Goal: Task Accomplishment & Management: Complete application form

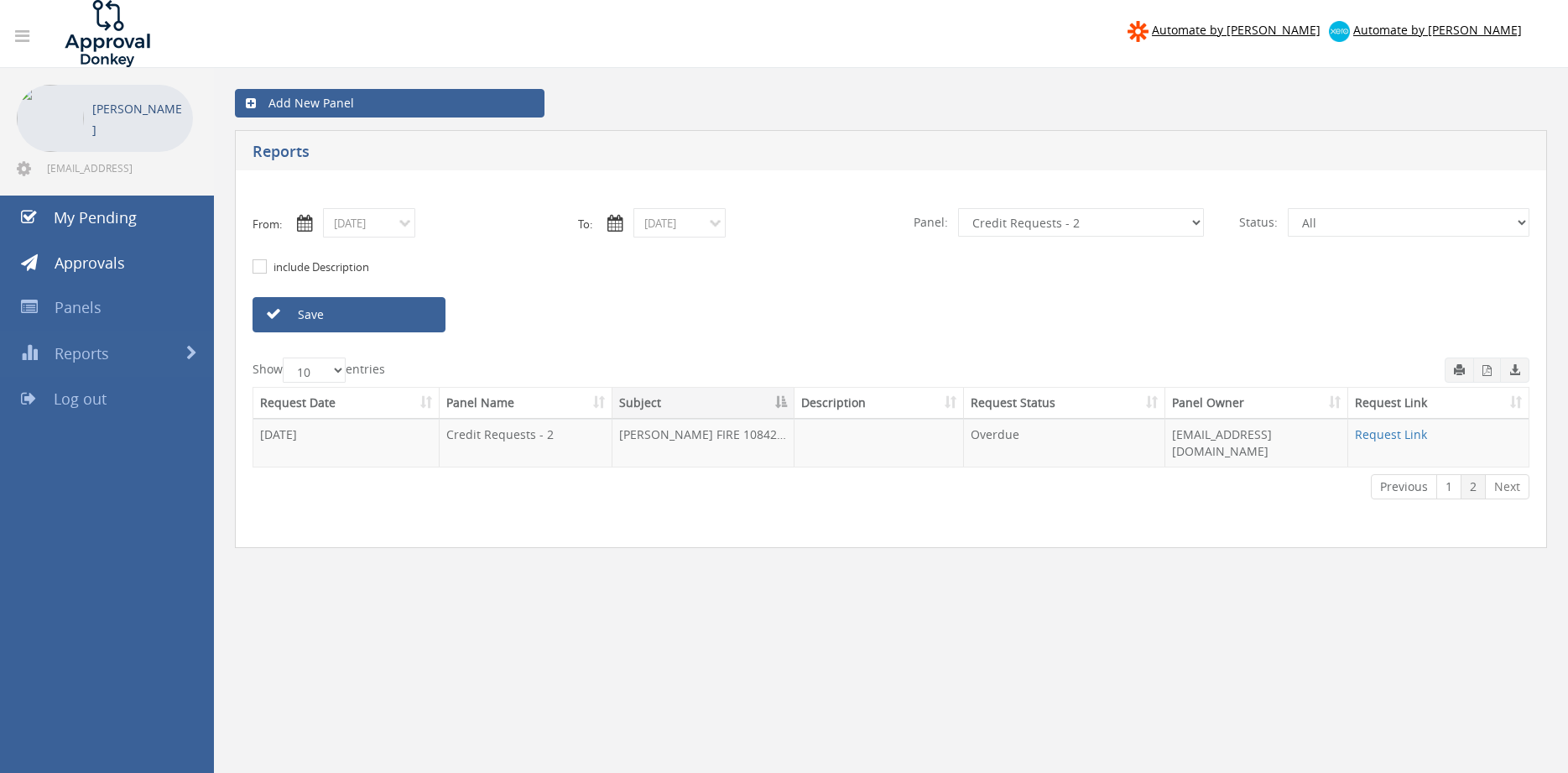
click at [385, 321] on link "Save" at bounding box center [349, 314] width 193 height 35
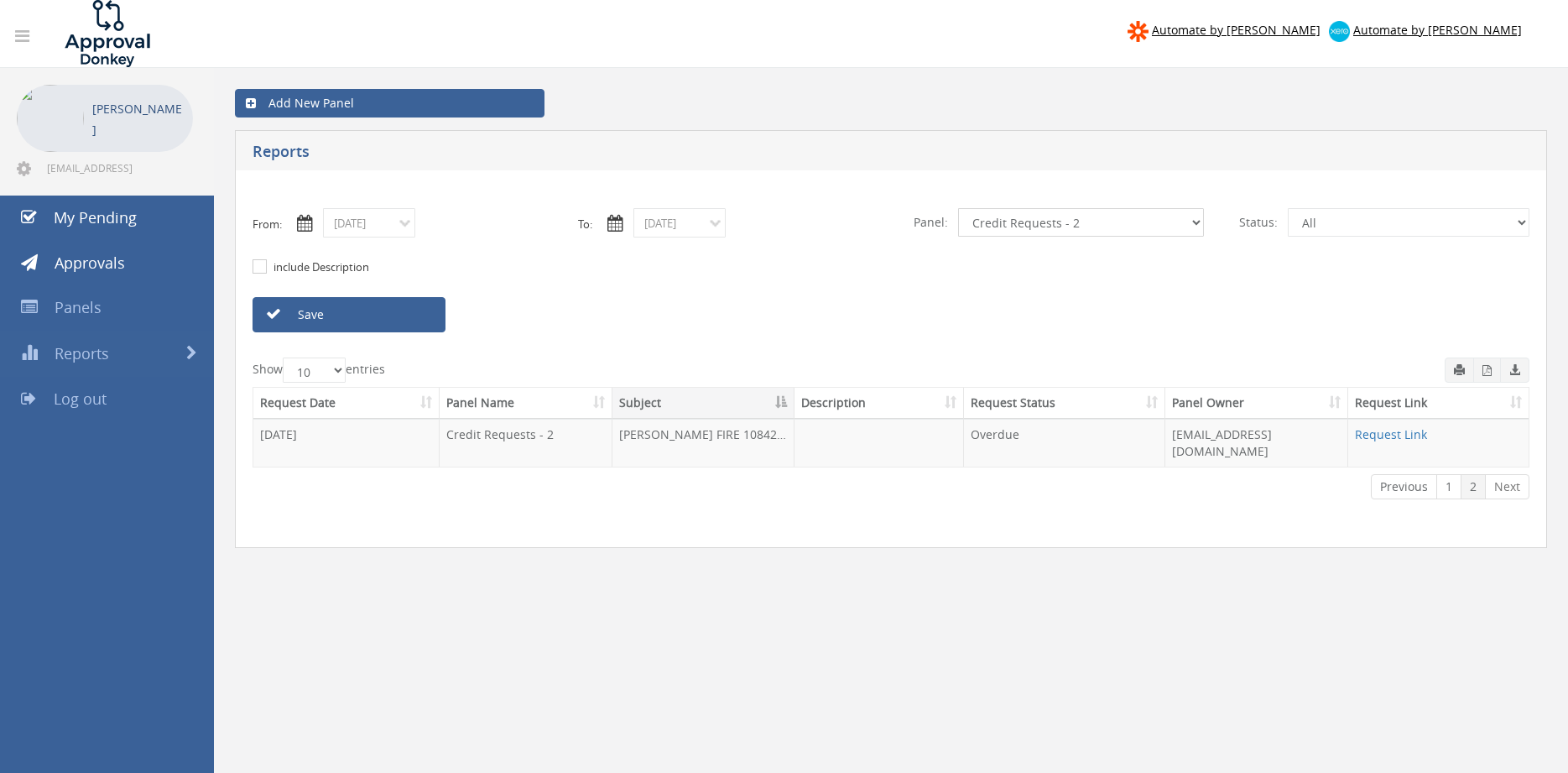
click at [958, 208] on select "All Alarm Credits RG - 3 NZ Utilities Cable and SAI Global NZ Alarms-1 NZ FX Pa…" at bounding box center [1080, 222] width 246 height 29
select select "number:13144"
click option "Alarm Credits RG - 3" at bounding box center [0, 0] width 0 height 0
click at [674, 226] on input "08/01/2025" at bounding box center [679, 222] width 92 height 30
click at [715, 324] on span "05" at bounding box center [715, 322] width 29 height 22
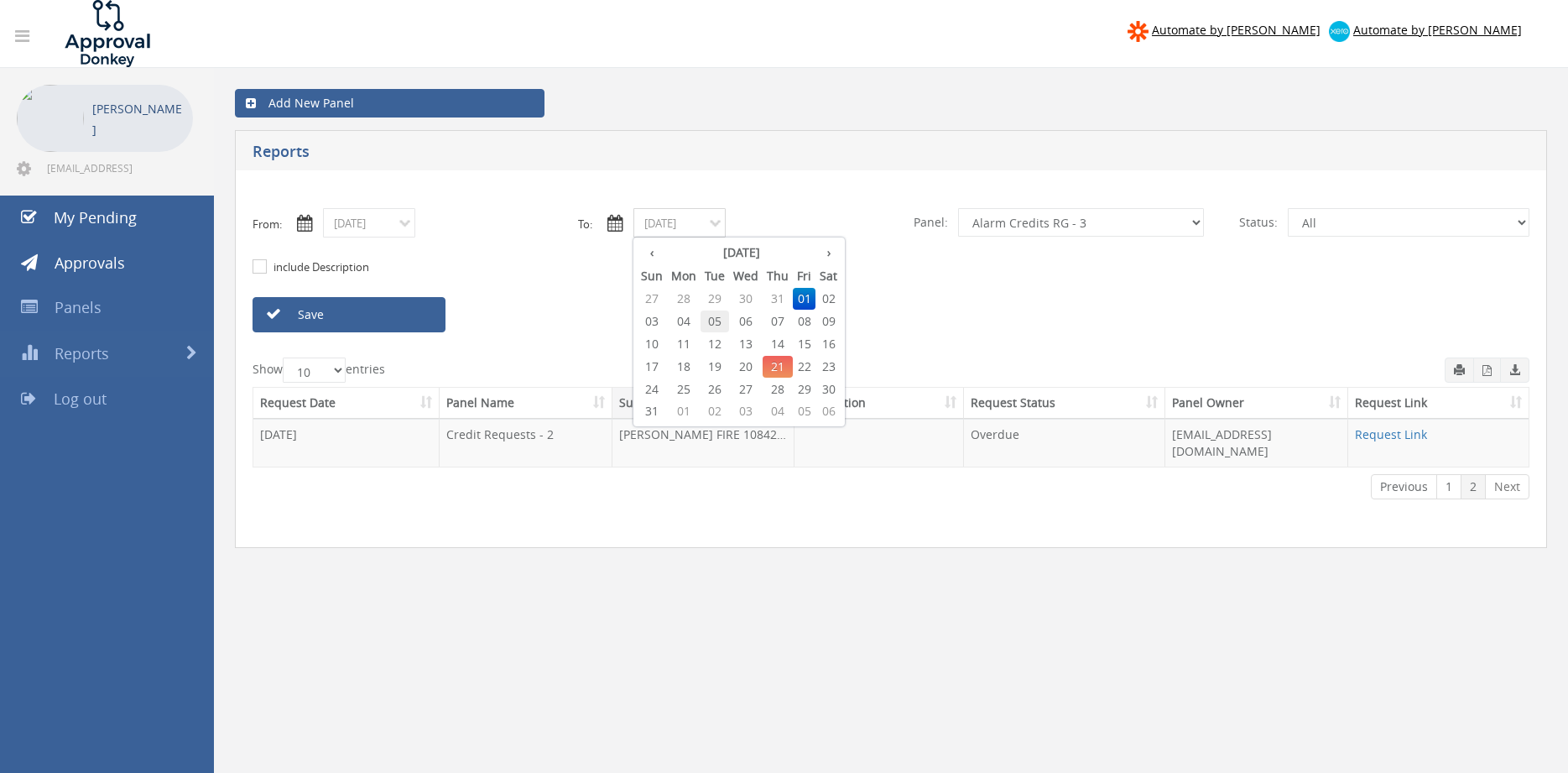
type input "08/05/2025"
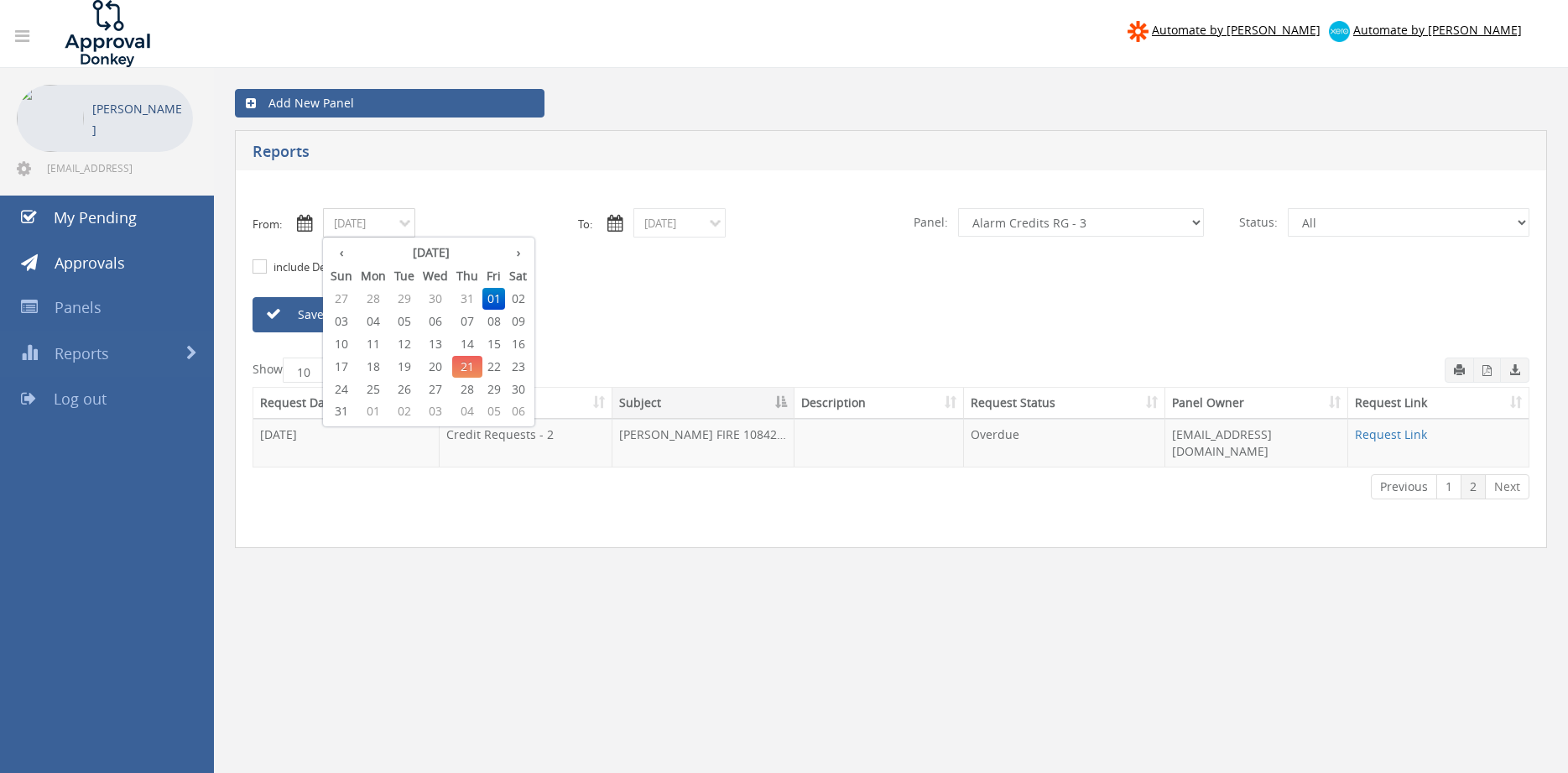
click at [381, 232] on input "08/01/2025" at bounding box center [369, 222] width 92 height 30
click at [402, 320] on span "05" at bounding box center [404, 322] width 29 height 22
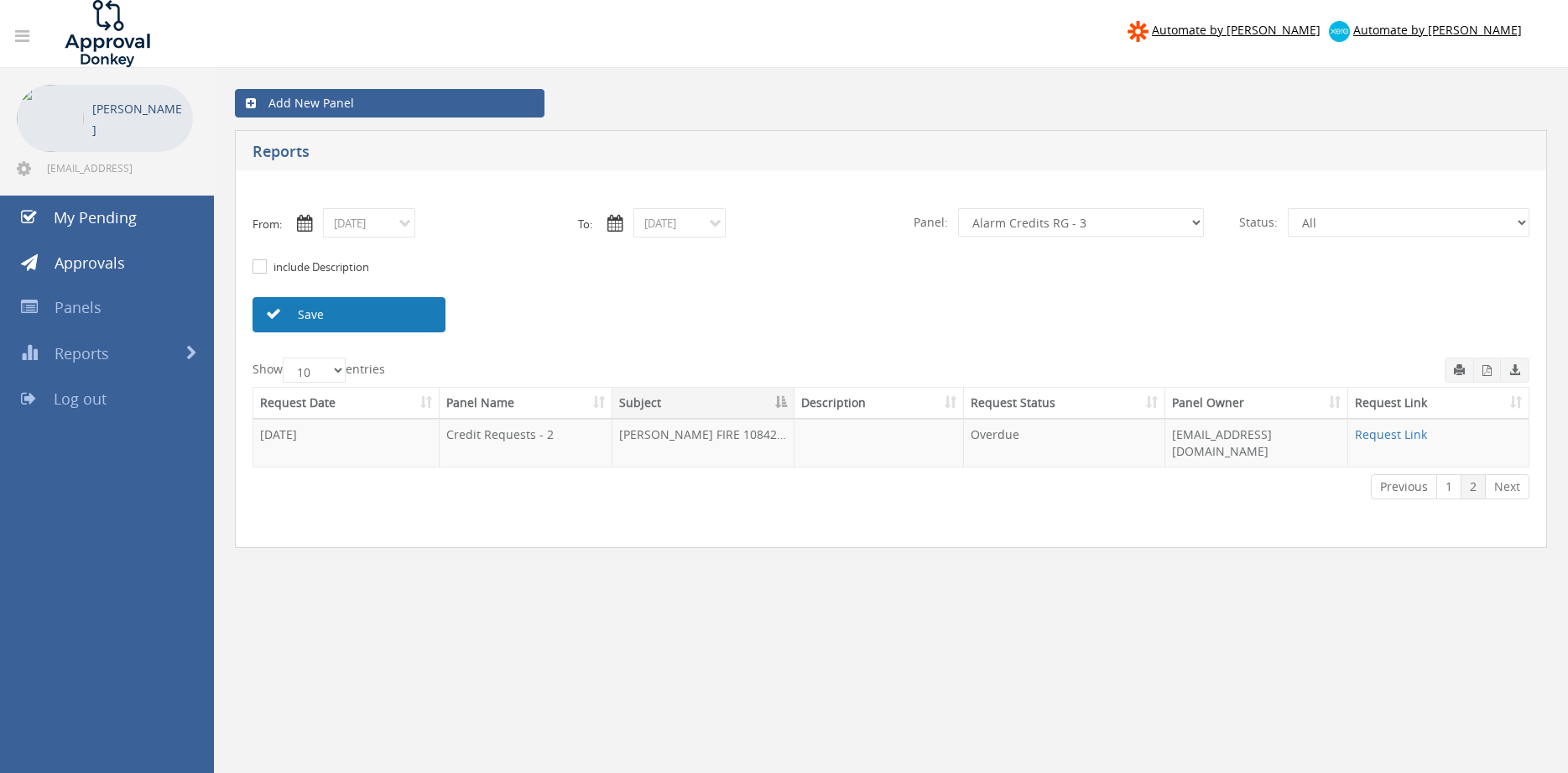
click at [376, 319] on link "Save" at bounding box center [349, 314] width 193 height 35
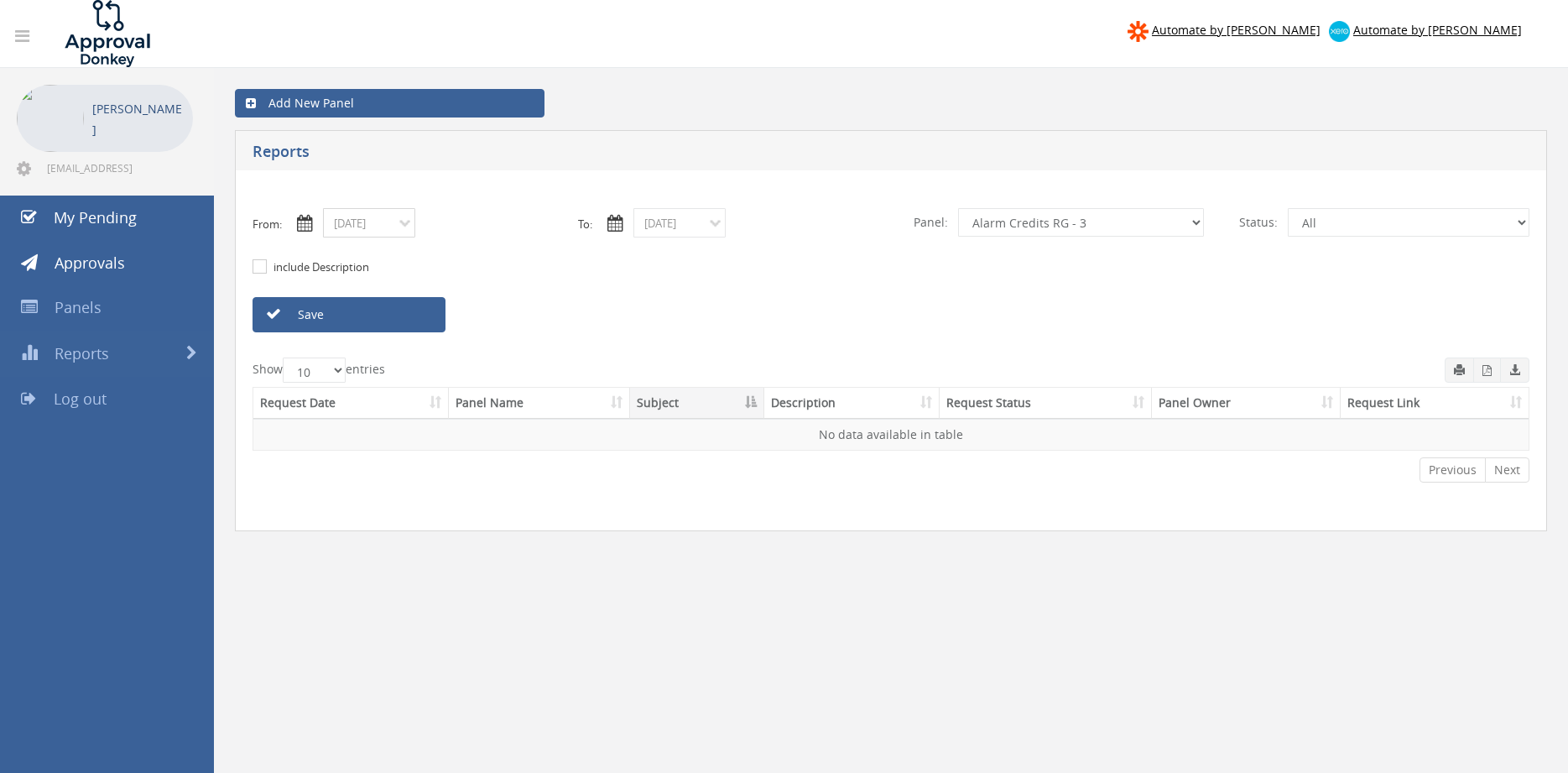
click at [386, 220] on input "08/05/2025" at bounding box center [369, 222] width 92 height 30
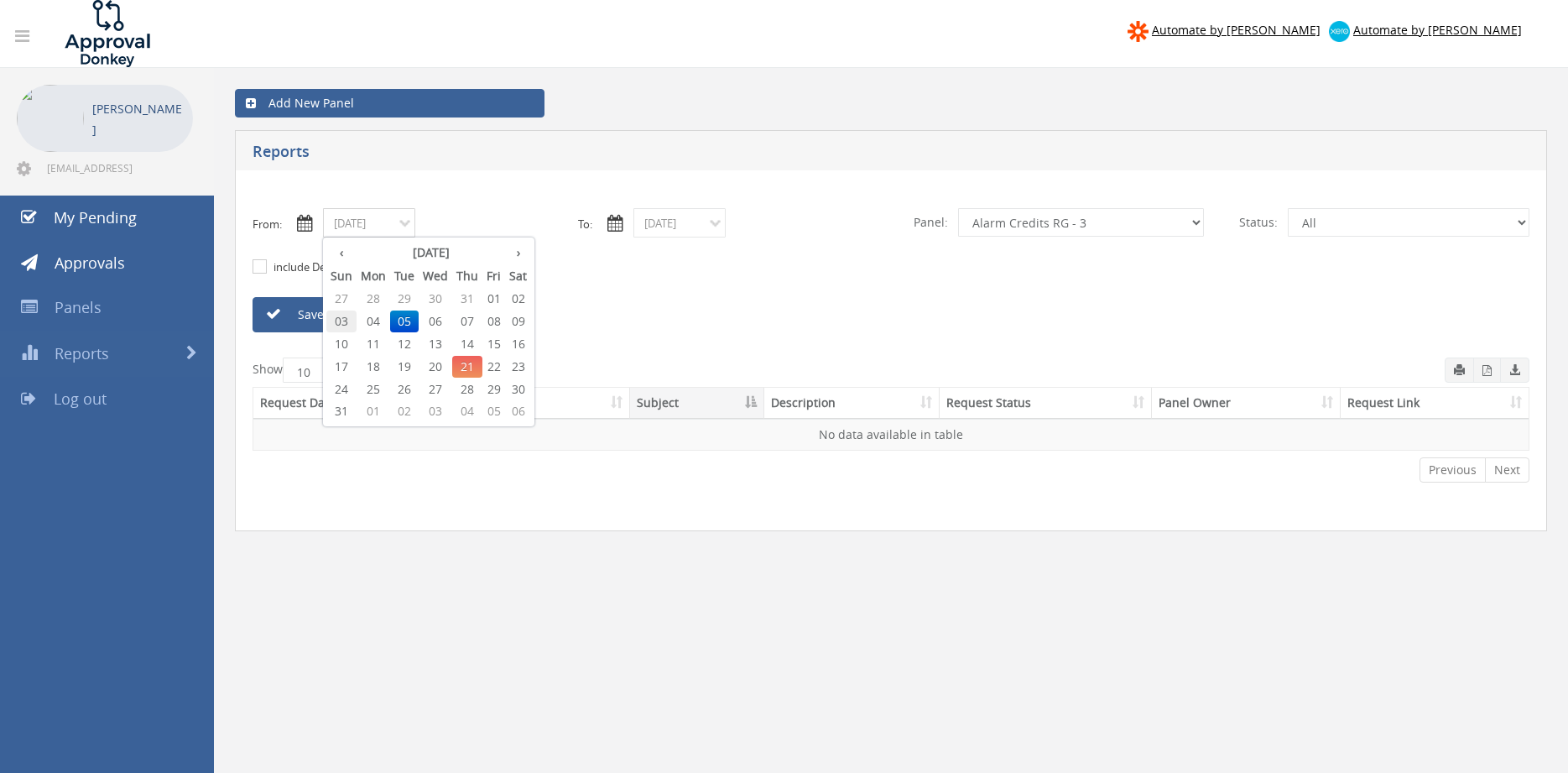
click at [341, 318] on span "03" at bounding box center [341, 322] width 30 height 22
type input "08/03/2025"
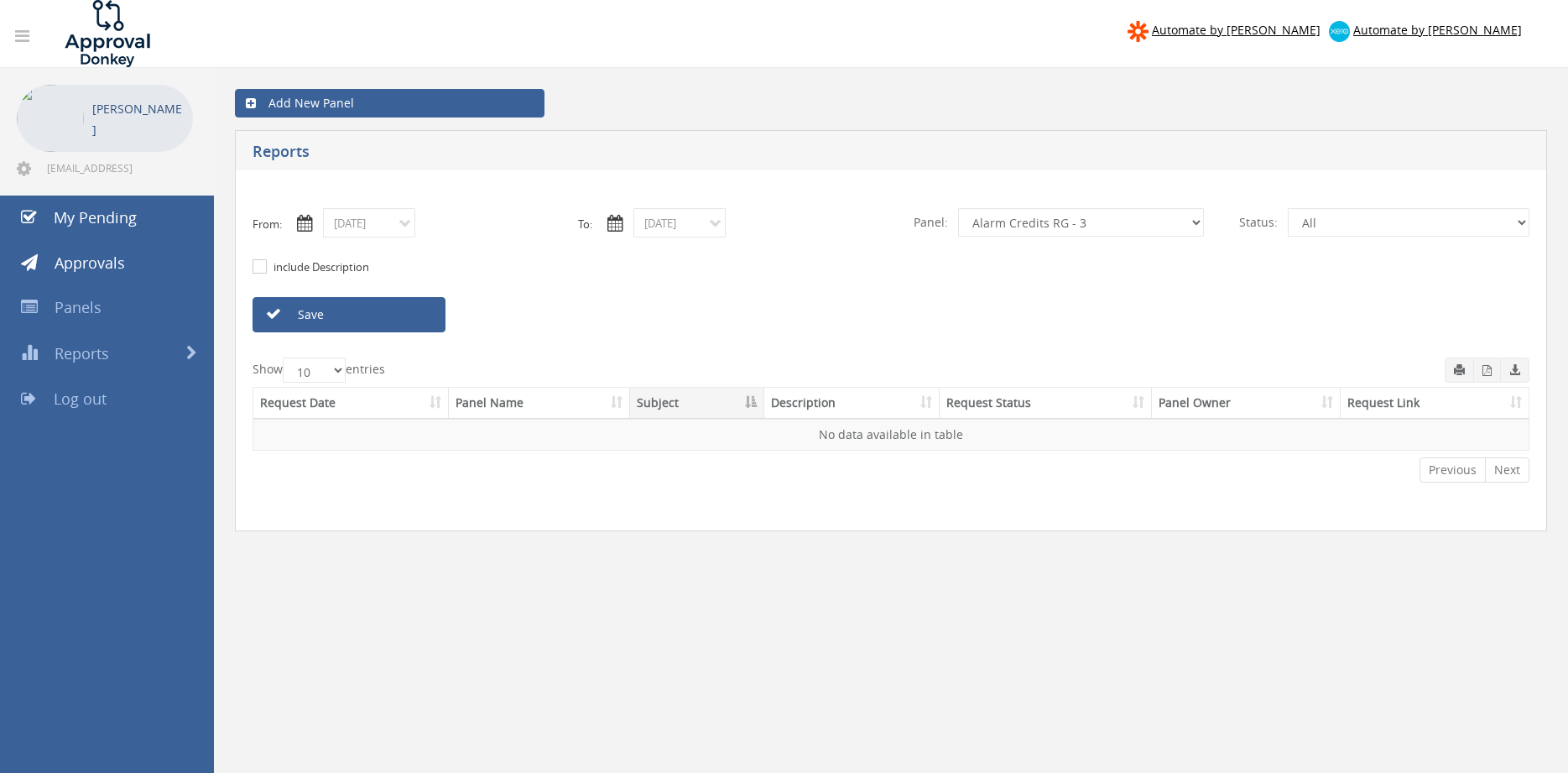
click at [341, 318] on link "Save" at bounding box center [349, 314] width 193 height 35
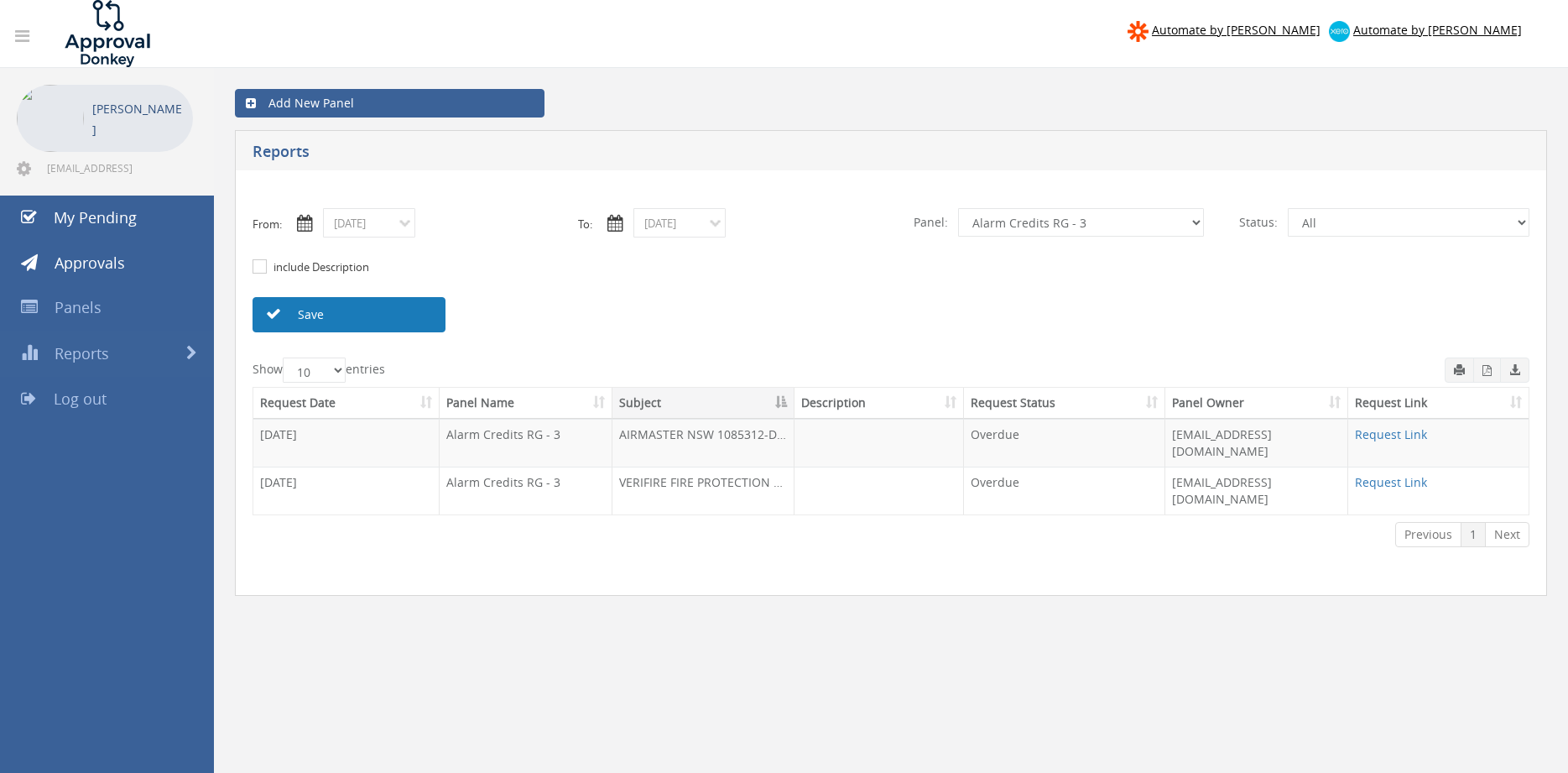
click at [407, 316] on link "Save" at bounding box center [349, 314] width 193 height 35
click at [322, 313] on link "Save" at bounding box center [349, 314] width 193 height 35
click at [958, 208] on select "All Alarm Credits RG - 3 NZ Utilities Cable and SAI Global NZ Alarms-1 NZ FX Pa…" at bounding box center [1080, 222] width 246 height 29
select select "number:9739"
click option "Credit Requests - 2" at bounding box center [0, 0] width 0 height 0
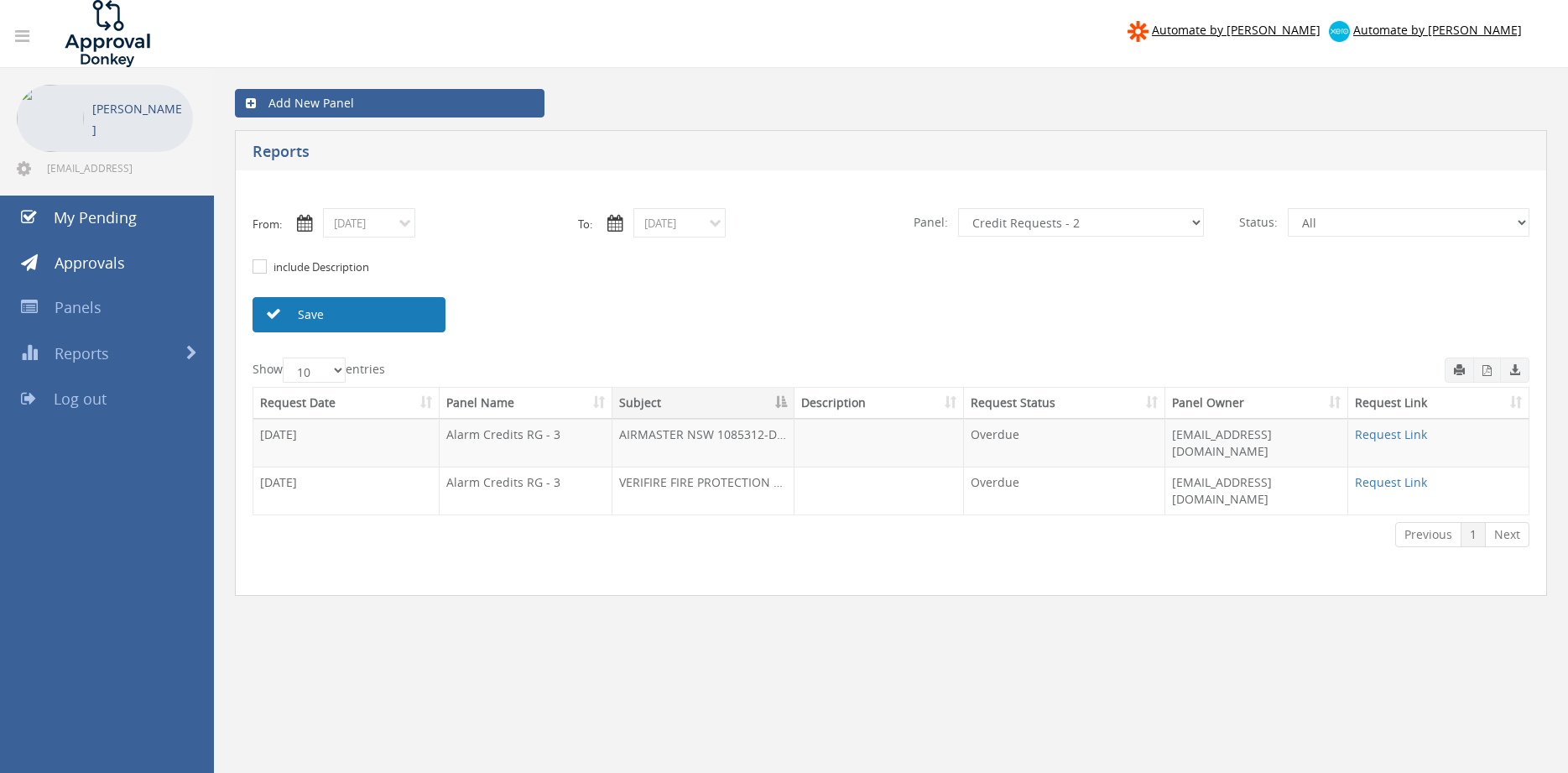
click at [395, 316] on link "Save" at bounding box center [349, 314] width 193 height 35
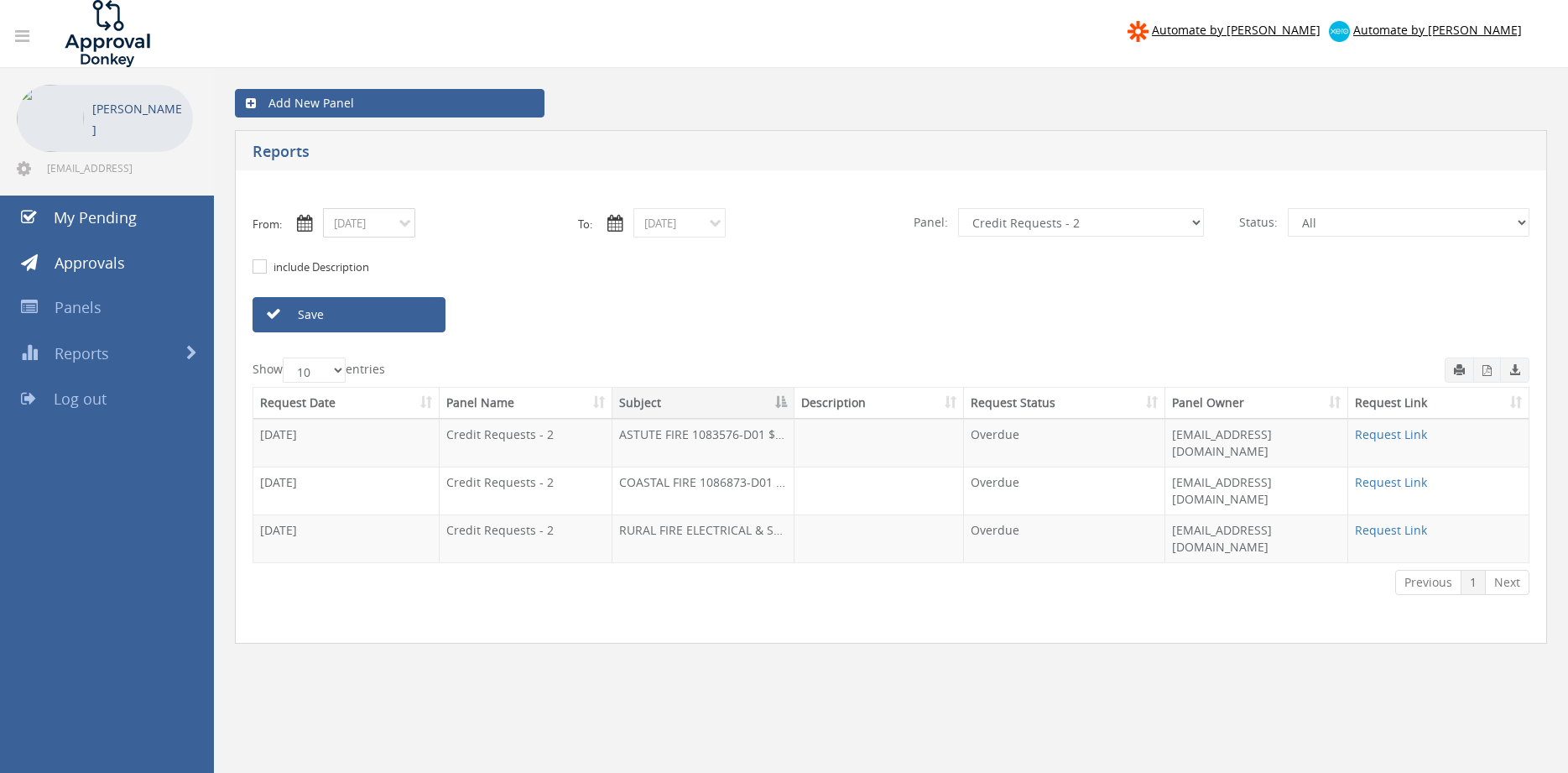
click at [391, 220] on input "08/03/2025" at bounding box center [369, 222] width 92 height 30
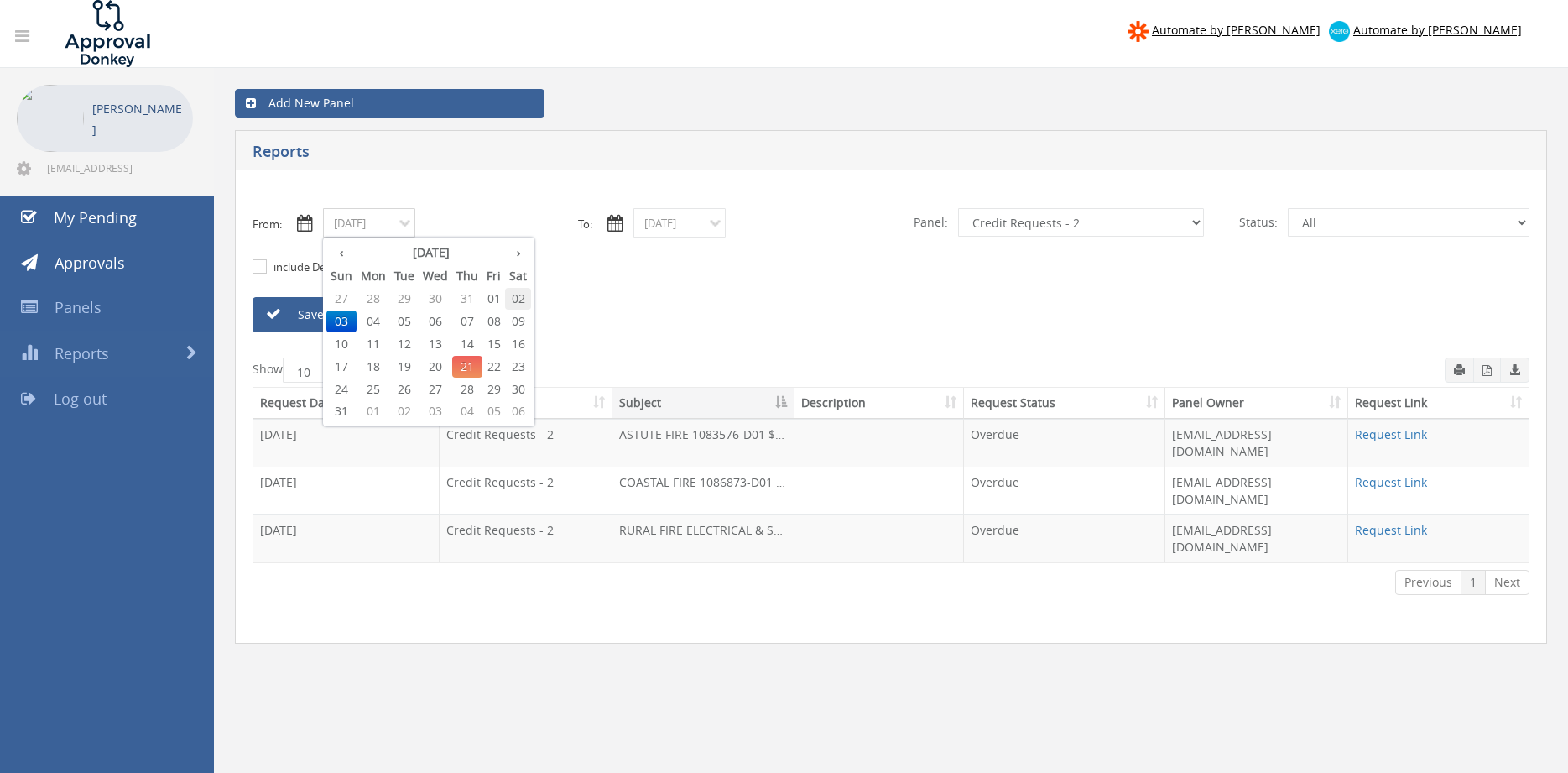
click at [521, 300] on span "02" at bounding box center [517, 299] width 26 height 22
type input "08/02/2025"
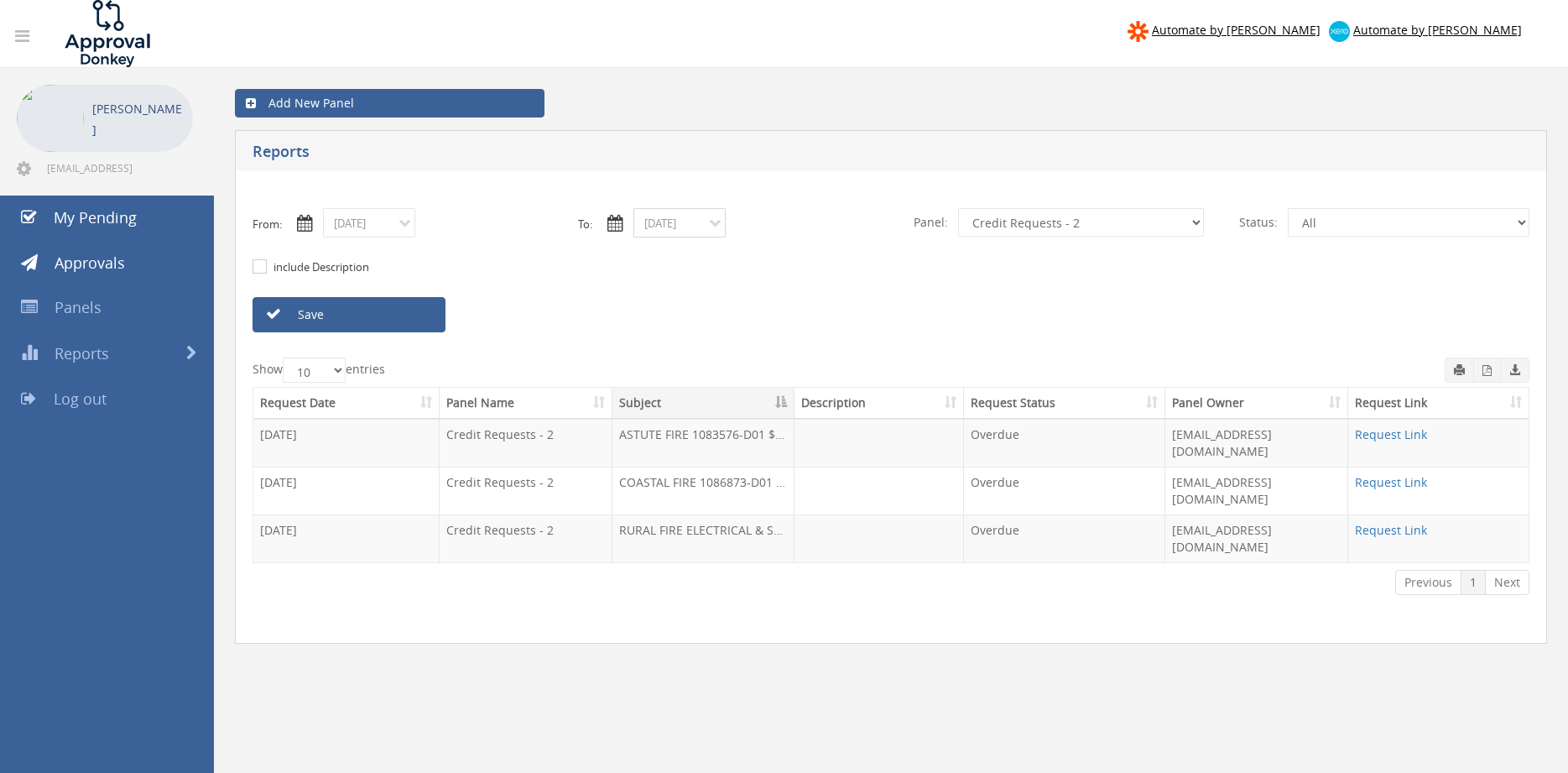
click at [674, 231] on input "08/05/2025" at bounding box center [679, 222] width 92 height 30
click at [781, 368] on span "21" at bounding box center [777, 367] width 30 height 22
type input "08/21/2025"
click at [418, 312] on link "Save" at bounding box center [349, 314] width 193 height 35
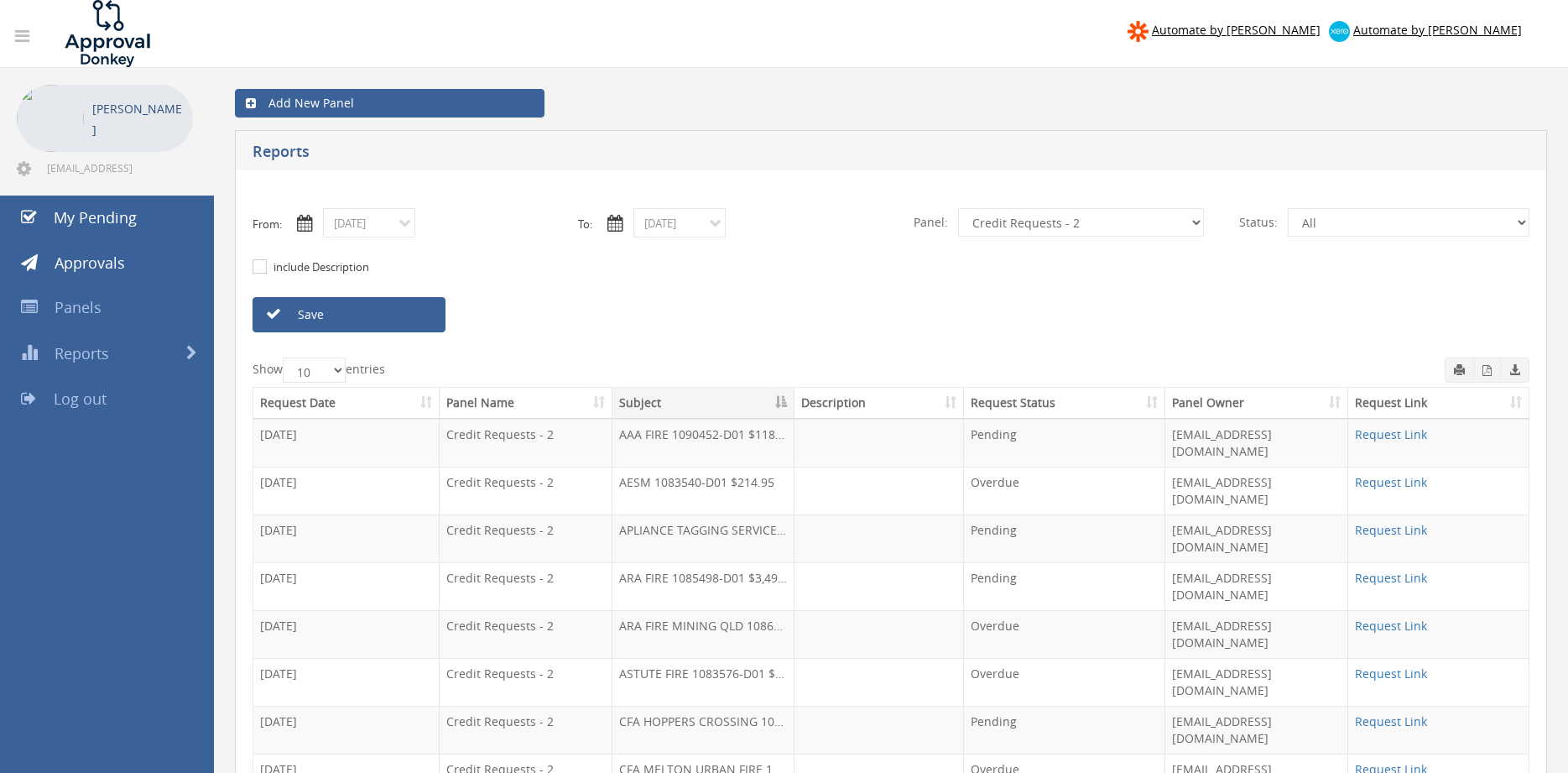
click at [339, 313] on link "Save" at bounding box center [349, 314] width 193 height 35
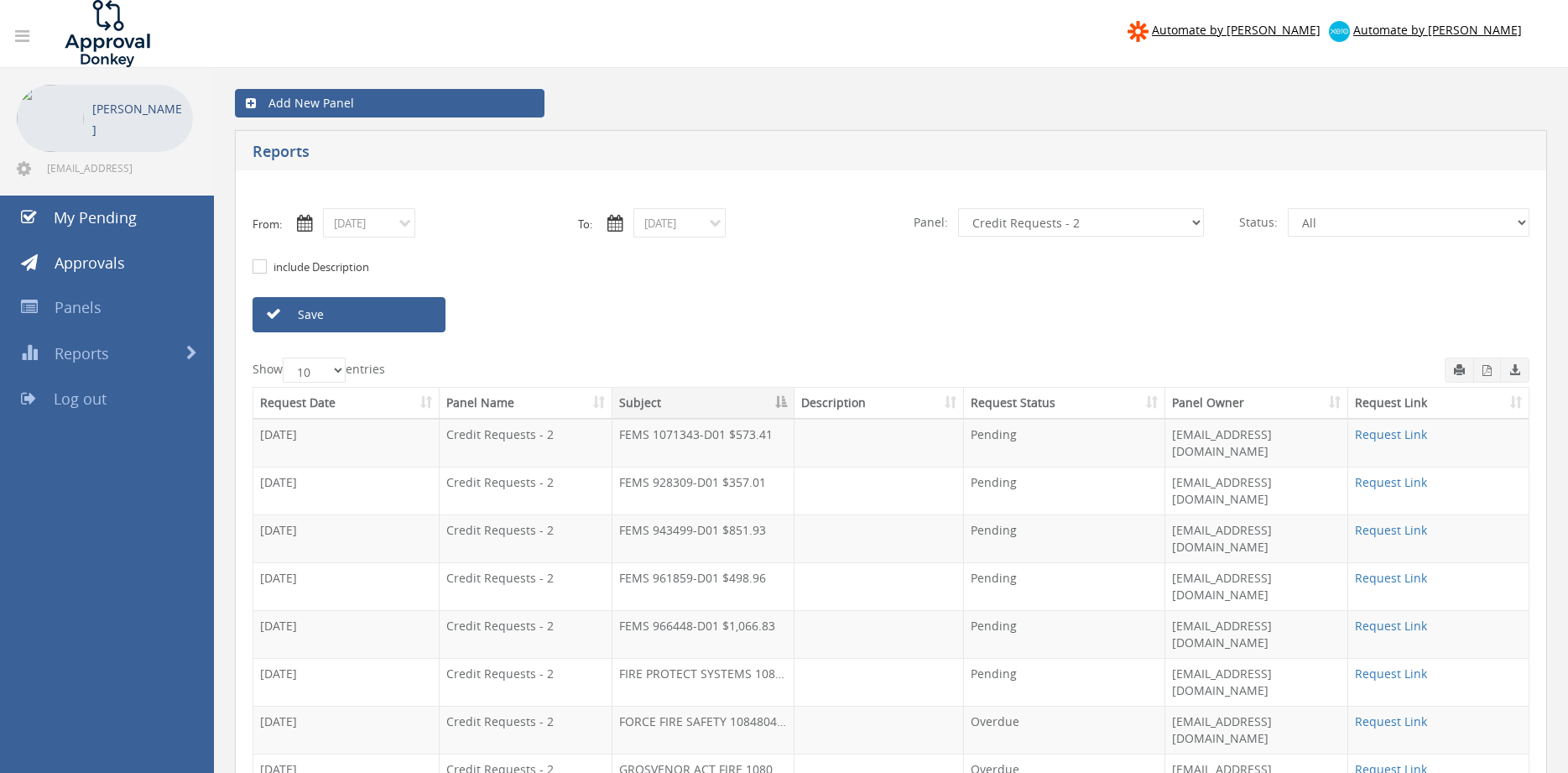
click at [368, 312] on link "Save" at bounding box center [349, 314] width 193 height 35
click at [958, 208] on select "All Alarm Credits RG - 3 NZ Utilities Cable and SAI Global NZ Alarms-1 NZ FX Pa…" at bounding box center [1080, 222] width 246 height 29
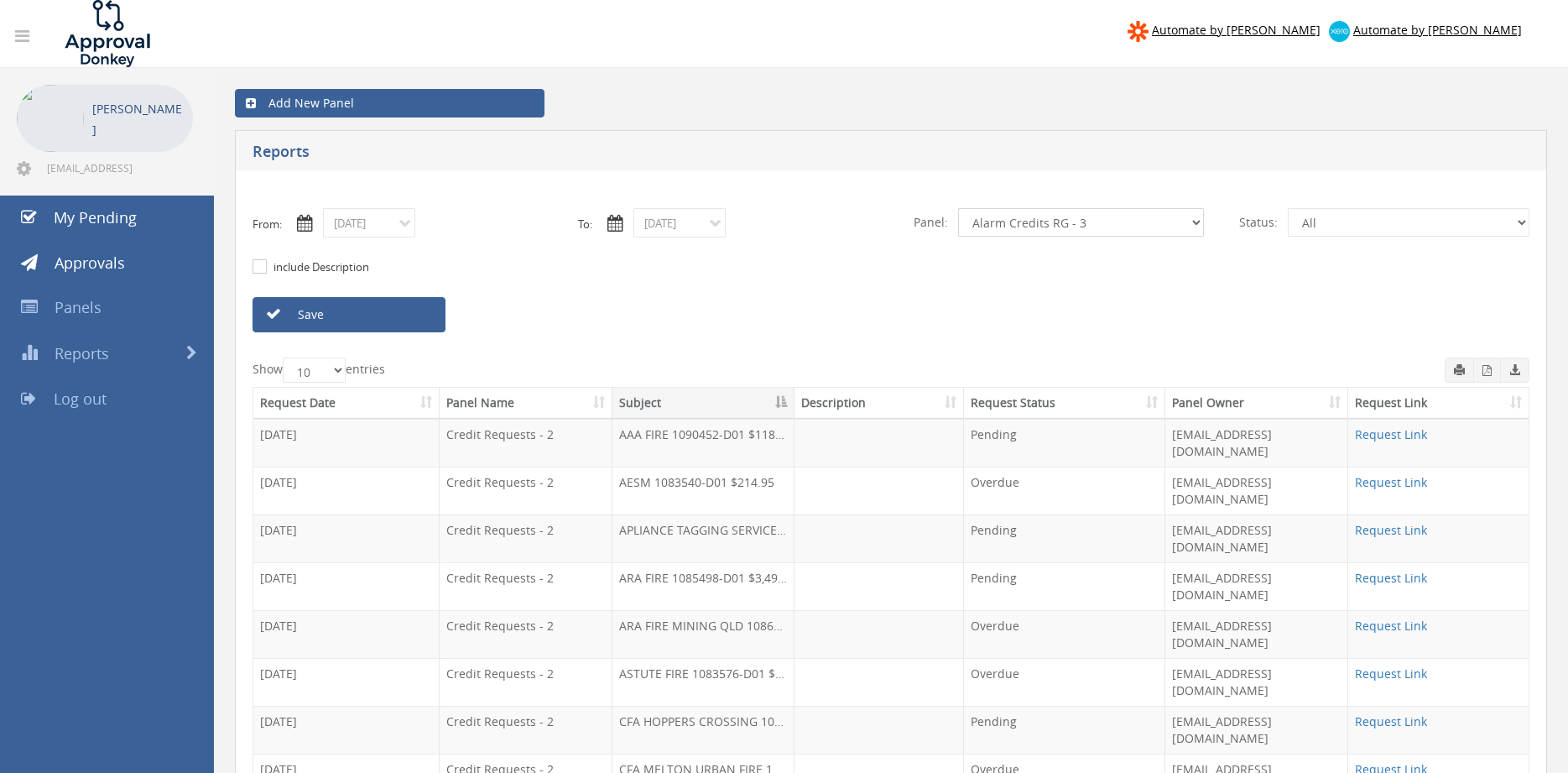
click option "Alarm Credits RG - 3" at bounding box center [0, 0] width 0 height 0
click at [407, 318] on link "Save" at bounding box center [349, 314] width 193 height 35
click at [958, 208] on select "All Alarm Credits RG - 3 NZ Utilities Cable and SAI Global NZ Alarms-1 NZ FX Pa…" at bounding box center [1080, 222] width 246 height 29
select select "number:9680"
click option "Alarm Suppliers - 2" at bounding box center [0, 0] width 0 height 0
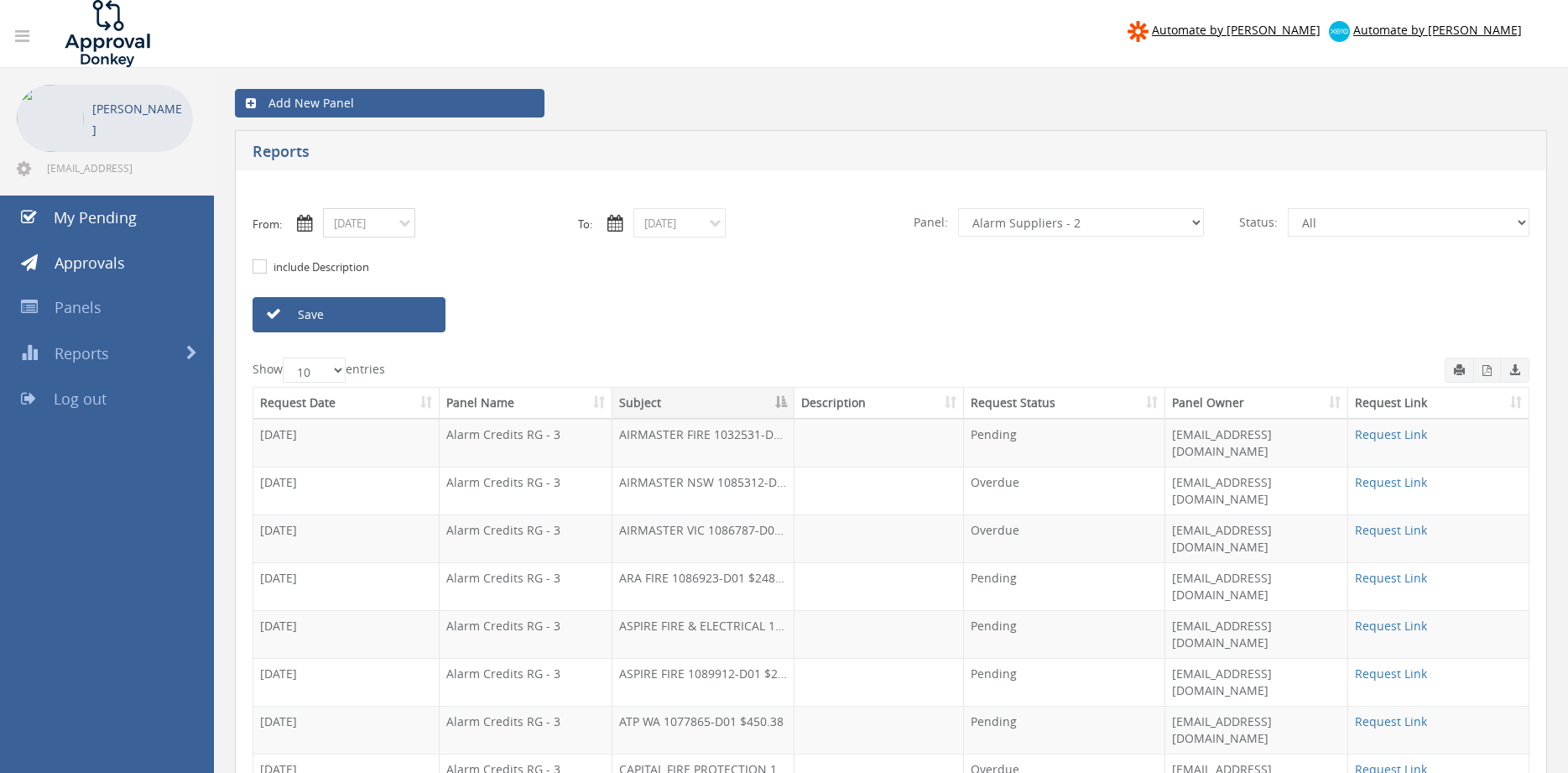
click at [394, 234] on input "08/02/2025" at bounding box center [369, 222] width 92 height 30
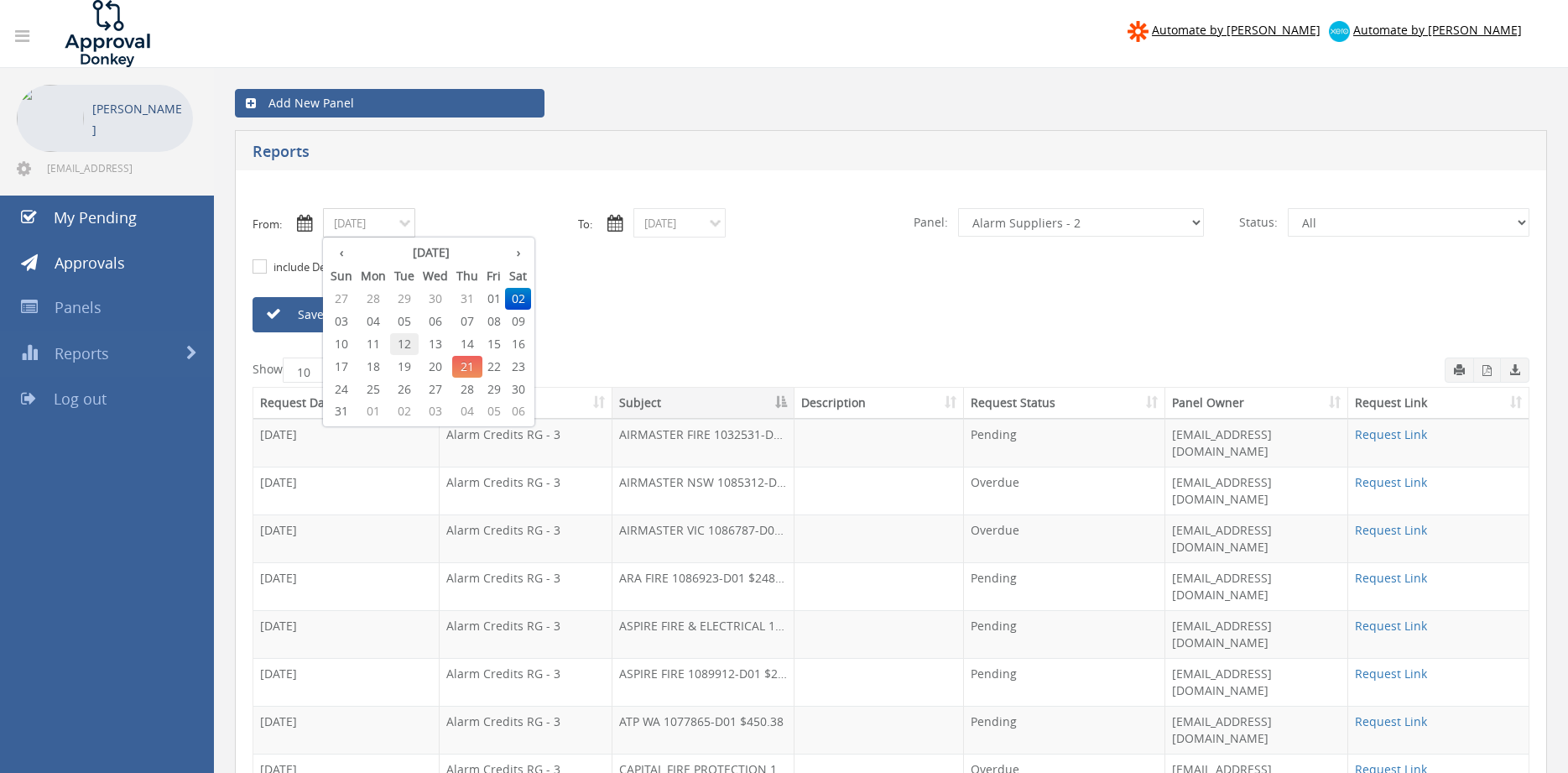
click at [411, 341] on span "12" at bounding box center [404, 344] width 29 height 22
type input "08/12/2025"
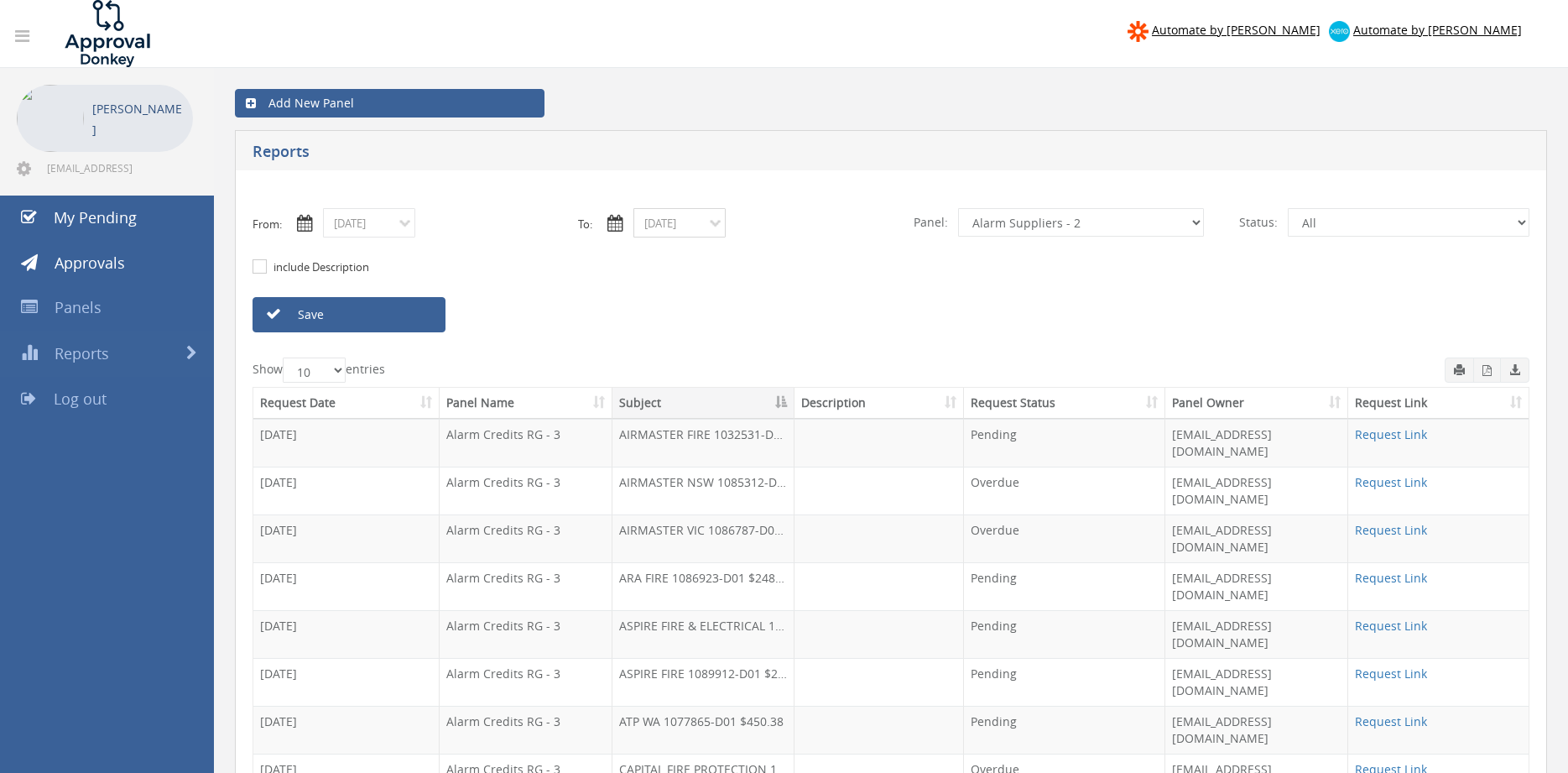
click at [672, 222] on input "08/21/2025" at bounding box center [679, 222] width 92 height 30
click at [721, 343] on span "12" at bounding box center [715, 344] width 29 height 22
type input "08/12/2025"
click at [416, 325] on link "Save" at bounding box center [349, 314] width 193 height 35
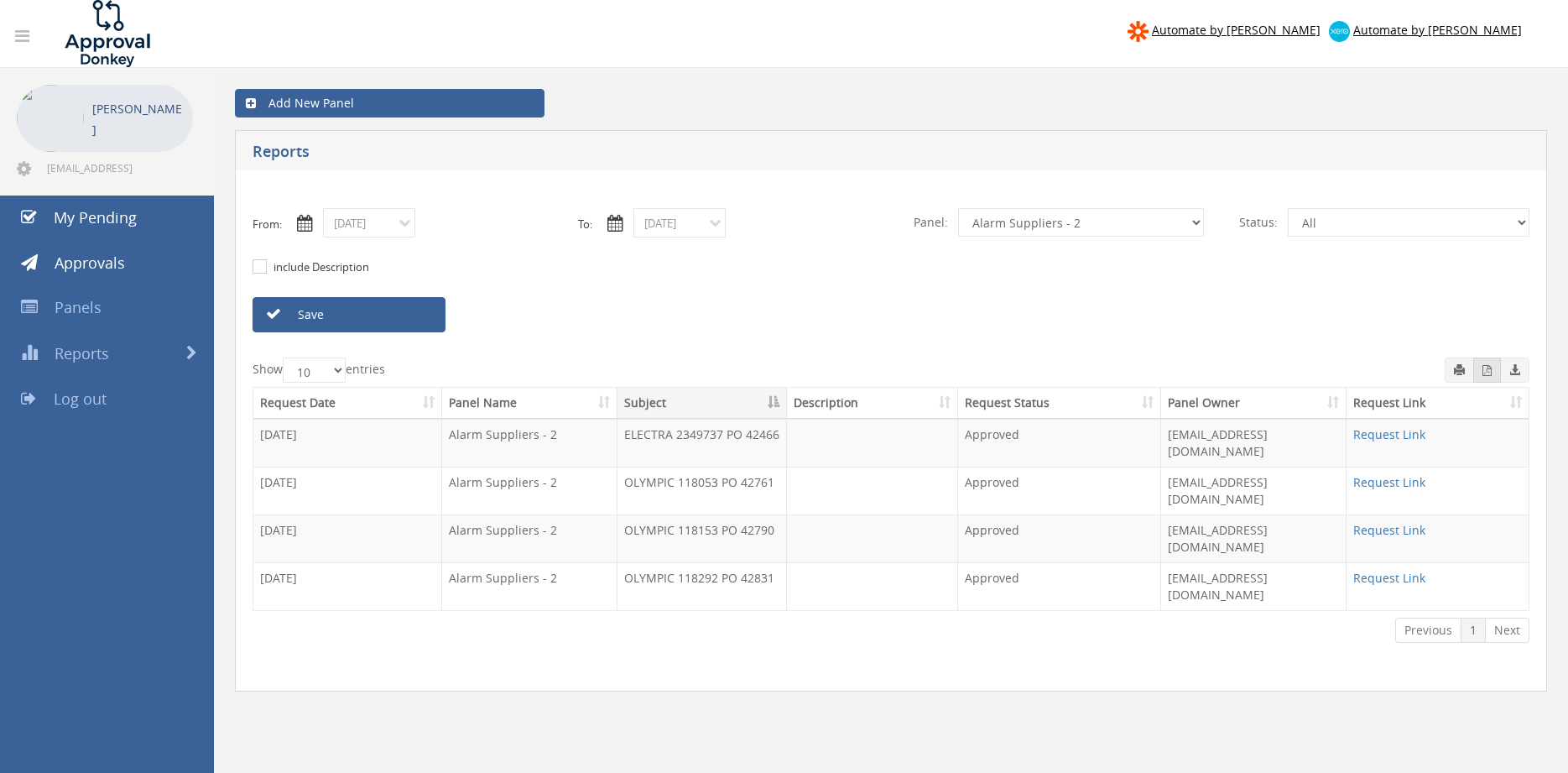
click at [1490, 374] on icon "button" at bounding box center [1486, 370] width 9 height 11
click at [376, 225] on input "08/12/2025" at bounding box center [369, 222] width 92 height 30
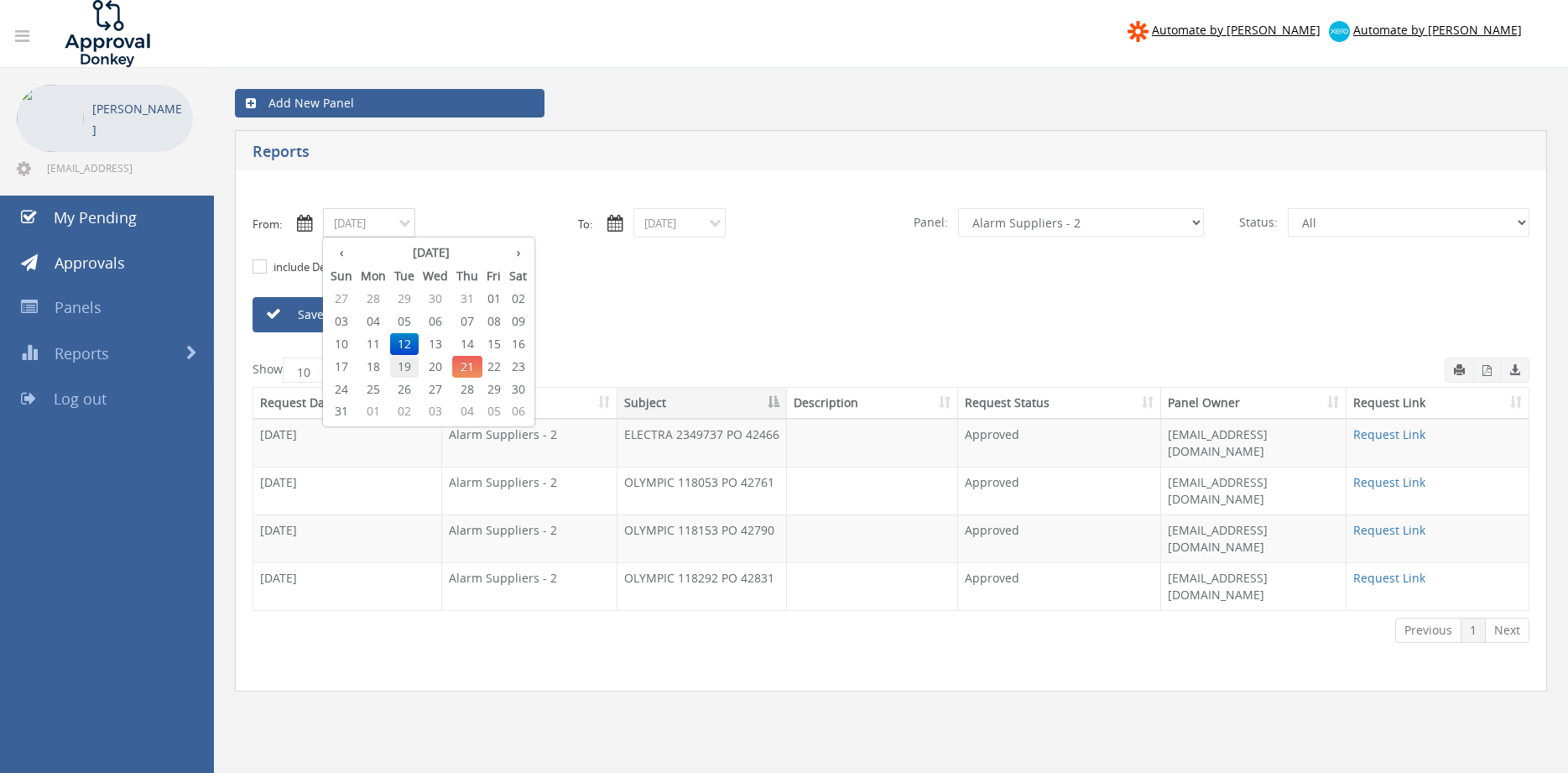
click at [406, 365] on span "19" at bounding box center [404, 367] width 29 height 22
type input "08/19/2025"
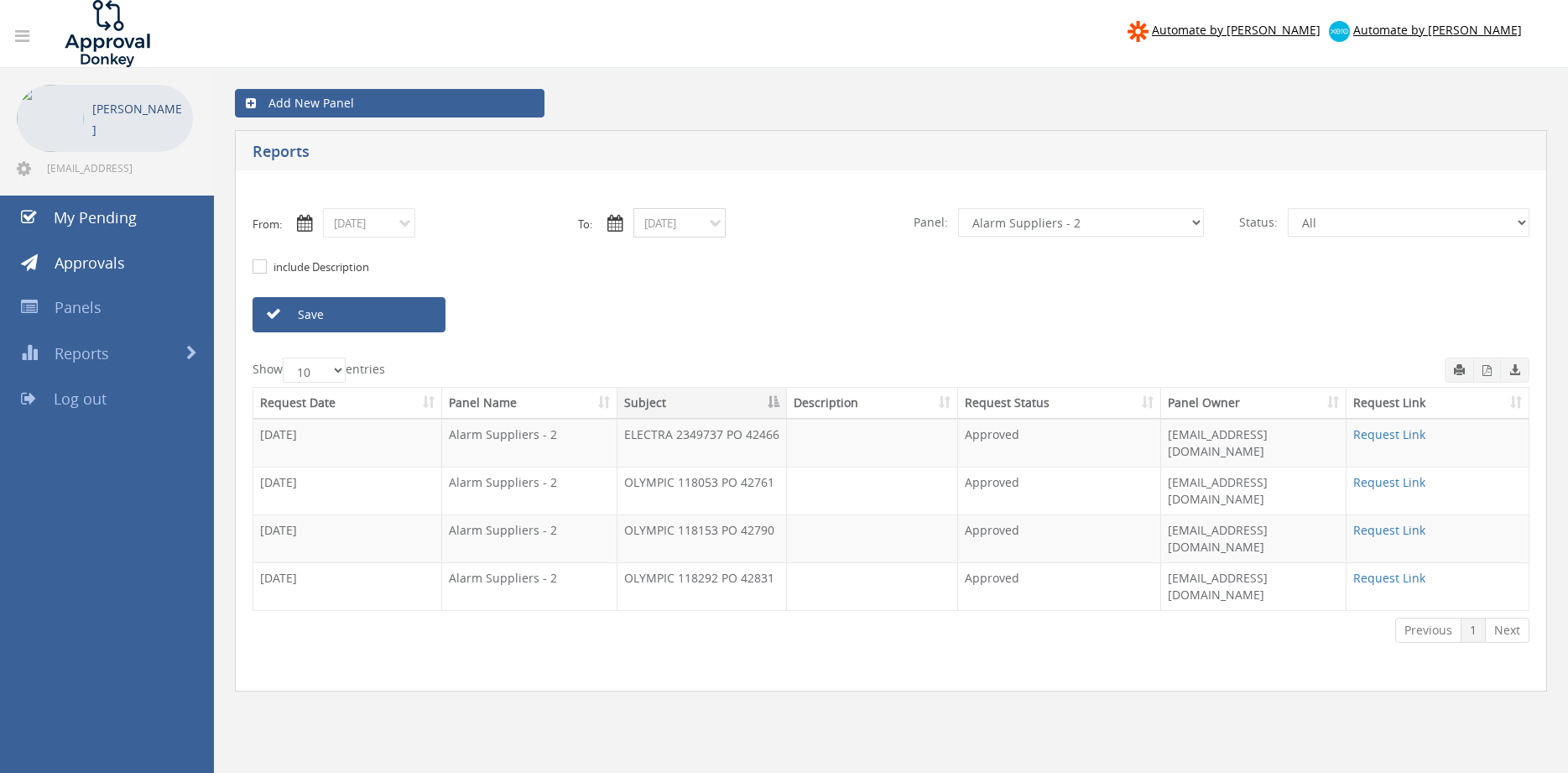
click at [650, 220] on input "08/12/2025" at bounding box center [679, 222] width 92 height 30
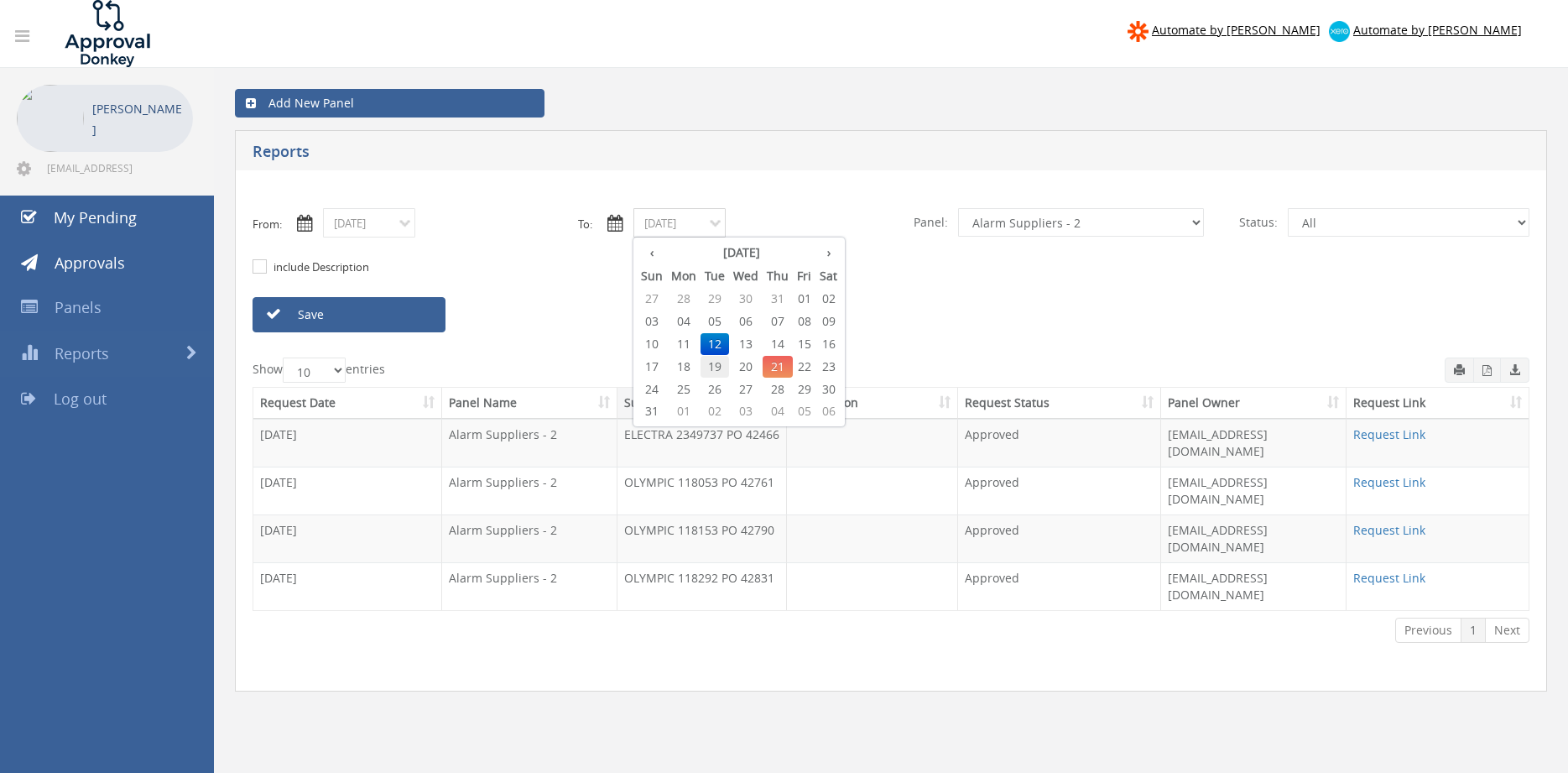
click at [716, 368] on span "19" at bounding box center [715, 367] width 29 height 22
type input "08/19/2025"
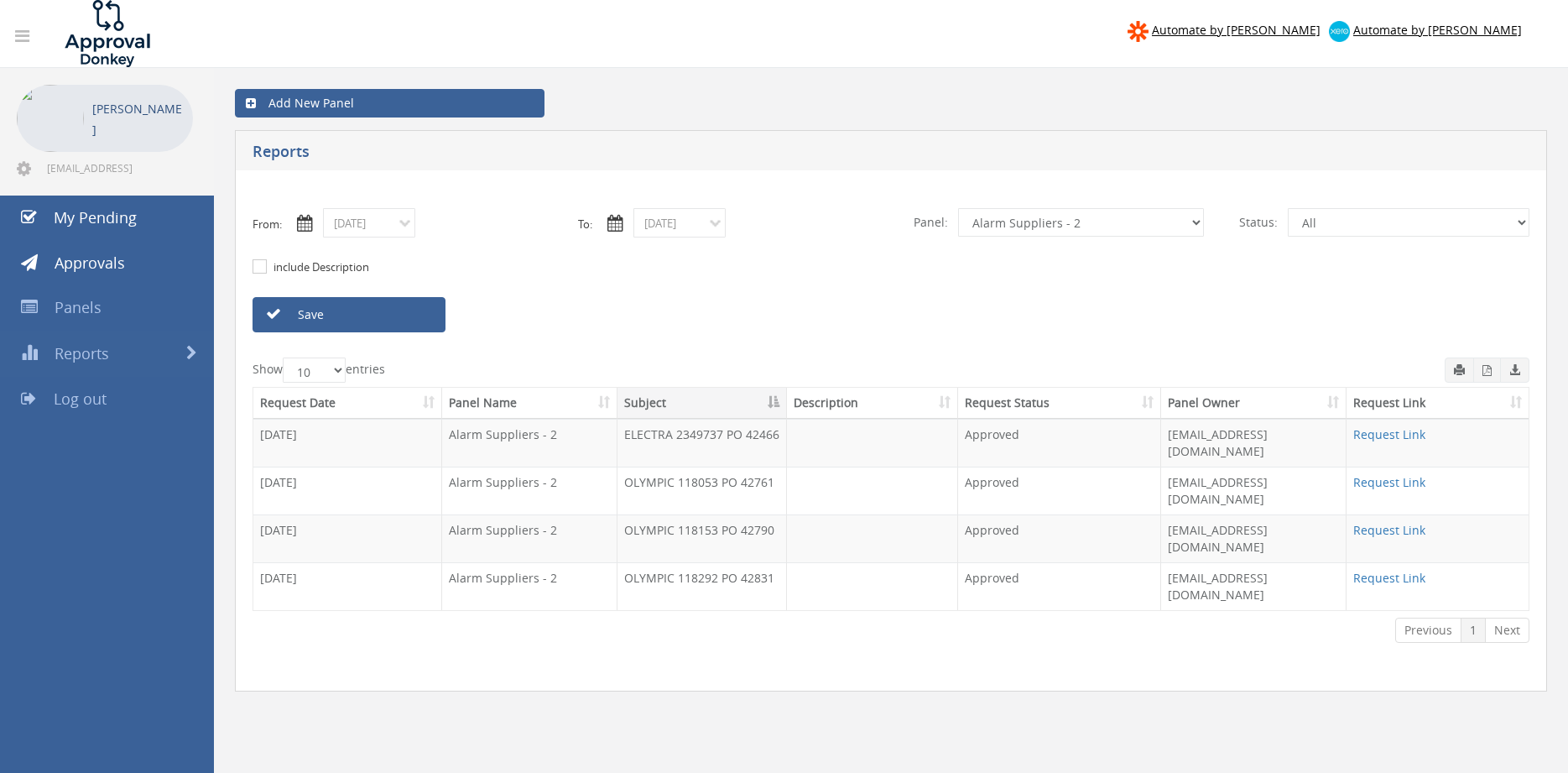
click at [420, 323] on link "Save" at bounding box center [349, 314] width 193 height 35
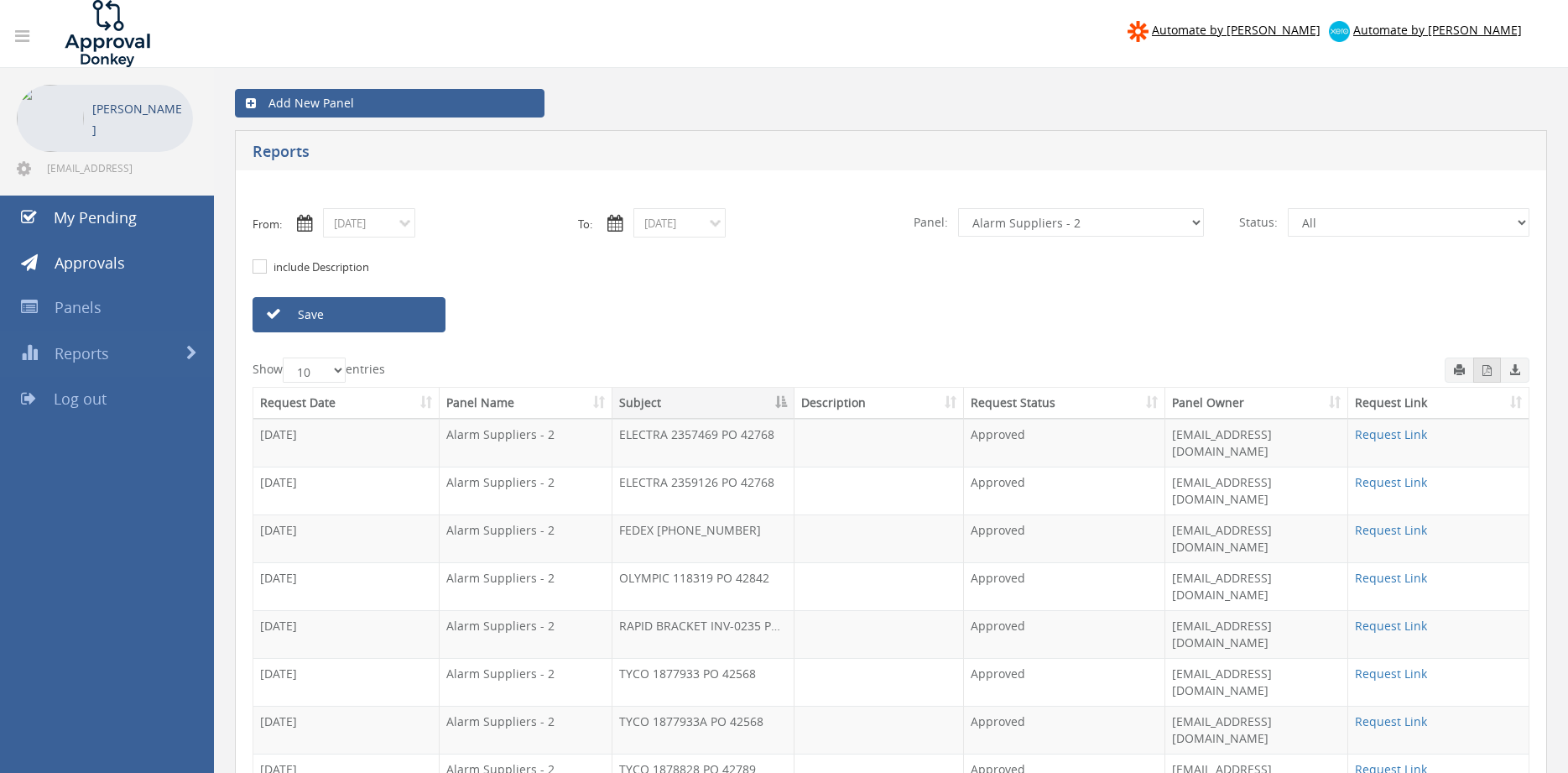
click at [1480, 368] on button "button" at bounding box center [1486, 370] width 28 height 26
click at [385, 227] on input "08/19/2025" at bounding box center [369, 222] width 92 height 30
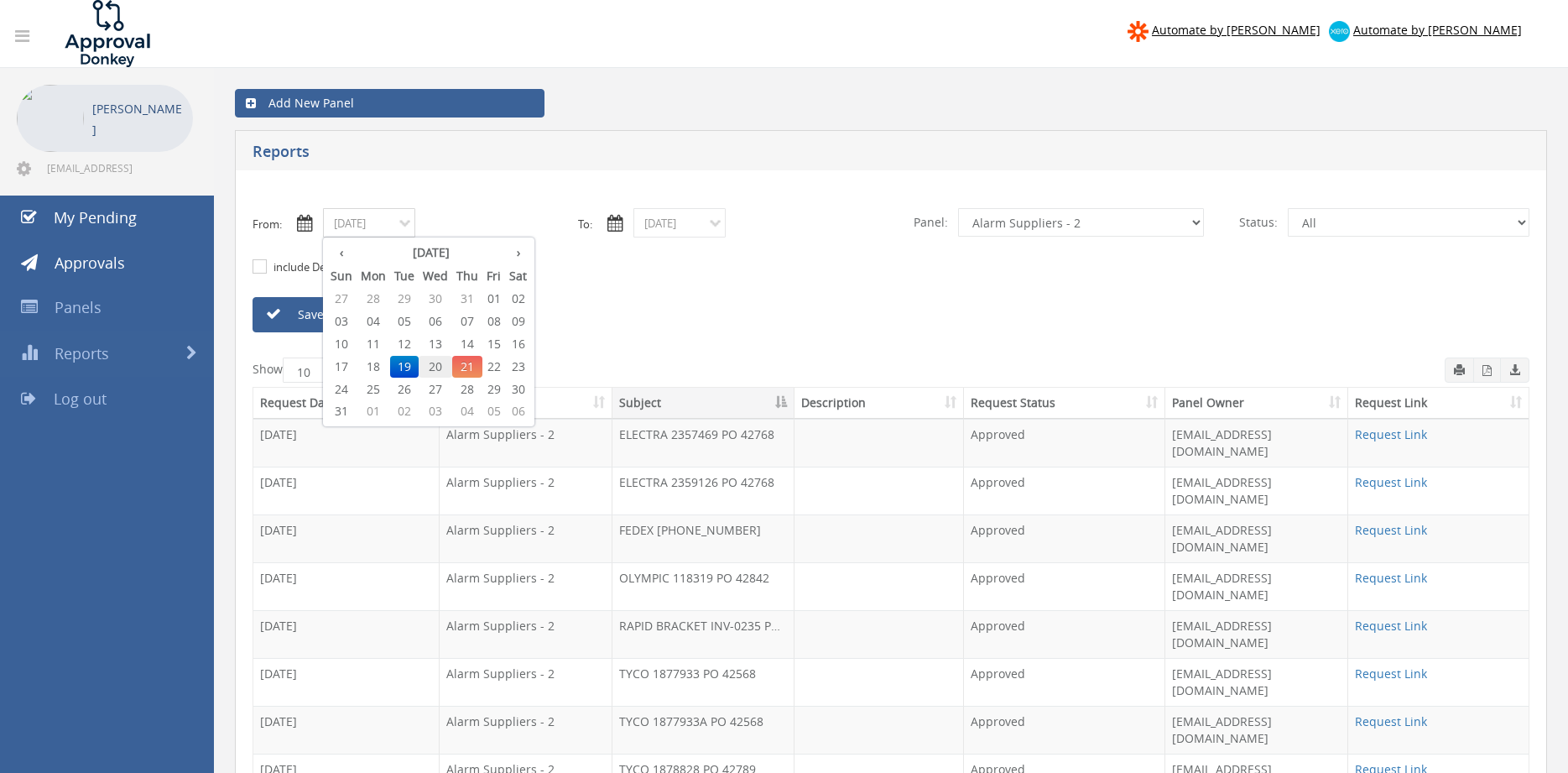
click at [434, 366] on span "20" at bounding box center [435, 367] width 33 height 22
type input "08/20/2025"
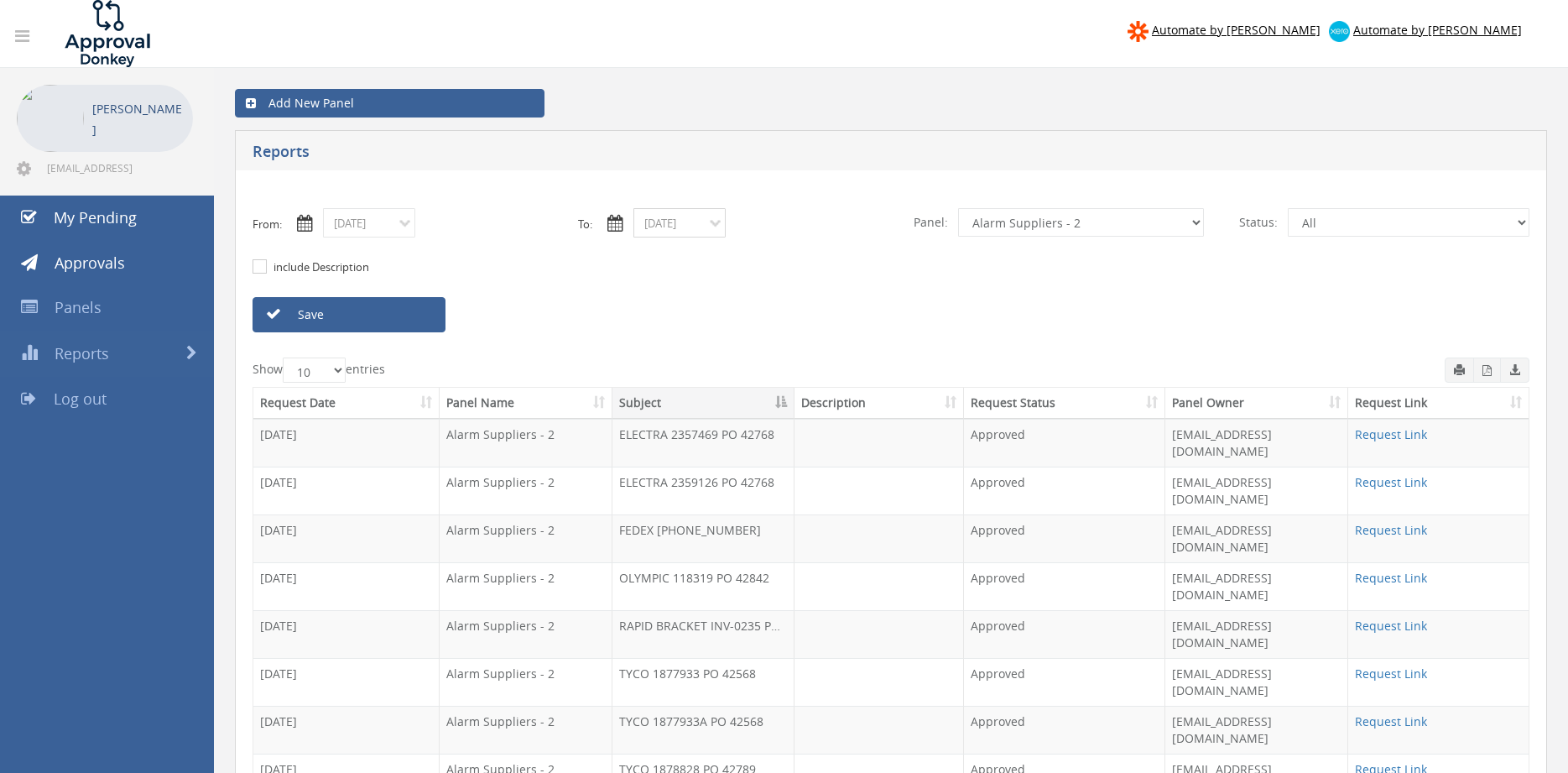
click at [681, 224] on input "08/19/2025" at bounding box center [679, 222] width 92 height 30
click at [744, 368] on span "20" at bounding box center [745, 367] width 33 height 22
type input "08/20/2025"
click at [428, 322] on link "Save" at bounding box center [349, 314] width 193 height 35
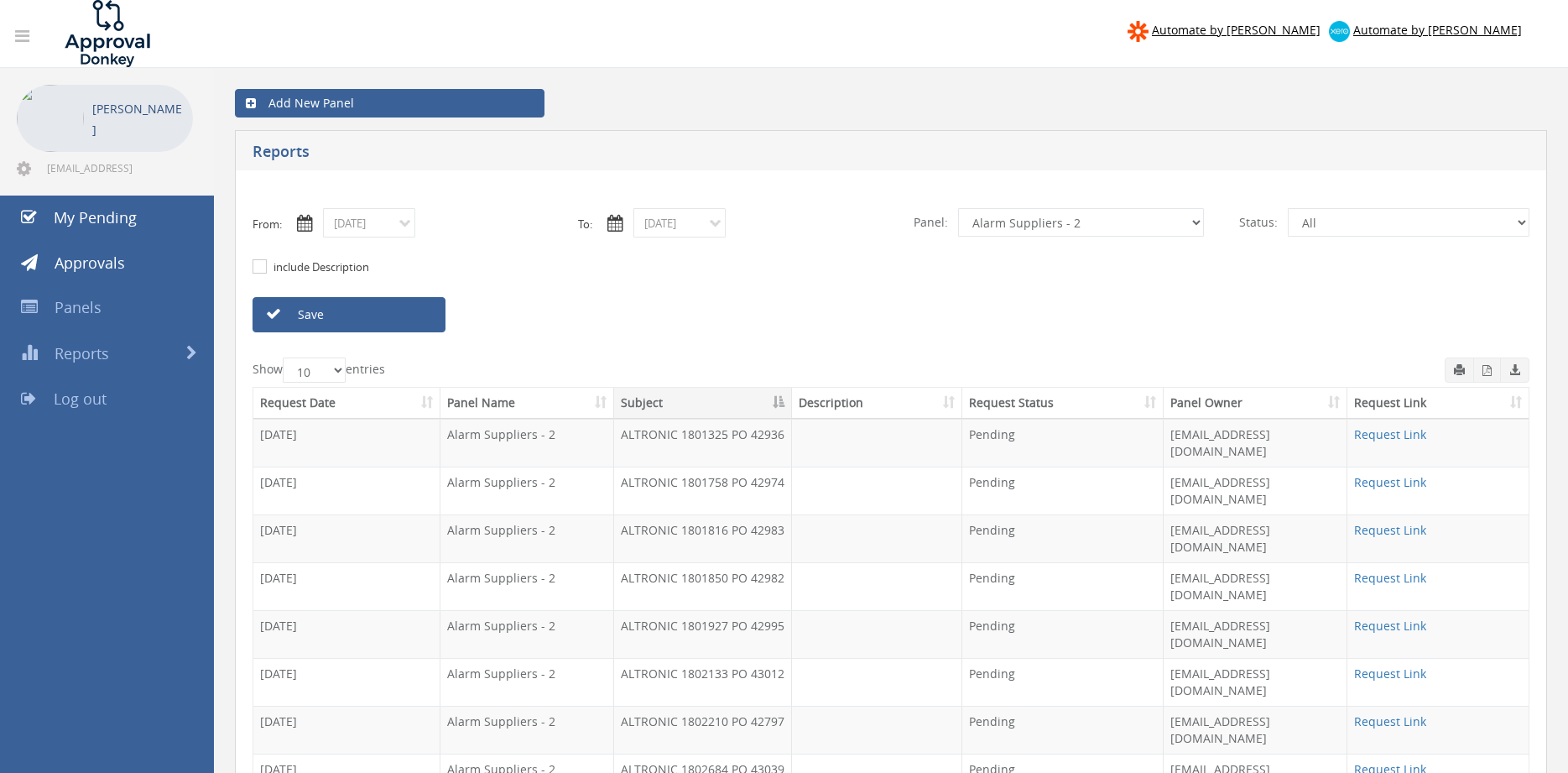
select select "number:13144"
click option "Alarm Credits RG - 3" at bounding box center [0, 0] width 0 height 0
click at [425, 316] on link "Save" at bounding box center [349, 314] width 193 height 35
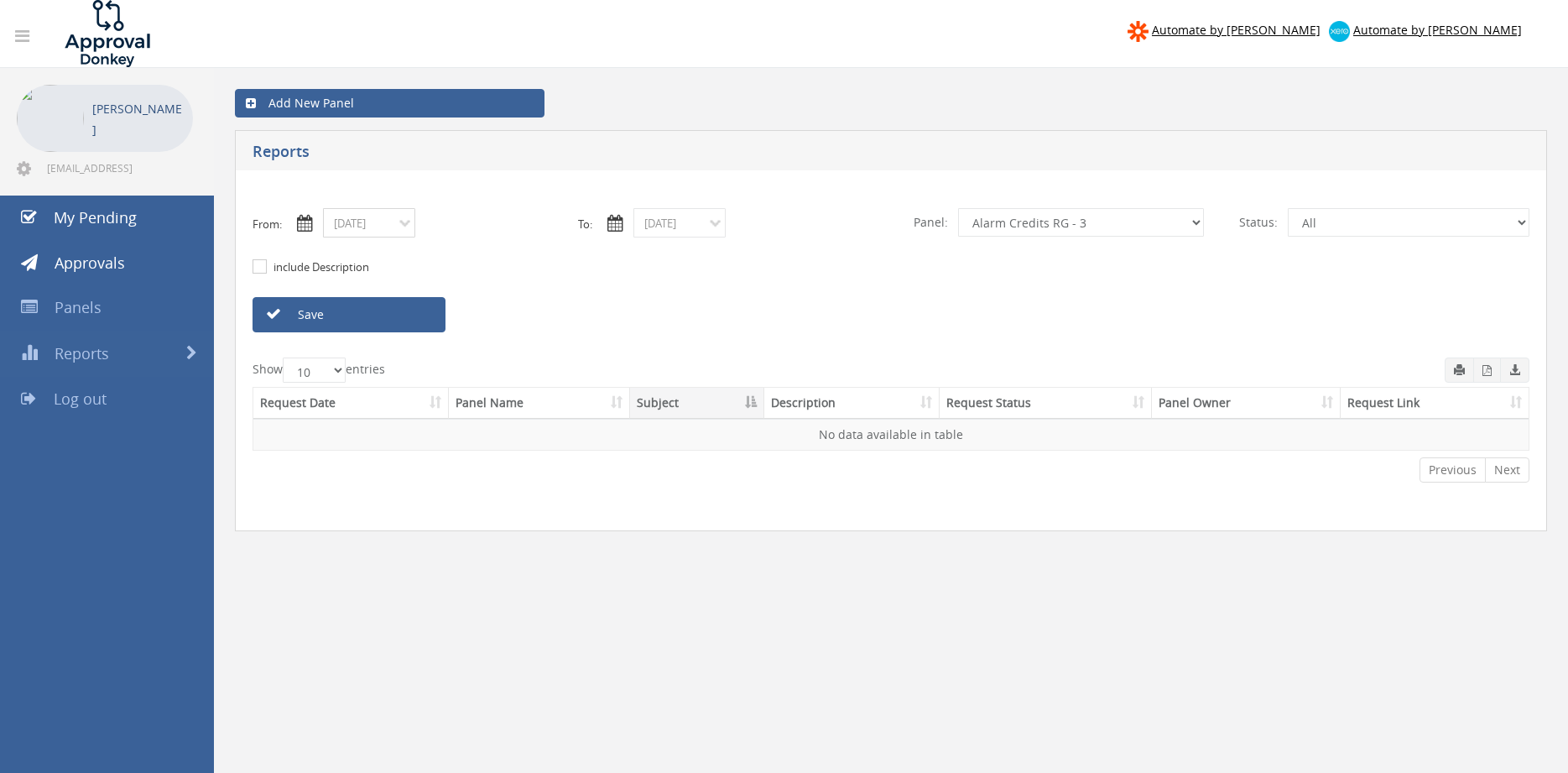
click at [403, 225] on input "08/20/2025" at bounding box center [369, 222] width 92 height 30
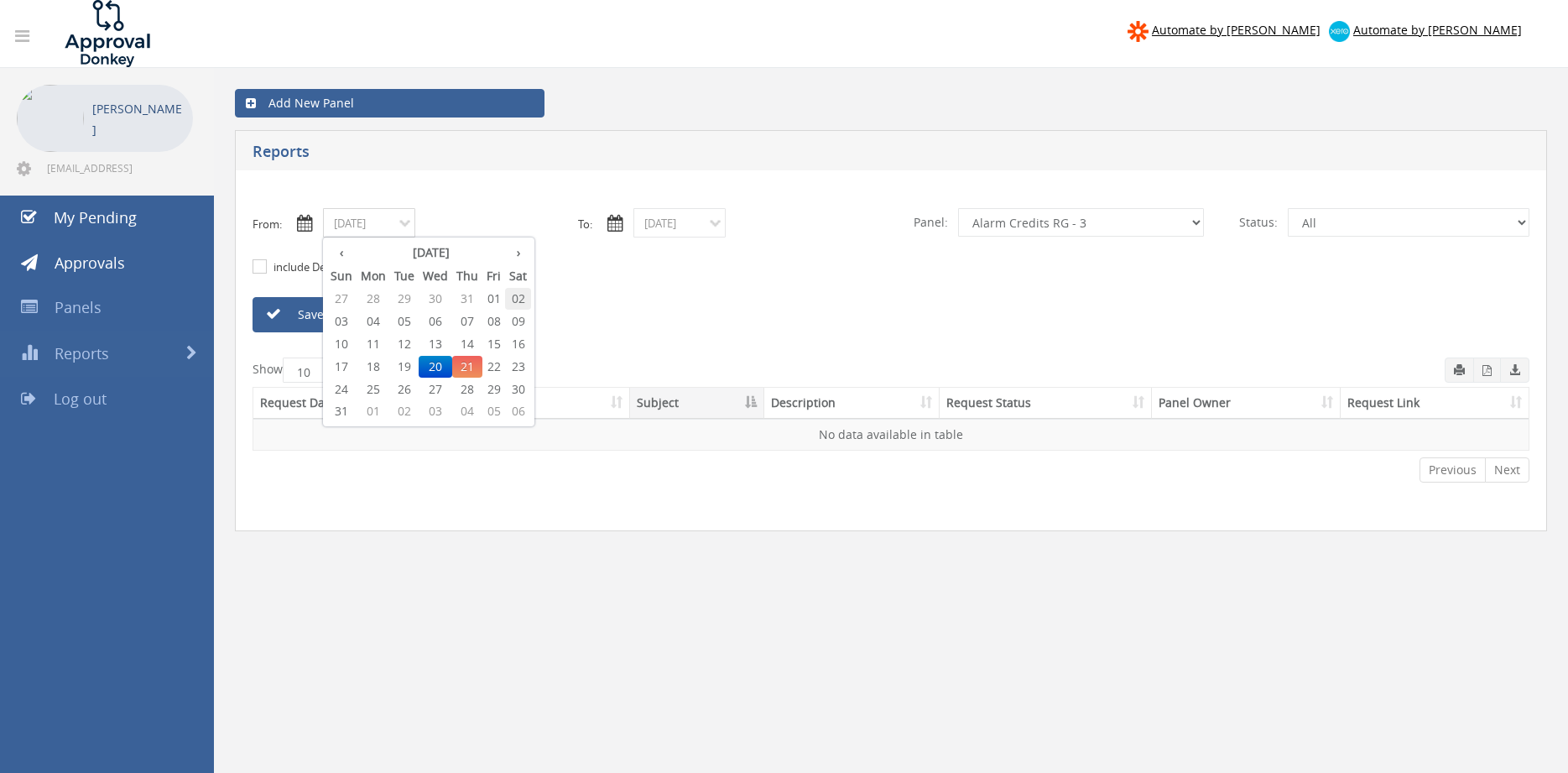
click at [517, 297] on span "02" at bounding box center [517, 299] width 26 height 22
type input "08/02/2025"
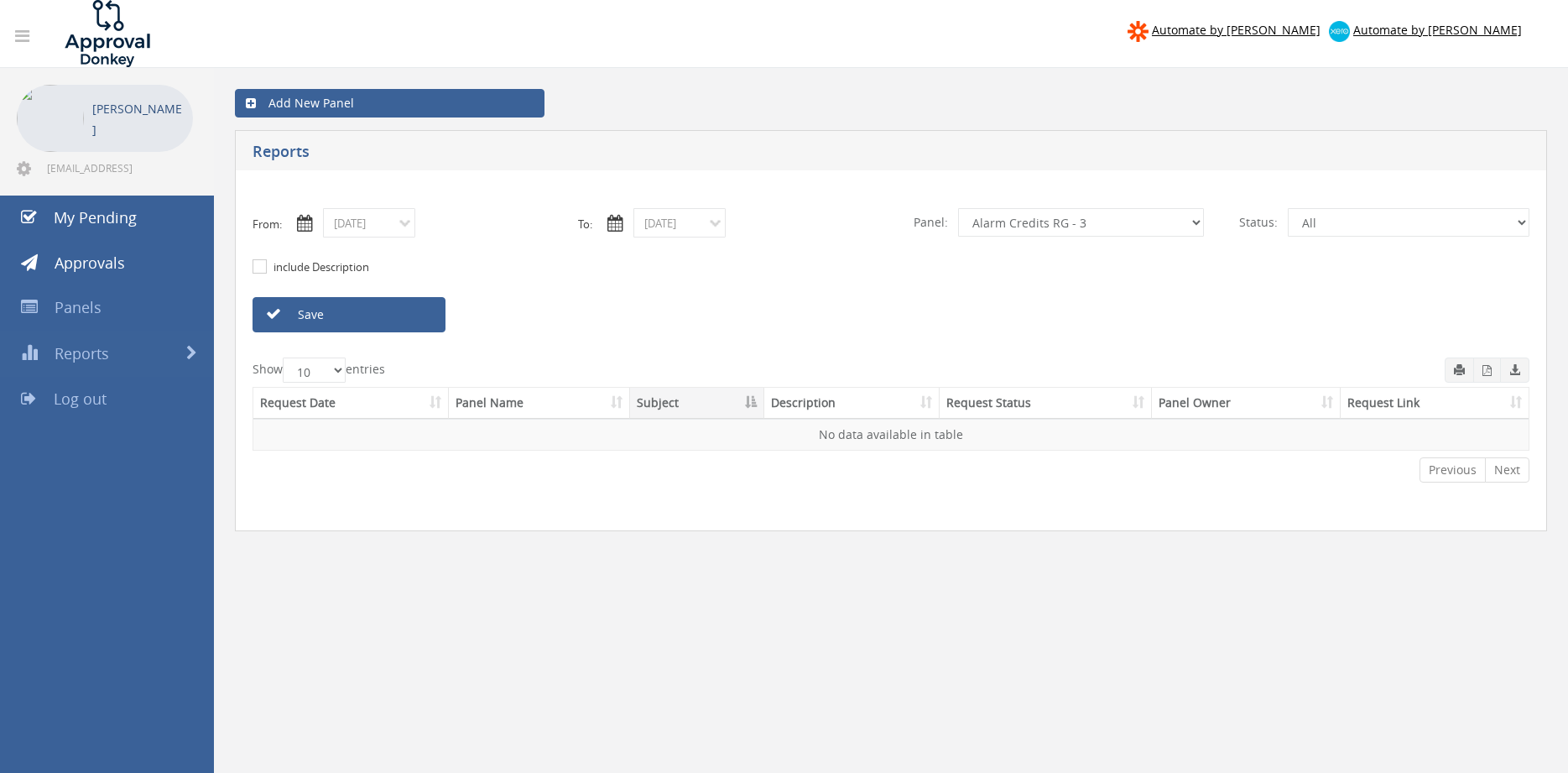
click at [353, 311] on link "Save" at bounding box center [349, 314] width 193 height 35
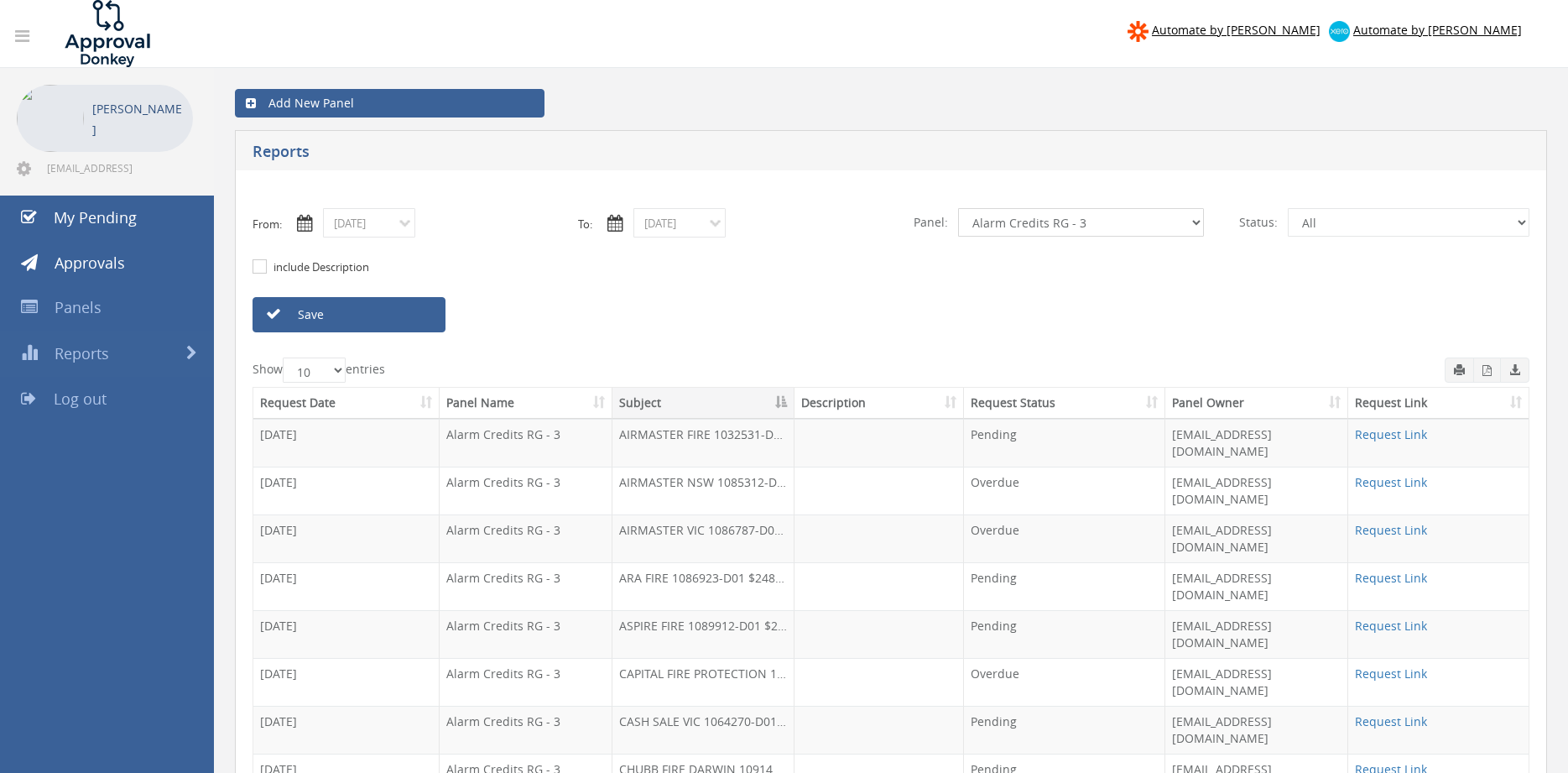
click at [958, 208] on select "All Alarm Credits RG - 3 NZ Utilities Cable and SAI Global NZ Alarms-1 NZ FX Pa…" at bounding box center [1080, 222] width 246 height 29
click option "Credit Requests - 2" at bounding box center [0, 0] width 0 height 0
click at [419, 318] on link "Save" at bounding box center [349, 314] width 193 height 35
click at [382, 312] on link "Save" at bounding box center [349, 314] width 193 height 35
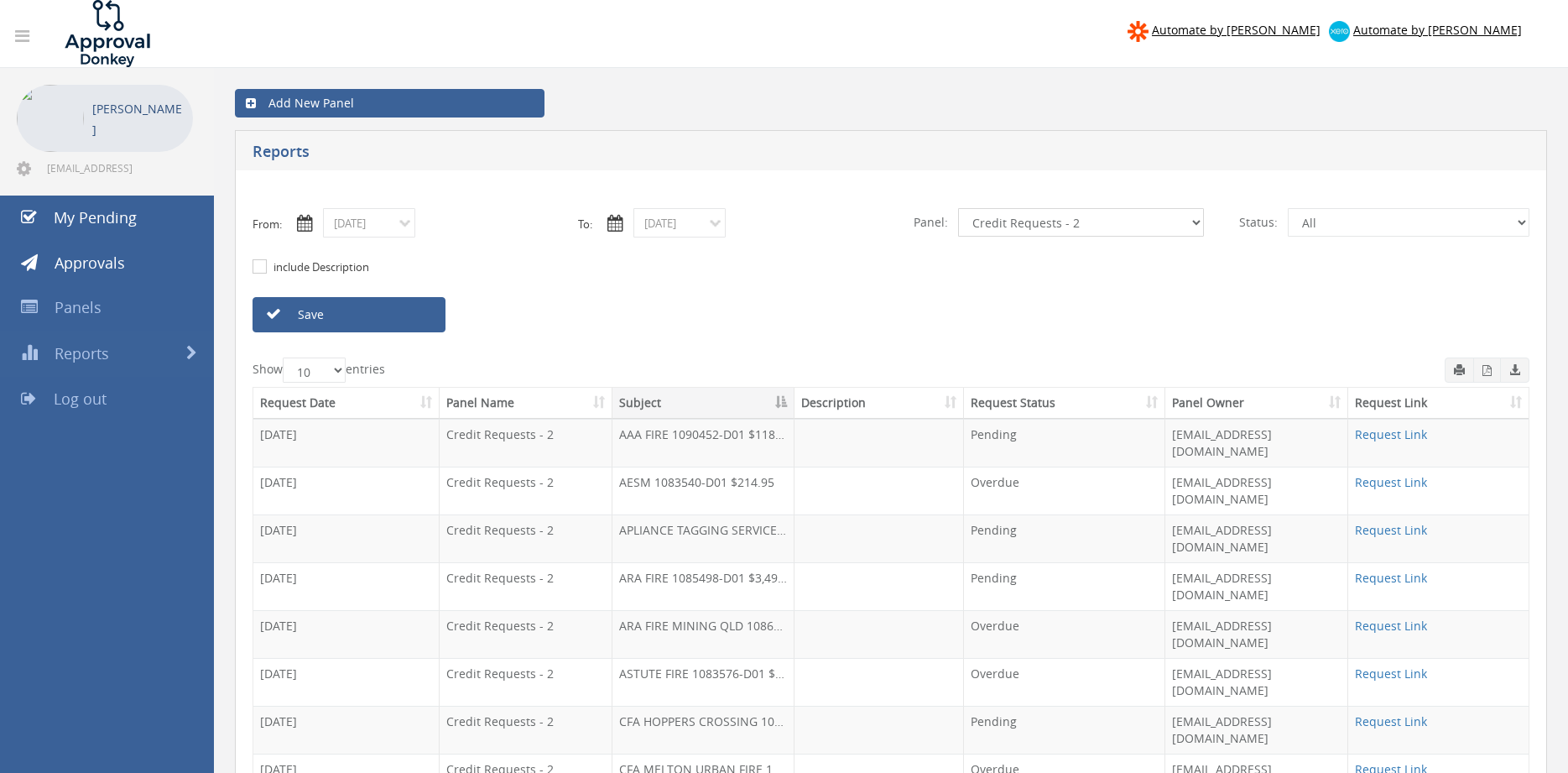
click at [958, 208] on select "All Alarm Credits RG - 3 NZ Utilities Cable and SAI Global NZ Alarms-1 NZ FX Pa…" at bounding box center [1080, 222] width 246 height 29
select select "number:13144"
click option "Alarm Credits RG - 3" at bounding box center [0, 0] width 0 height 0
click at [405, 315] on link "Save" at bounding box center [349, 314] width 193 height 35
click at [397, 227] on input "08/02/2025" at bounding box center [369, 222] width 92 height 30
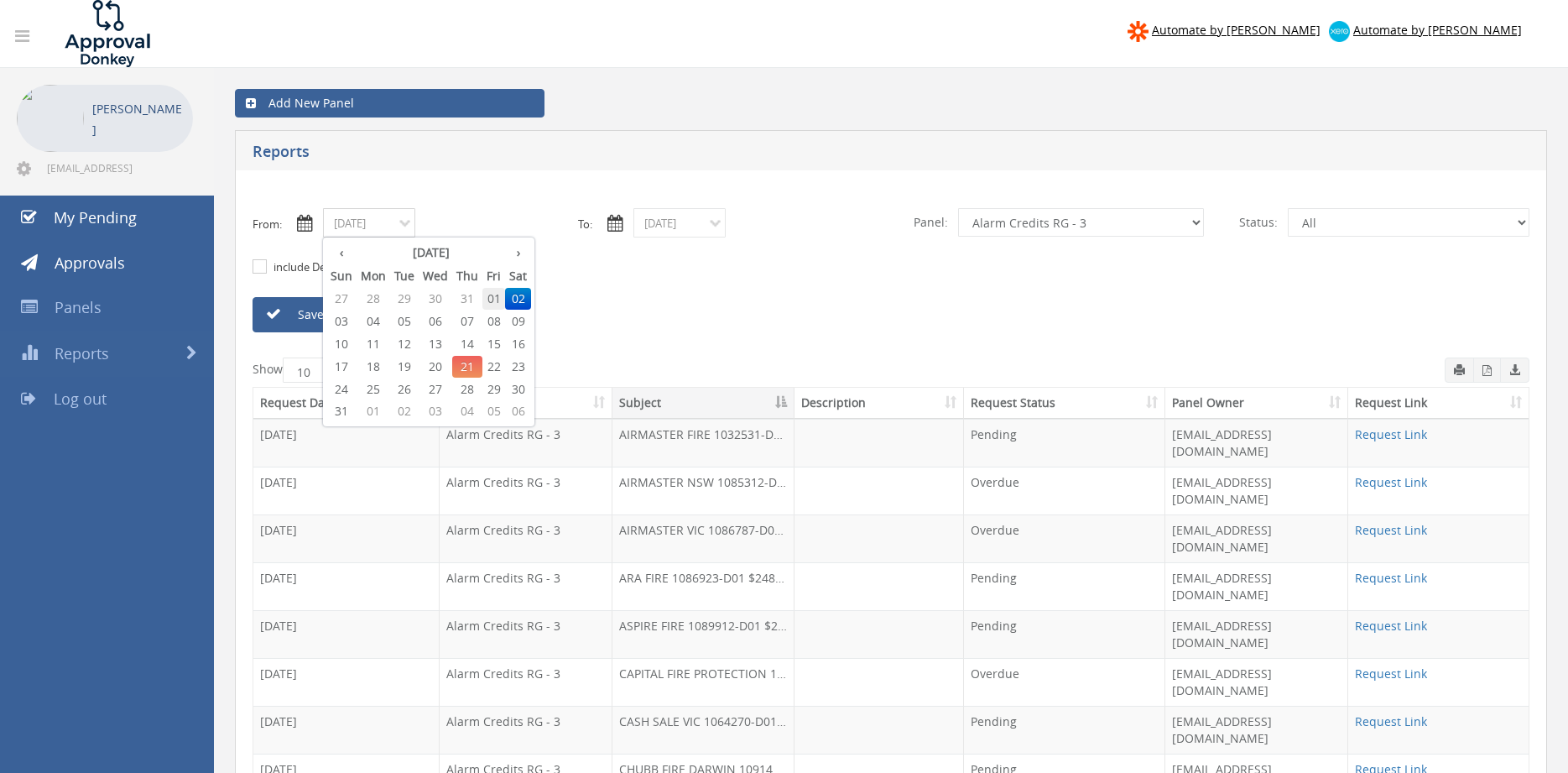
click at [496, 295] on span "01" at bounding box center [493, 299] width 23 height 22
type input "08/01/2025"
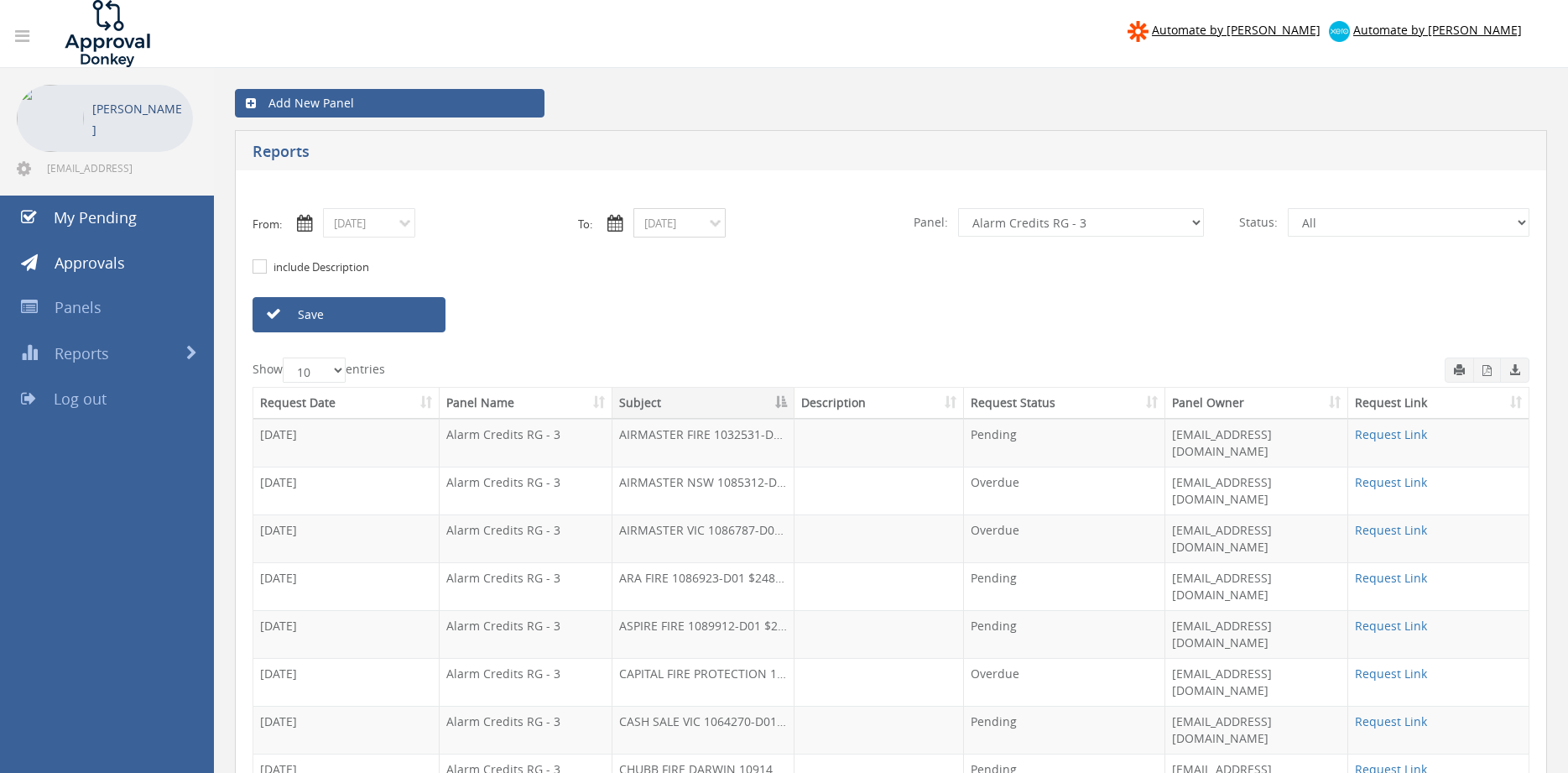
click at [676, 227] on input "08/20/2025" at bounding box center [679, 222] width 92 height 30
click at [806, 292] on span "01" at bounding box center [804, 299] width 23 height 22
type input "08/01/2025"
click at [958, 208] on select "All Alarm Credits RG - 3 NZ Utilities Cable and SAI Global NZ Alarms-1 NZ FX Pa…" at bounding box center [1080, 222] width 246 height 29
select select "number:9739"
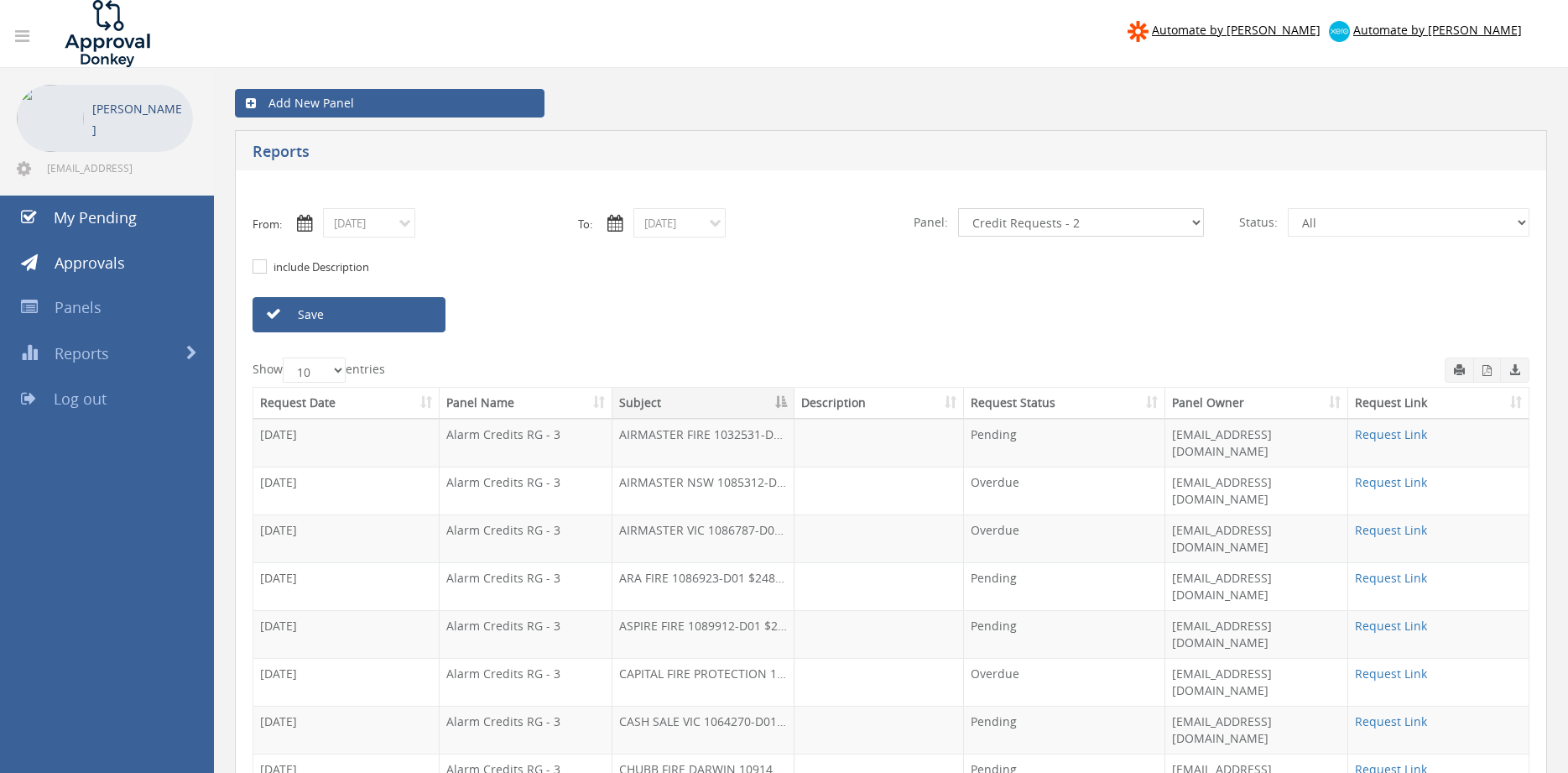
click option "Credit Requests - 2" at bounding box center [0, 0] width 0 height 0
click at [413, 318] on link "Save" at bounding box center [349, 314] width 193 height 35
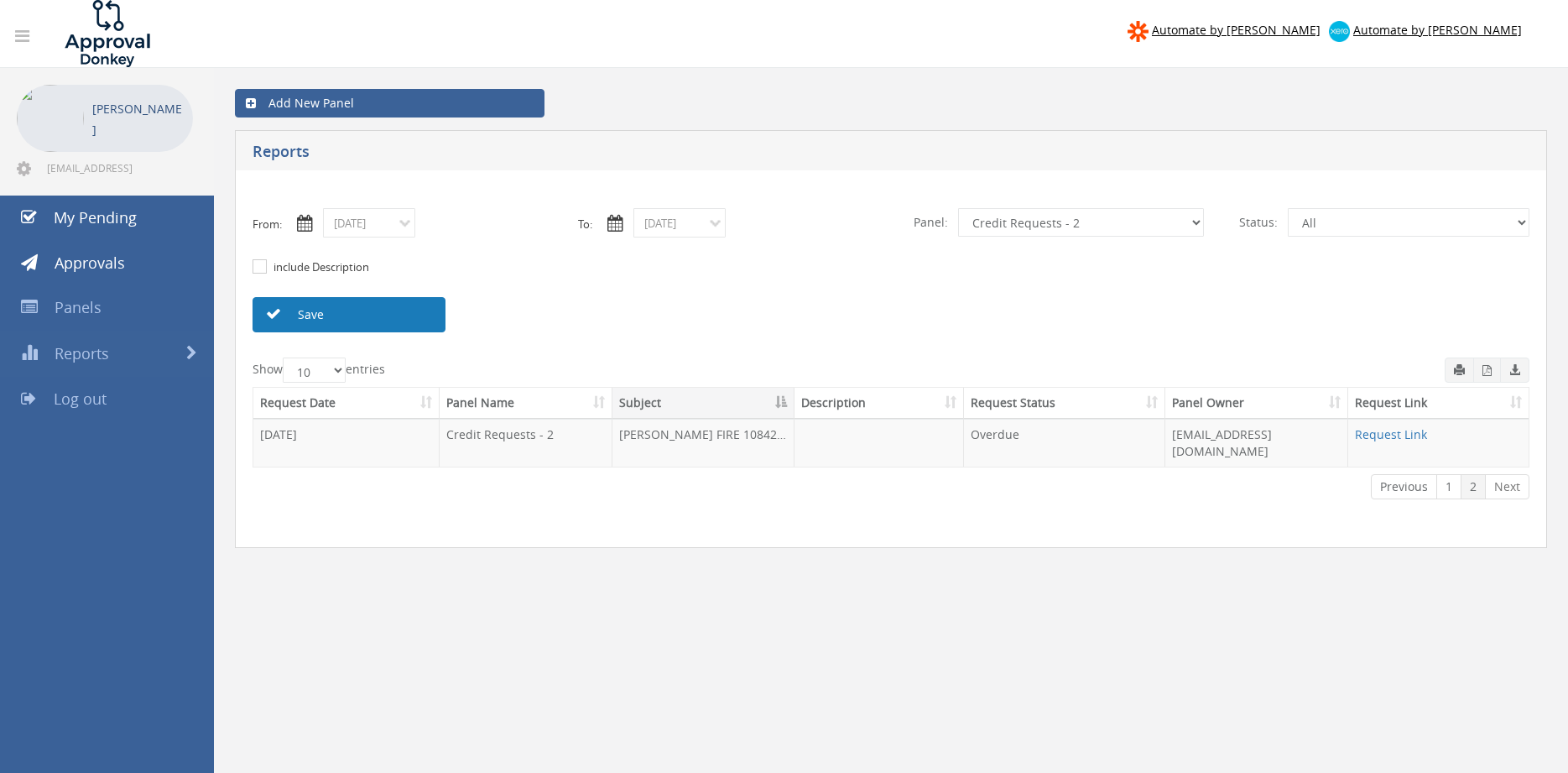
click at [360, 319] on link "Save" at bounding box center [349, 314] width 193 height 35
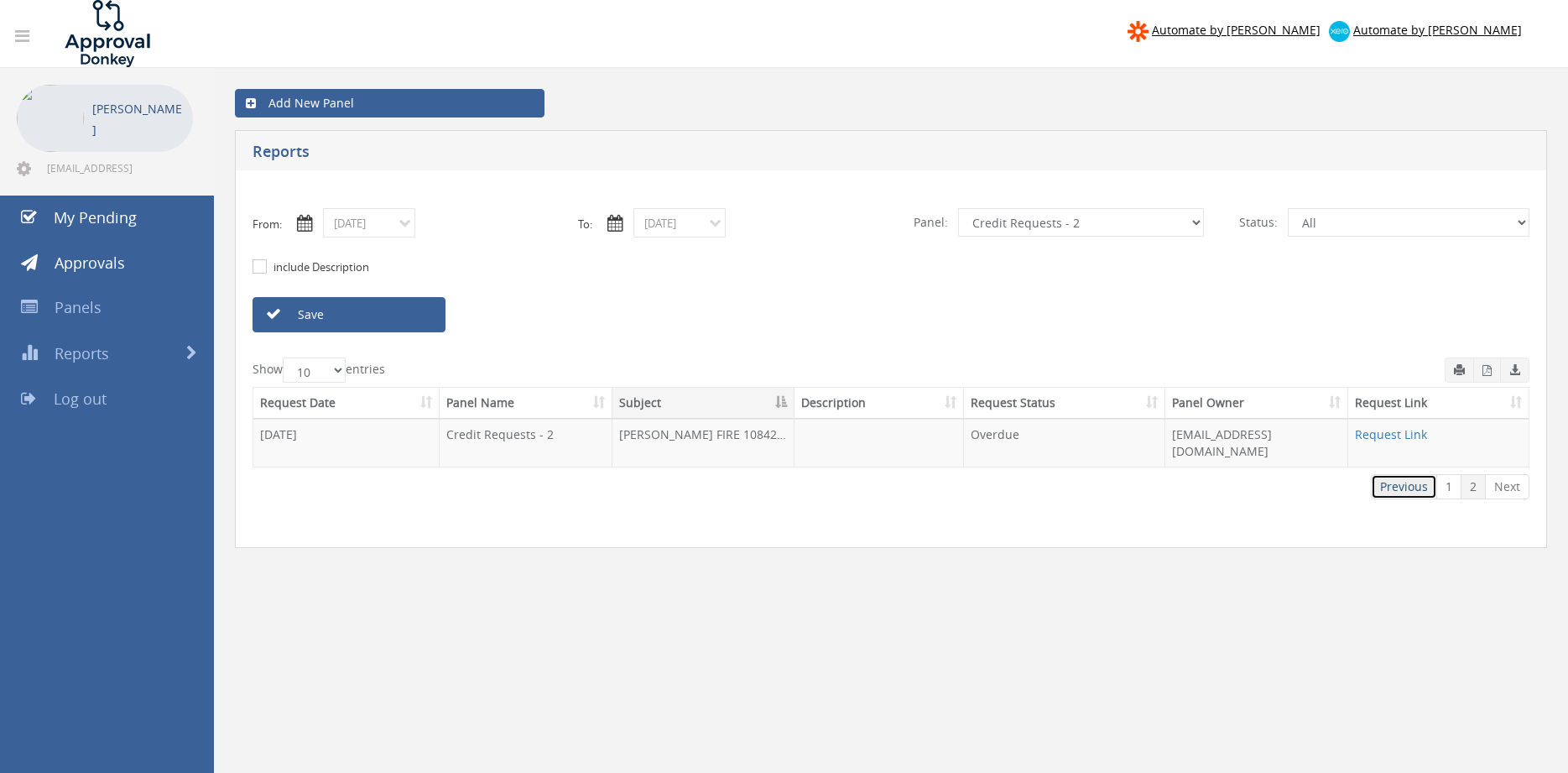
click at [1402, 475] on link "Previous" at bounding box center [1404, 487] width 66 height 26
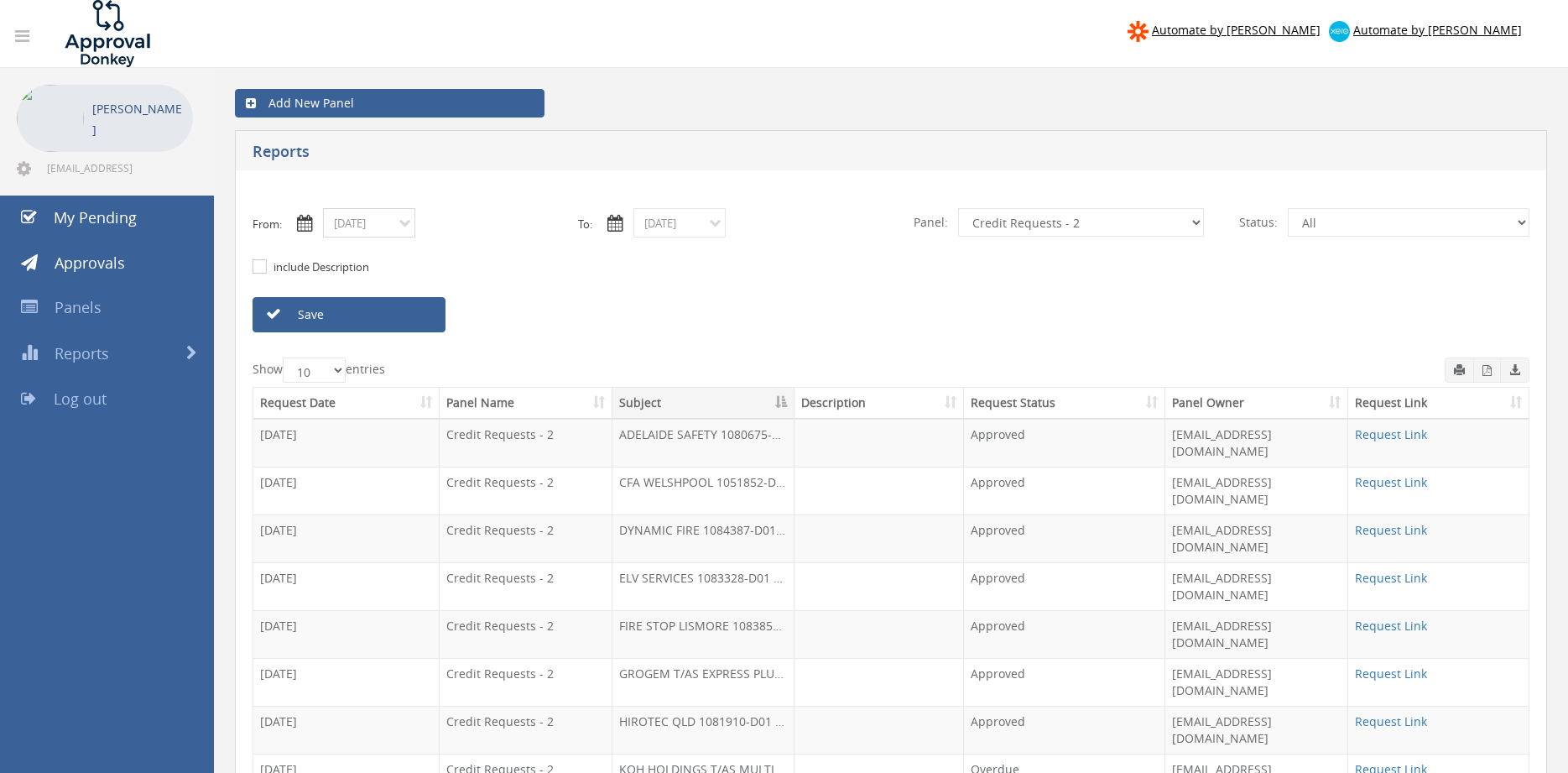
click at [351, 220] on input "08/01/2025" at bounding box center [369, 222] width 92 height 30
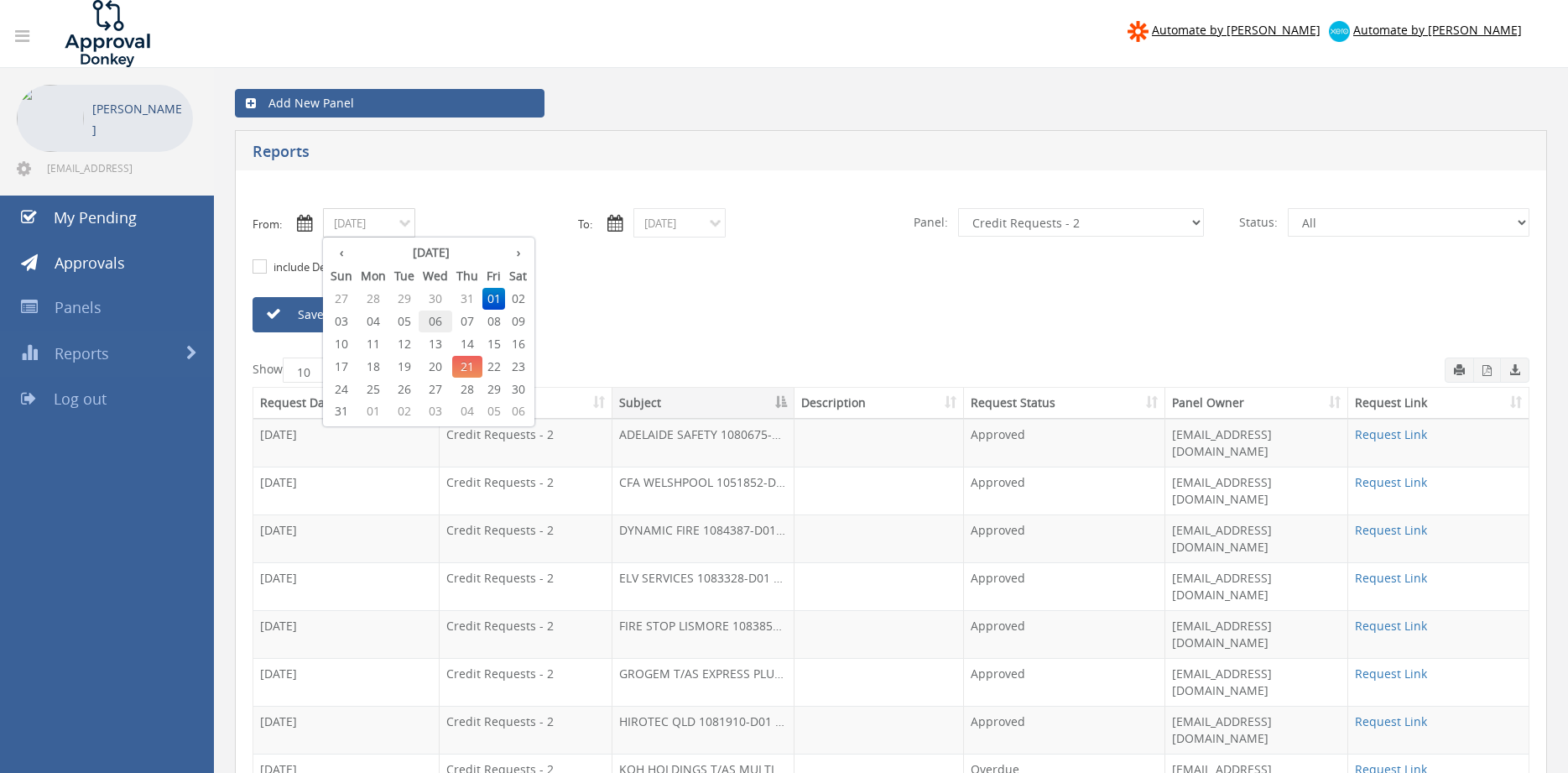
click at [438, 322] on span "06" at bounding box center [435, 322] width 33 height 22
type input "08/06/2025"
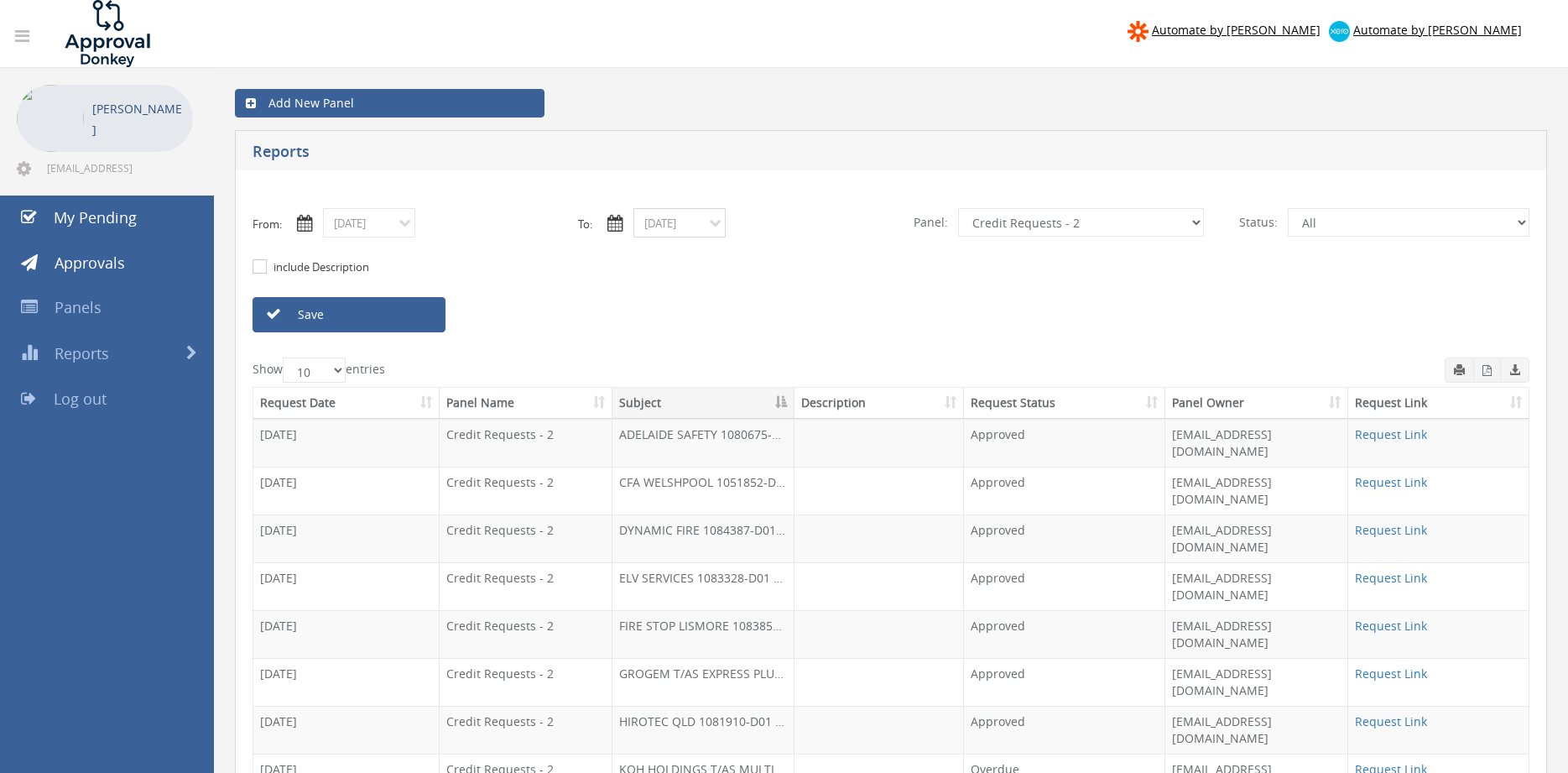
click at [653, 219] on input "08/01/2025" at bounding box center [679, 222] width 92 height 30
click at [750, 323] on span "06" at bounding box center [745, 322] width 33 height 22
type input "08/06/2025"
click at [958, 208] on select "All Alarm Credits RG - 3 NZ Utilities Cable and SAI Global NZ Alarms-1 NZ FX Pa…" at bounding box center [1080, 222] width 246 height 29
click option "Suppliers" at bounding box center [0, 0] width 0 height 0
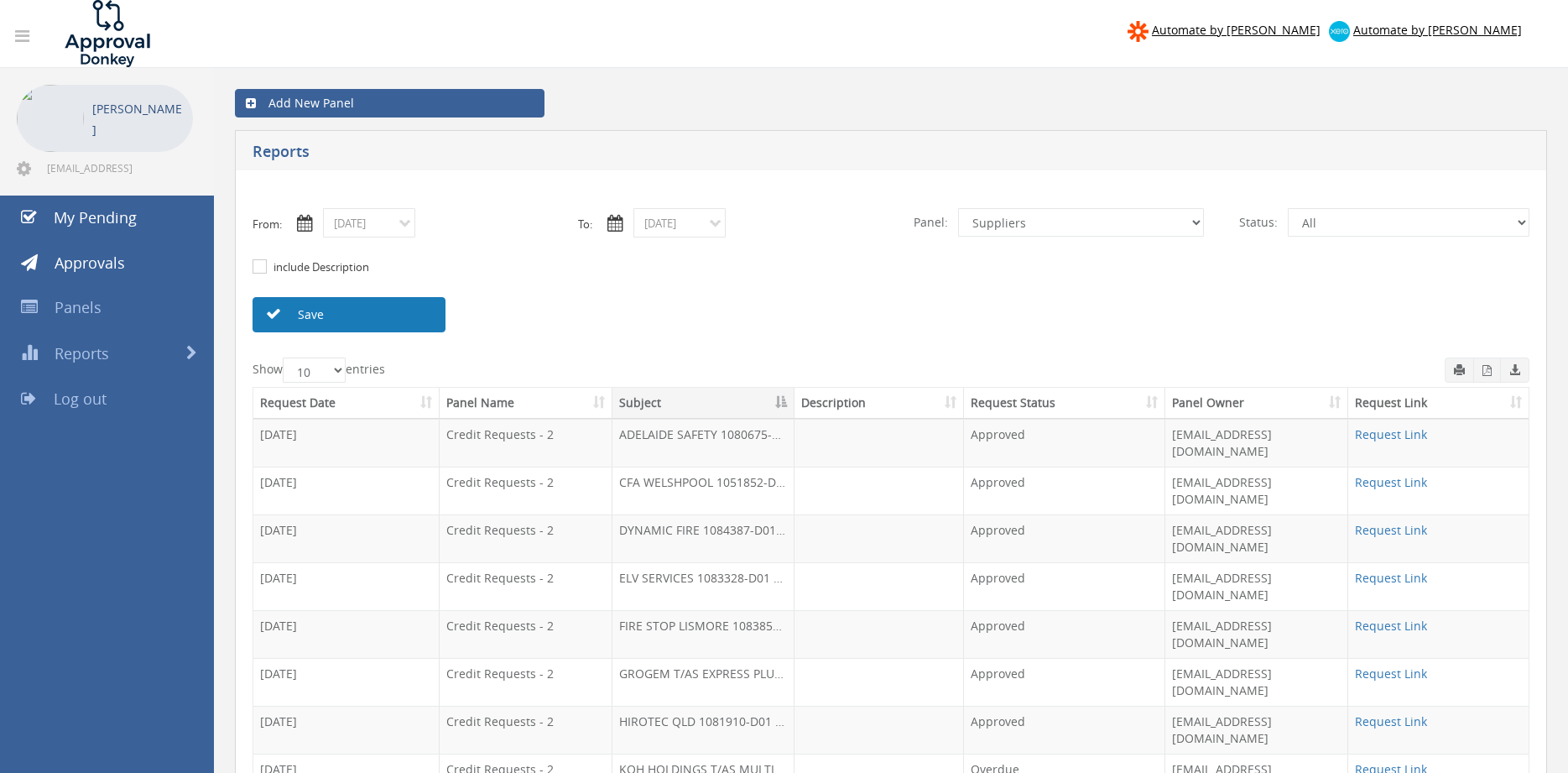
click at [409, 317] on link "Save" at bounding box center [349, 314] width 193 height 35
click at [1410, 713] on link "Request Link" at bounding box center [1390, 721] width 72 height 16
click at [370, 312] on link "Save" at bounding box center [349, 314] width 193 height 35
click at [368, 317] on link "Save" at bounding box center [349, 314] width 193 height 35
click at [377, 318] on link "Save" at bounding box center [349, 314] width 193 height 35
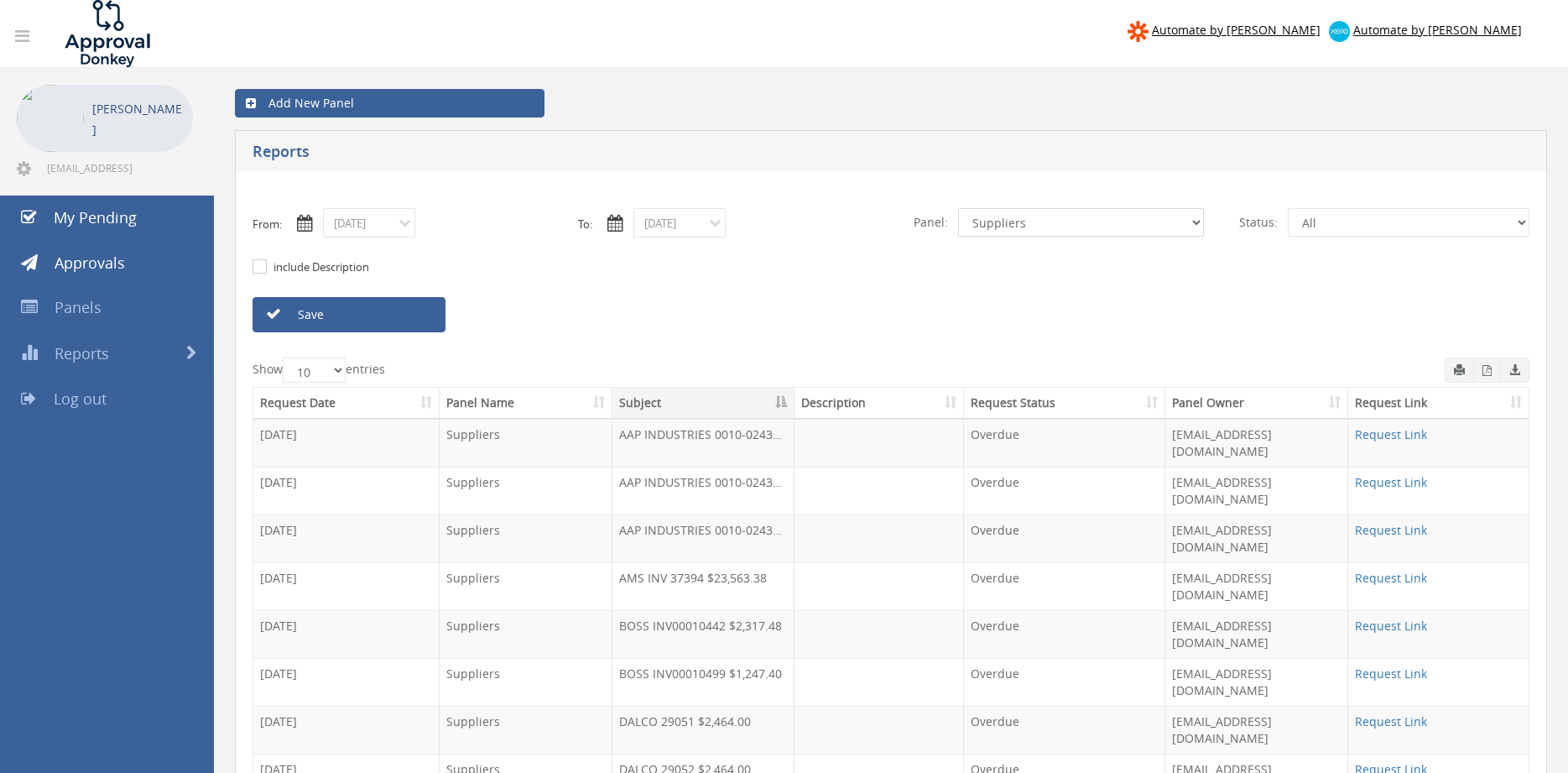
click at [958, 208] on select "All Alarm Credits RG - 3 NZ Utilities Cable and SAI Global NZ Alarms-1 NZ FX Pa…" at bounding box center [1080, 222] width 246 height 29
select select "number:13144"
click option "Alarm Credits RG - 3" at bounding box center [0, 0] width 0 height 0
click at [424, 318] on link "Save" at bounding box center [349, 314] width 193 height 35
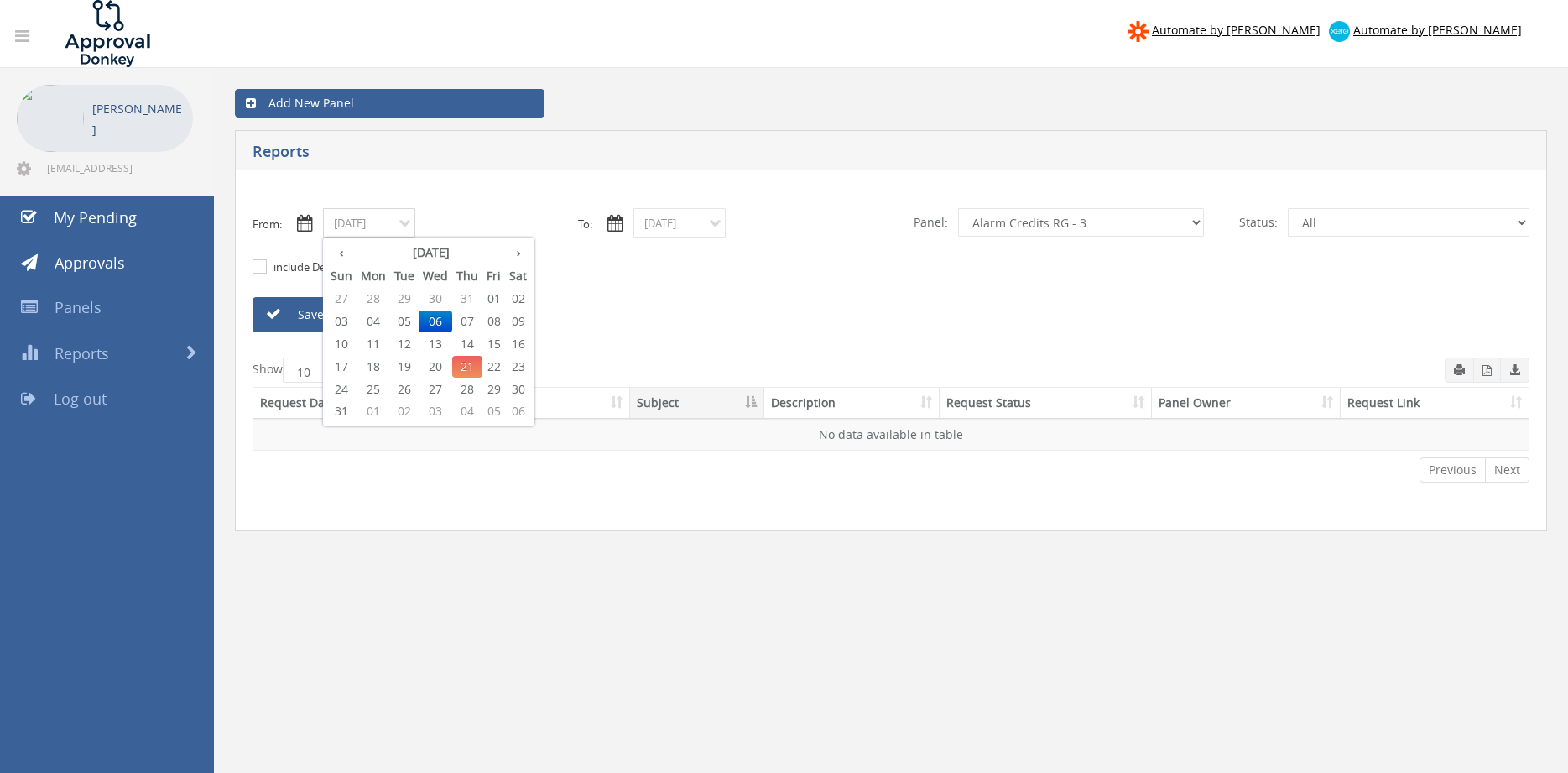
click at [383, 225] on input "08/06/2025" at bounding box center [369, 222] width 92 height 30
click at [505, 295] on span "01" at bounding box center [493, 299] width 23 height 22
type input "08/01/2025"
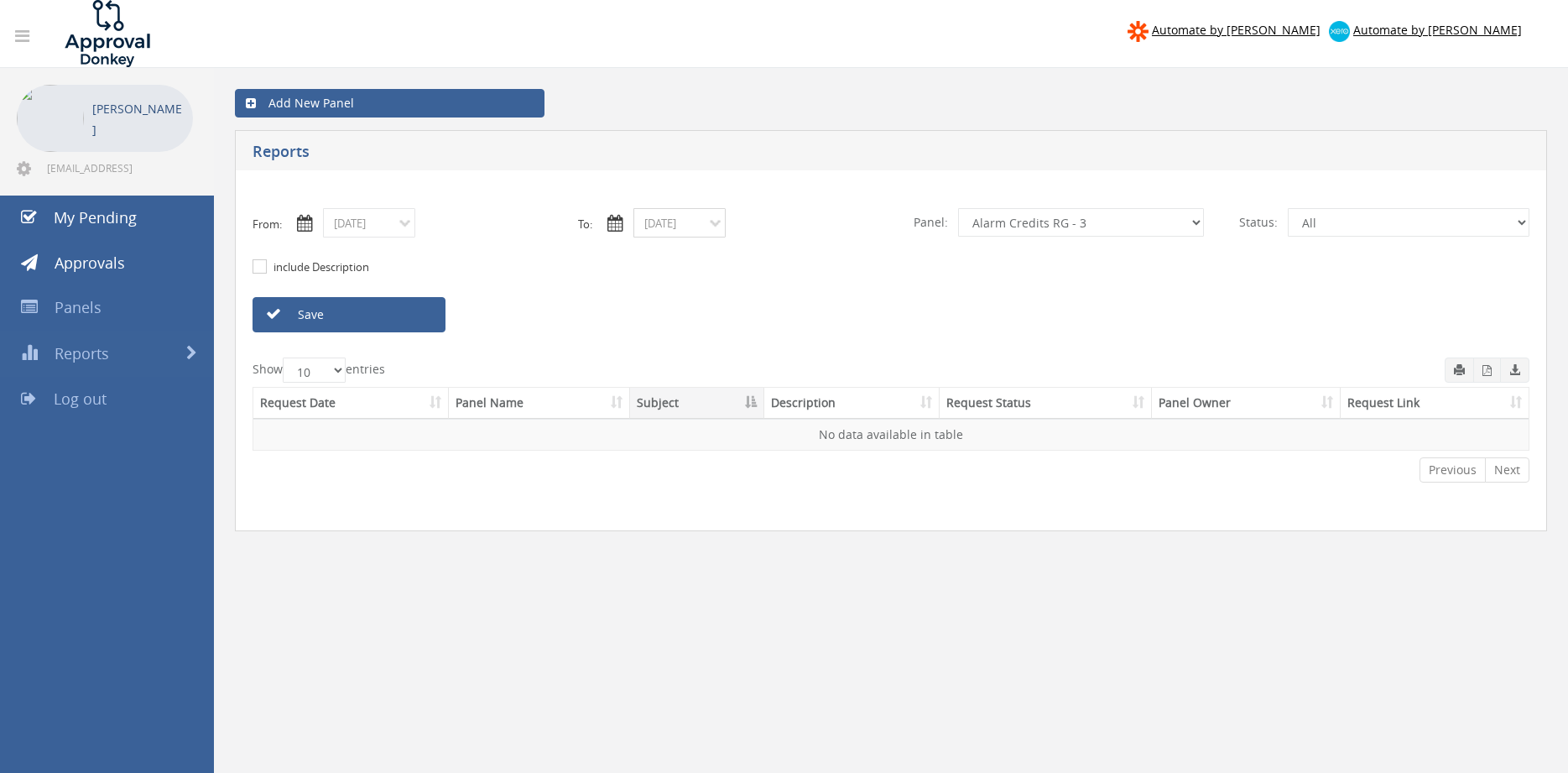
click at [670, 227] on input "08/06/2025" at bounding box center [679, 222] width 92 height 30
click at [784, 362] on span "21" at bounding box center [777, 367] width 30 height 22
type input "08/21/2025"
click at [414, 310] on link "Save" at bounding box center [349, 314] width 193 height 35
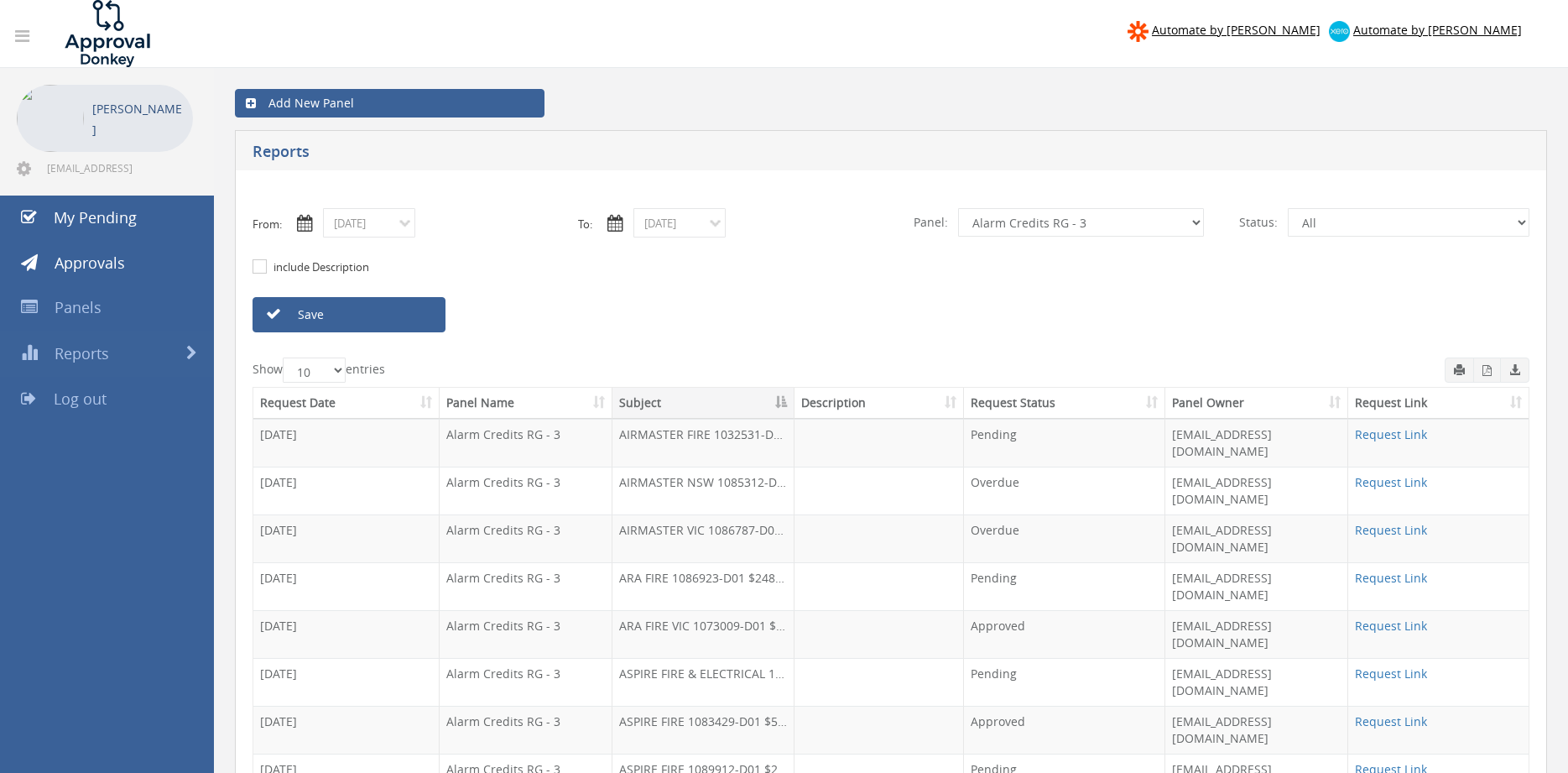
click at [358, 404] on th "Request Date" at bounding box center [346, 403] width 186 height 31
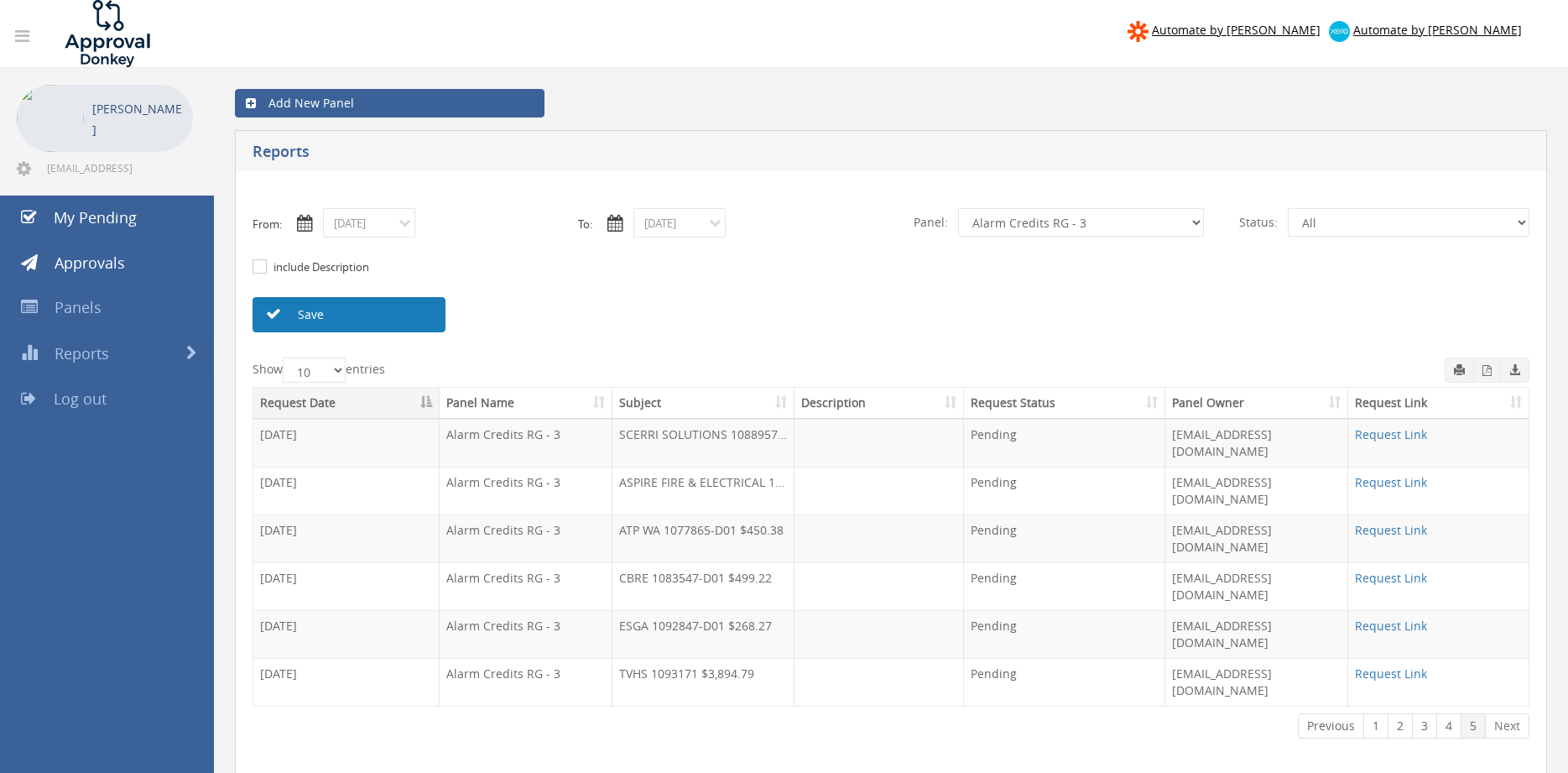
click at [348, 312] on link "Save" at bounding box center [349, 314] width 193 height 35
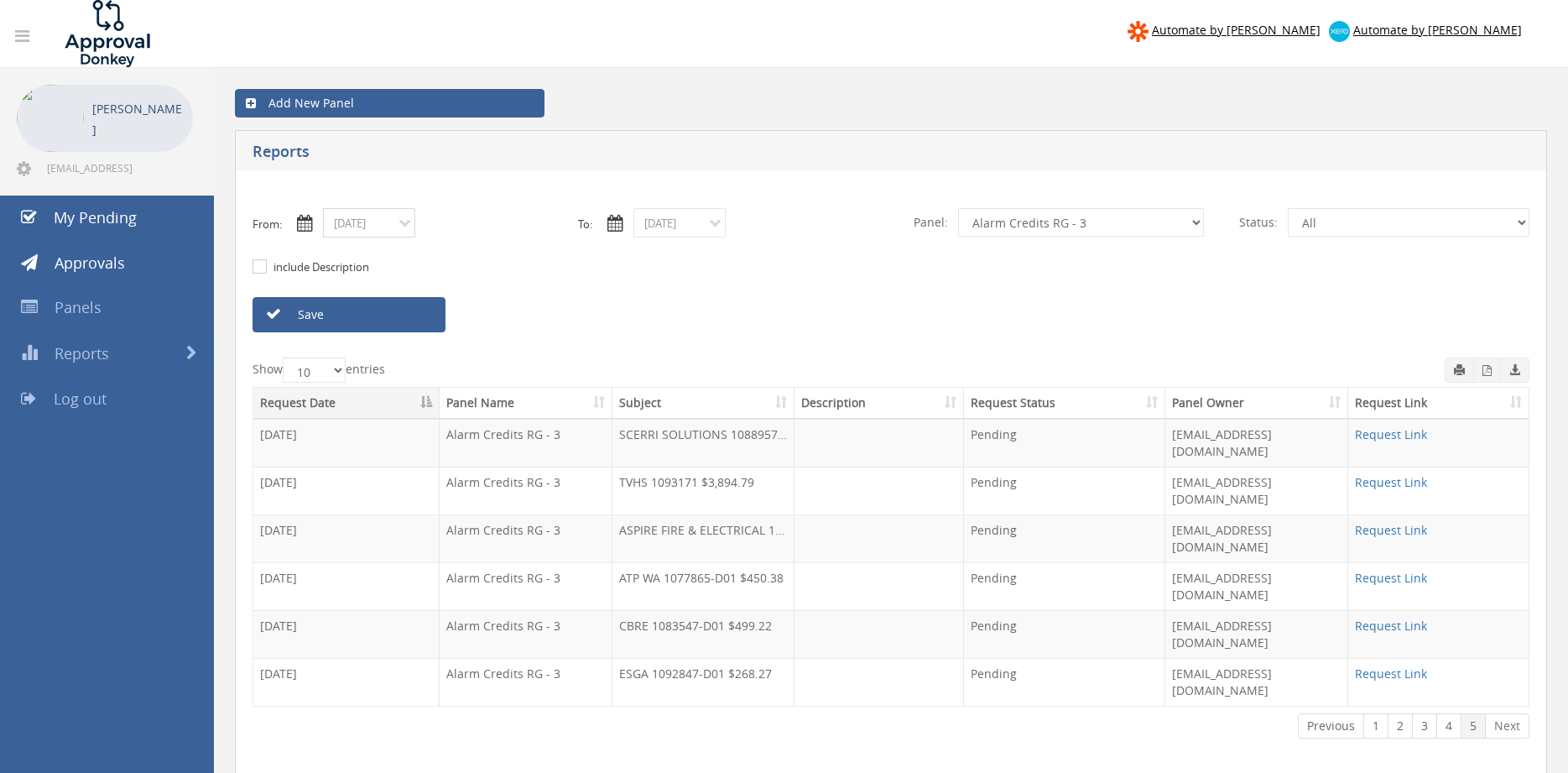
click at [398, 227] on input "08/01/2025" at bounding box center [369, 222] width 92 height 30
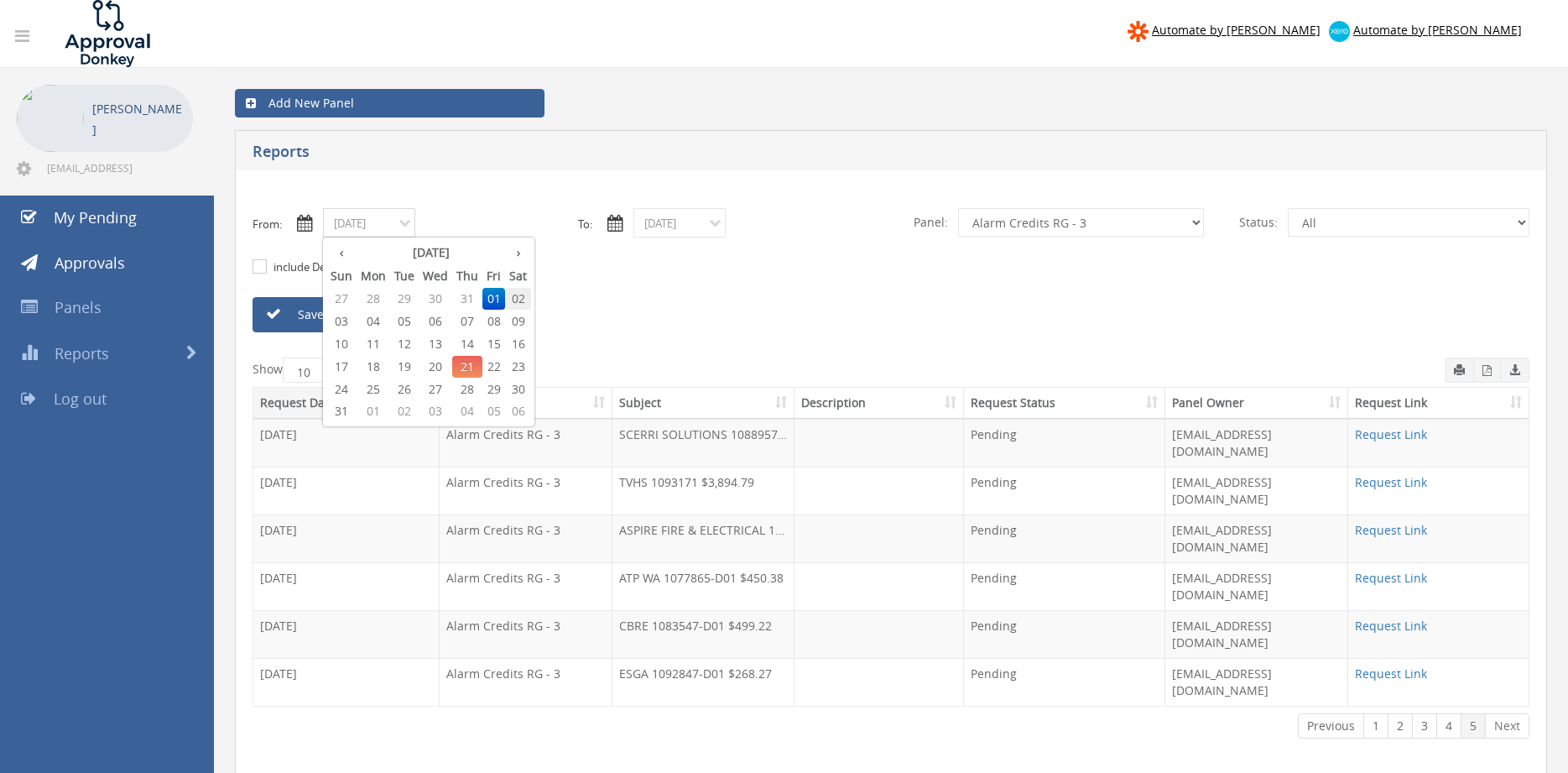
click at [521, 301] on span "02" at bounding box center [517, 299] width 26 height 22
type input "08/02/2025"
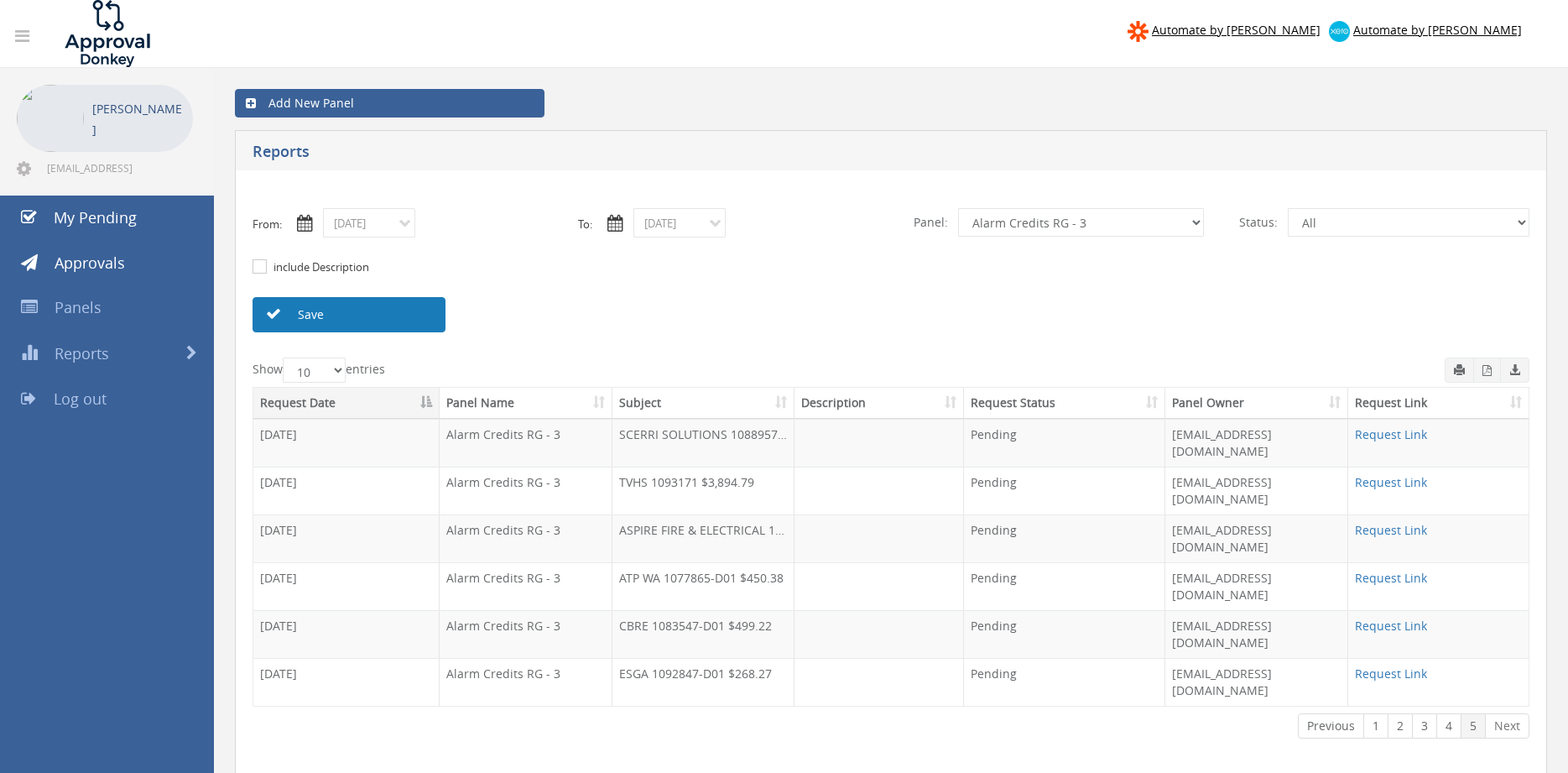
click at [421, 314] on link "Save" at bounding box center [349, 314] width 193 height 35
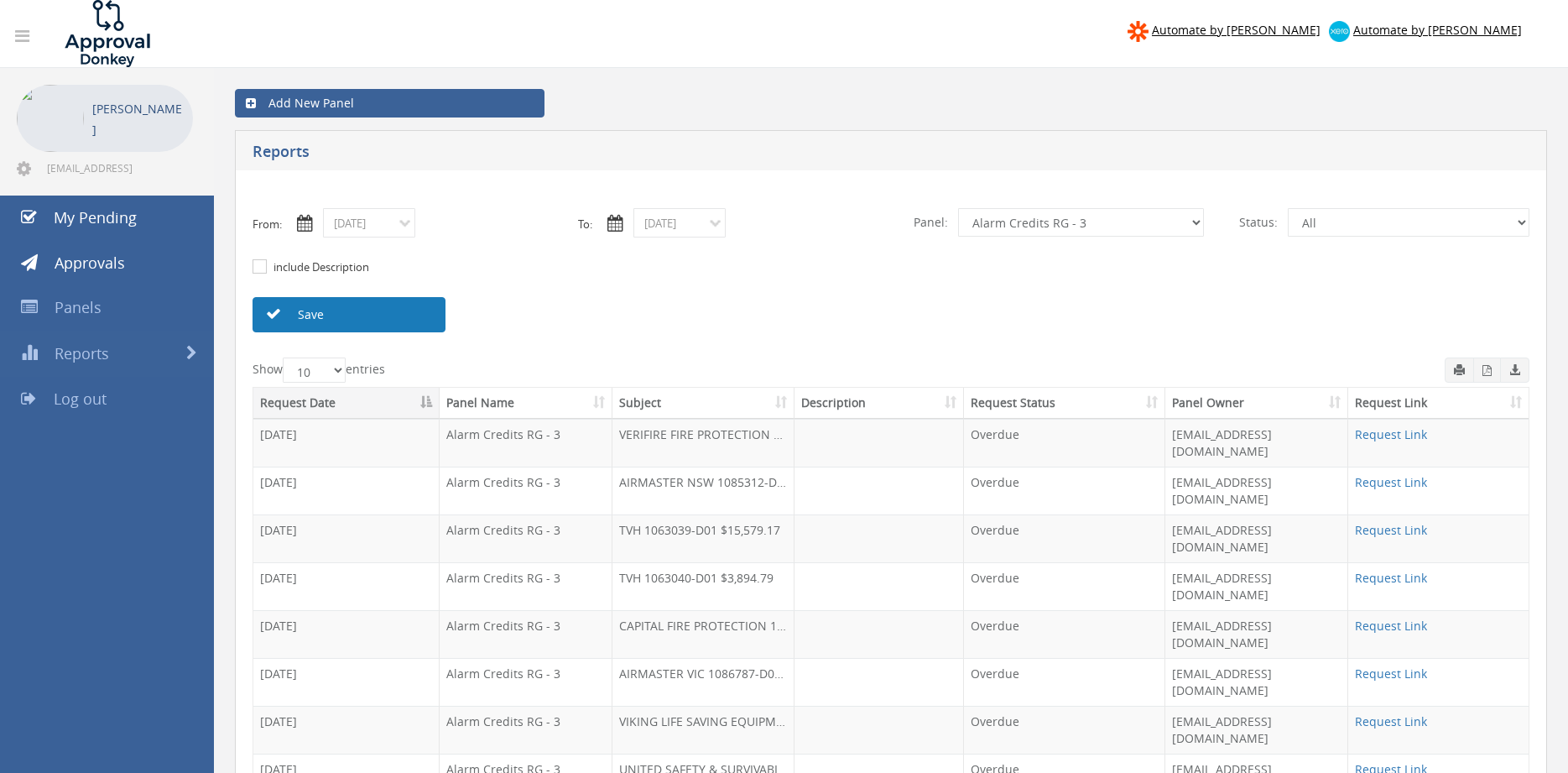
click at [375, 312] on link "Save" at bounding box center [349, 314] width 193 height 35
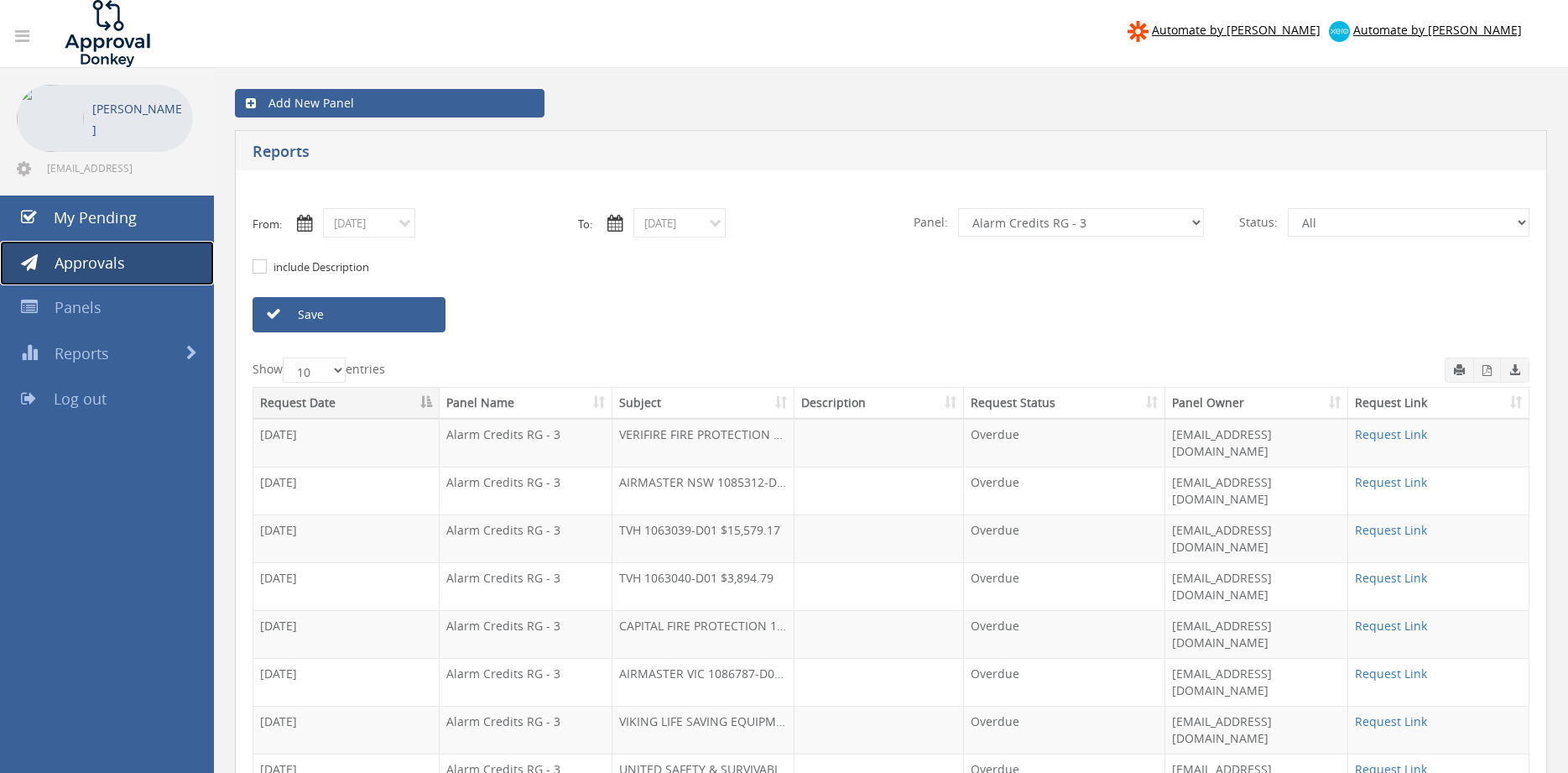
click at [105, 258] on span "Approvals" at bounding box center [89, 263] width 71 height 20
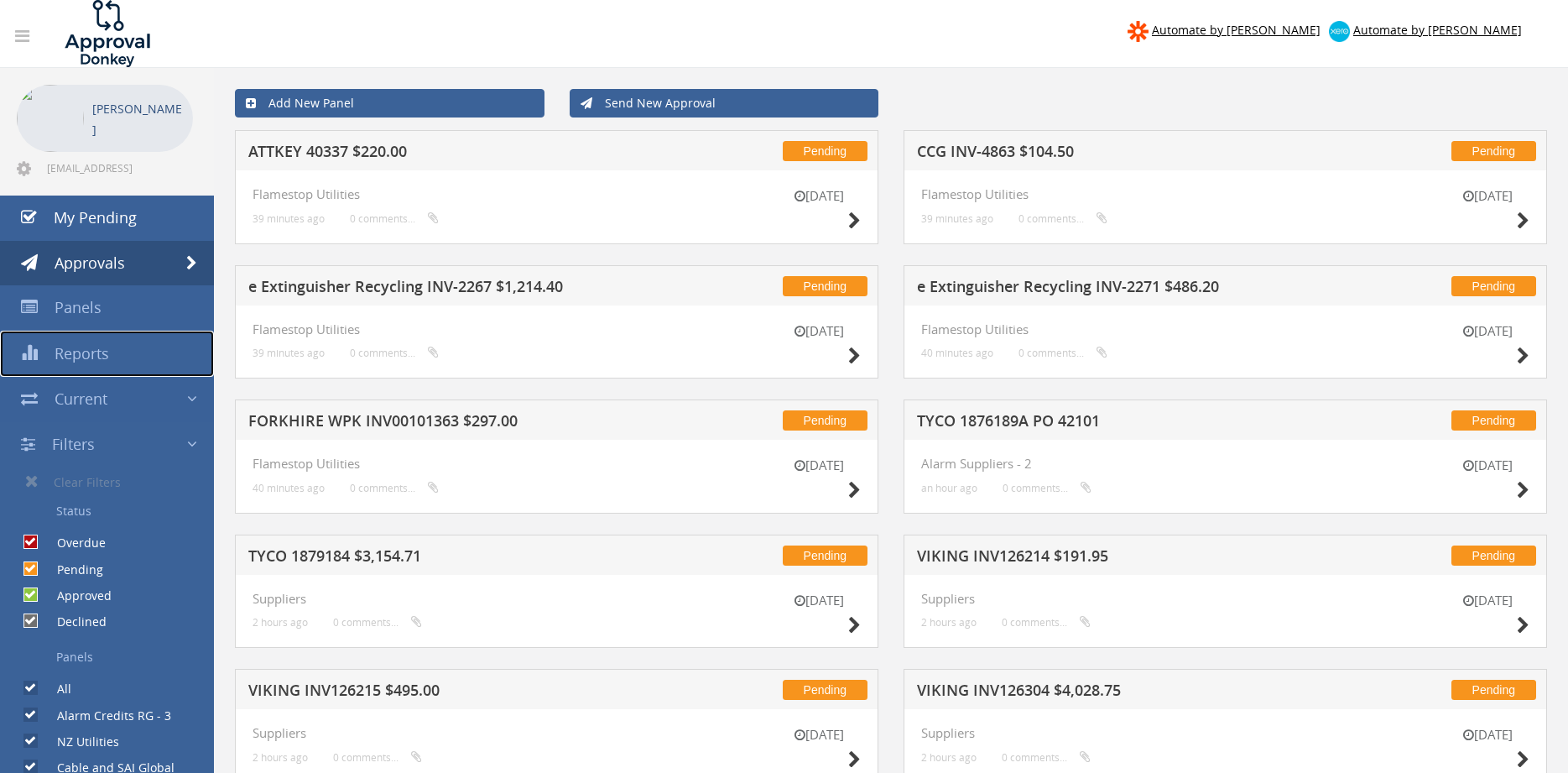
click at [102, 362] on span "Reports" at bounding box center [82, 353] width 54 height 20
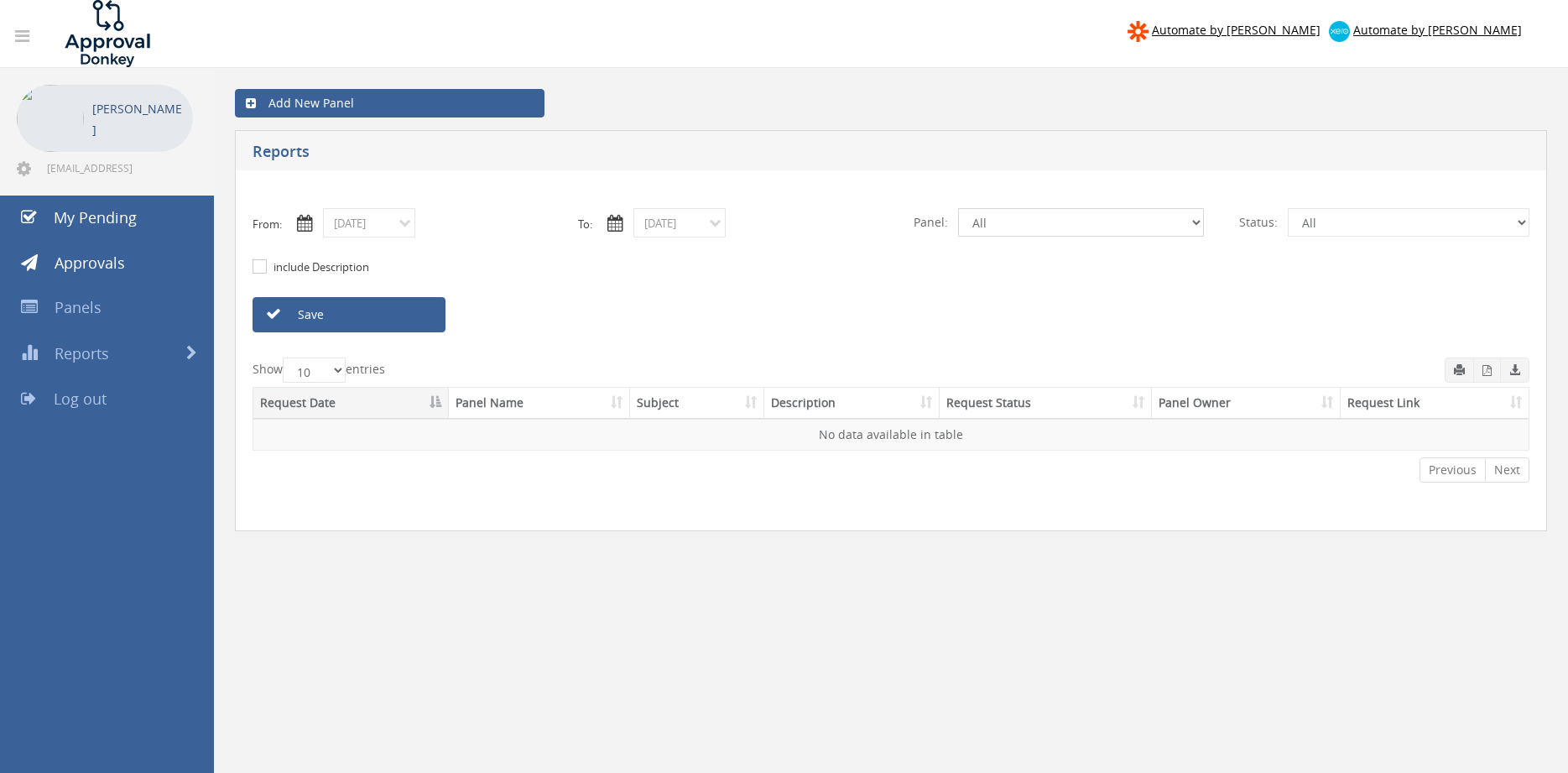
click at [958, 208] on select "All Alarm Credits RG - 3 NZ Utilities Cable and SAI Global NZ Alarms-1 NZ FX Pa…" at bounding box center [1080, 222] width 246 height 29
select select "number:13141"
click option "NZ Utilities" at bounding box center [0, 0] width 0 height 0
click at [419, 312] on link "Save" at bounding box center [349, 314] width 193 height 35
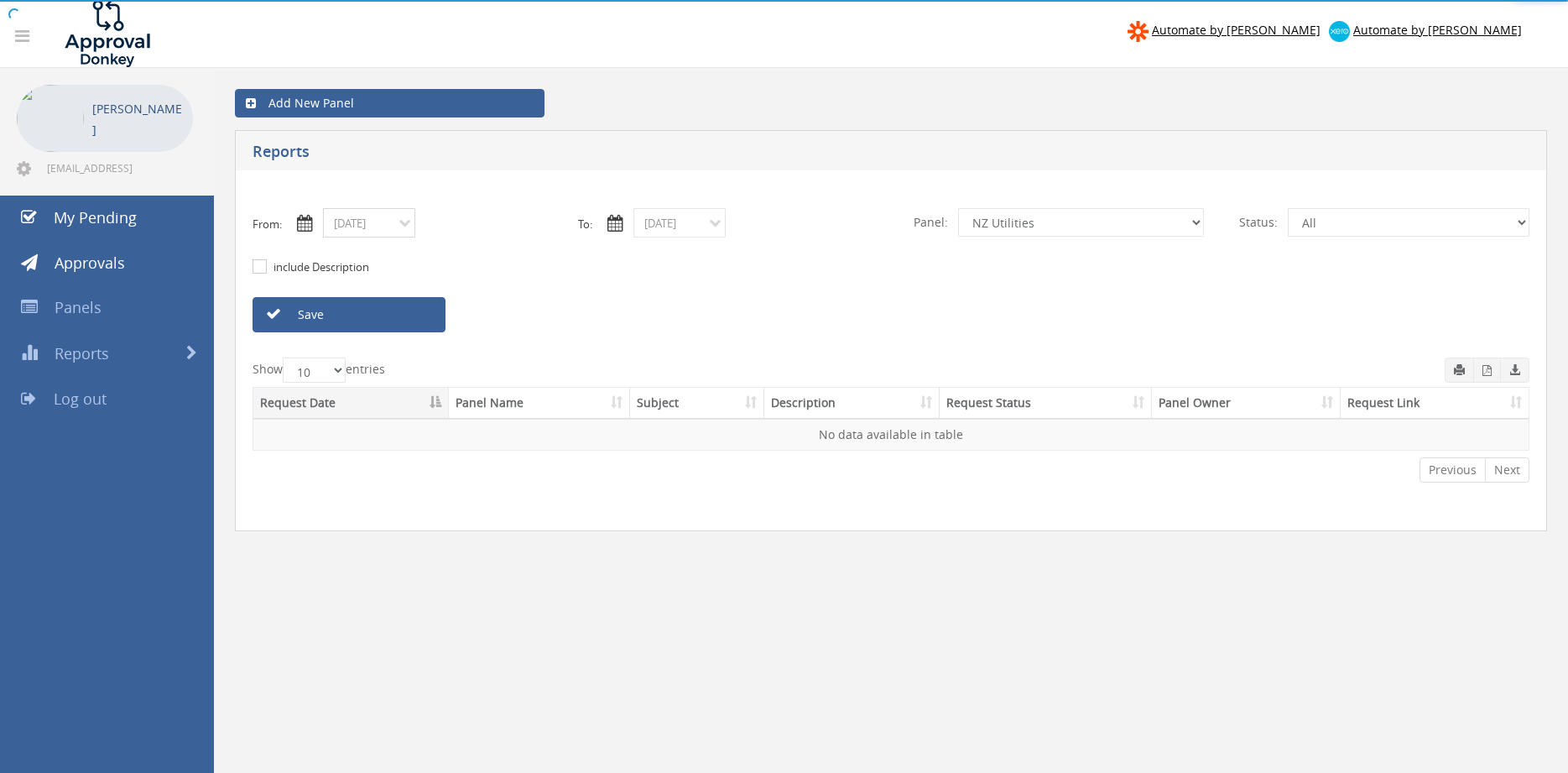
click at [409, 229] on input "08/21/2025" at bounding box center [369, 222] width 92 height 30
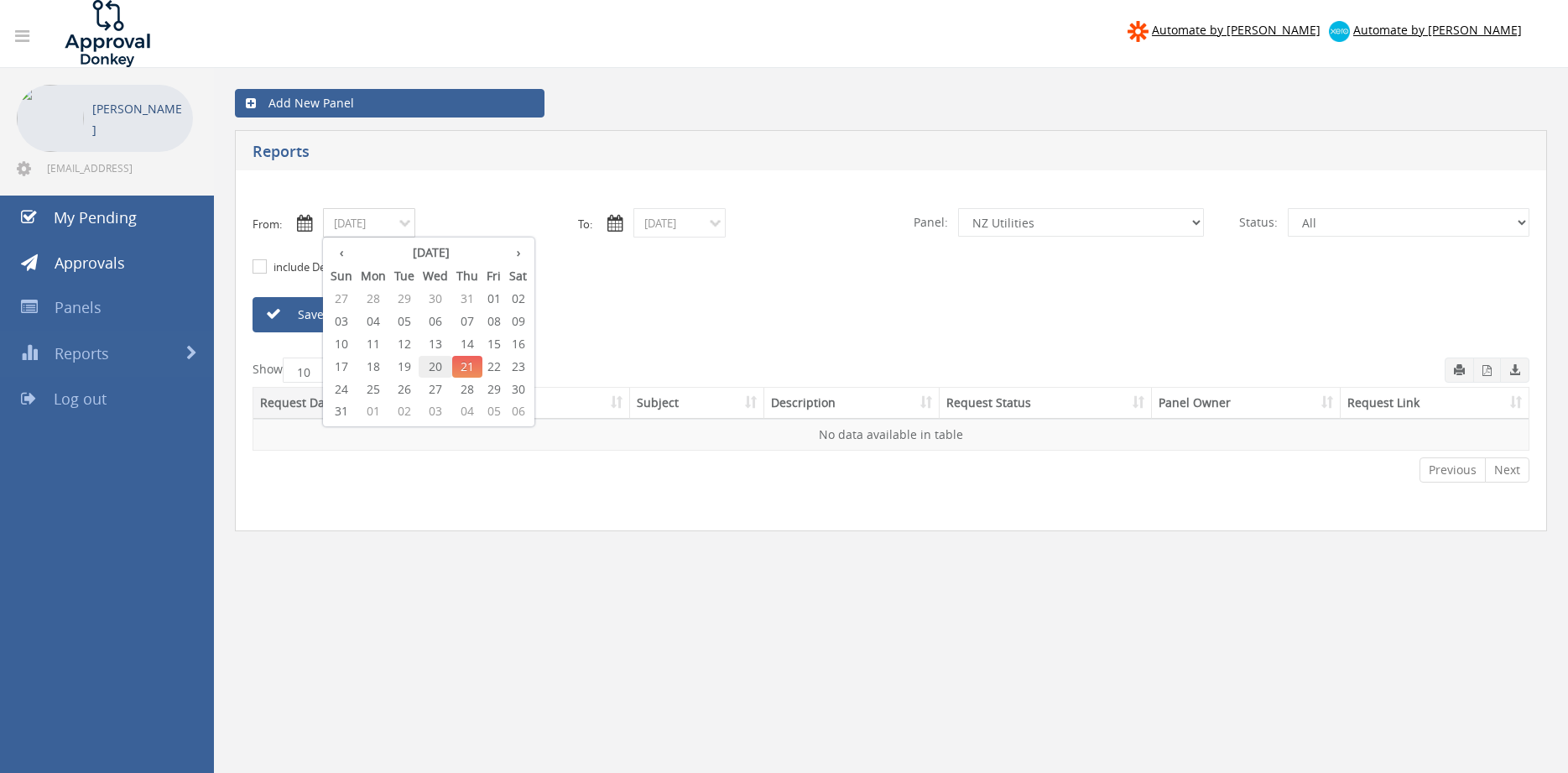
click at [445, 368] on span "20" at bounding box center [435, 367] width 33 height 22
type input "08/20/2025"
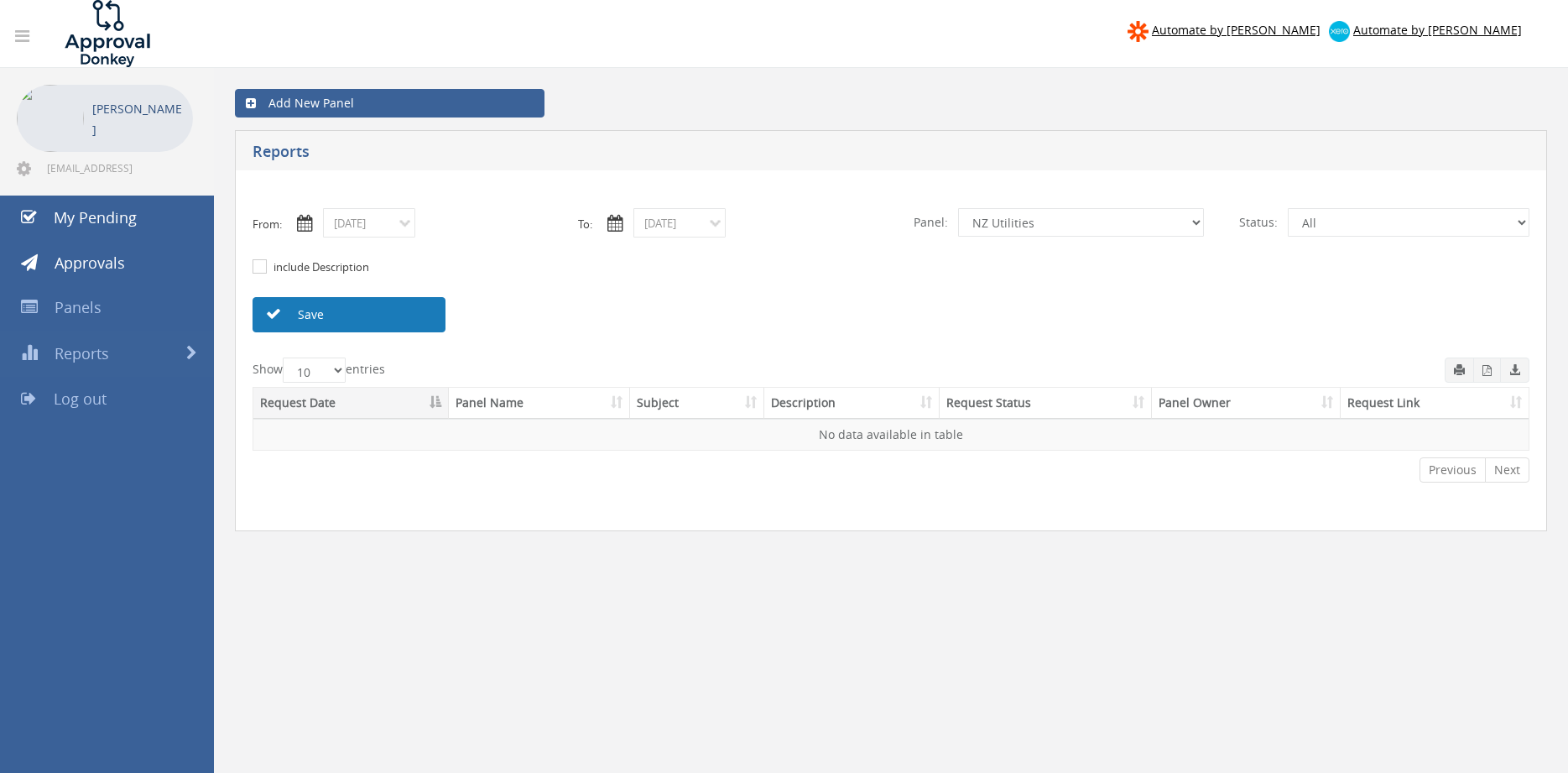
click at [420, 324] on link "Save" at bounding box center [349, 314] width 193 height 35
click at [958, 208] on select "All Alarm Credits RG - 3 NZ Utilities Cable and SAI Global NZ Alarms-1 NZ FX Pa…" at bounding box center [1080, 222] width 246 height 29
click option "Flamestop Utilities" at bounding box center [0, 0] width 0 height 0
click at [429, 321] on link "Save" at bounding box center [349, 314] width 193 height 35
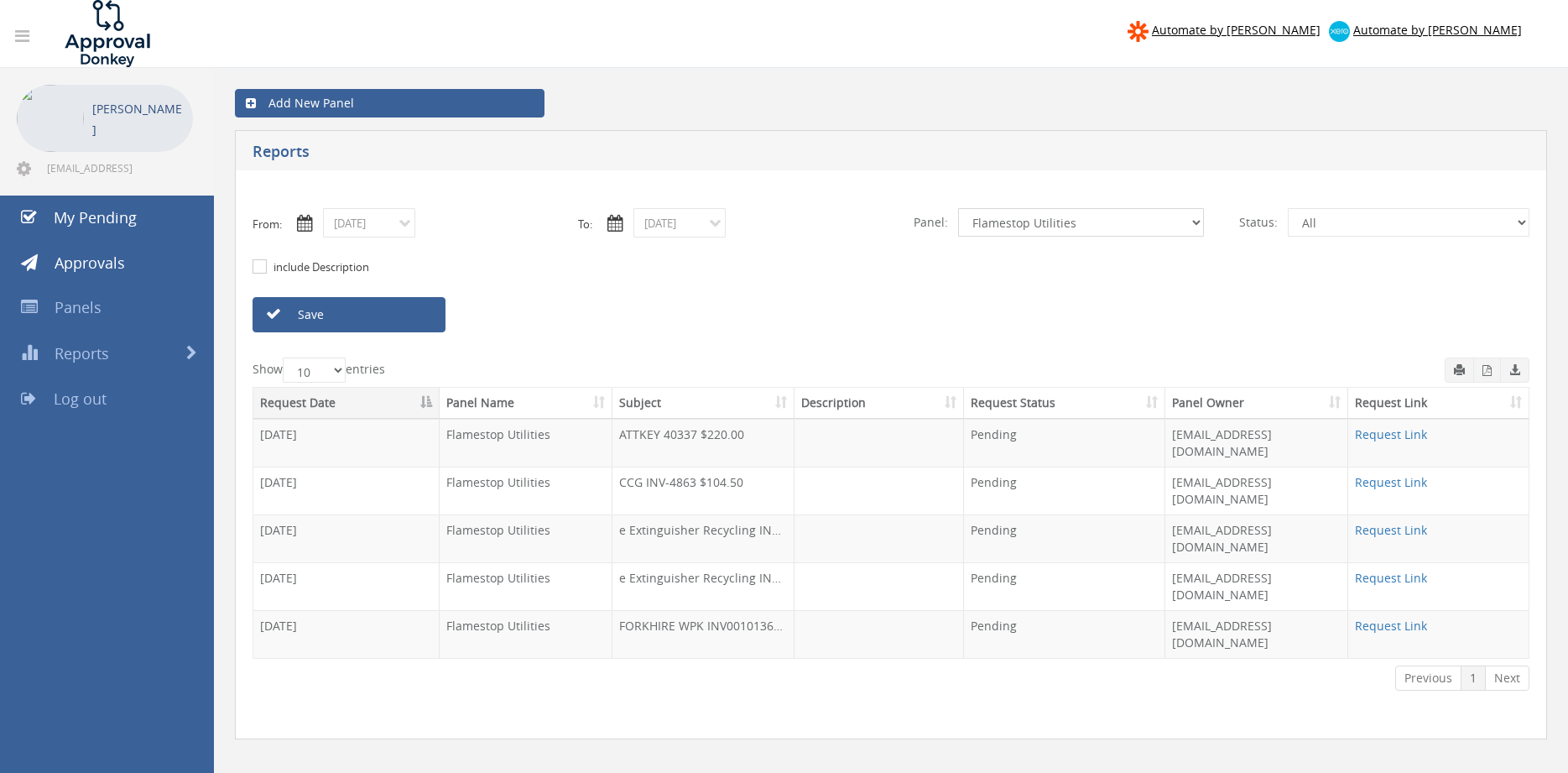
click at [958, 208] on select "All Alarm Credits RG - 3 NZ Utilities Cable and SAI Global NZ Alarms-1 NZ FX Pa…" at bounding box center [1080, 222] width 246 height 29
select select "number:13144"
click option "Alarm Credits RG - 3" at bounding box center [0, 0] width 0 height 0
click at [387, 230] on input "08/20/2025" at bounding box center [369, 222] width 92 height 30
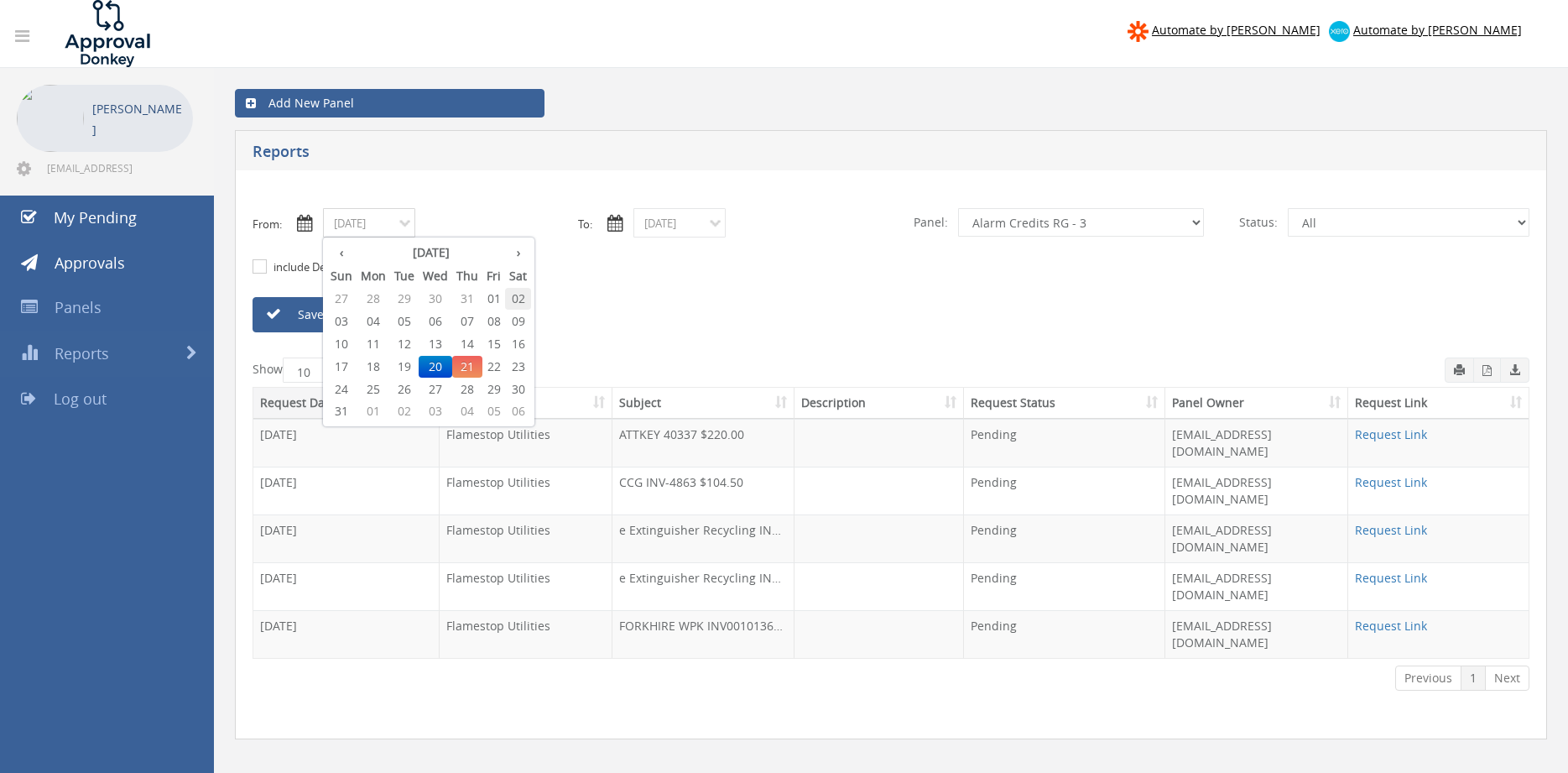
click at [519, 298] on span "02" at bounding box center [517, 299] width 26 height 22
type input "08/02/2025"
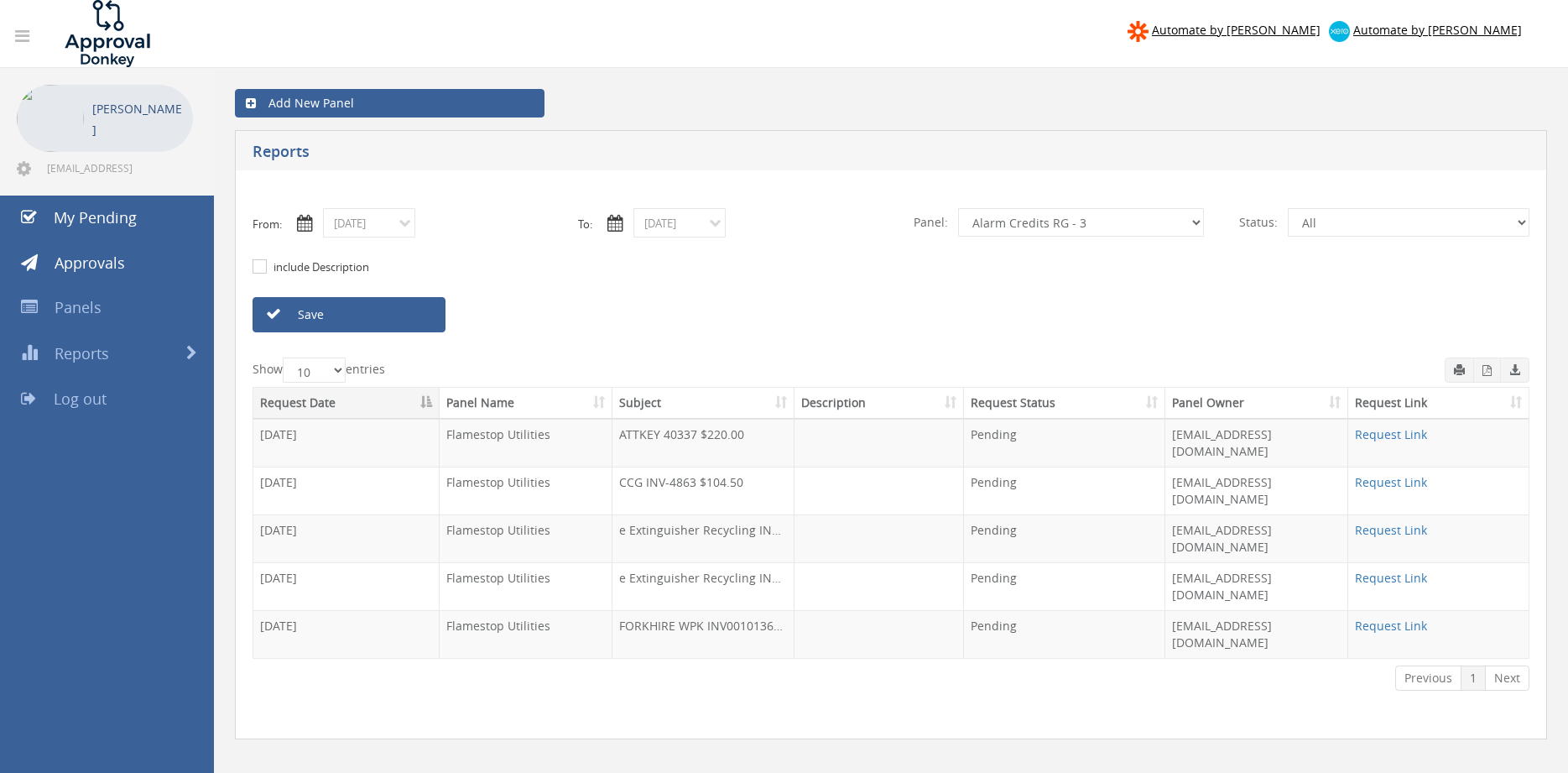
click at [392, 316] on link "Save" at bounding box center [349, 314] width 193 height 35
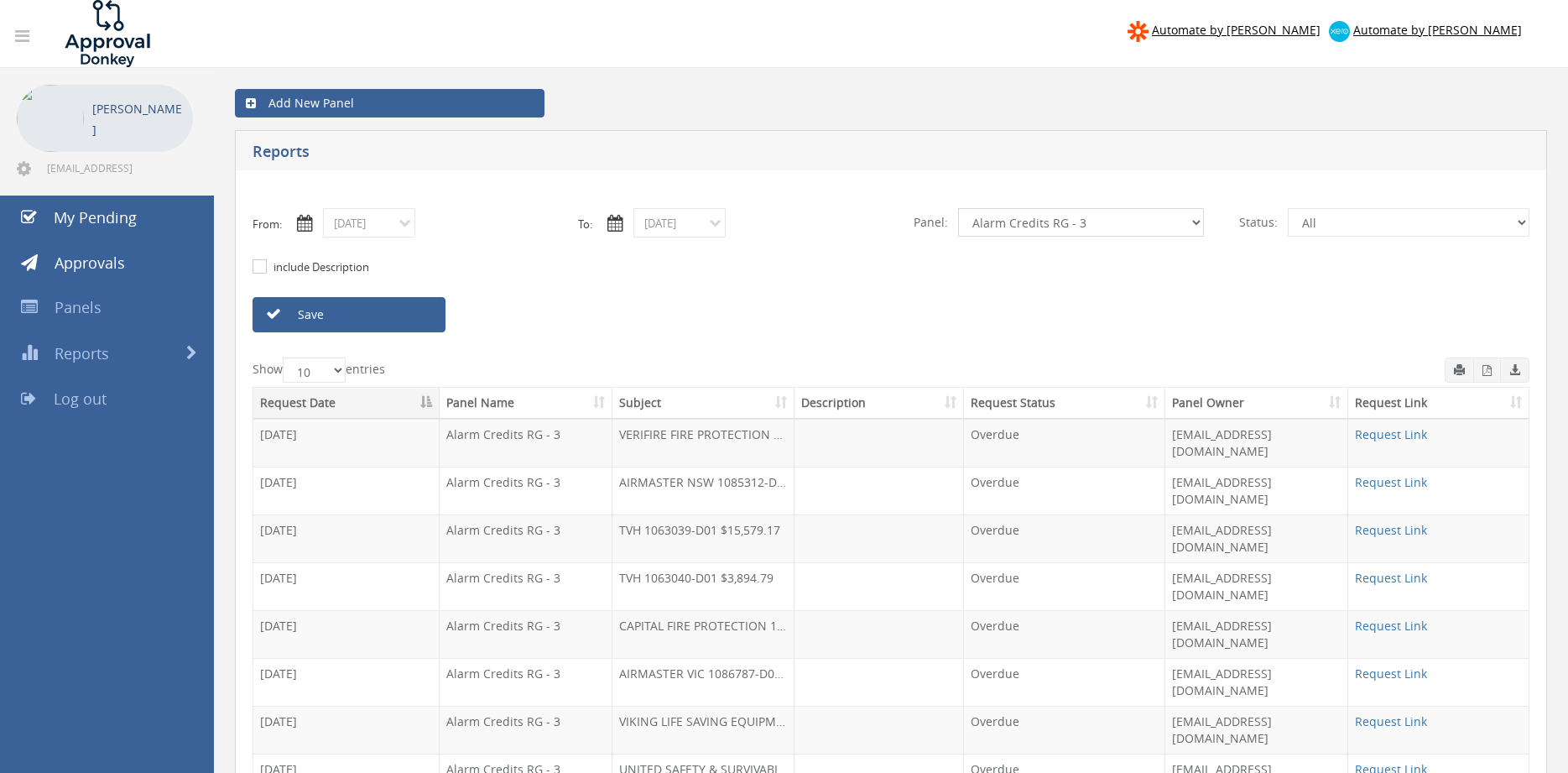
click at [958, 208] on select "All Alarm Credits RG - 3 NZ Utilities Cable and SAI Global NZ Alarms-1 NZ FX Pa…" at bounding box center [1080, 222] width 246 height 29
select select "number:9744"
click option "Flamestop Utilities" at bounding box center [0, 0] width 0 height 0
click at [387, 225] on input "08/02/2025" at bounding box center [369, 222] width 92 height 30
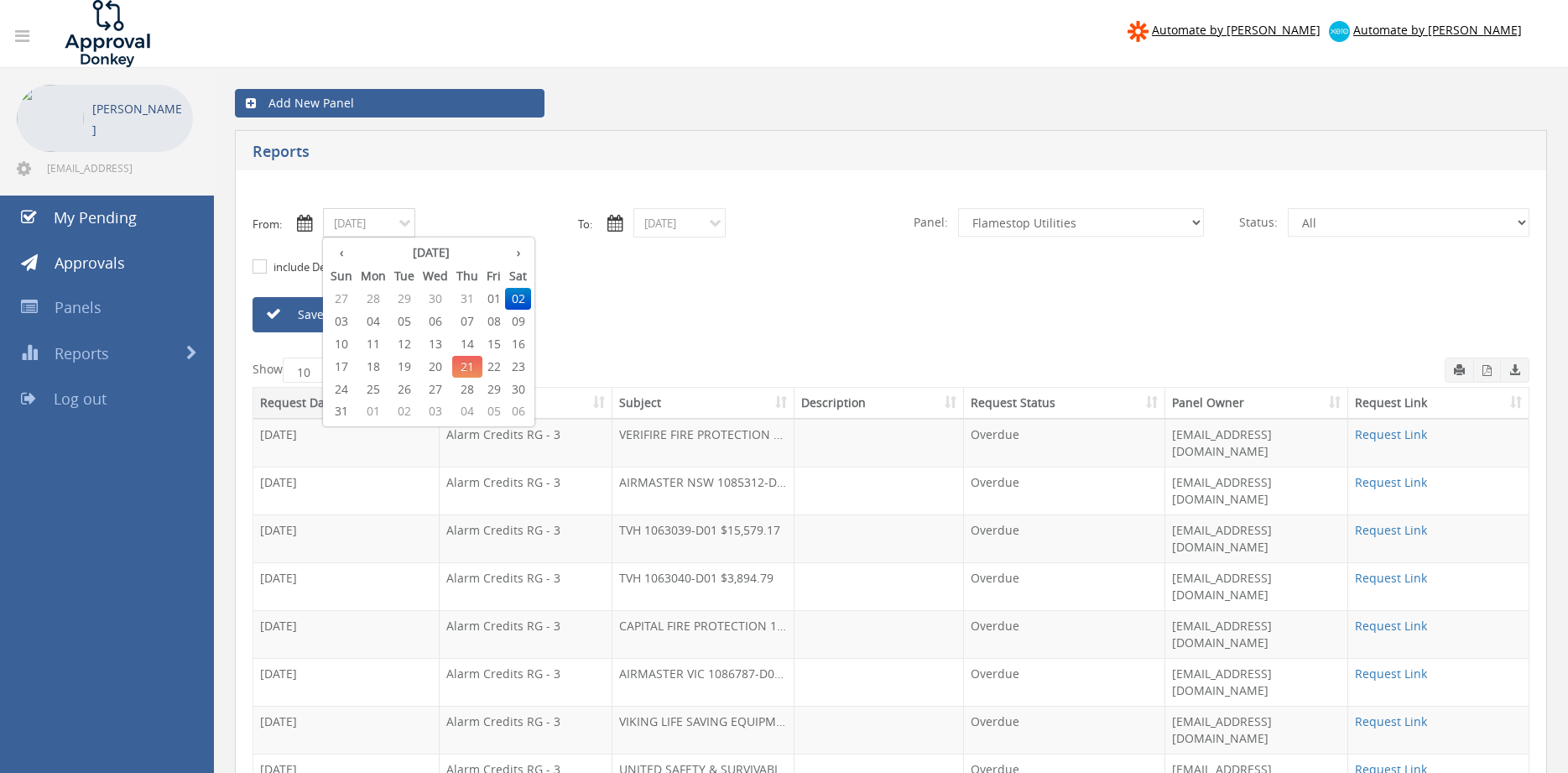
click at [444, 370] on span "20" at bounding box center [435, 367] width 33 height 22
type input "08/20/2025"
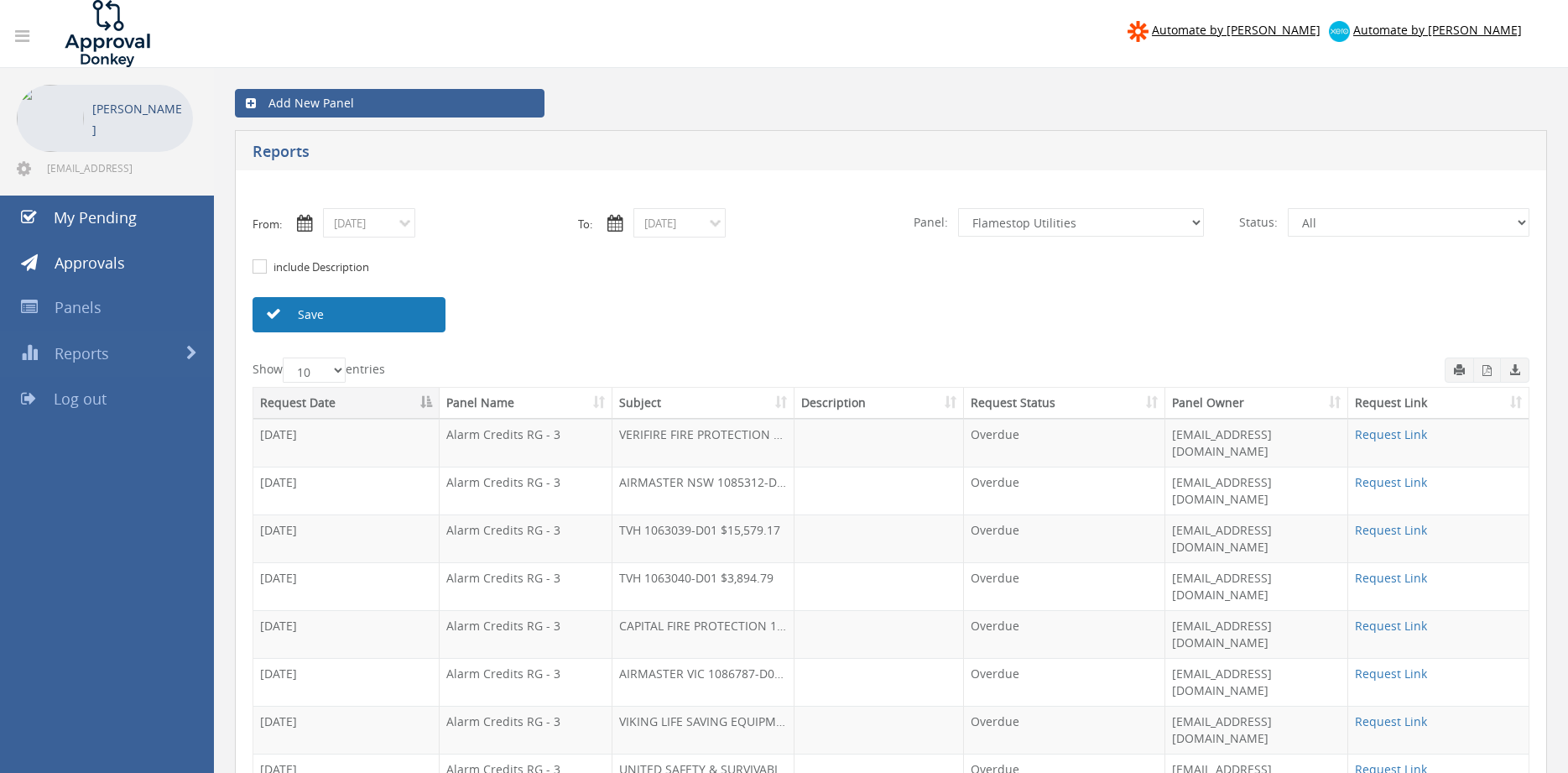
click at [402, 322] on link "Save" at bounding box center [349, 314] width 193 height 35
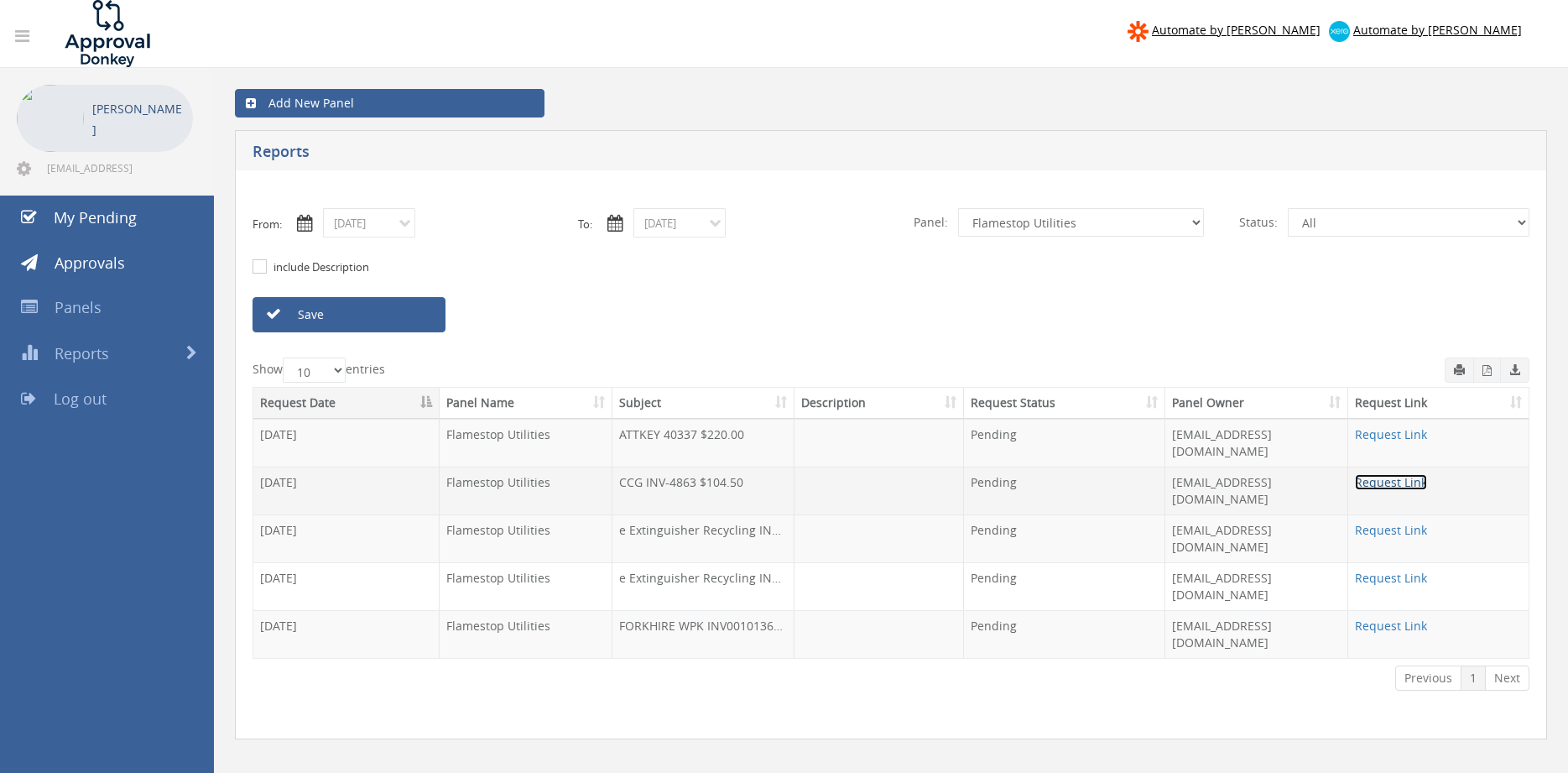
click at [1394, 474] on link "Request Link" at bounding box center [1390, 482] width 72 height 16
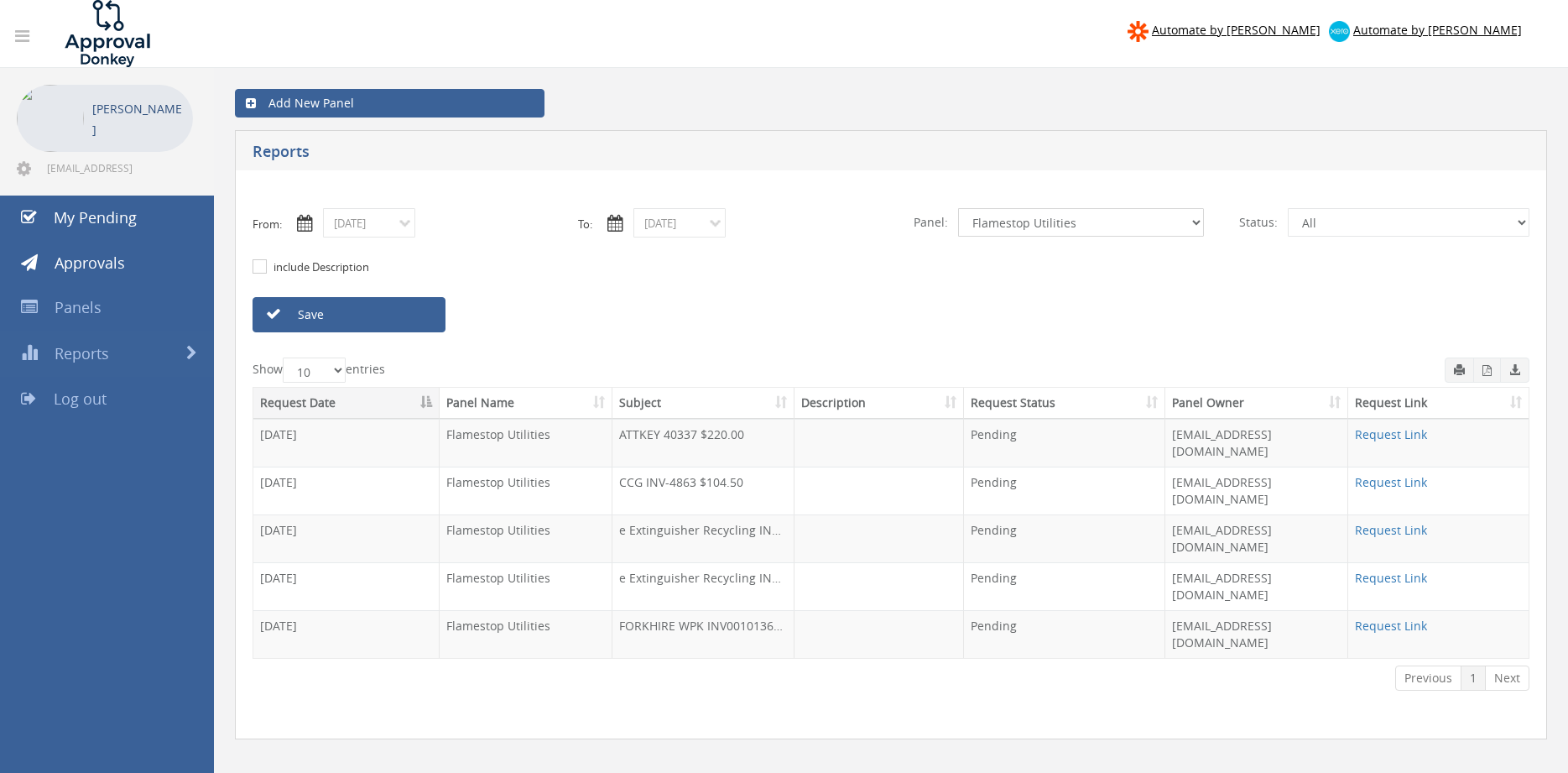
click at [958, 208] on select "All Alarm Credits RG - 3 NZ Utilities Cable and SAI Global NZ Alarms-1 NZ FX Pa…" at bounding box center [1080, 222] width 246 height 29
select select "number:13144"
click option "Alarm Credits RG - 3" at bounding box center [0, 0] width 0 height 0
click at [396, 229] on input "08/20/2025" at bounding box center [369, 222] width 92 height 30
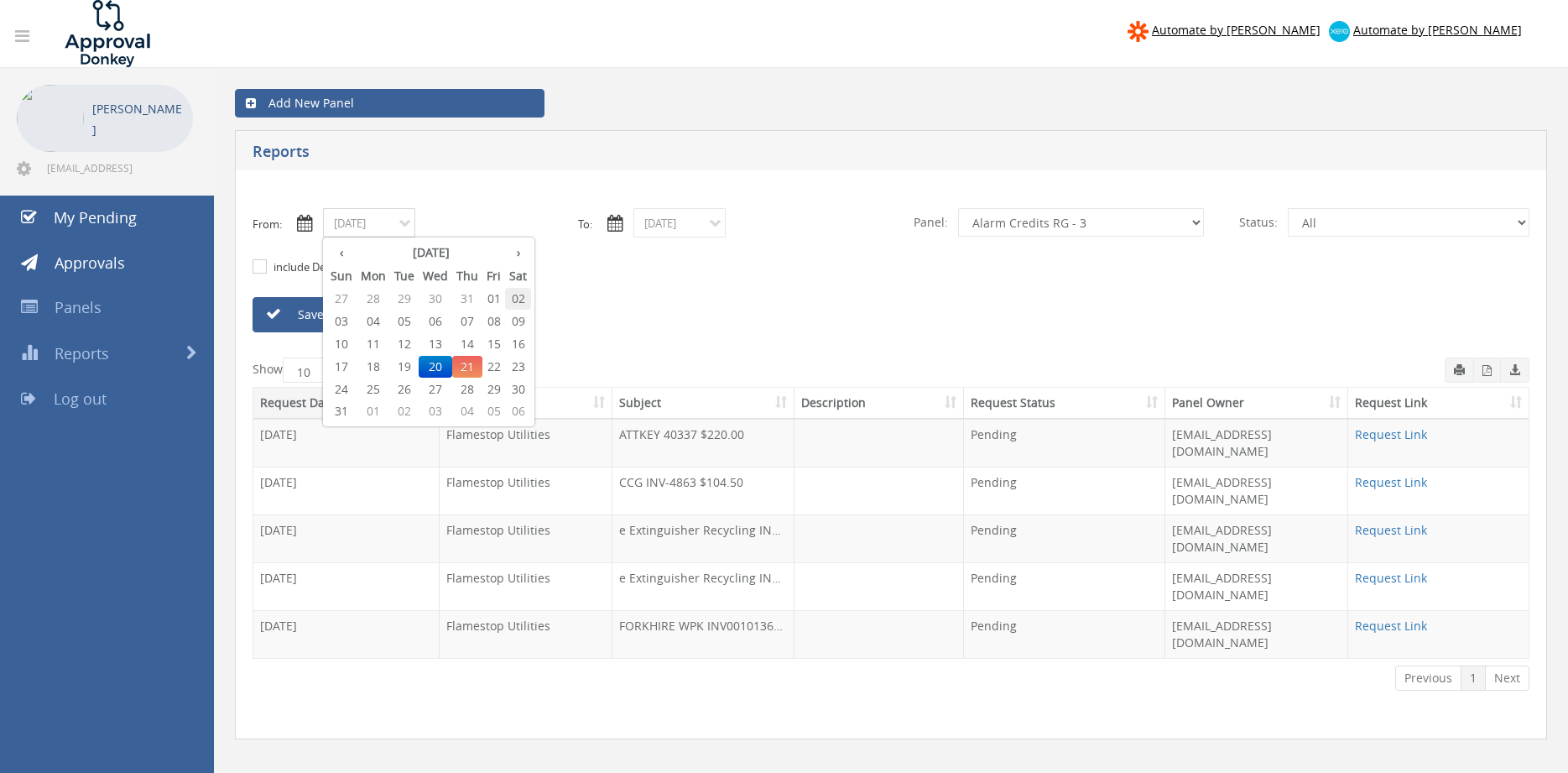
click at [523, 296] on span "02" at bounding box center [517, 299] width 26 height 22
type input "08/02/2025"
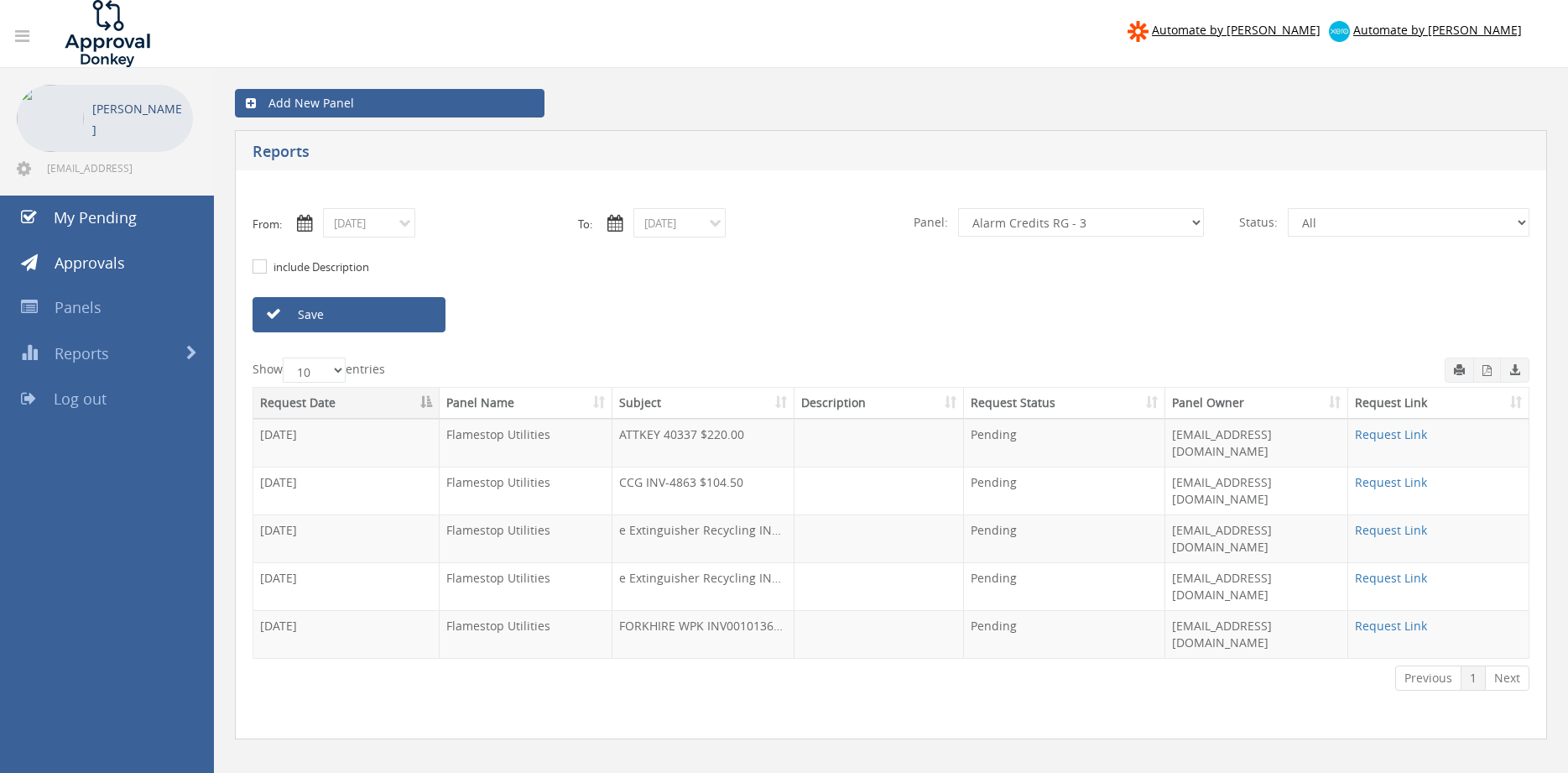
click at [407, 311] on link "Save" at bounding box center [349, 314] width 193 height 35
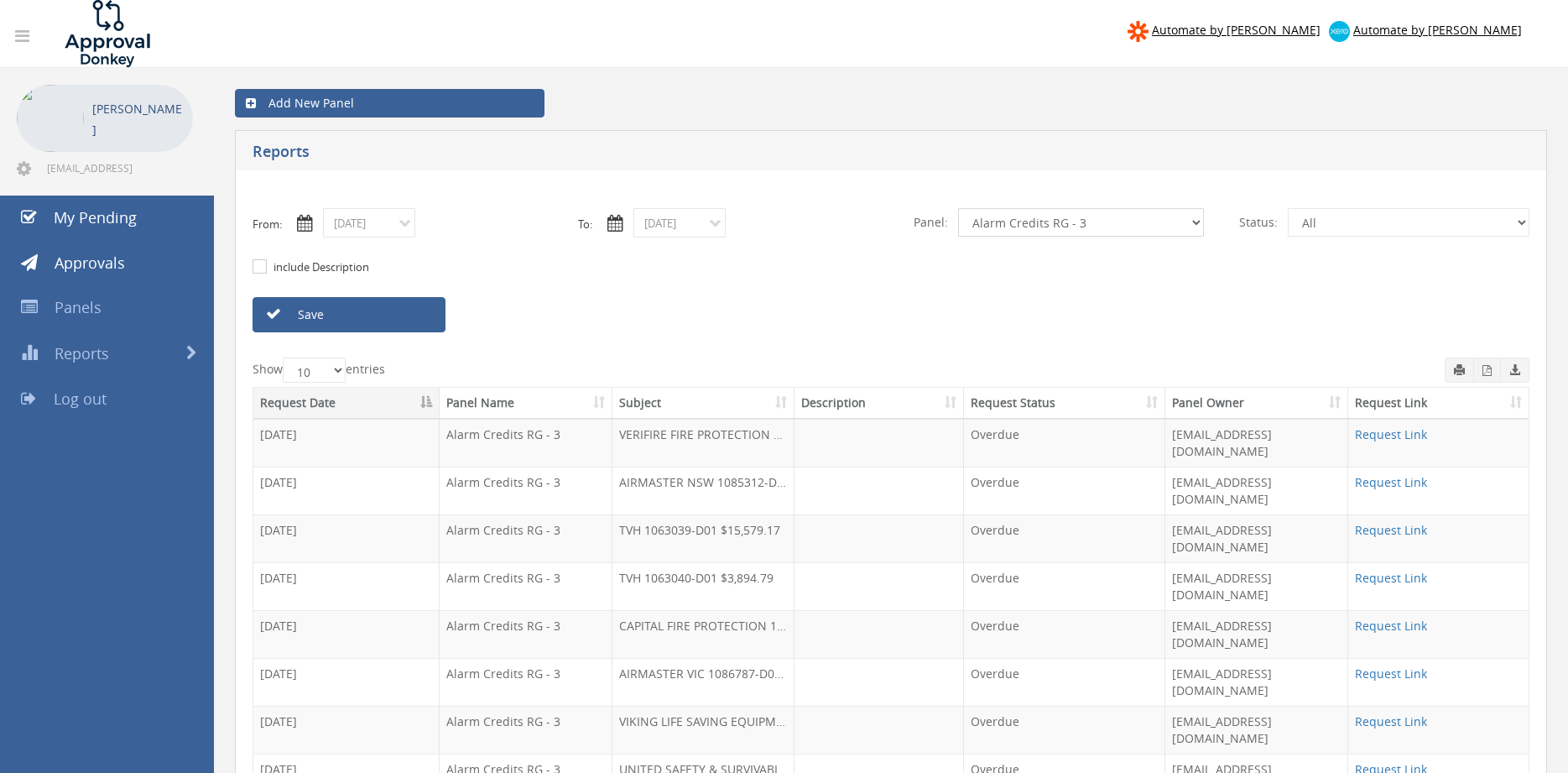
click at [999, 228] on select "All Alarm Credits RG - 3 NZ Utilities Cable and SAI Global NZ Alarms-1 NZ FX Pa…" at bounding box center [1080, 222] width 246 height 29
select select "number:9632"
click option "Suppliers" at bounding box center [0, 0] width 0 height 0
click at [385, 317] on link "Save" at bounding box center [349, 314] width 193 height 35
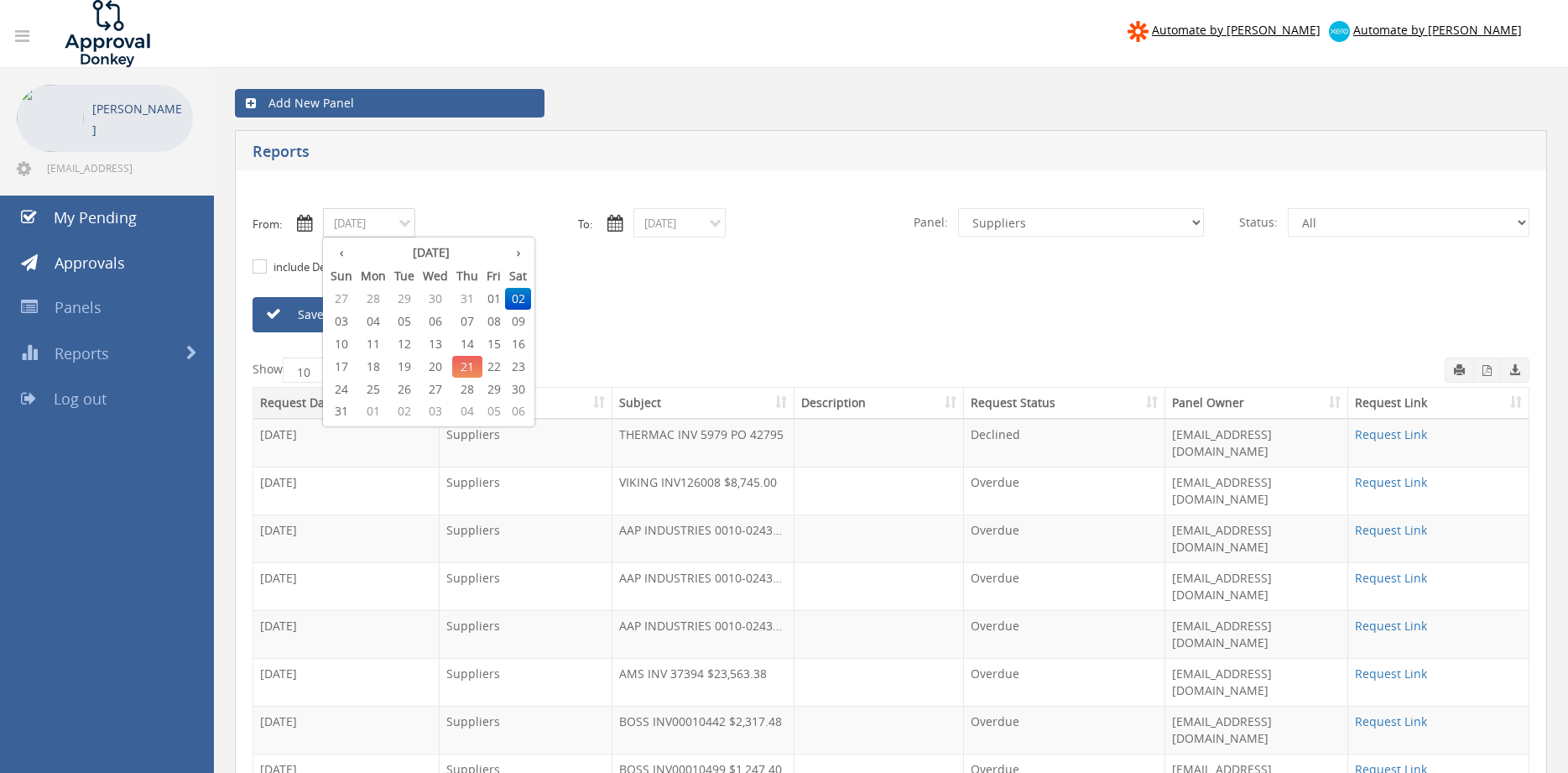
click at [385, 227] on input "08/02/2025" at bounding box center [369, 222] width 92 height 30
click at [343, 258] on th "‹" at bounding box center [341, 253] width 30 height 24
click at [410, 387] on span "29" at bounding box center [404, 390] width 29 height 22
type input "07/29/2025"
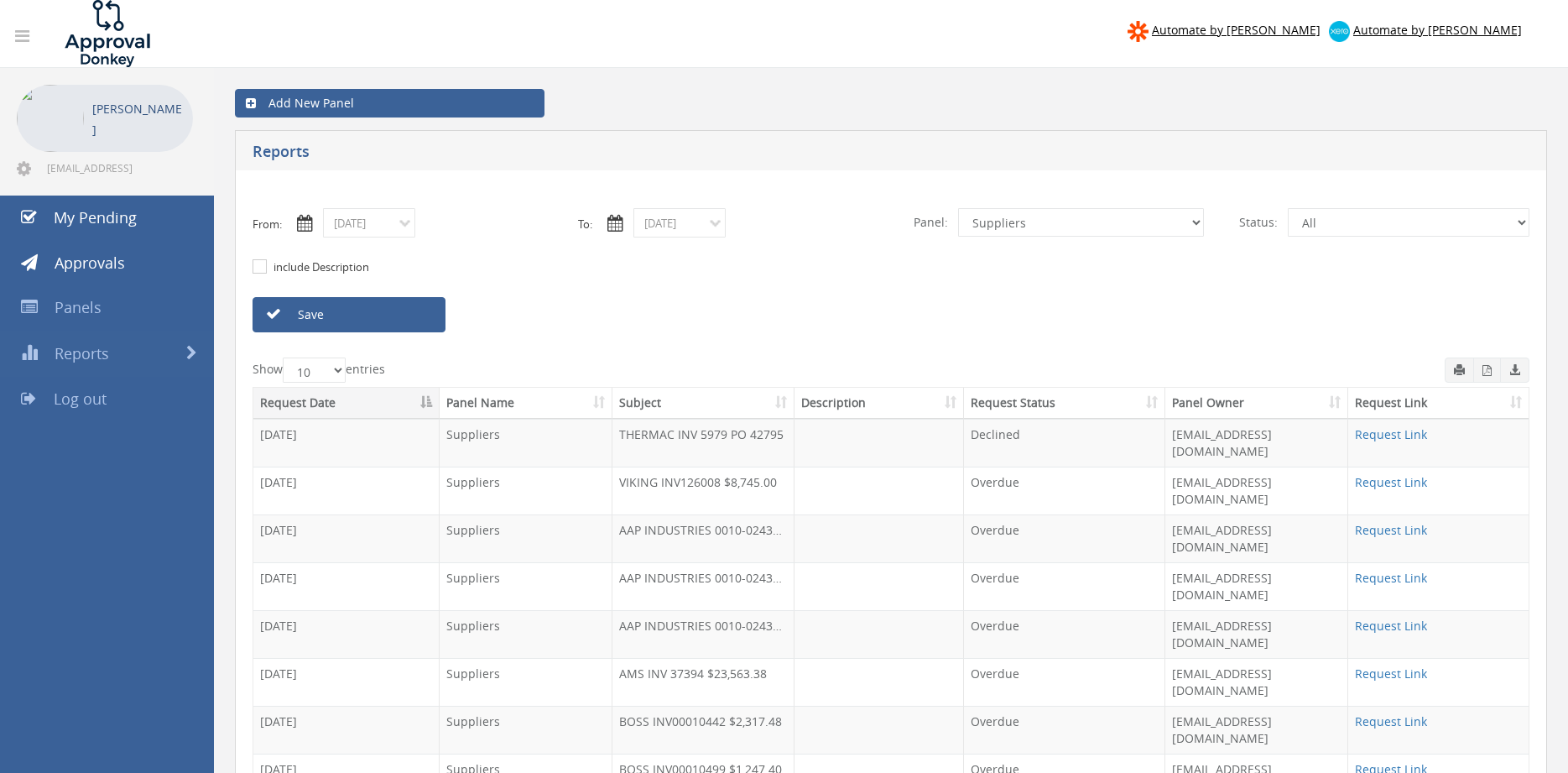
click at [378, 323] on link "Save" at bounding box center [349, 314] width 193 height 35
click at [958, 208] on select "All Alarm Credits RG - 3 NZ Utilities Cable and SAI Global NZ Alarms-1 NZ FX Pa…" at bounding box center [1080, 222] width 246 height 29
select select "number:13144"
click option "Alarm Credits RG - 3" at bounding box center [0, 0] width 0 height 0
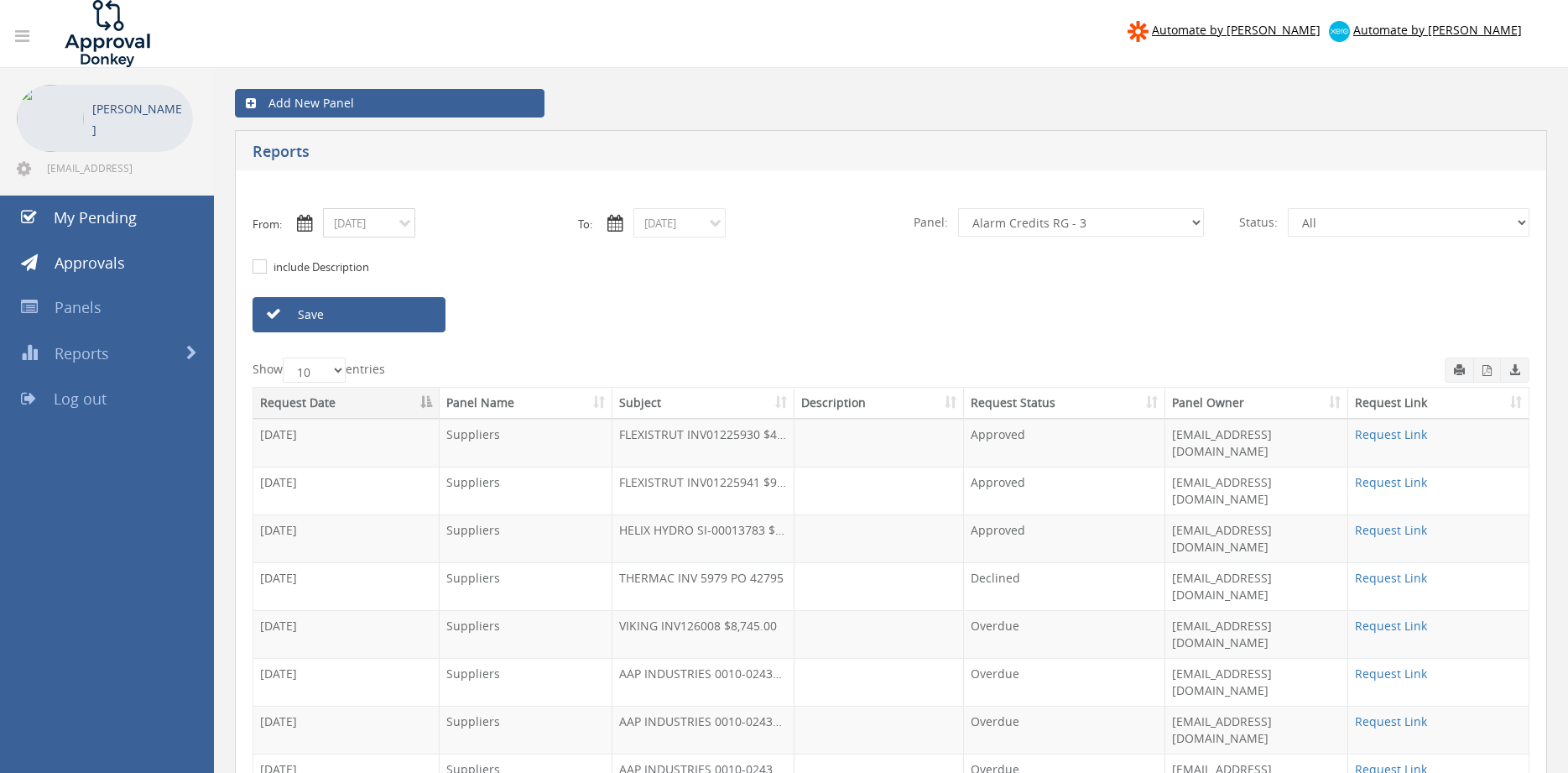
click at [360, 215] on input "07/29/2025" at bounding box center [369, 222] width 92 height 30
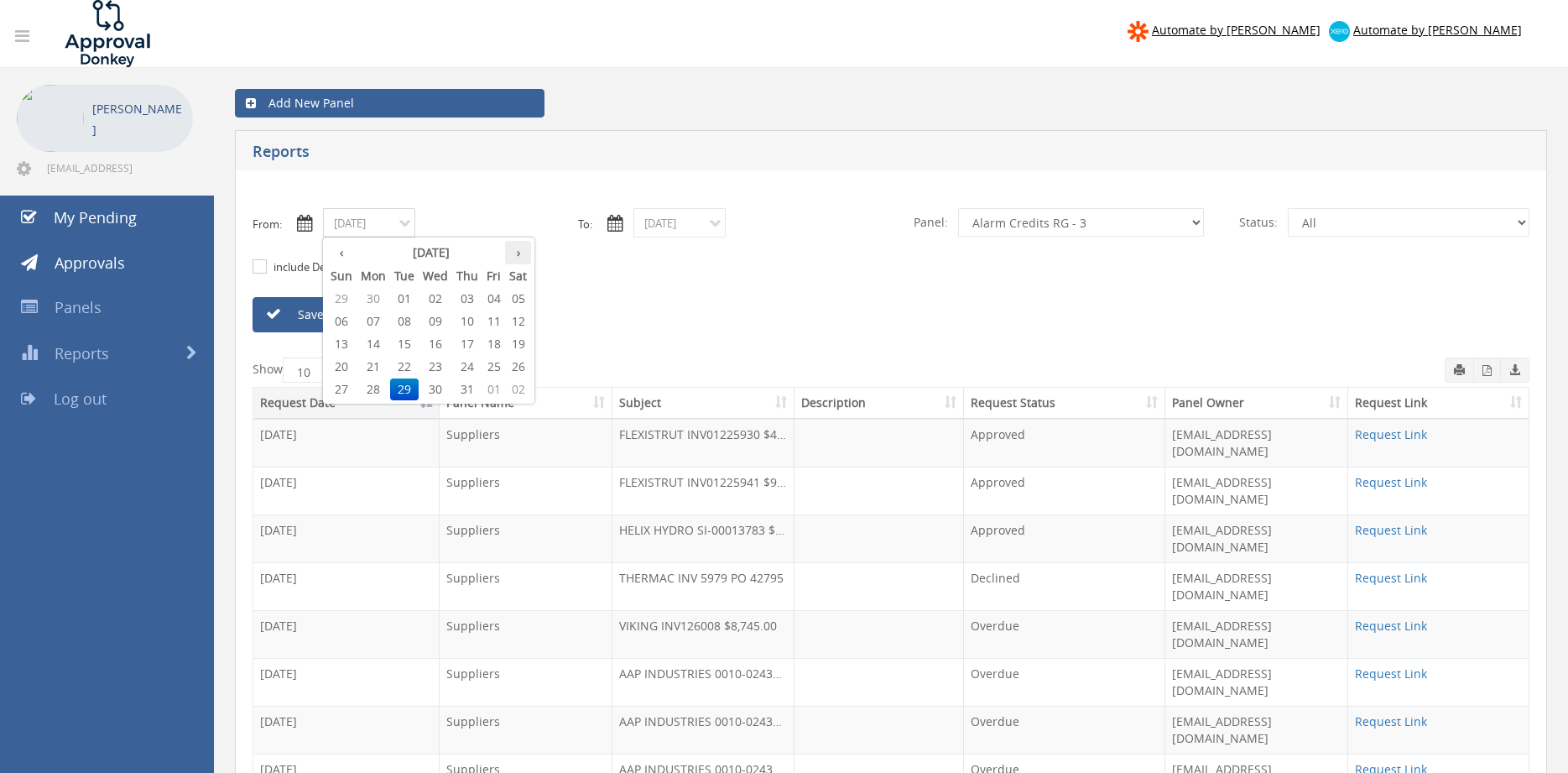
click at [527, 257] on th "›" at bounding box center [517, 253] width 26 height 24
click at [520, 297] on span "02" at bounding box center [517, 299] width 26 height 22
type input "08/02/2025"
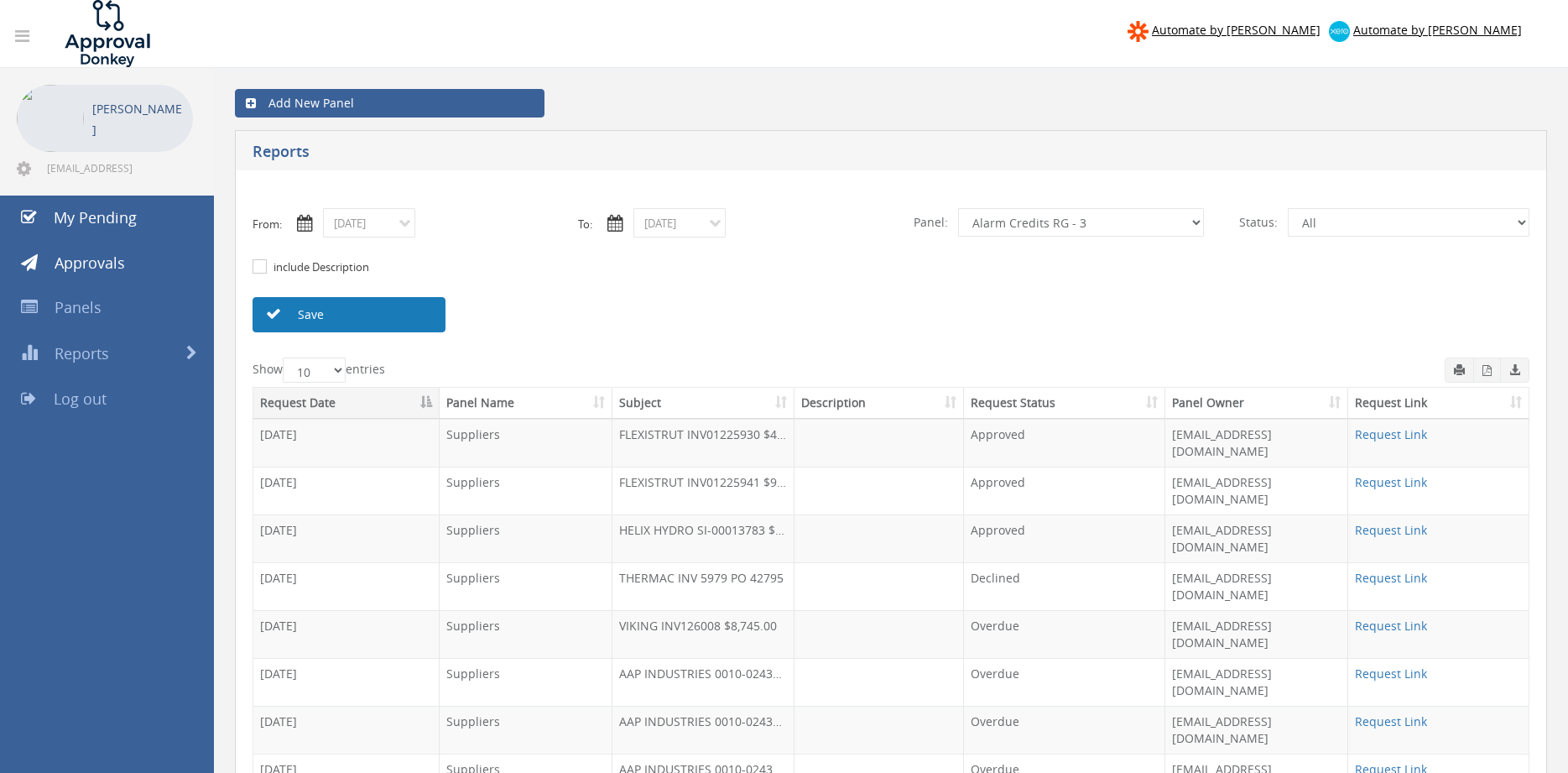
click at [418, 317] on link "Save" at bounding box center [349, 314] width 193 height 35
click at [338, 316] on link "Save" at bounding box center [349, 314] width 193 height 35
click at [958, 208] on select "All Alarm Credits RG - 3 NZ Utilities Cable and SAI Global NZ Alarms-1 NZ FX Pa…" at bounding box center [1080, 222] width 246 height 29
select select "number:9739"
click option "Credit Requests - 2" at bounding box center [0, 0] width 0 height 0
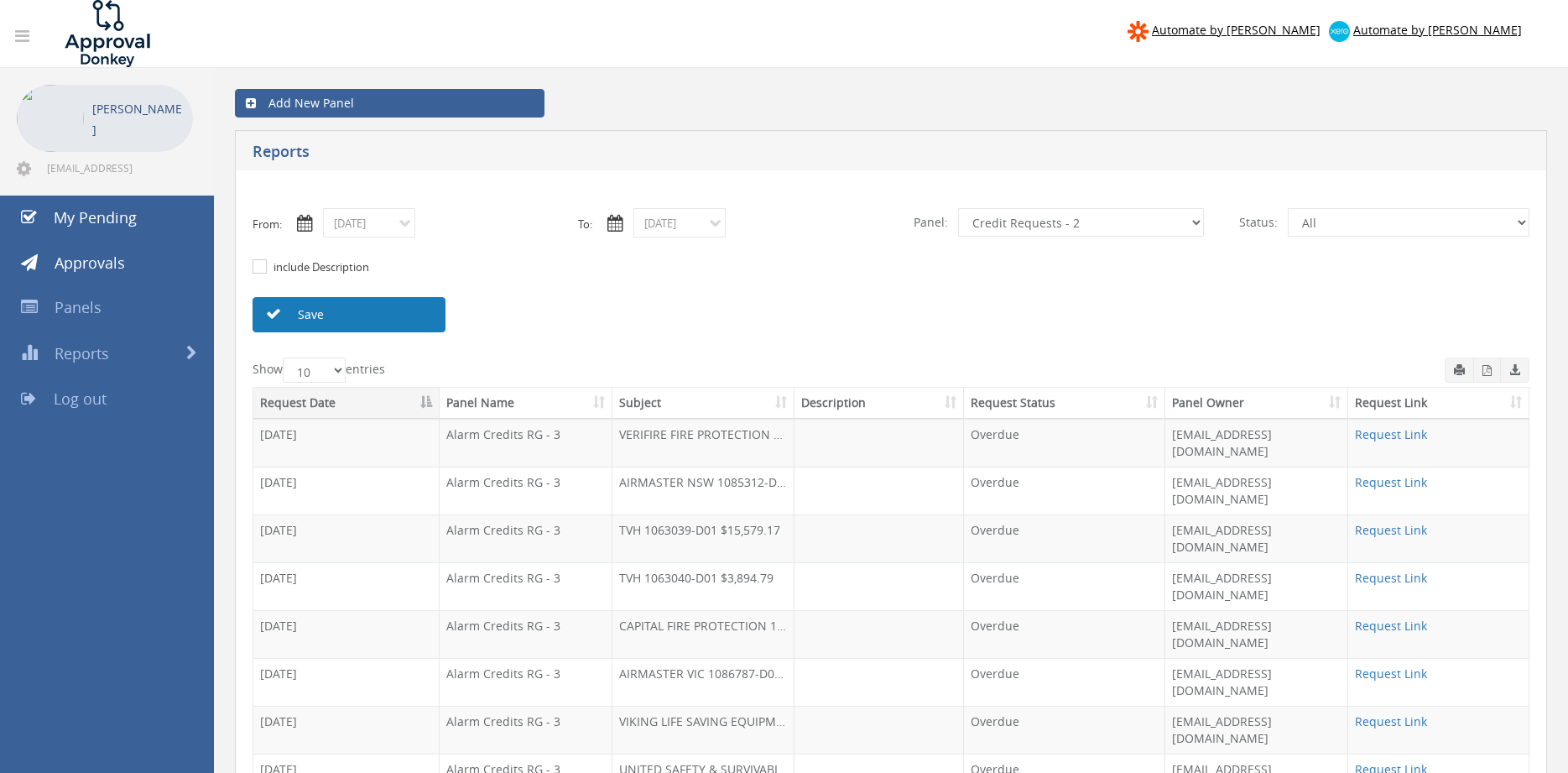
click at [419, 326] on link "Save" at bounding box center [349, 314] width 193 height 35
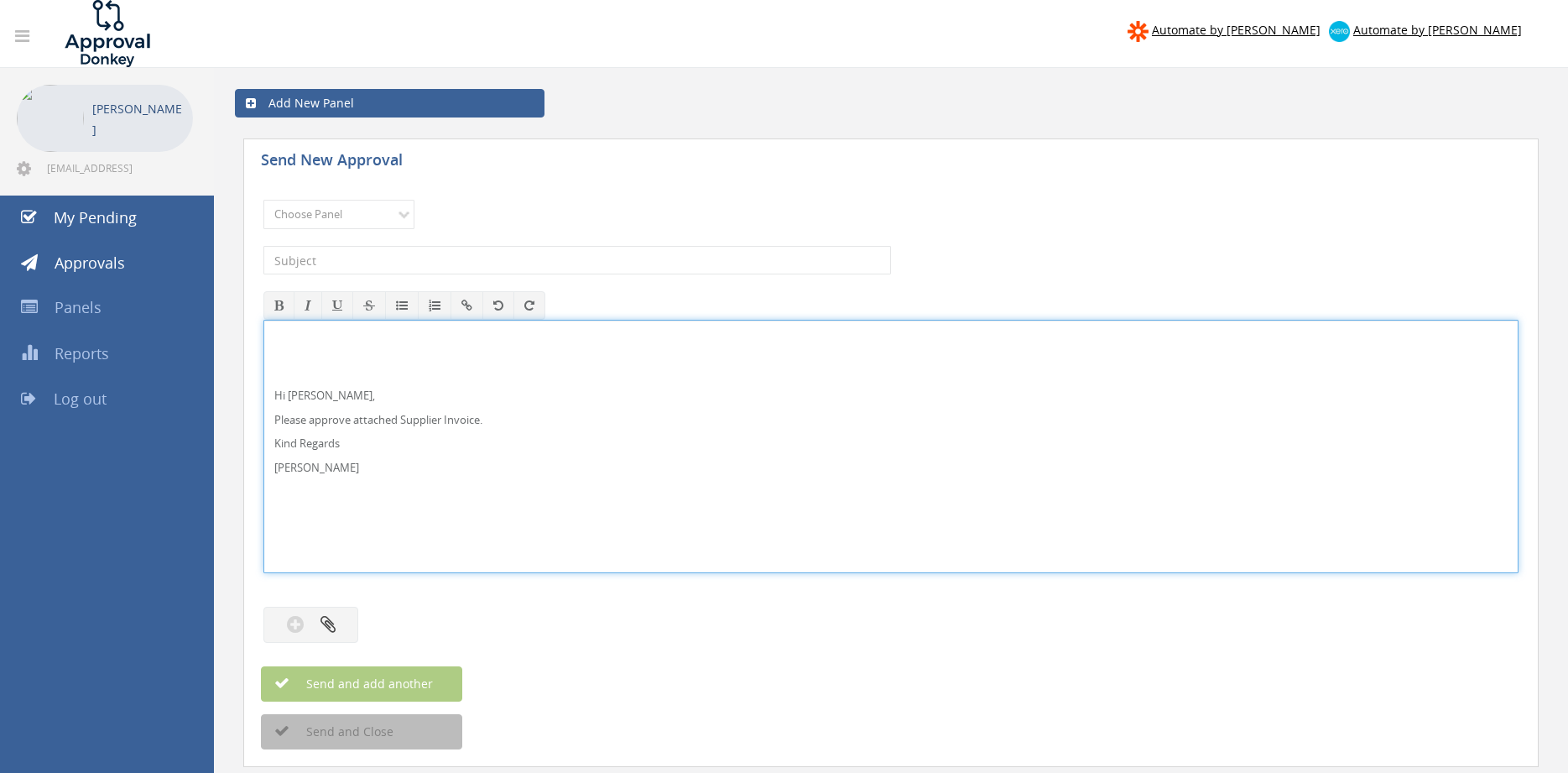
click at [322, 387] on p "Hi Rob," at bounding box center [890, 395] width 1233 height 16
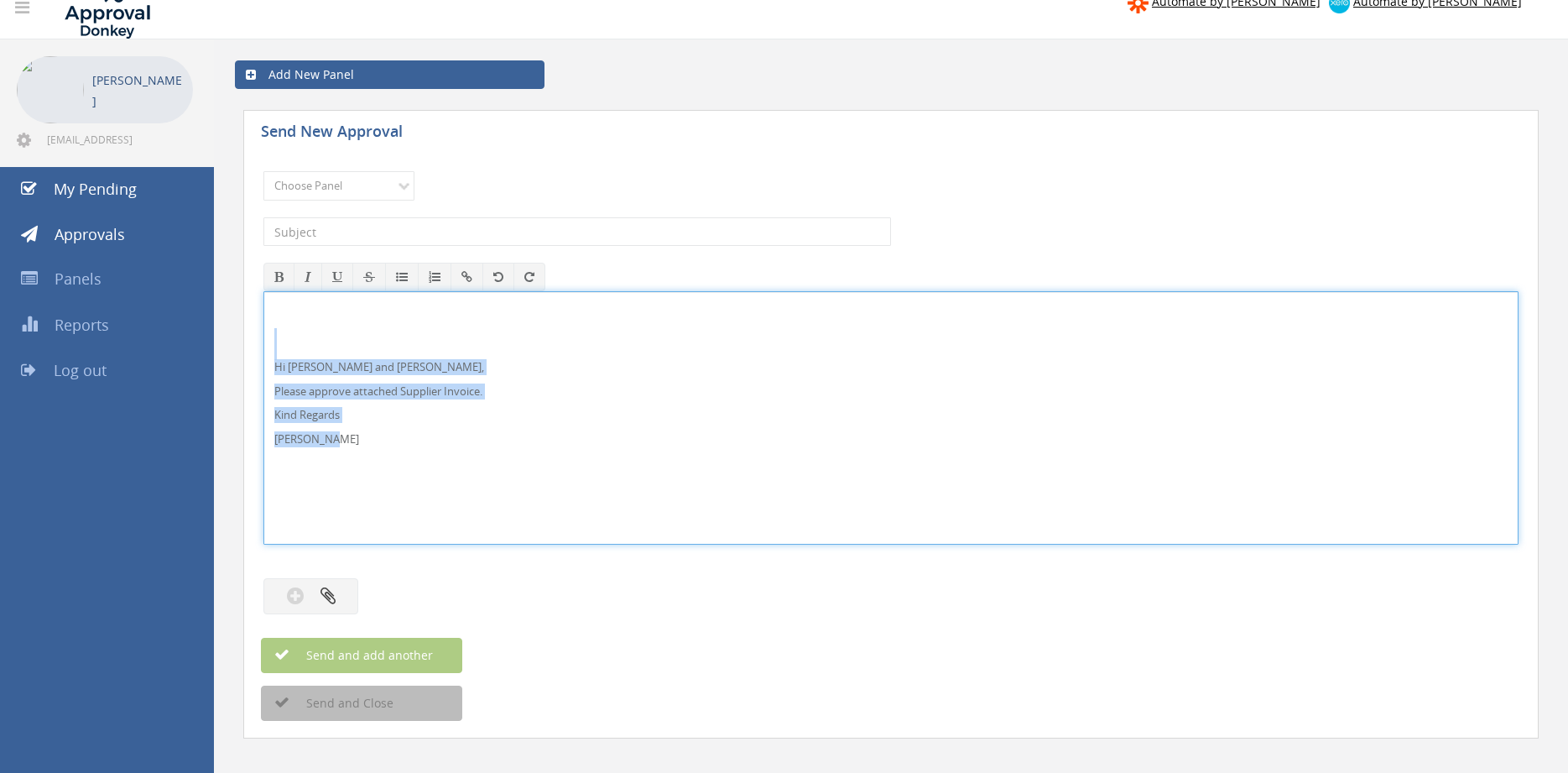
drag, startPoint x: 336, startPoint y: 441, endPoint x: 262, endPoint y: 350, distance: 117.3
click at [264, 350] on div "Hi Maddie and Ben, Please approve attached Supplier Invoice. Kind Regards Pam W…" at bounding box center [891, 418] width 1255 height 254
copy div "Hi Maddie and Ben, Please approve attached Supplier Invoice. Kind Regards Pam W…"
click at [264, 171] on select "Choose Panel Alarm Credits RG - 3 NZ Utilities Cable and SAI Global NZ Alarms-1…" at bounding box center [339, 186] width 151 height 30
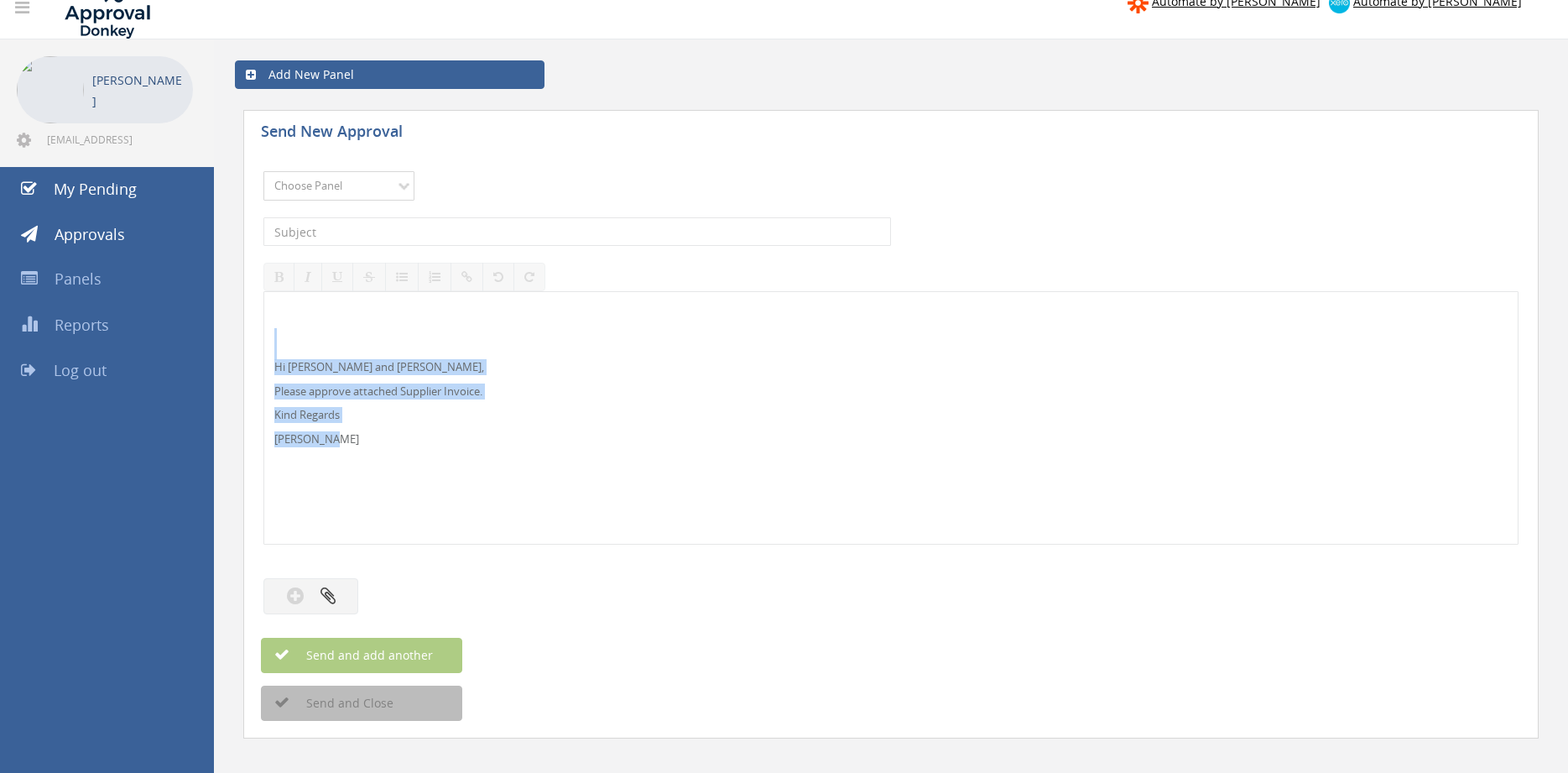
select select "9632"
click option "Suppliers" at bounding box center [0, 0] width 0 height 0
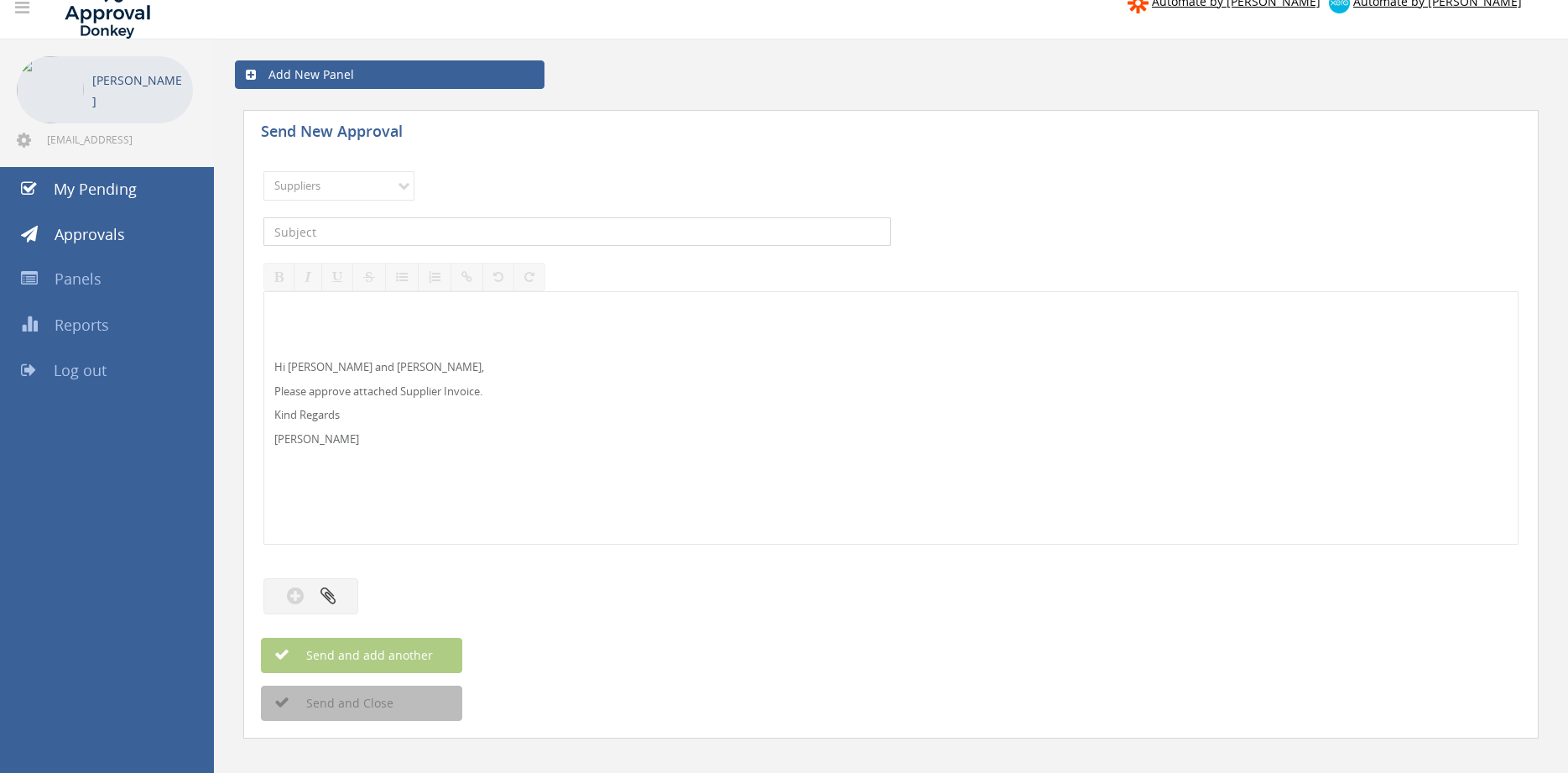
click at [389, 232] on input "text" at bounding box center [577, 232] width 627 height 29
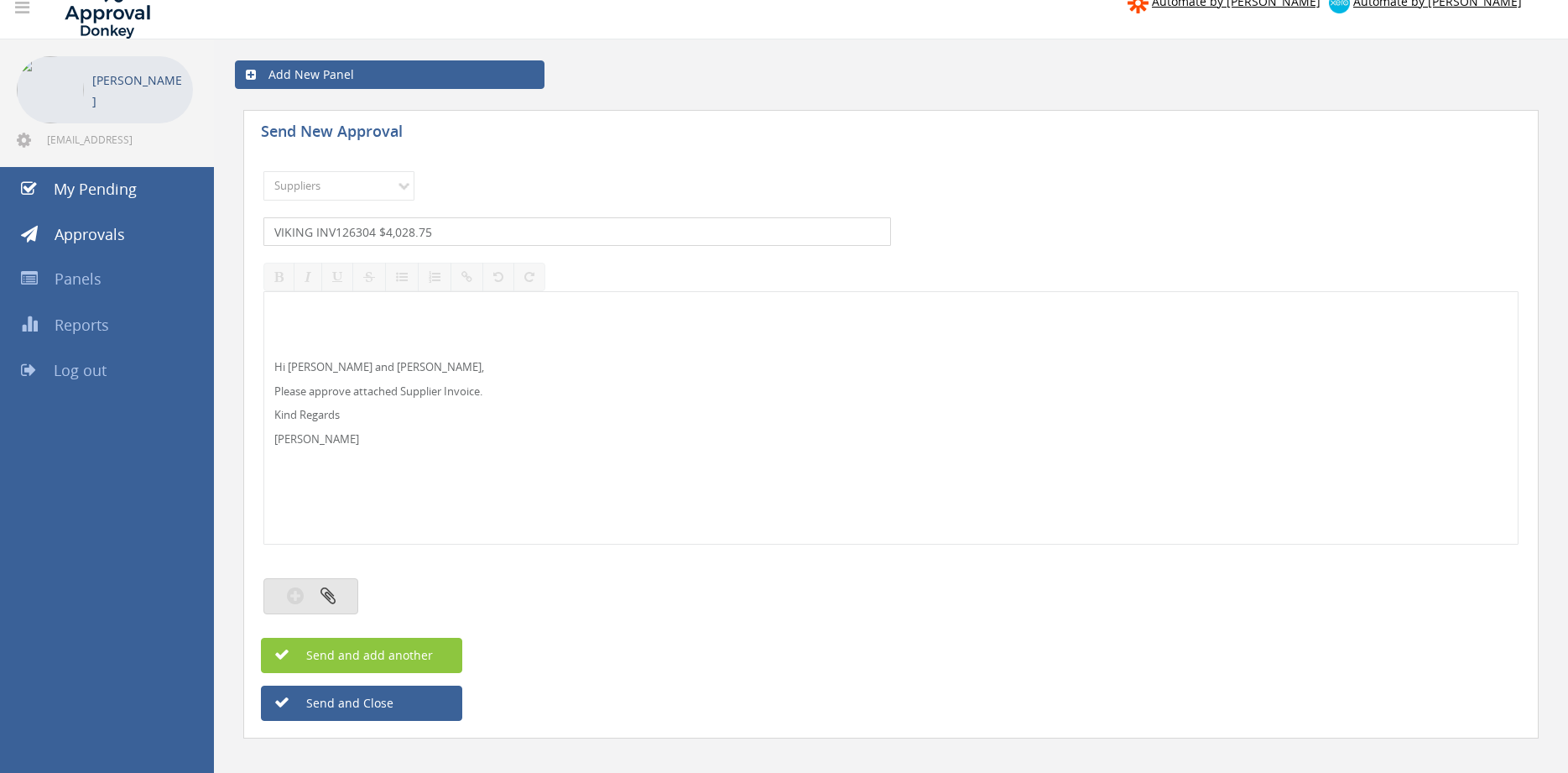
type input "VIKING INV126304 $4,028.75"
click at [327, 588] on icon "button" at bounding box center [328, 595] width 15 height 20
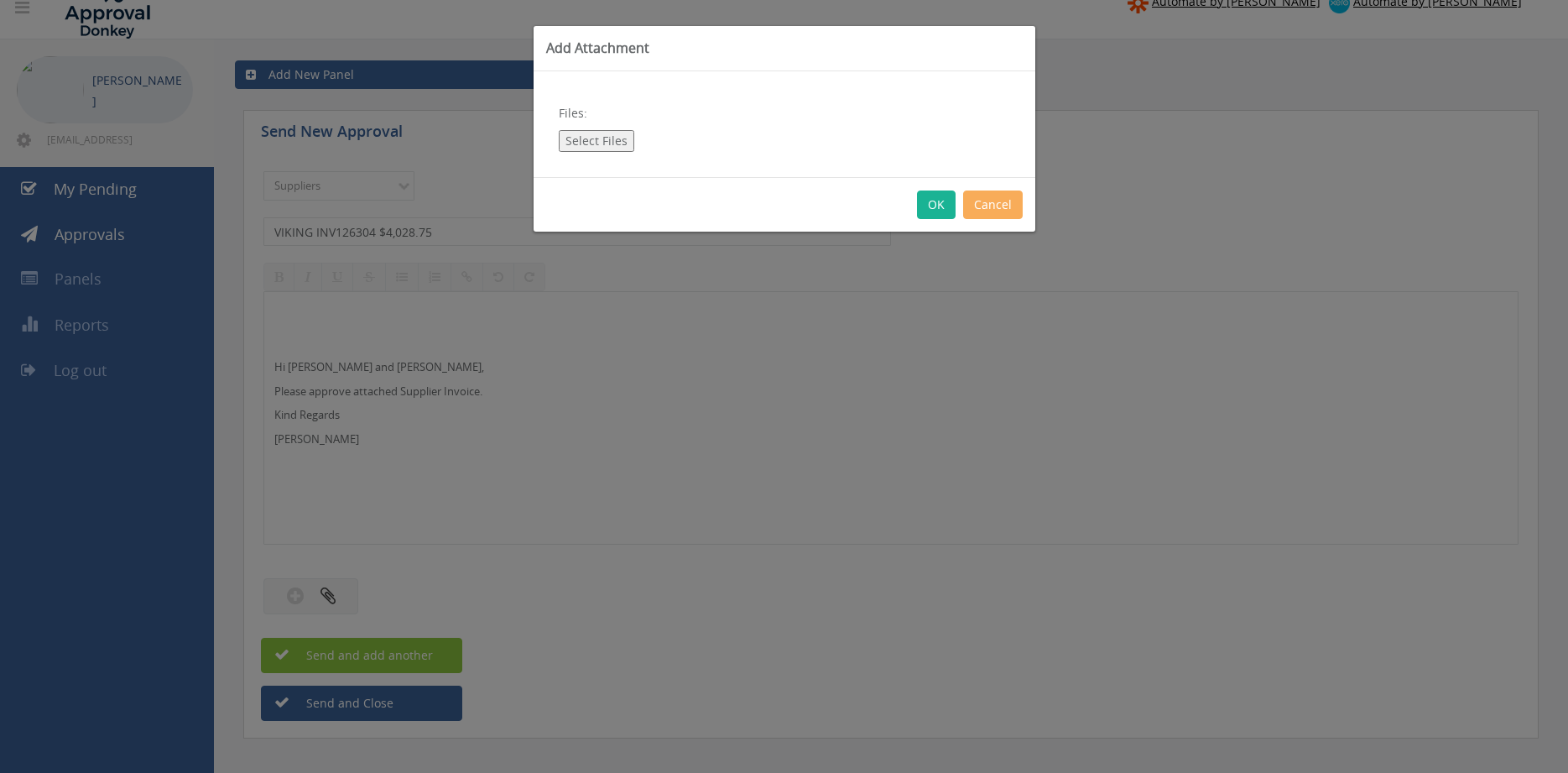
click at [617, 139] on button "Select Files" at bounding box center [596, 141] width 76 height 22
type input "C:\fakepath\VIKING INV126304 20.08.25 PO 43113.pdf"
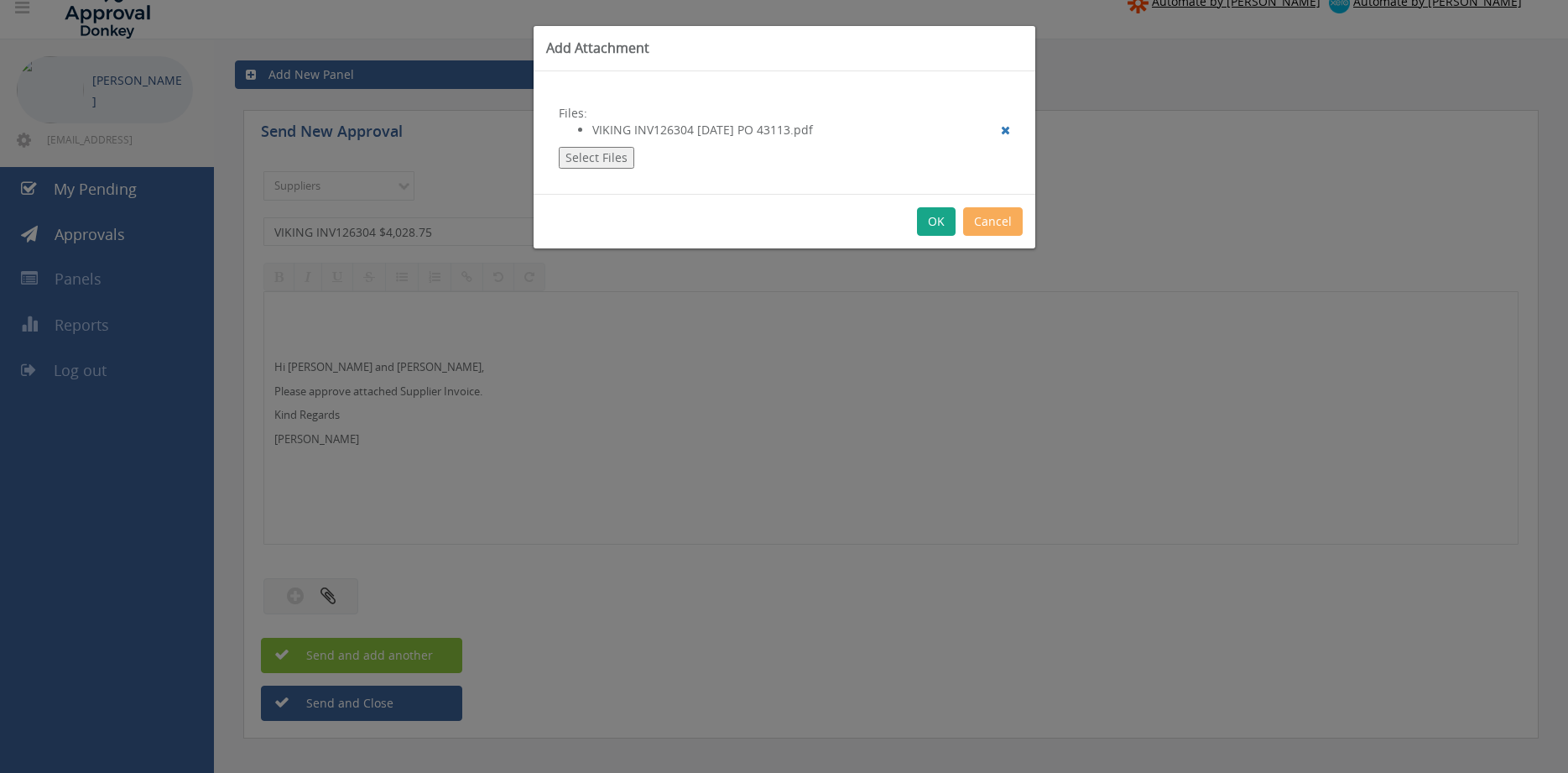
click at [940, 223] on button "OK" at bounding box center [936, 222] width 38 height 29
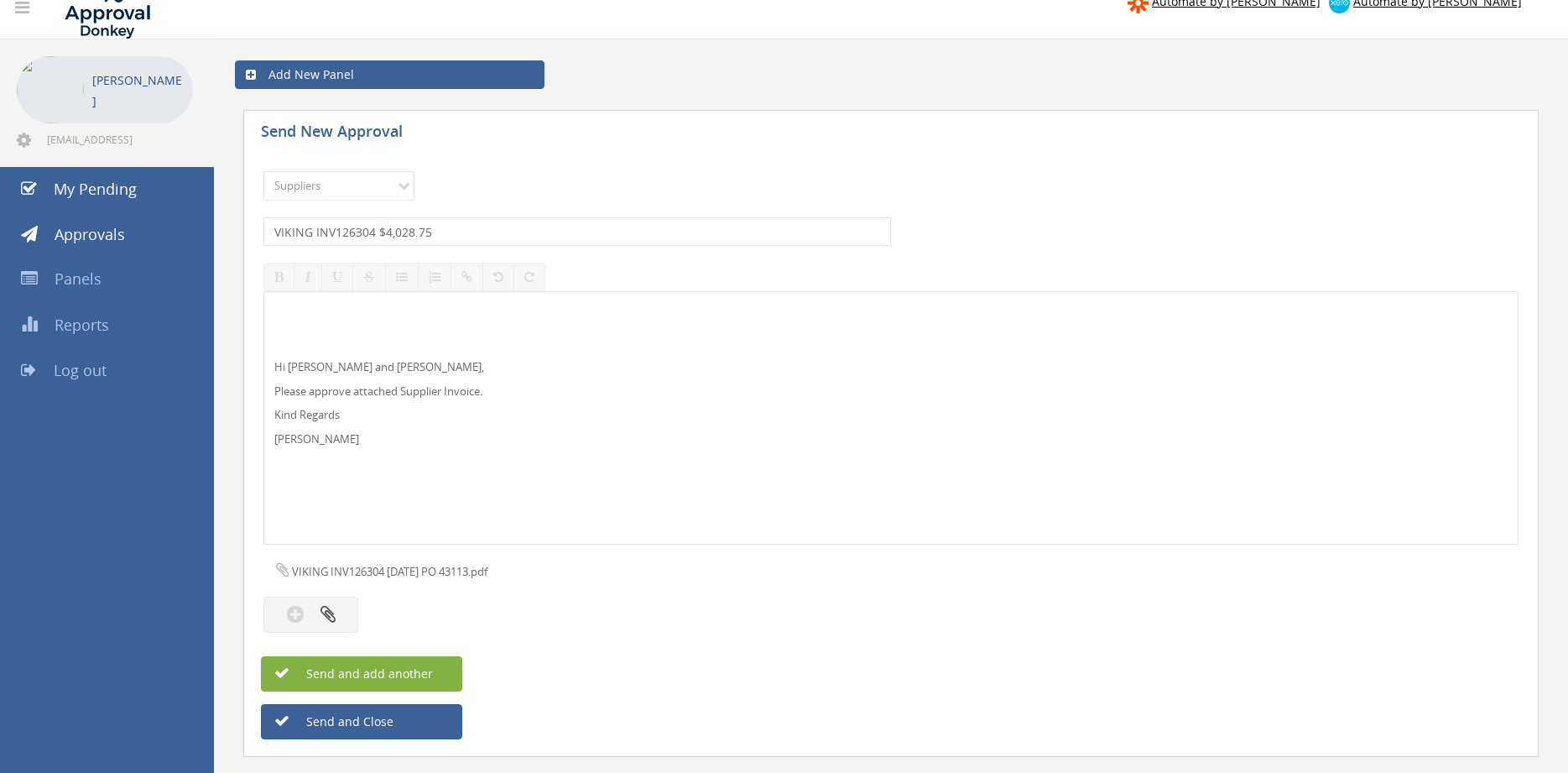
click at [408, 668] on span "Send and add another" at bounding box center [351, 673] width 163 height 16
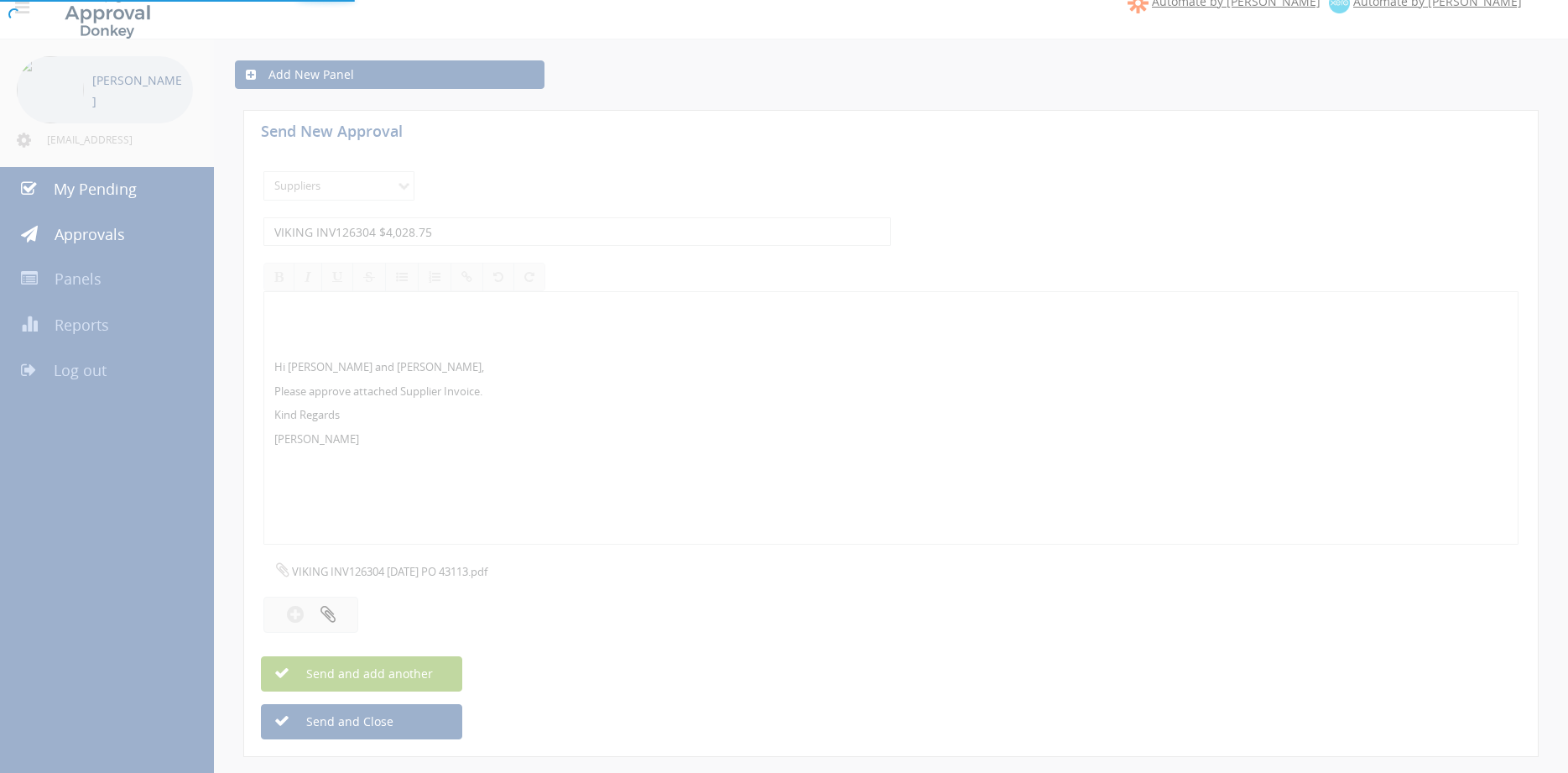
select select
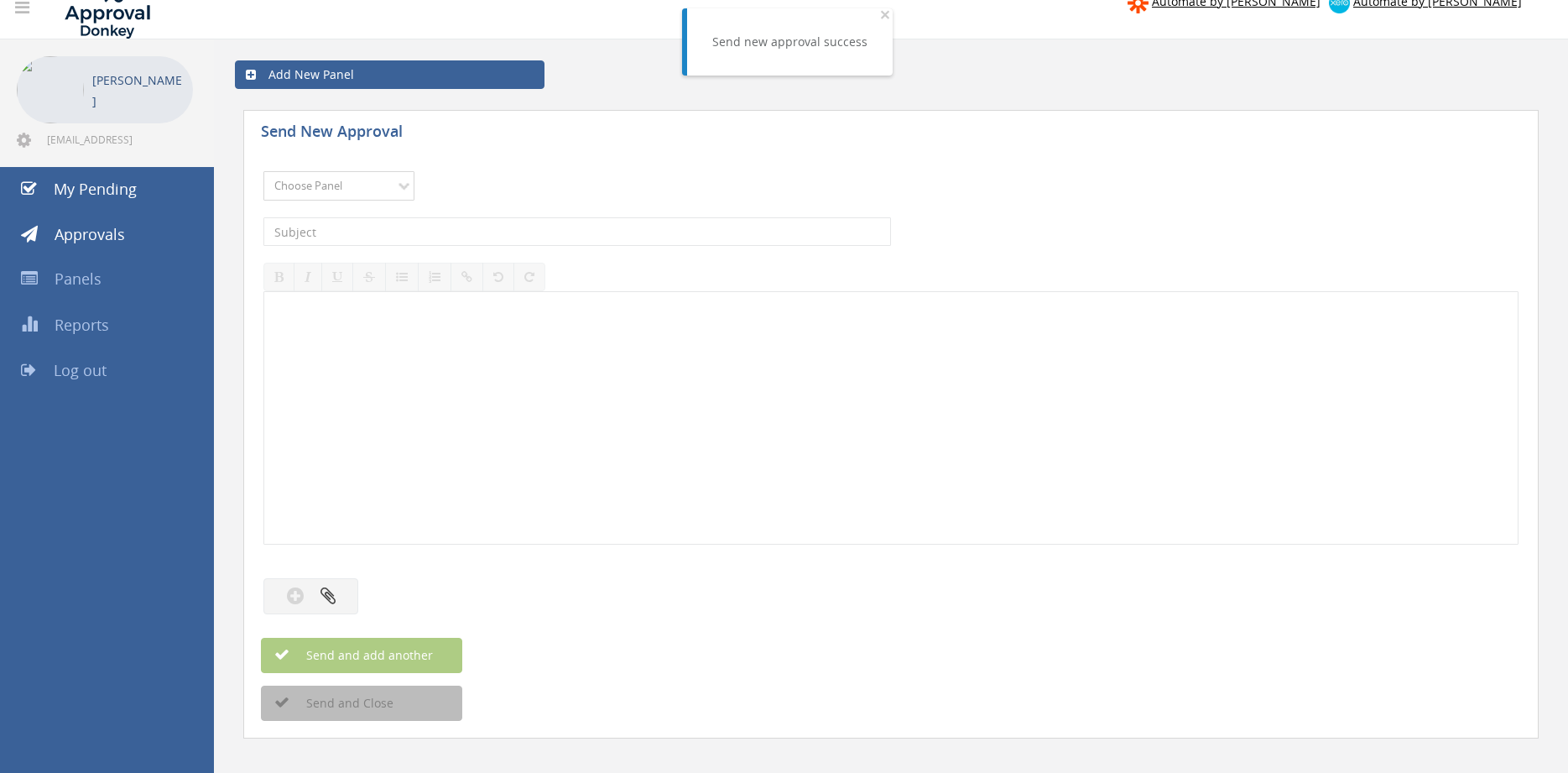
click at [264, 171] on select "Choose Panel Alarm Credits RG - 3 NZ Utilities Cable and SAI Global NZ Alarms-1…" at bounding box center [339, 186] width 151 height 30
select select "9632"
click option "Suppliers" at bounding box center [0, 0] width 0 height 0
click at [491, 233] on input "text" at bounding box center [577, 232] width 627 height 29
type input "VIKING INV126215 $495.00"
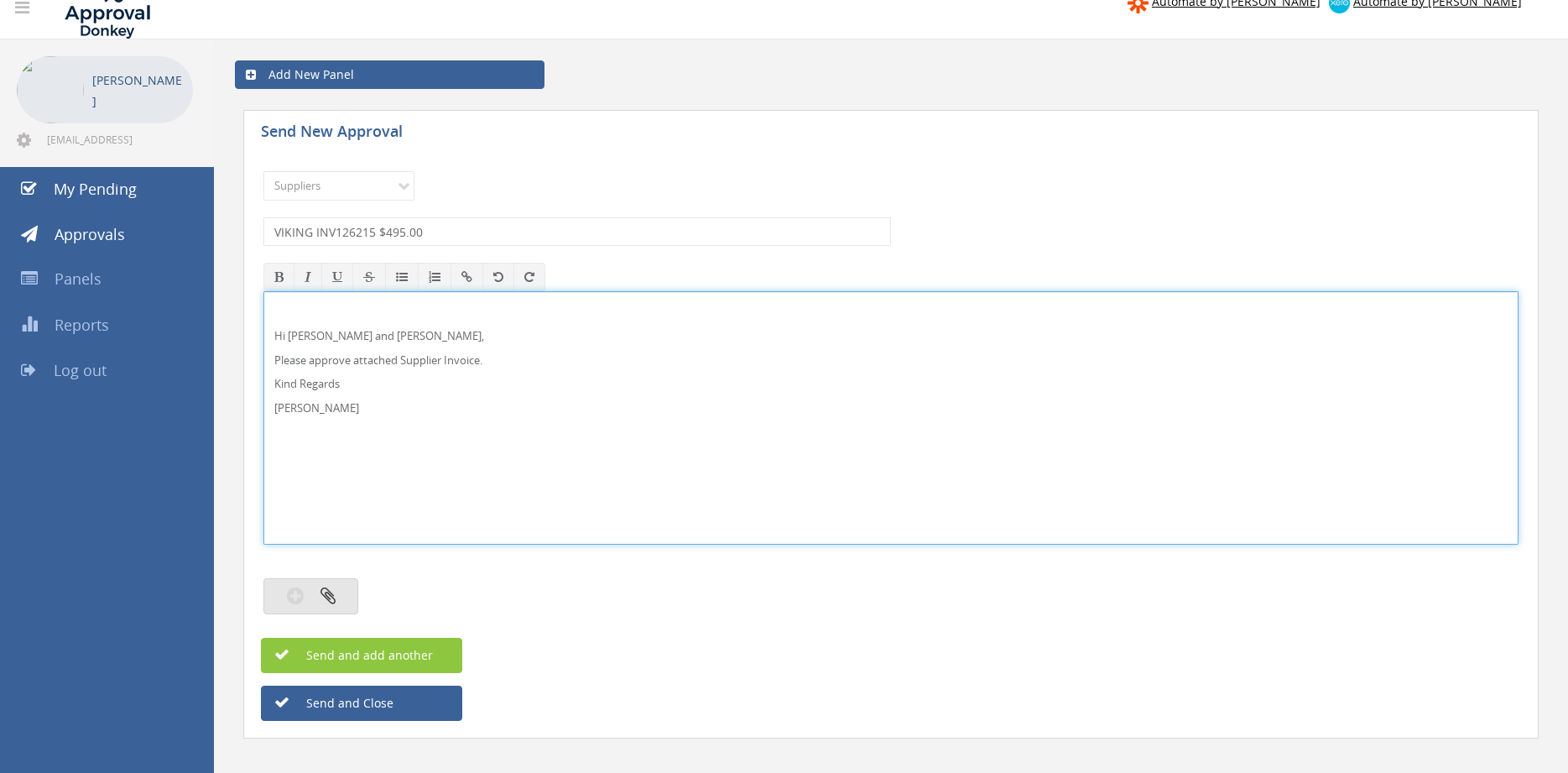
click at [342, 593] on button "button" at bounding box center [311, 596] width 94 height 36
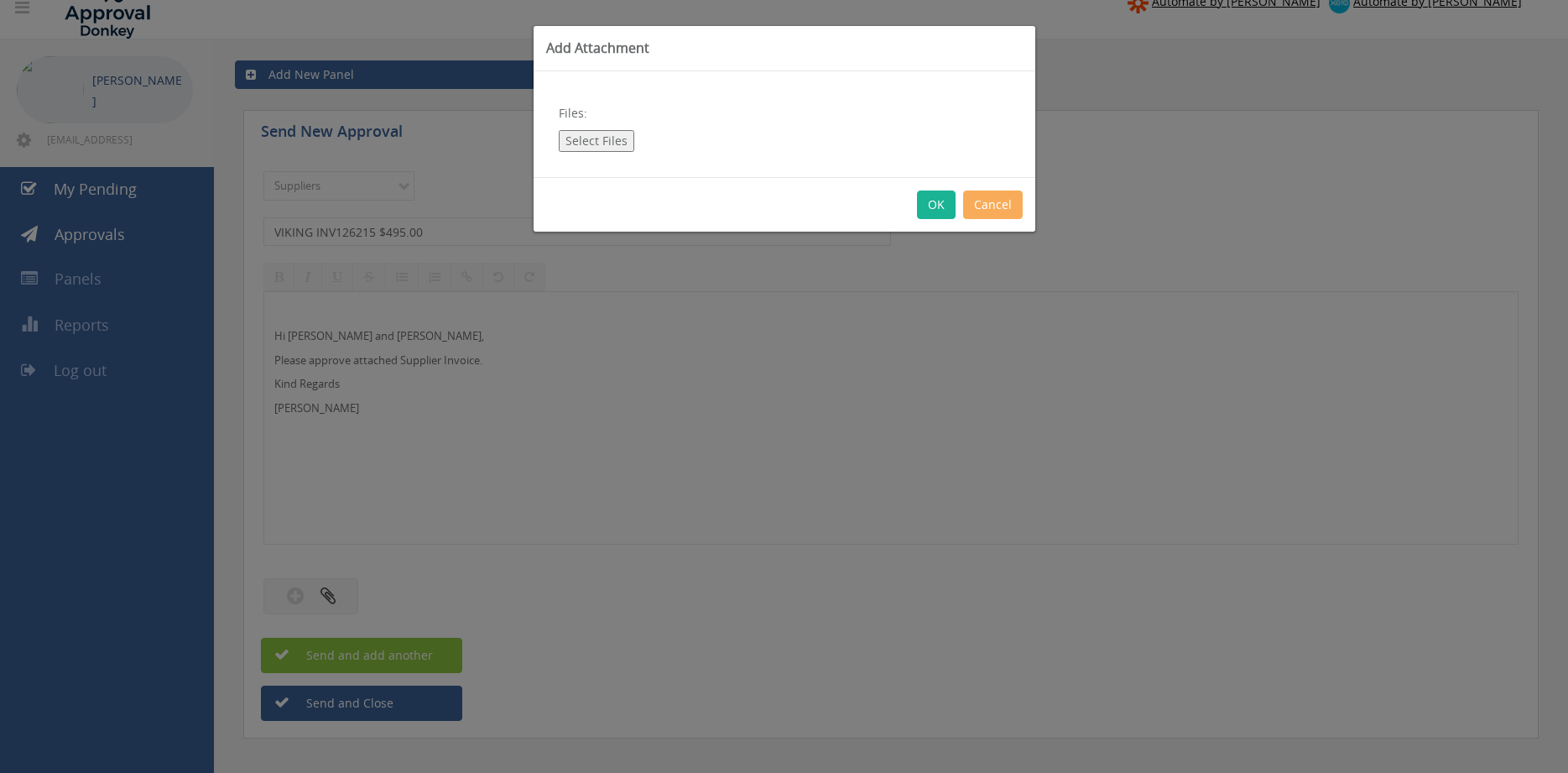
click at [613, 144] on button "Select Files" at bounding box center [596, 141] width 76 height 22
type input "C:\fakepath\VIKING INV126215 08.08.25 PO 42998.pdf"
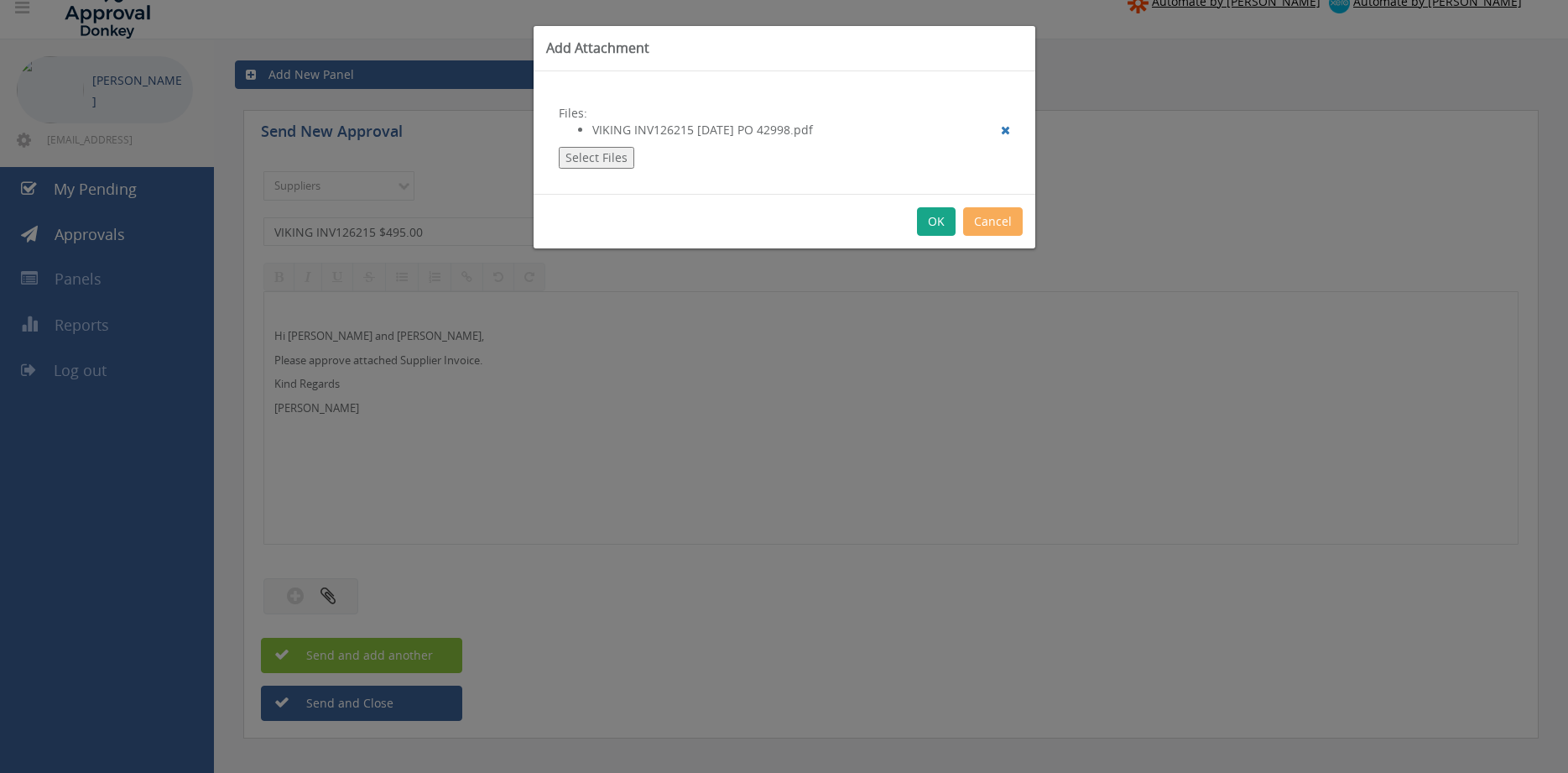
click at [932, 226] on button "OK" at bounding box center [936, 222] width 38 height 29
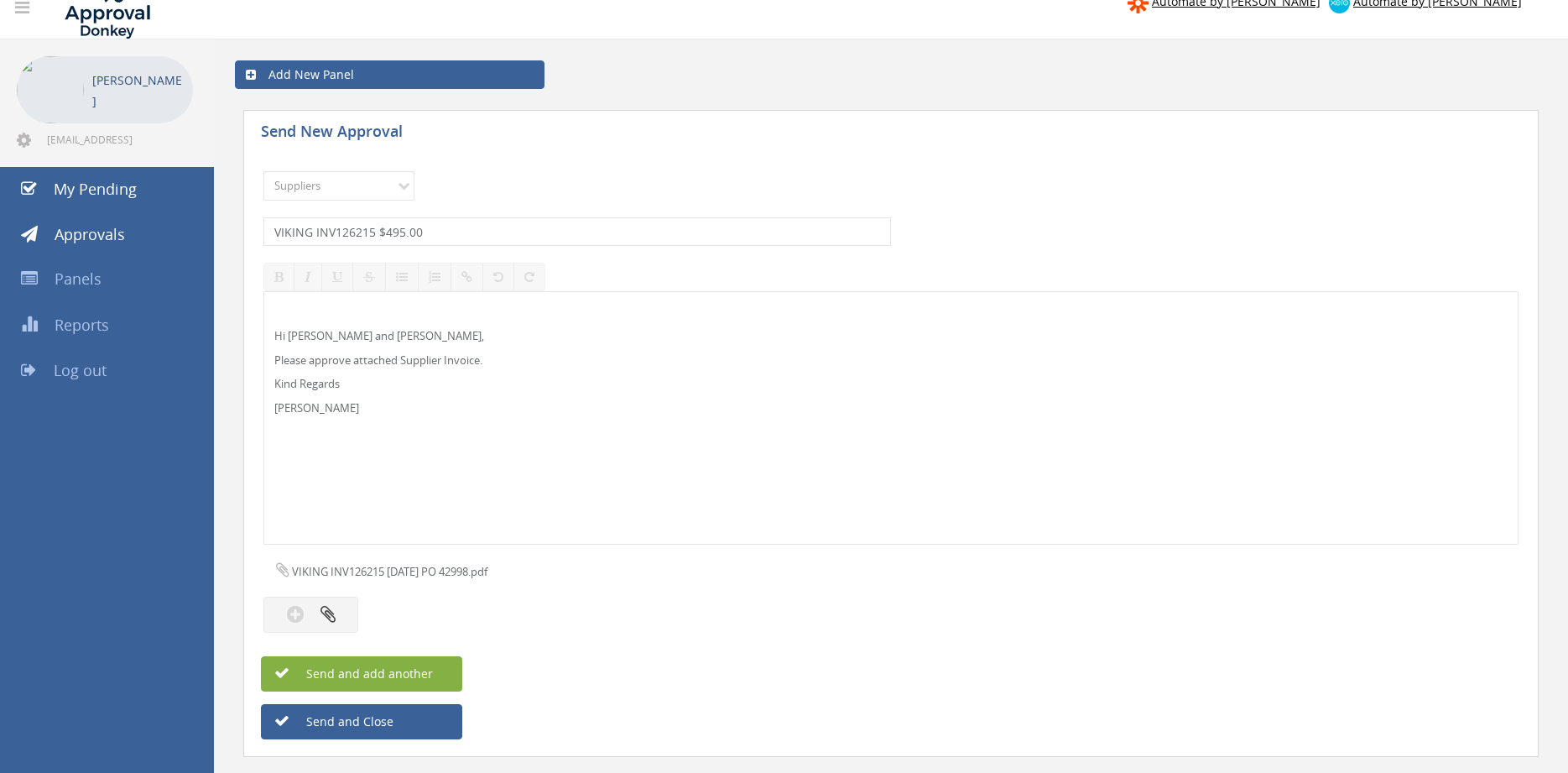
click at [414, 675] on span "Send and add another" at bounding box center [351, 673] width 163 height 16
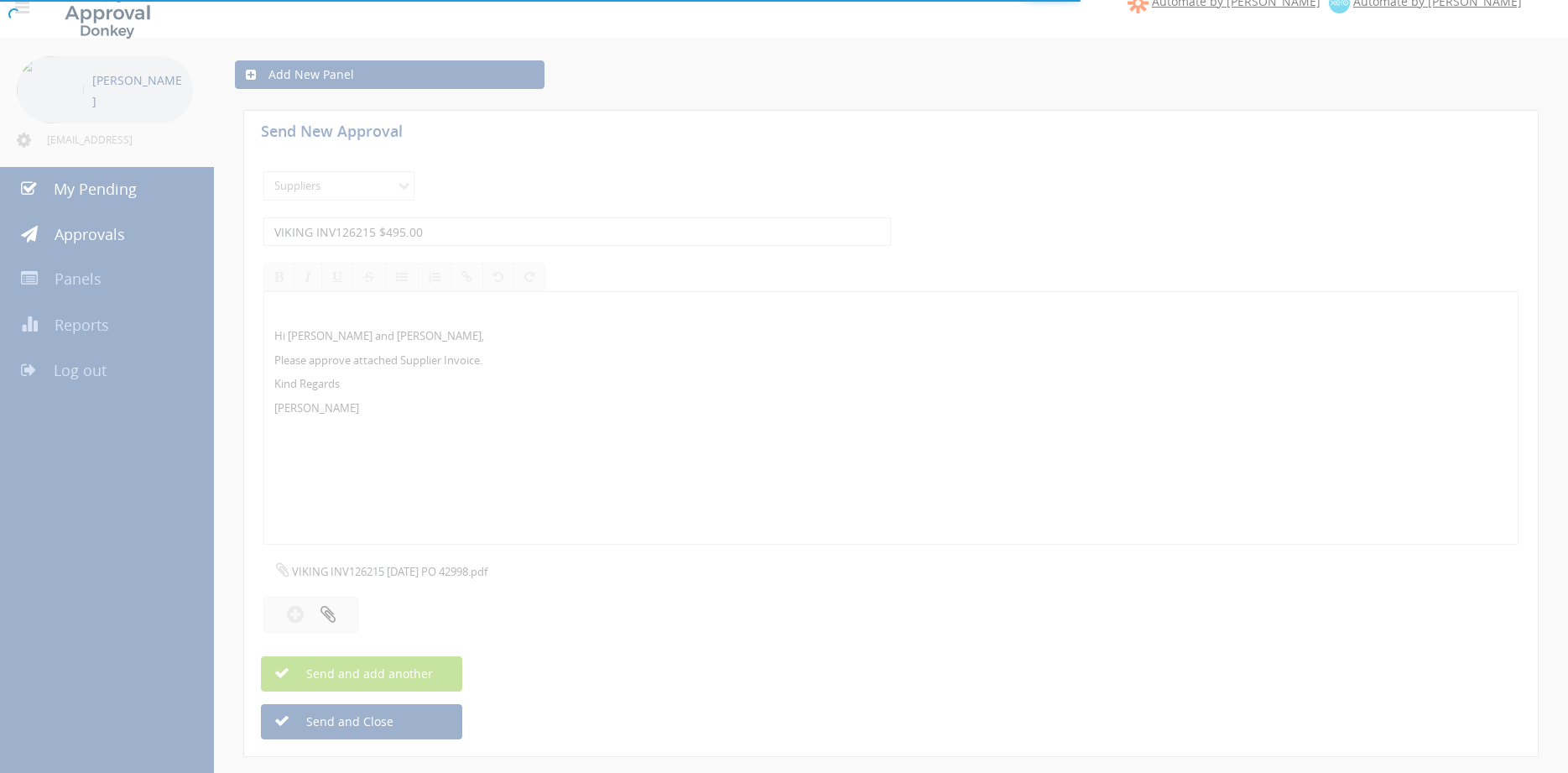
select select
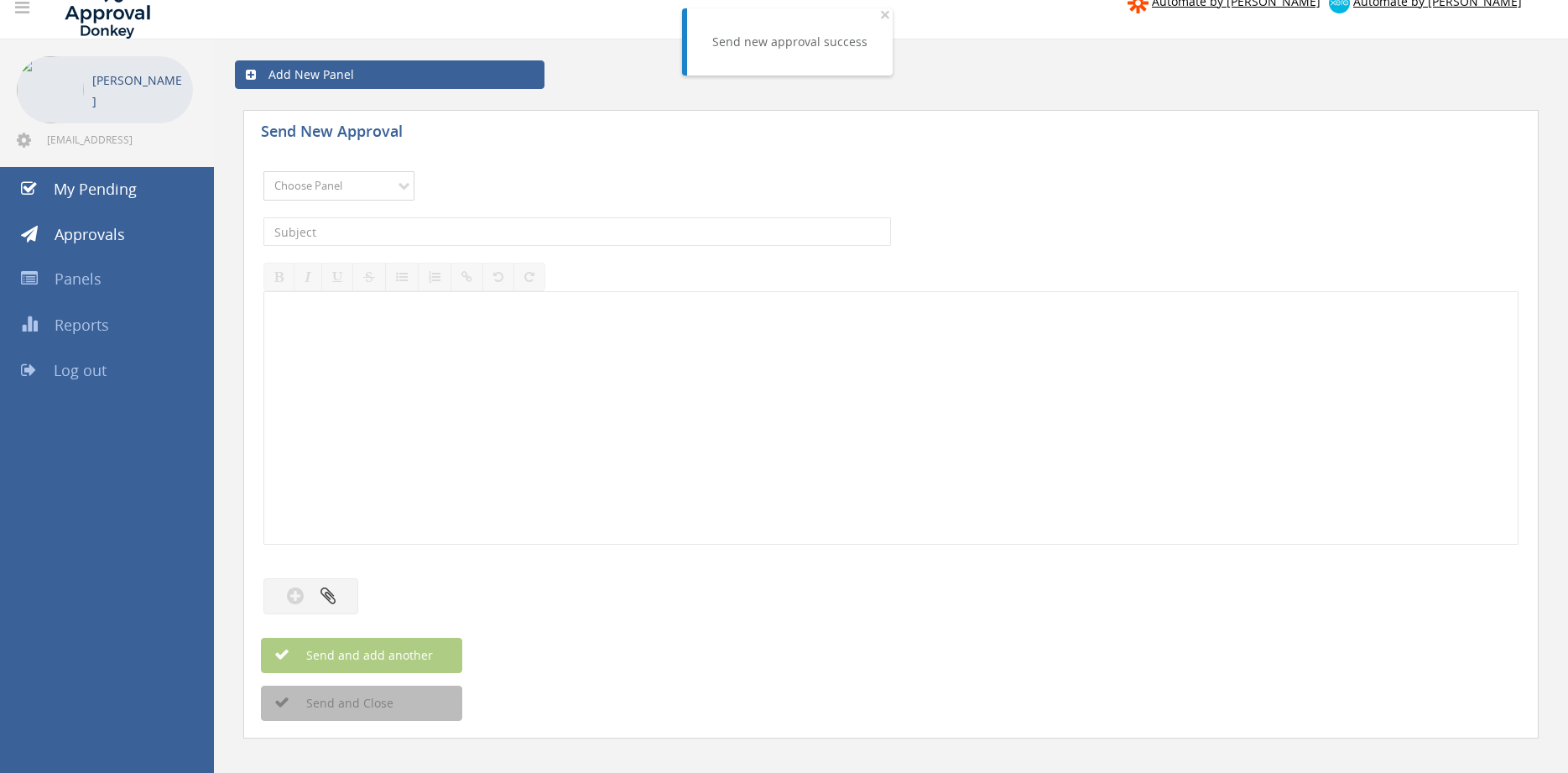
click at [264, 171] on select "Choose Panel Alarm Credits RG - 3 NZ Utilities Cable and SAI Global NZ Alarms-1…" at bounding box center [339, 186] width 151 height 30
select select "9632"
click option "Suppliers" at bounding box center [0, 0] width 0 height 0
click at [450, 232] on input "text" at bounding box center [577, 232] width 627 height 29
type input "VIKING INV126214 $191.95"
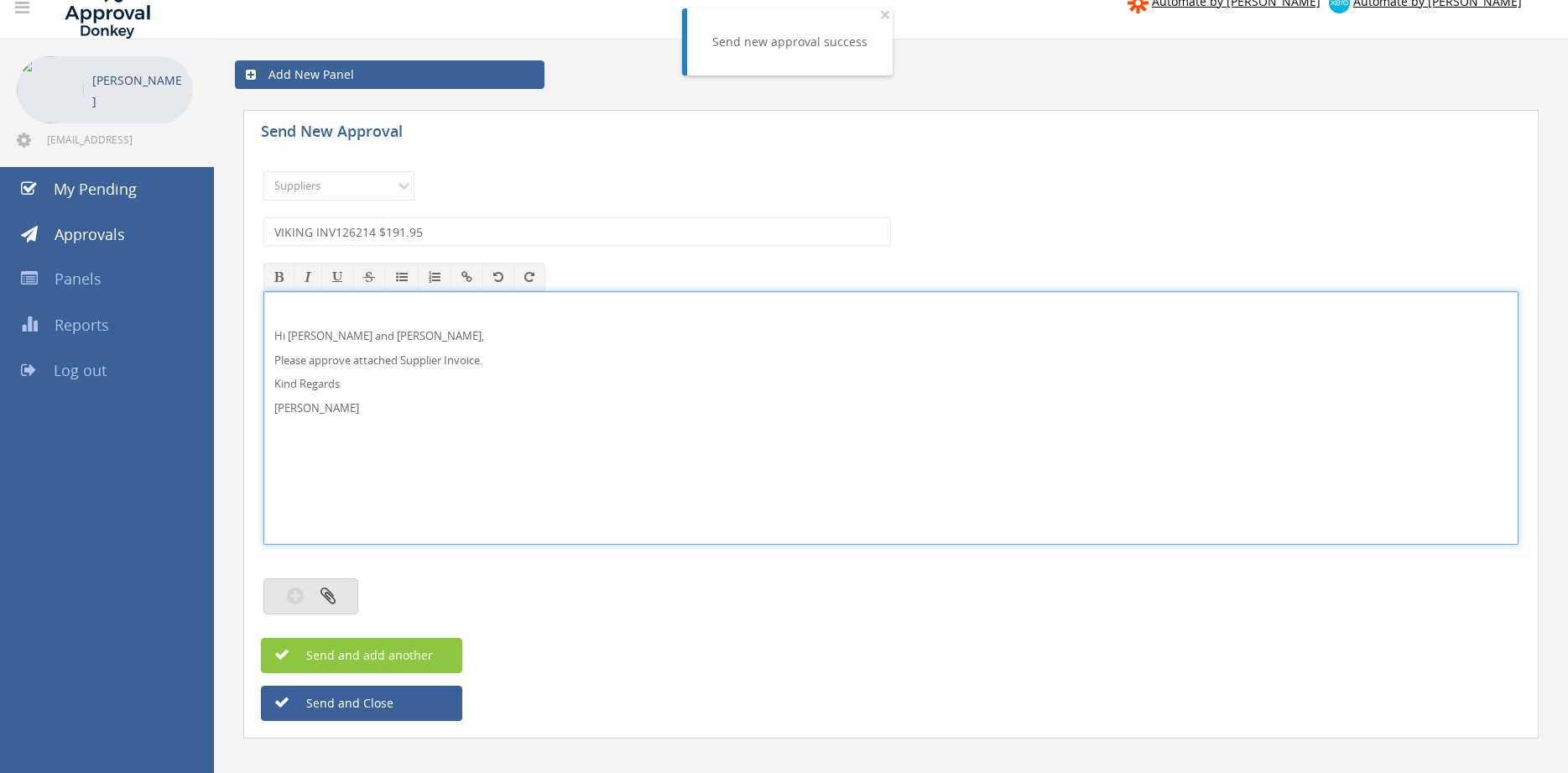
click at [351, 590] on button "button" at bounding box center [311, 596] width 94 height 36
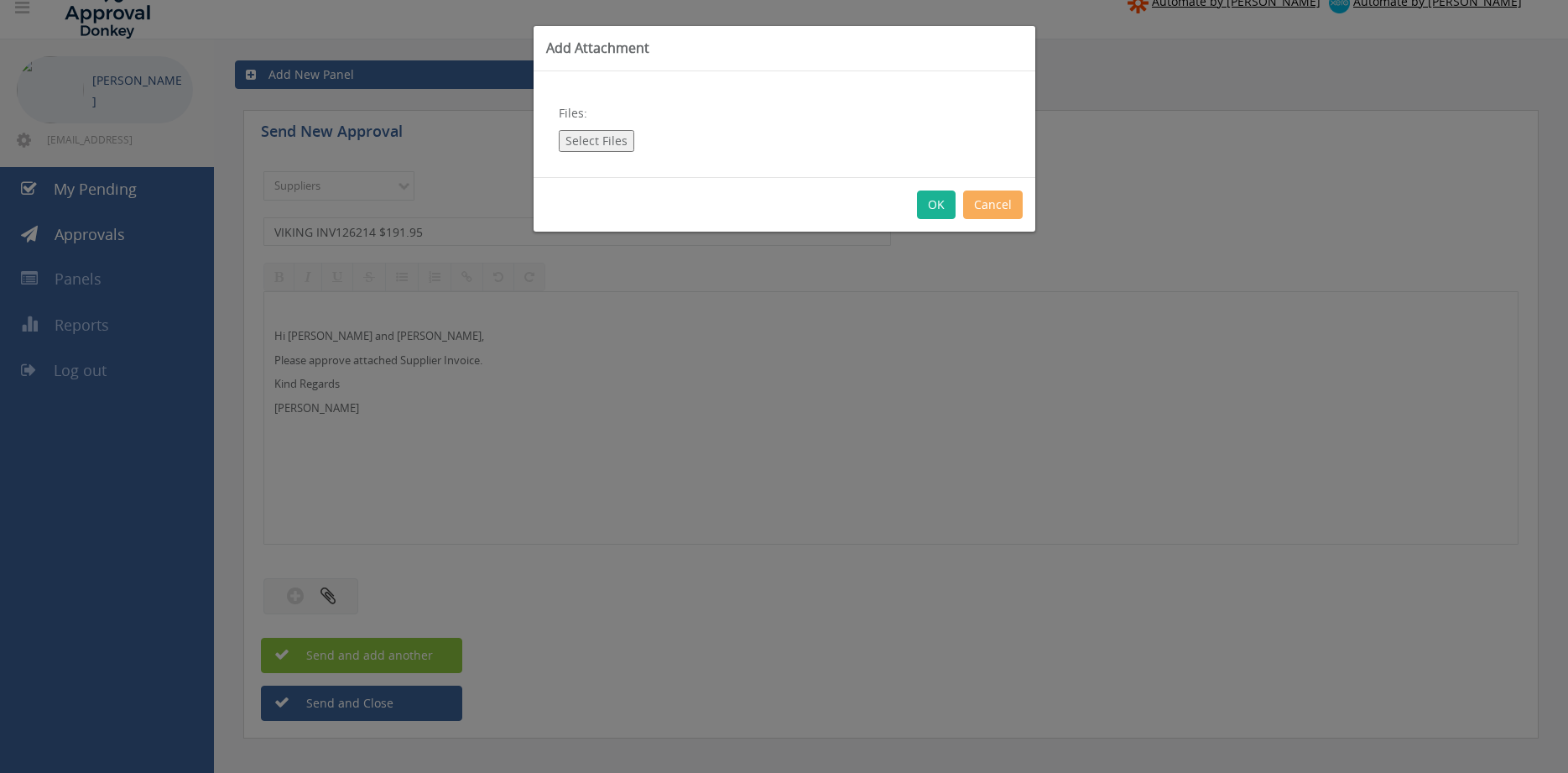
click at [574, 135] on button "Select Files" at bounding box center [596, 141] width 76 height 22
type input "C:\fakepath\VIKING INV126214 08.08.25 PO 42993.pdf"
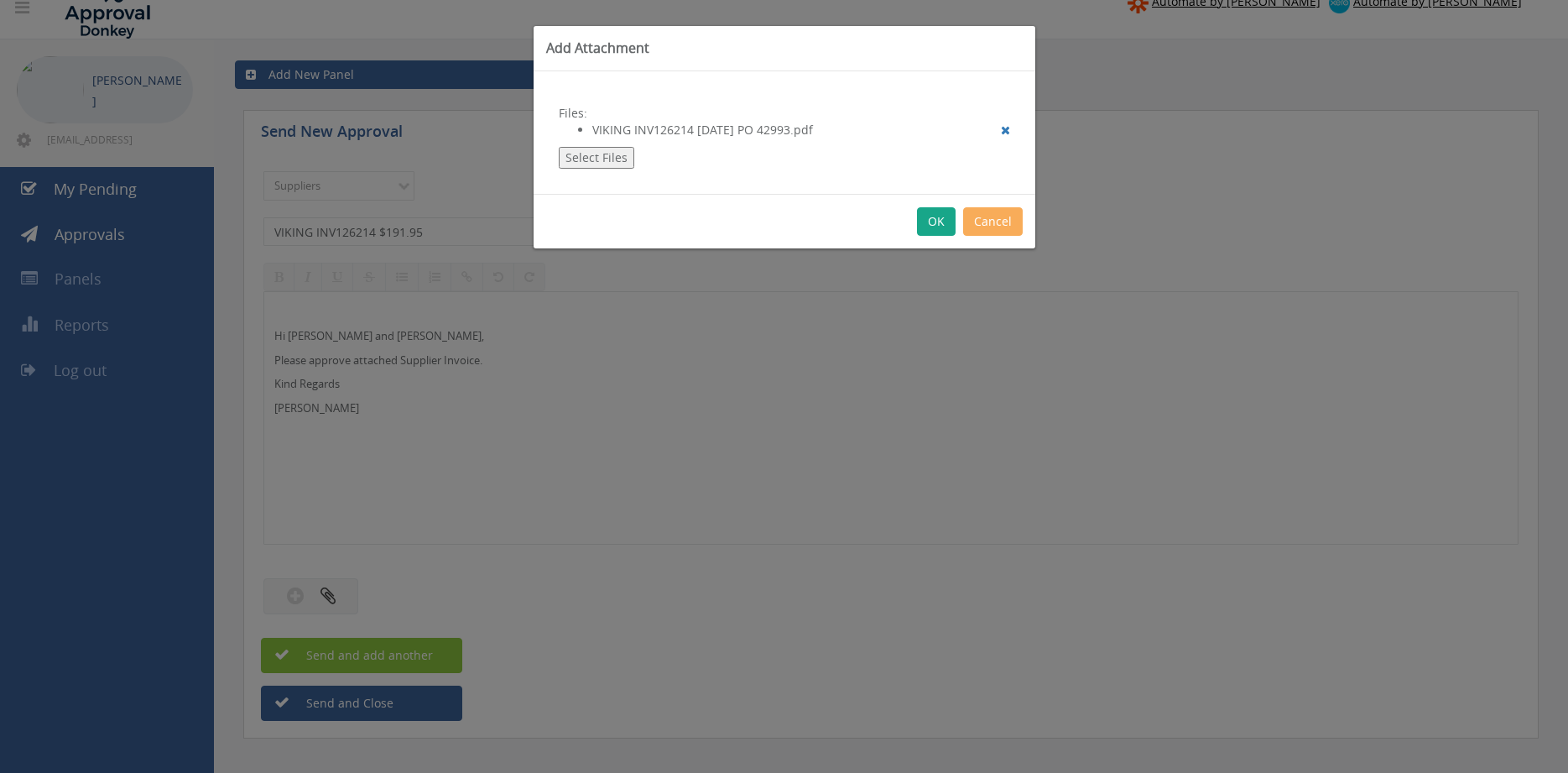
click at [933, 220] on button "OK" at bounding box center [936, 222] width 38 height 29
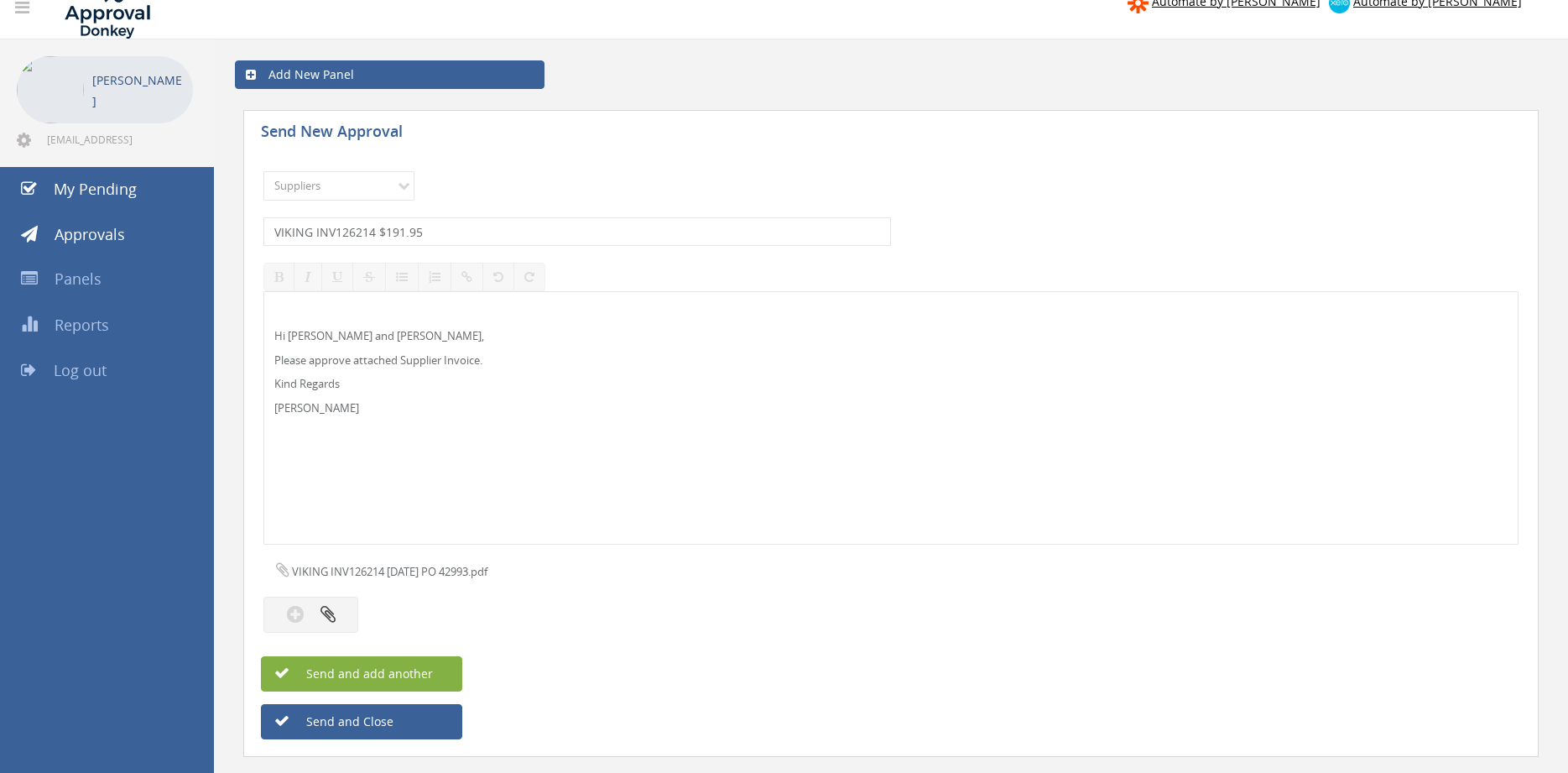
click at [422, 676] on span "Send and add another" at bounding box center [351, 673] width 163 height 16
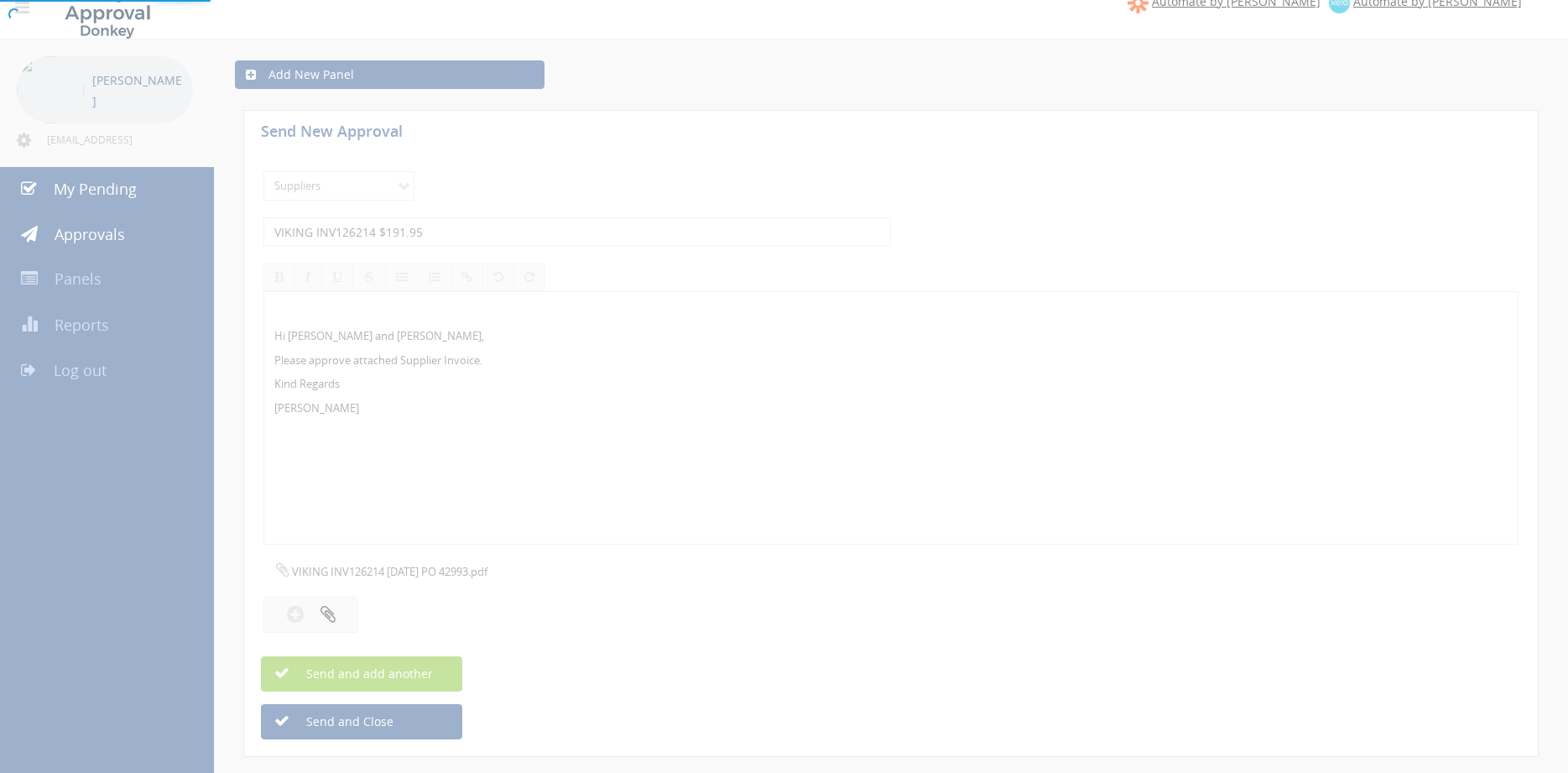
select select
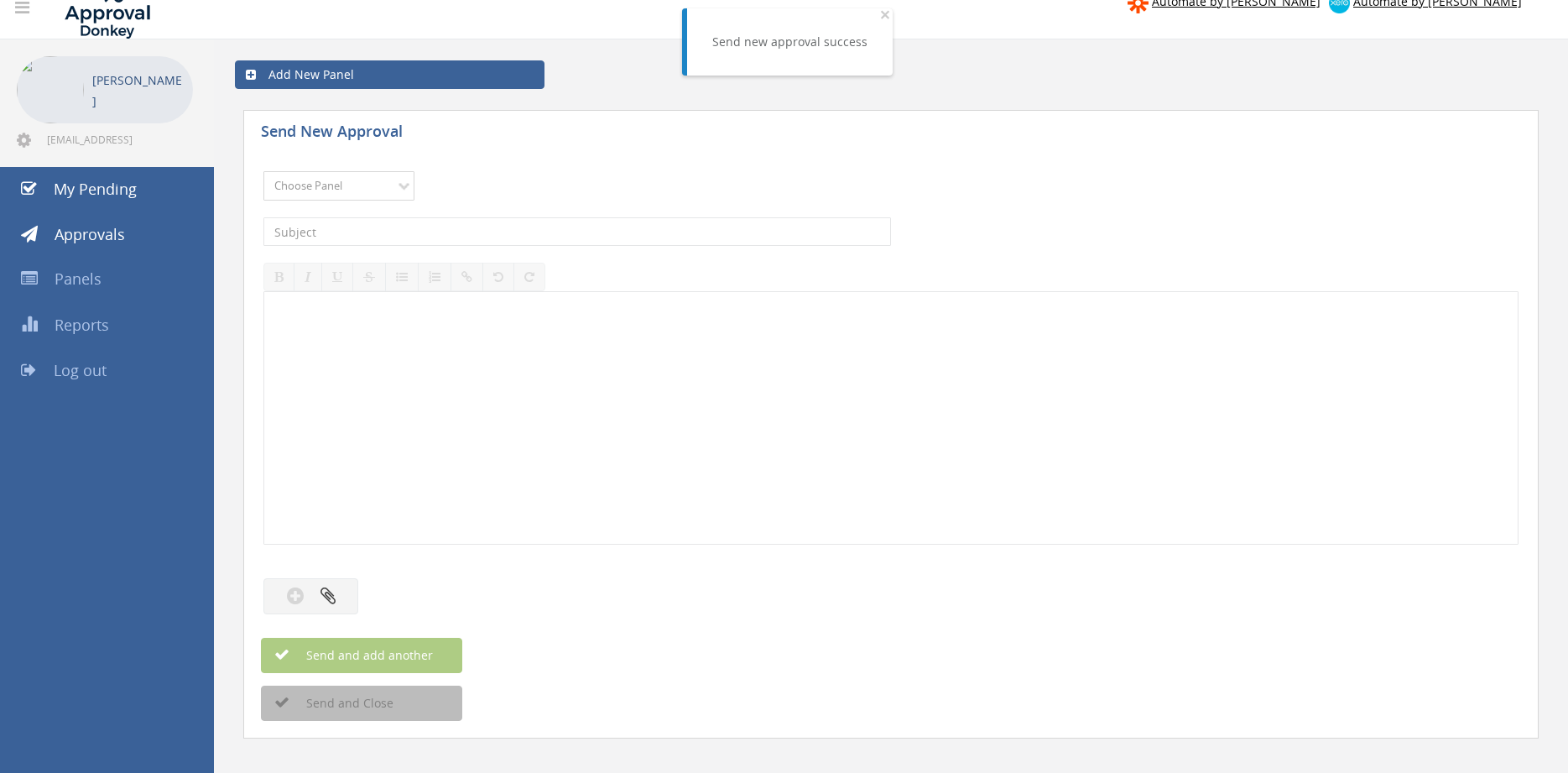
click at [264, 171] on select "Choose Panel Alarm Credits RG - 3 NZ Utilities Cable and SAI Global NZ Alarms-1…" at bounding box center [339, 186] width 151 height 30
select select "9632"
click option "Suppliers" at bounding box center [0, 0] width 0 height 0
click at [475, 229] on input "text" at bounding box center [577, 232] width 627 height 29
type input "TYCO 1879184 $3,154.71"
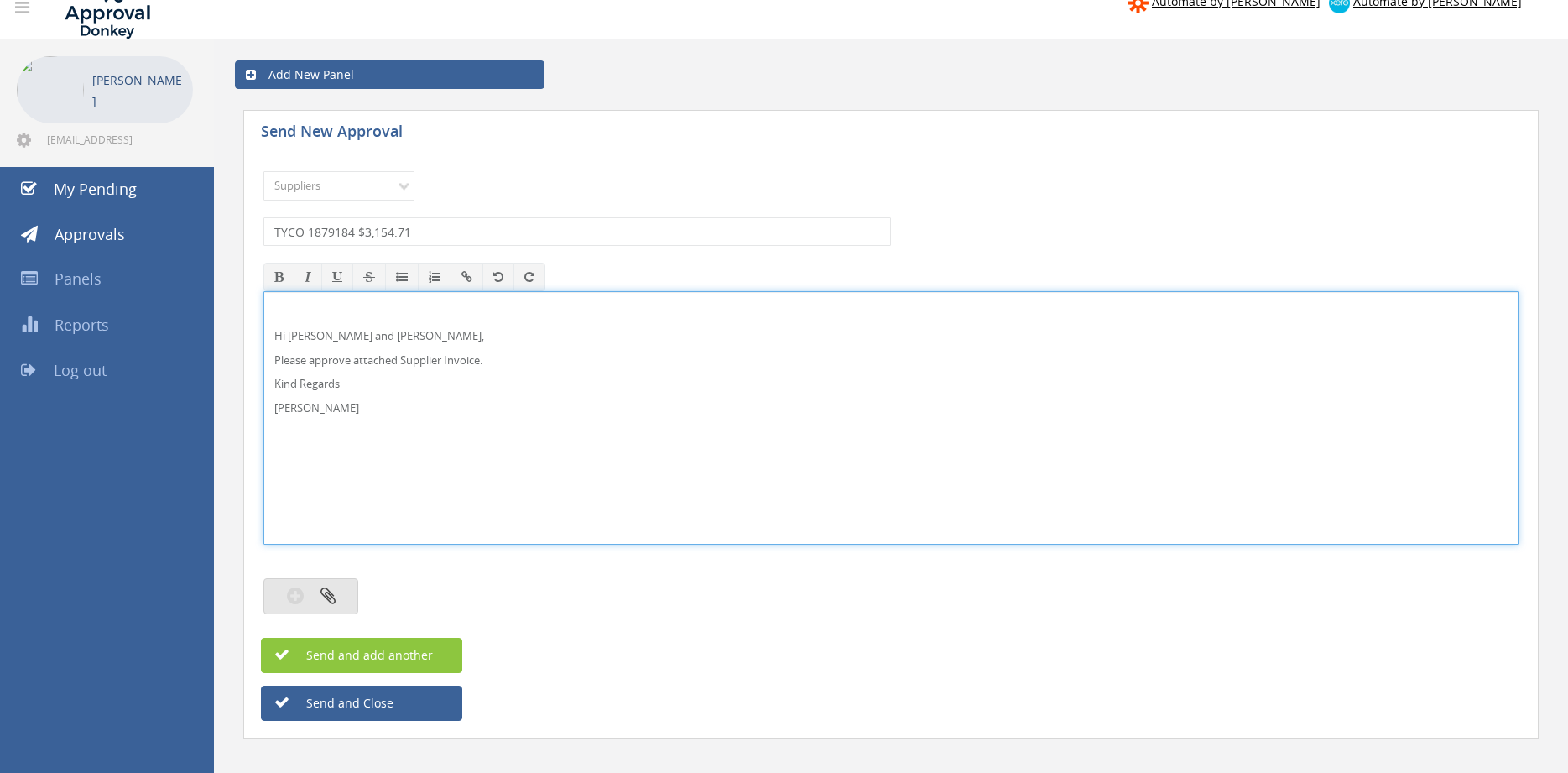
click at [333, 589] on icon "button" at bounding box center [328, 595] width 15 height 20
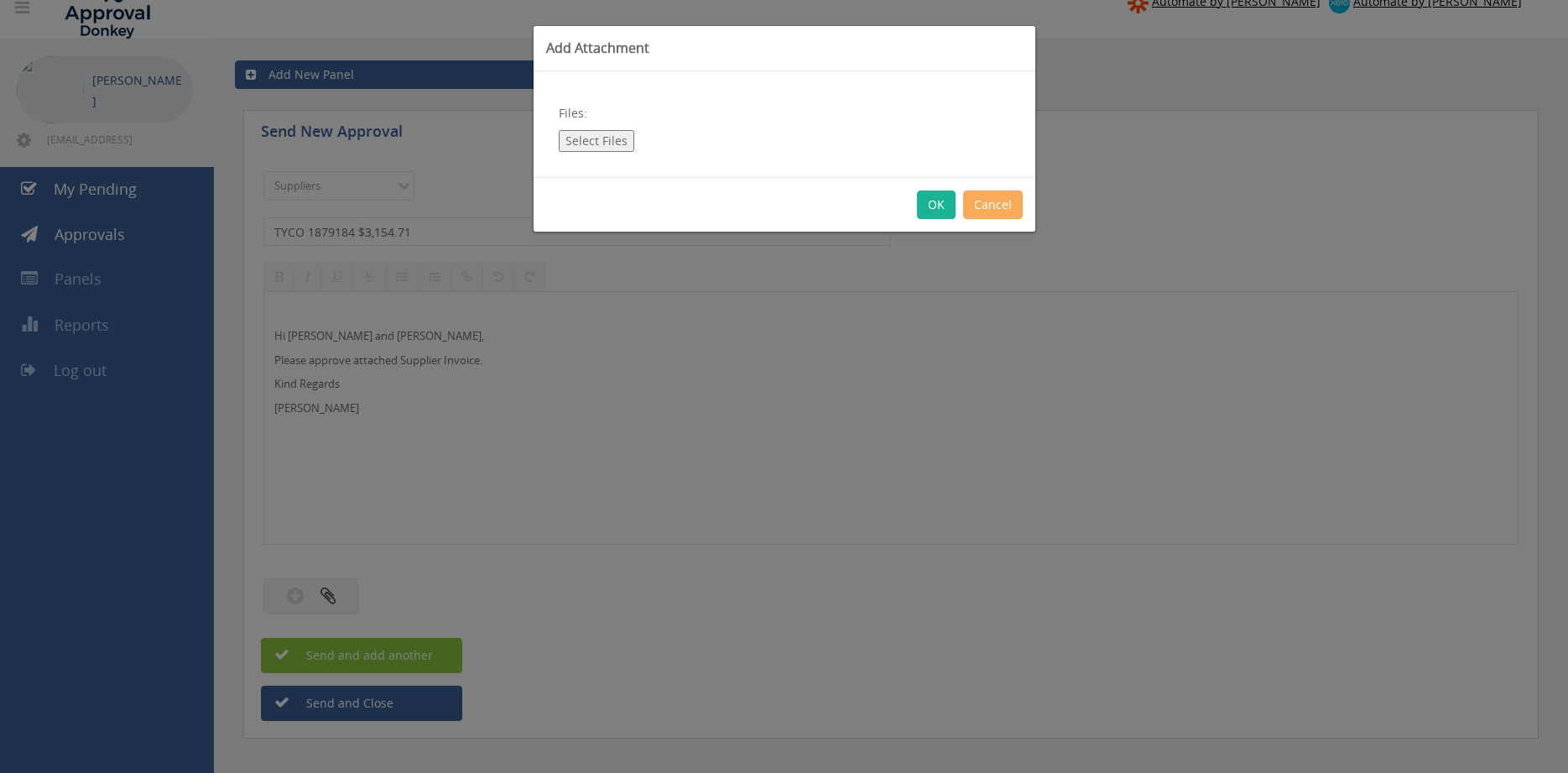
click at [610, 143] on button "Select Files" at bounding box center [596, 141] width 76 height 22
type input "C:\fakepath\TYCO 1879184 01.08.25 PO 42870.pdf"
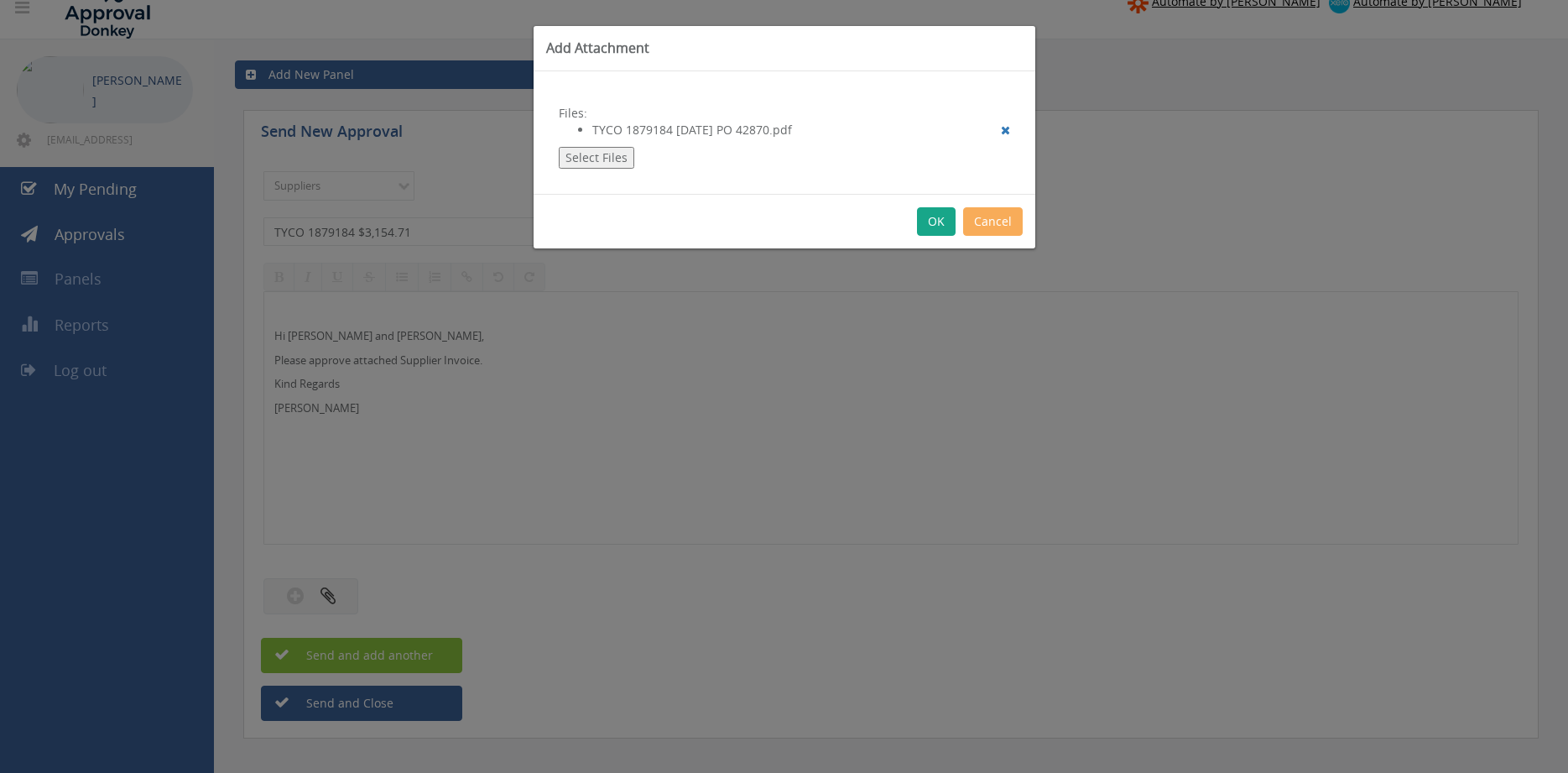
click at [943, 220] on button "OK" at bounding box center [936, 222] width 38 height 29
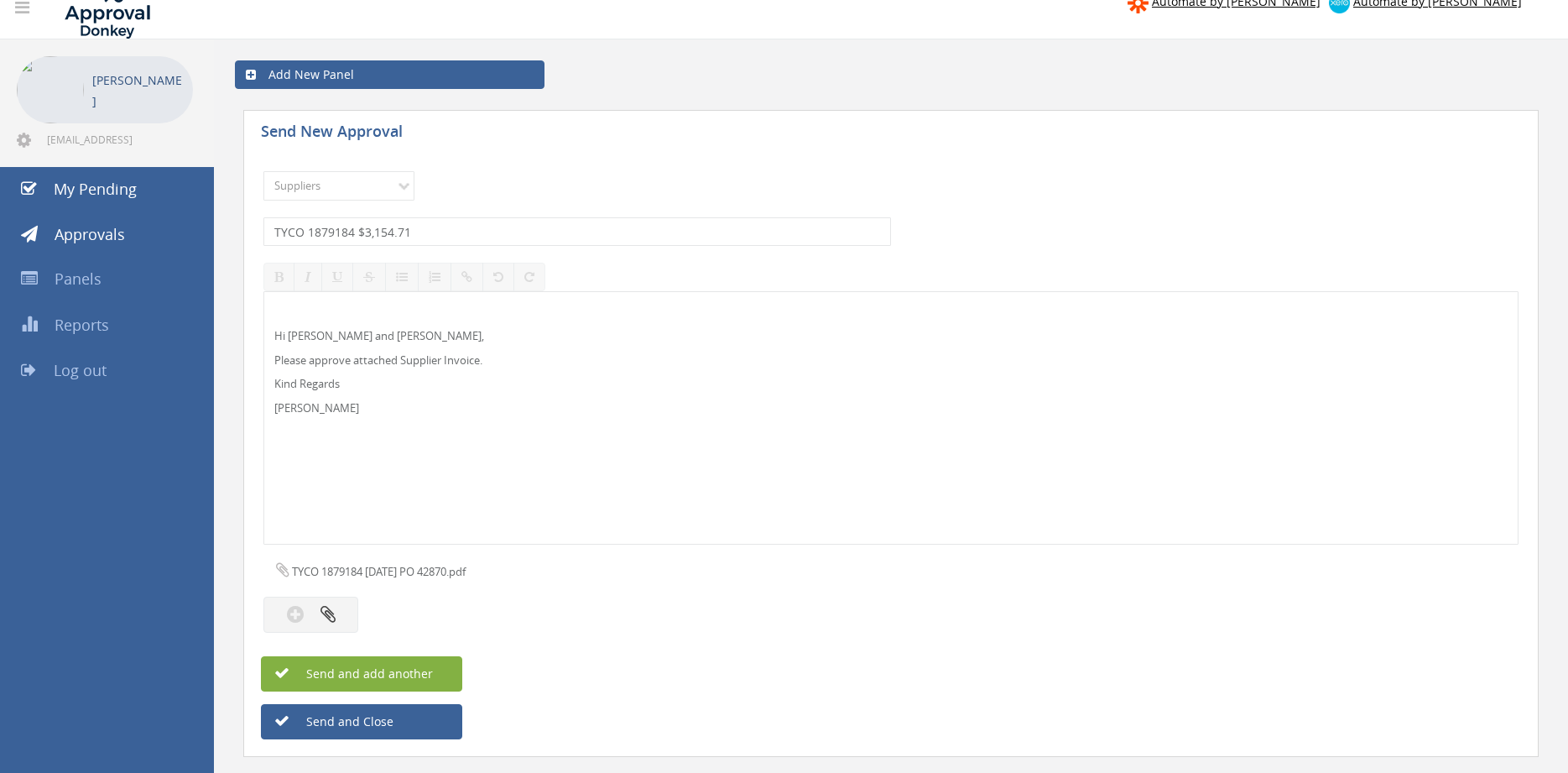
click at [437, 671] on button "Send and add another" at bounding box center [362, 673] width 202 height 35
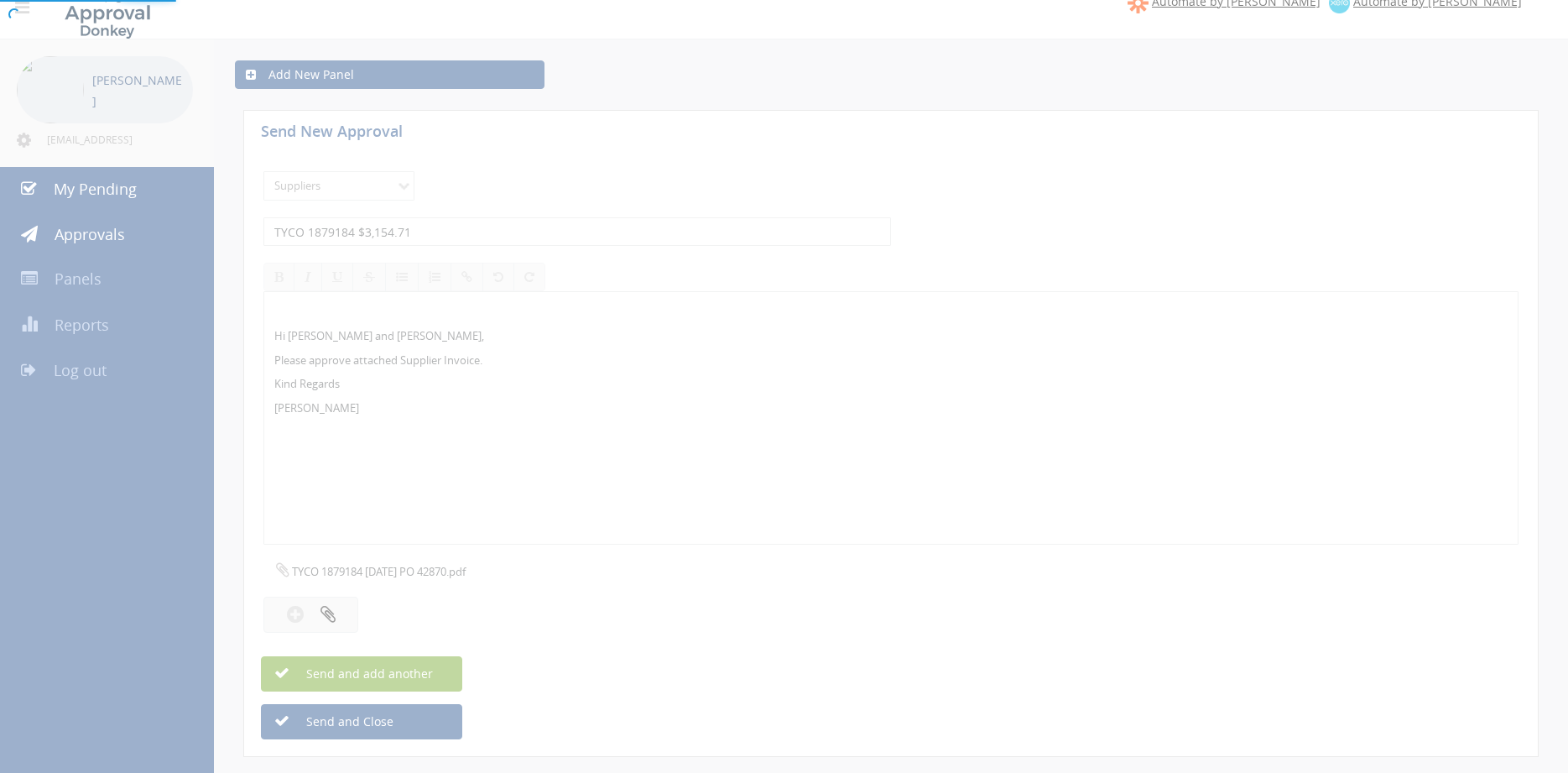
select select
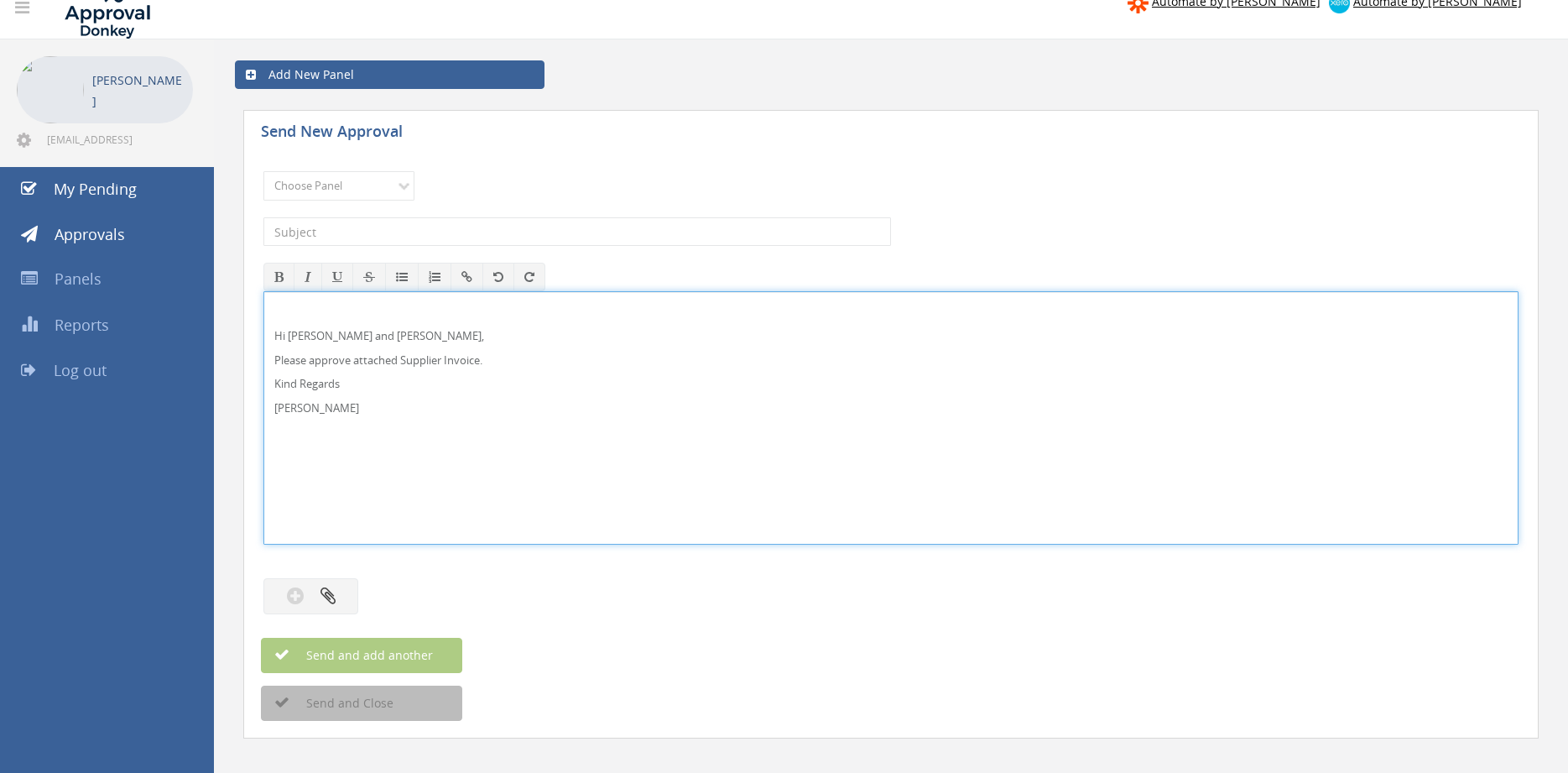
click at [373, 337] on p "Hi Maddie and Ben," at bounding box center [890, 335] width 1233 height 16
drag, startPoint x: 267, startPoint y: 382, endPoint x: 213, endPoint y: 275, distance: 119.9
click at [264, 291] on div "Hi Rob, Please approve attached Supplier Invoice. Kind Regards Pam Walker" at bounding box center [891, 418] width 1255 height 254
copy div "Hi Rob, Please approve attached Supplier Invoice. Kind Regards Pam Walker"
click at [264, 171] on select "Choose Panel Alarm Credits RG - 3 NZ Utilities Cable and SAI Global NZ Alarms-1…" at bounding box center [339, 186] width 151 height 30
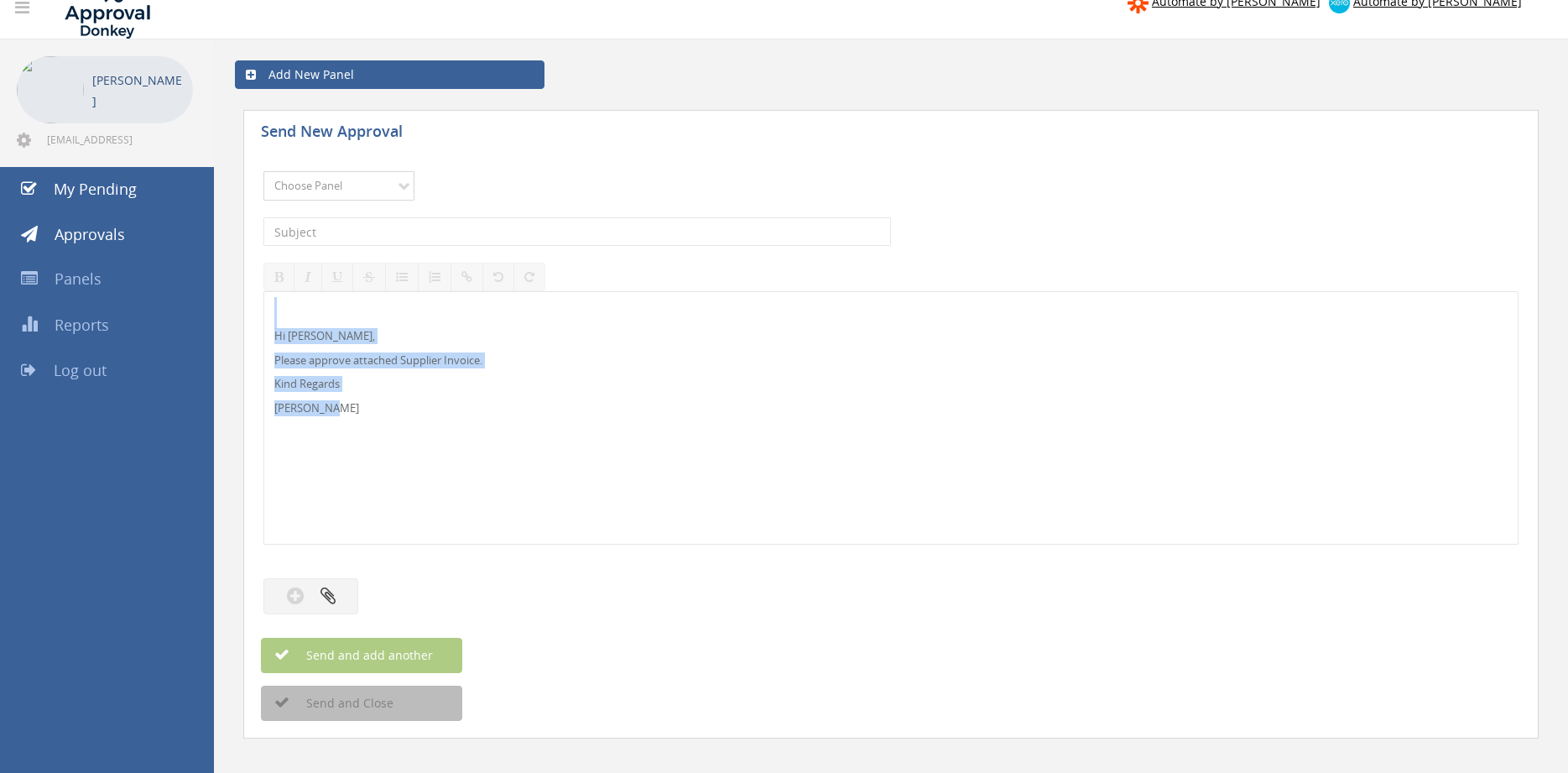
select select "9680"
click option "Alarm Suppliers - 2" at bounding box center [0, 0] width 0 height 0
click at [453, 232] on input "text" at bounding box center [577, 232] width 627 height 29
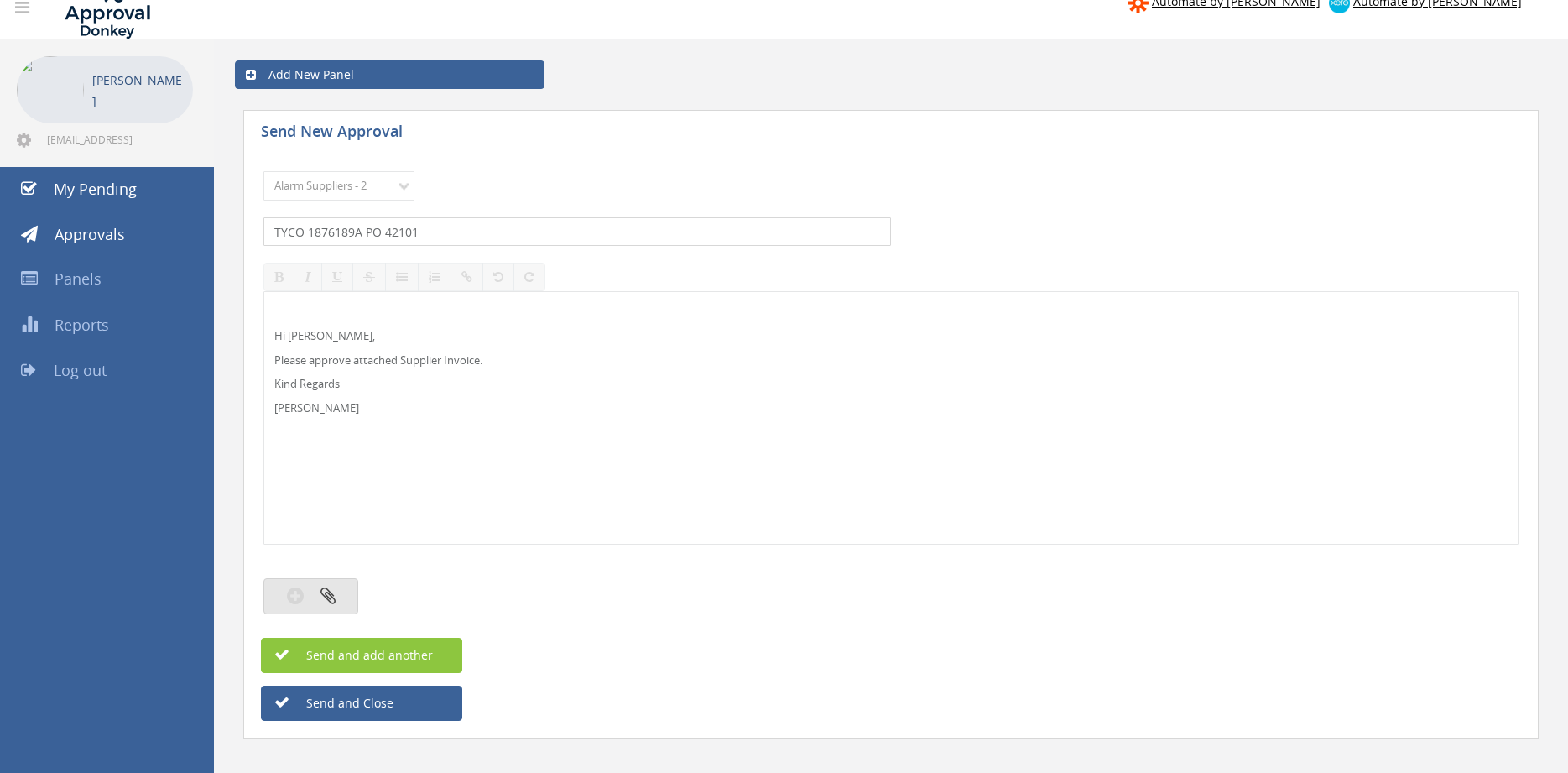
type input "TYCO 1876189A PO 42101"
click at [322, 602] on icon "button" at bounding box center [328, 595] width 15 height 20
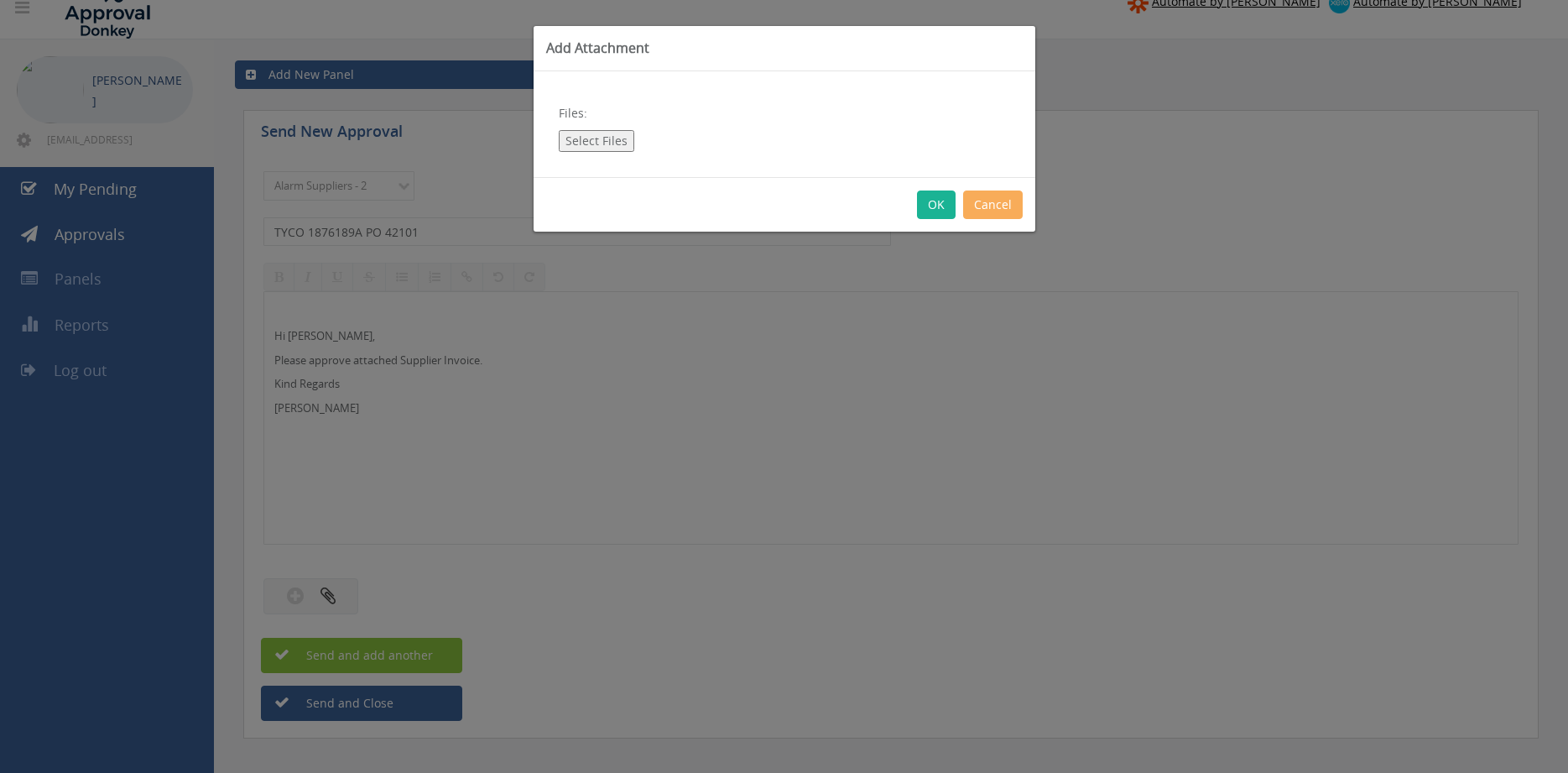
click at [592, 138] on button "Select Files" at bounding box center [596, 141] width 76 height 22
type input "C:\fakepath\TYCO 1876189A 30.07.25 PO 42101.pdf"
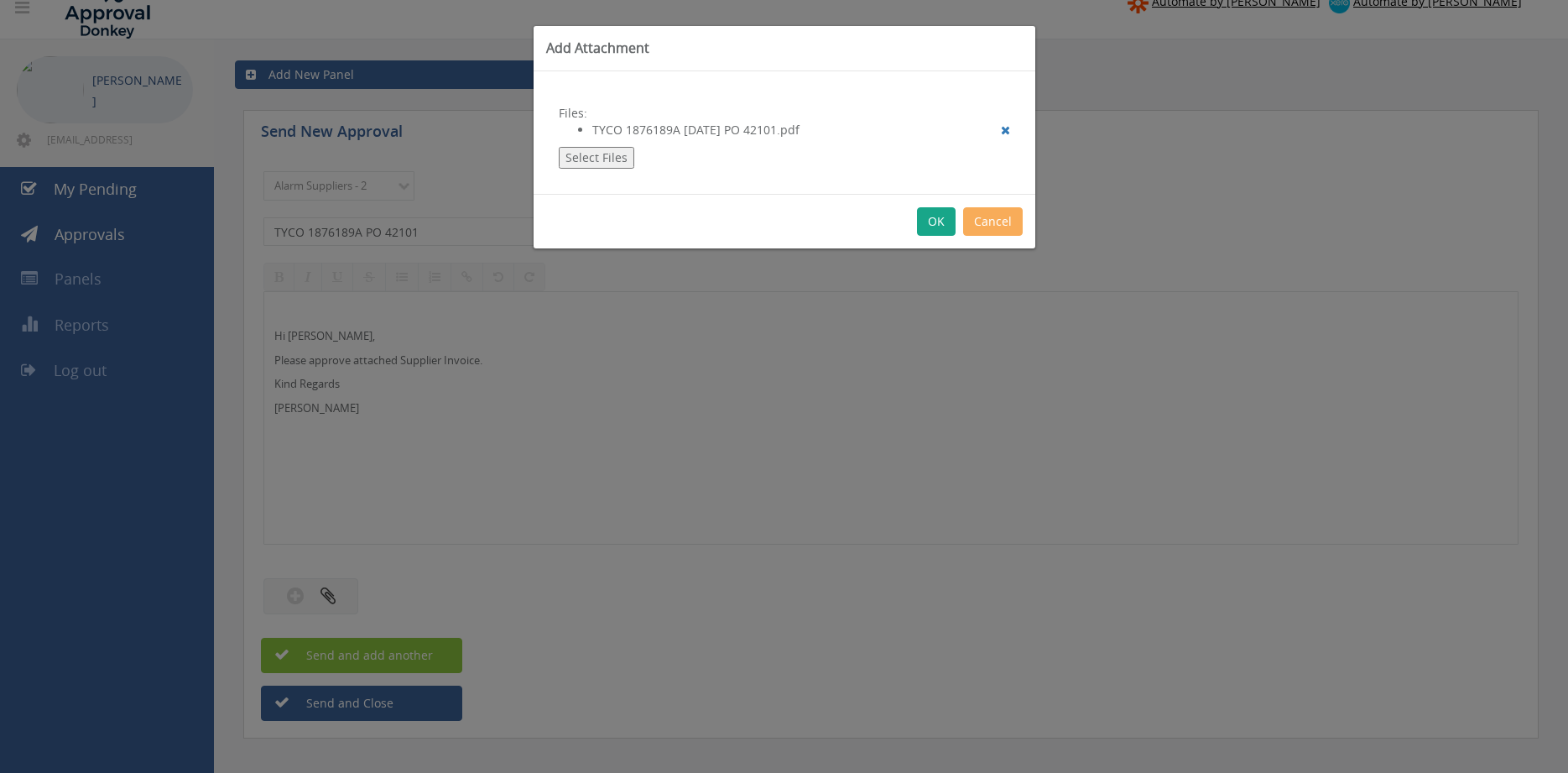
click at [929, 222] on button "OK" at bounding box center [936, 222] width 38 height 29
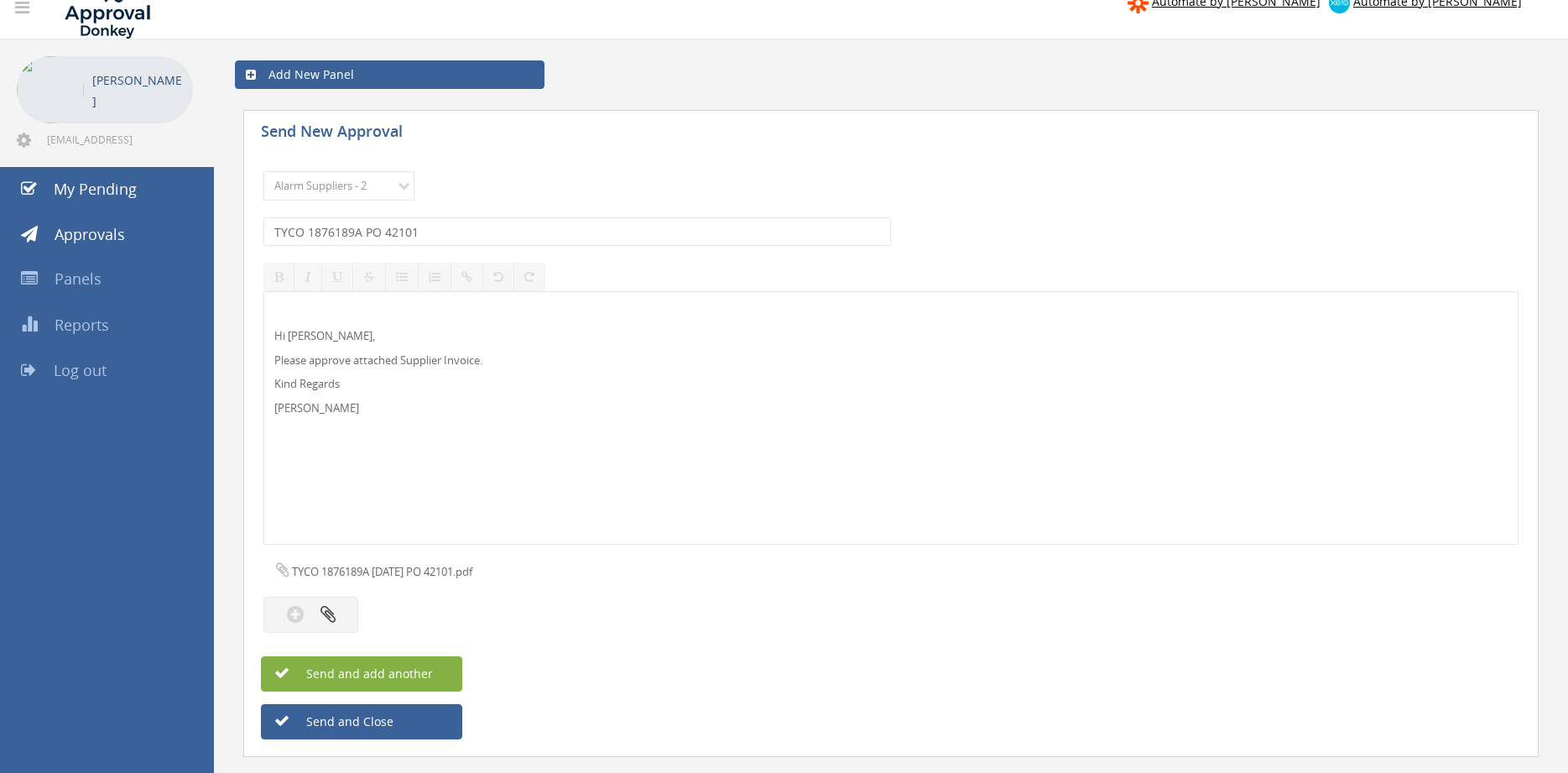
click at [448, 668] on button "Send and add another" at bounding box center [362, 673] width 202 height 35
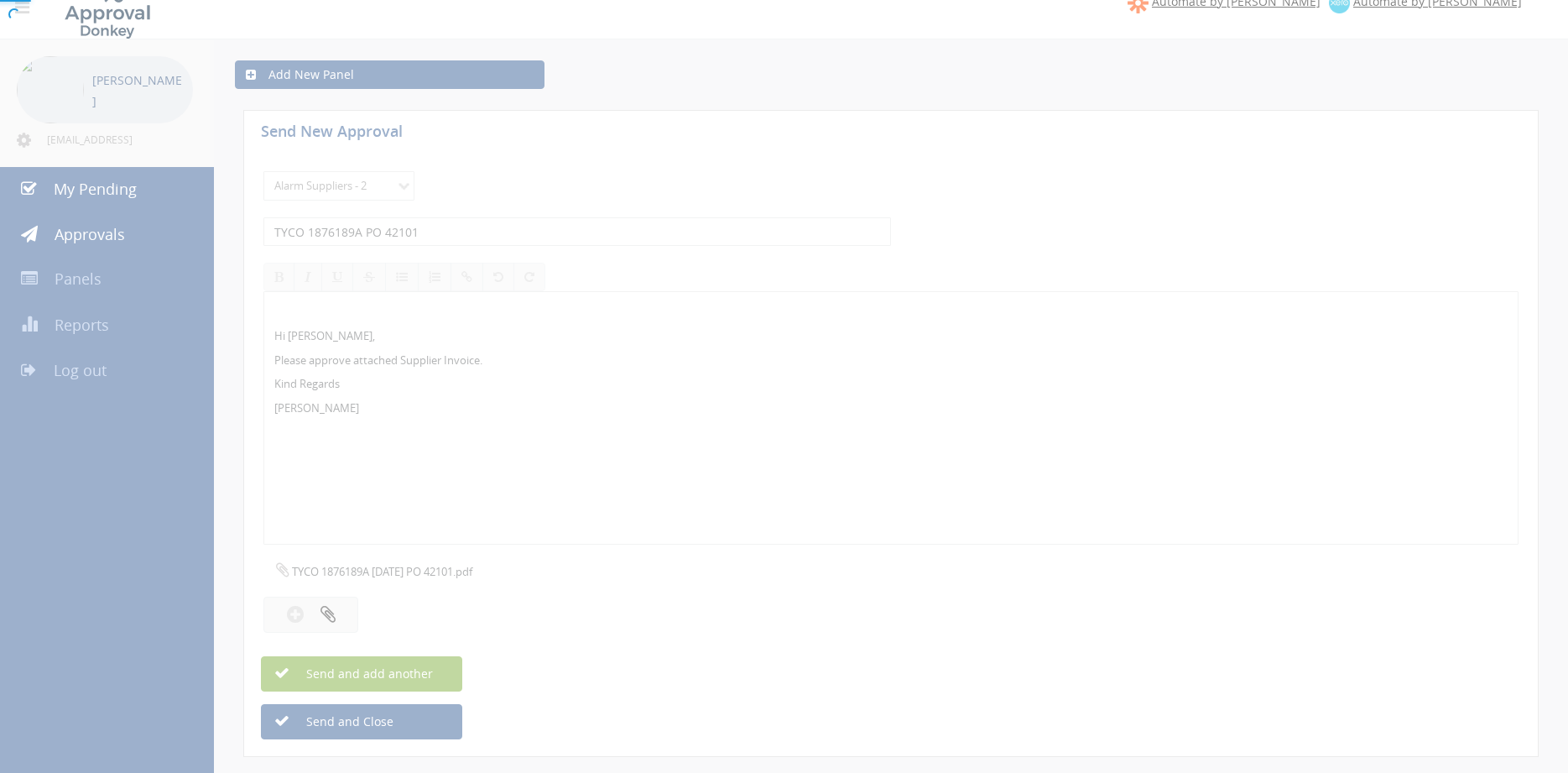
select select
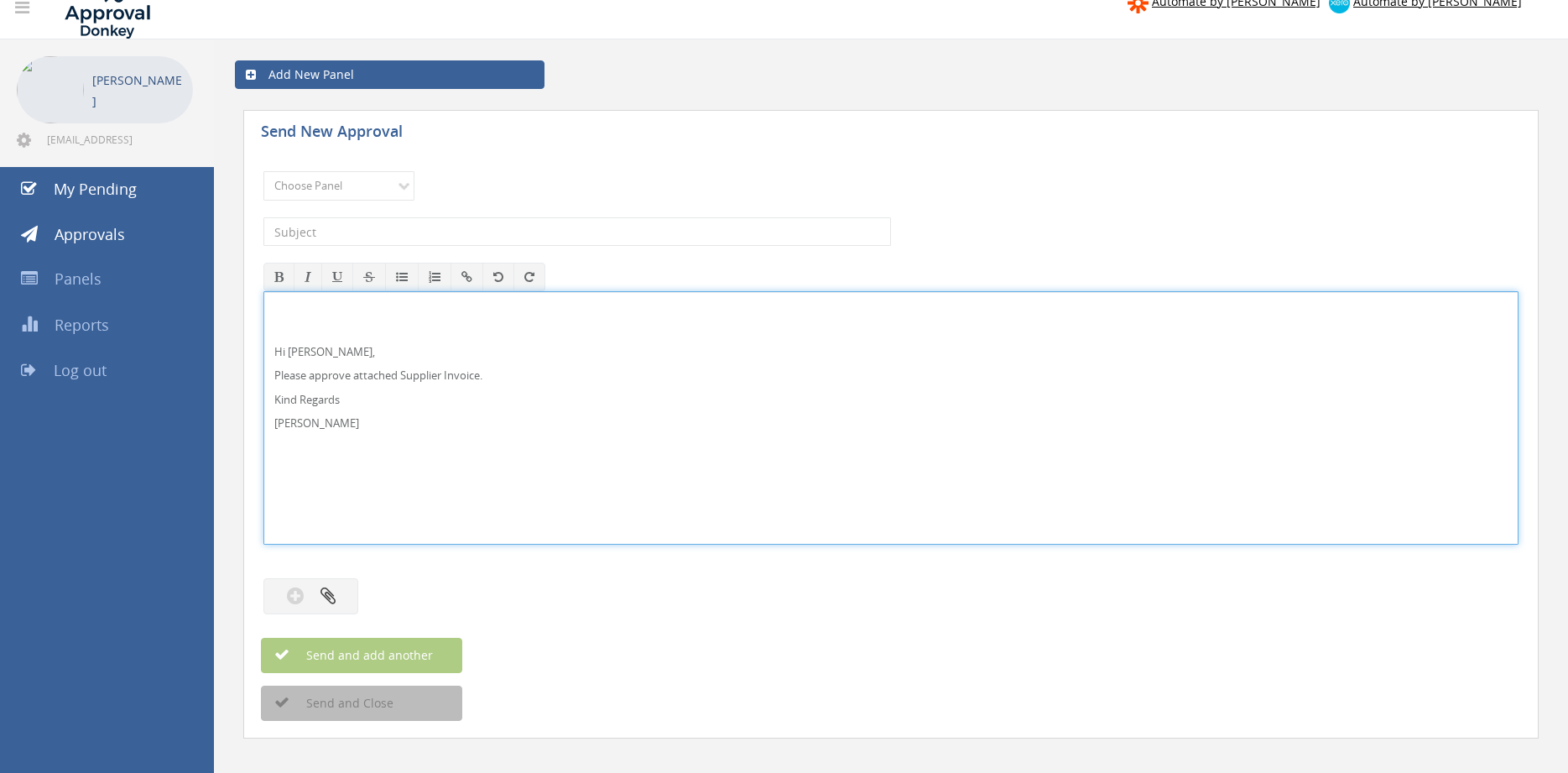
click at [332, 356] on p "Hi Rob," at bounding box center [890, 352] width 1233 height 16
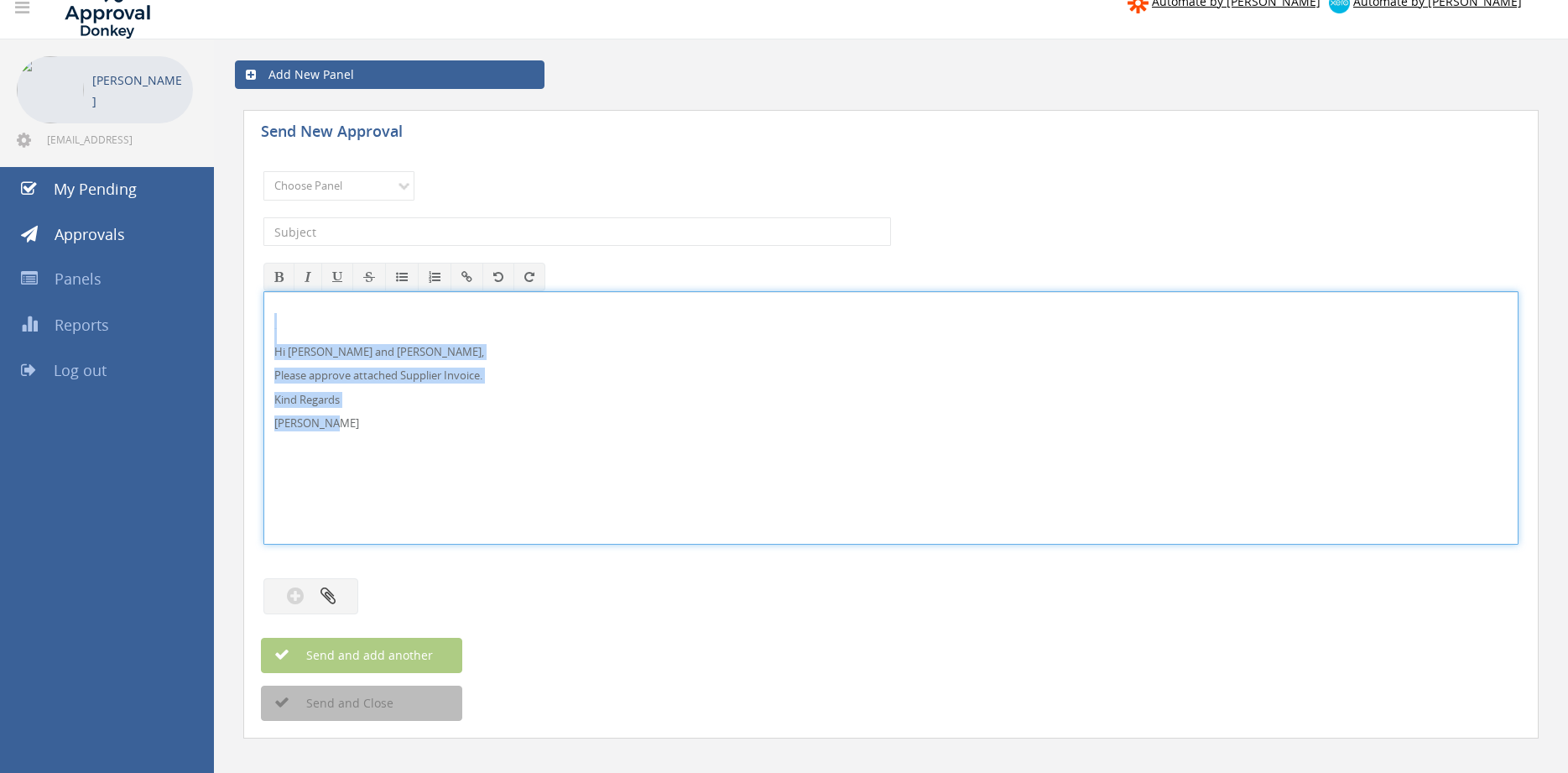
drag, startPoint x: 339, startPoint y: 432, endPoint x: 250, endPoint y: 318, distance: 144.6
click at [264, 318] on div "Hi Paul and Ben, Please approve attached Supplier Invoice. Kind Regards Pam Wal…" at bounding box center [891, 418] width 1255 height 254
copy div "Hi Paul and Ben, Please approve attached Supplier Invoice. Kind Regards Pam Wal…"
click at [264, 171] on select "Choose Panel Alarm Credits RG - 3 NZ Utilities Cable and SAI Global NZ Alarms-1…" at bounding box center [339, 186] width 151 height 30
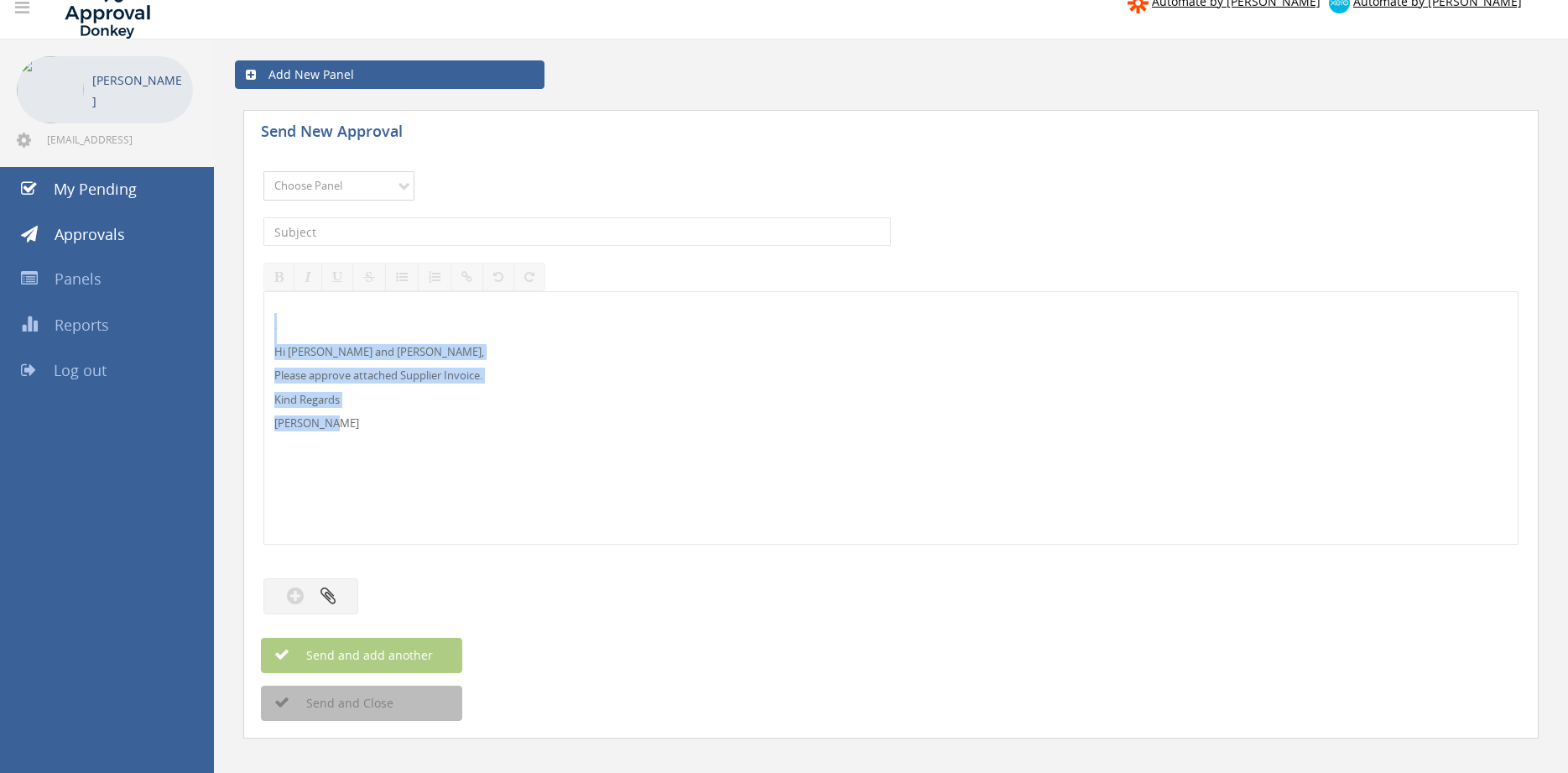
select select "9744"
click option "Flamestop Utilities" at bounding box center [0, 0] width 0 height 0
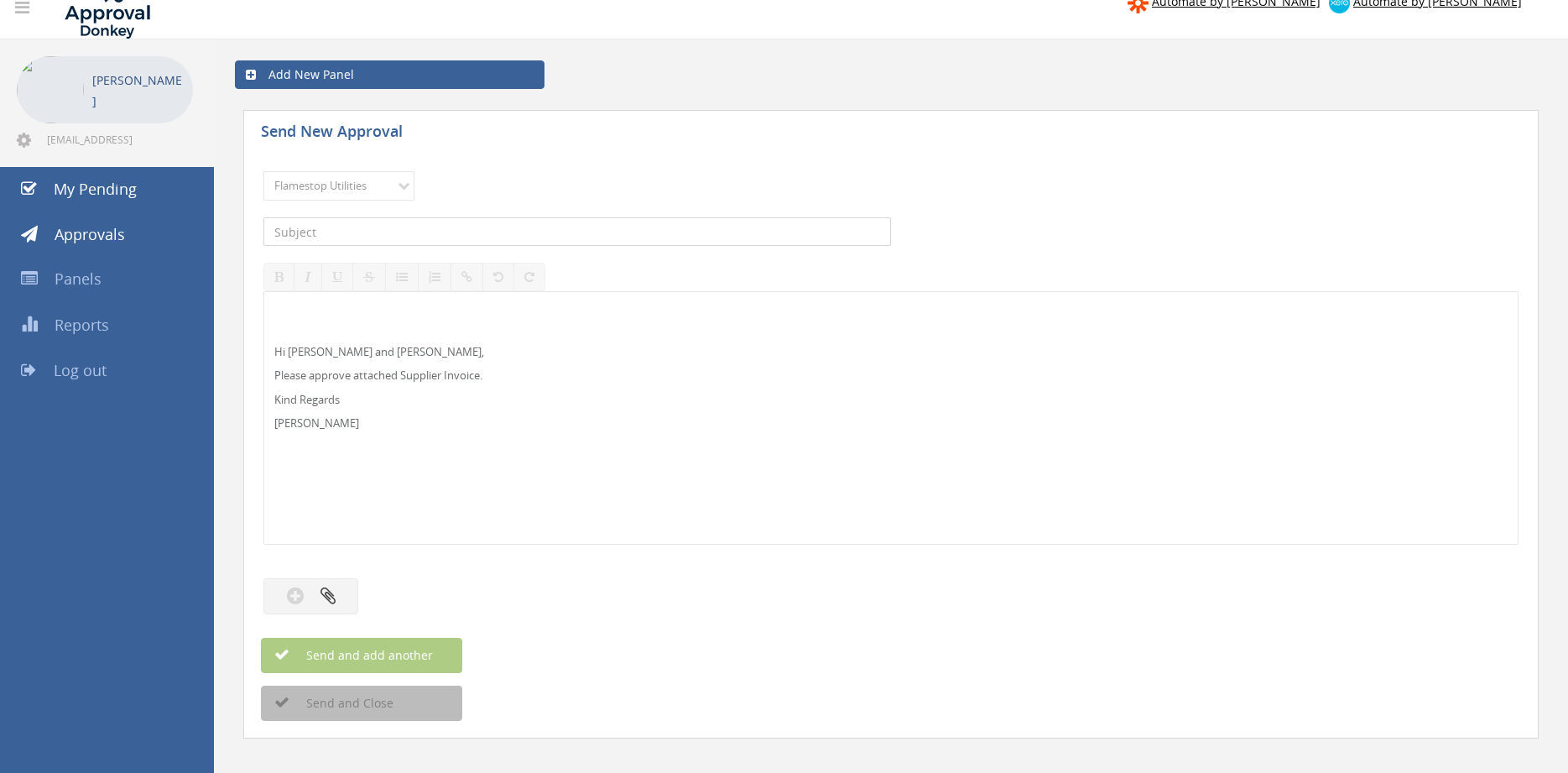
click at [437, 221] on input "text" at bounding box center [577, 232] width 627 height 29
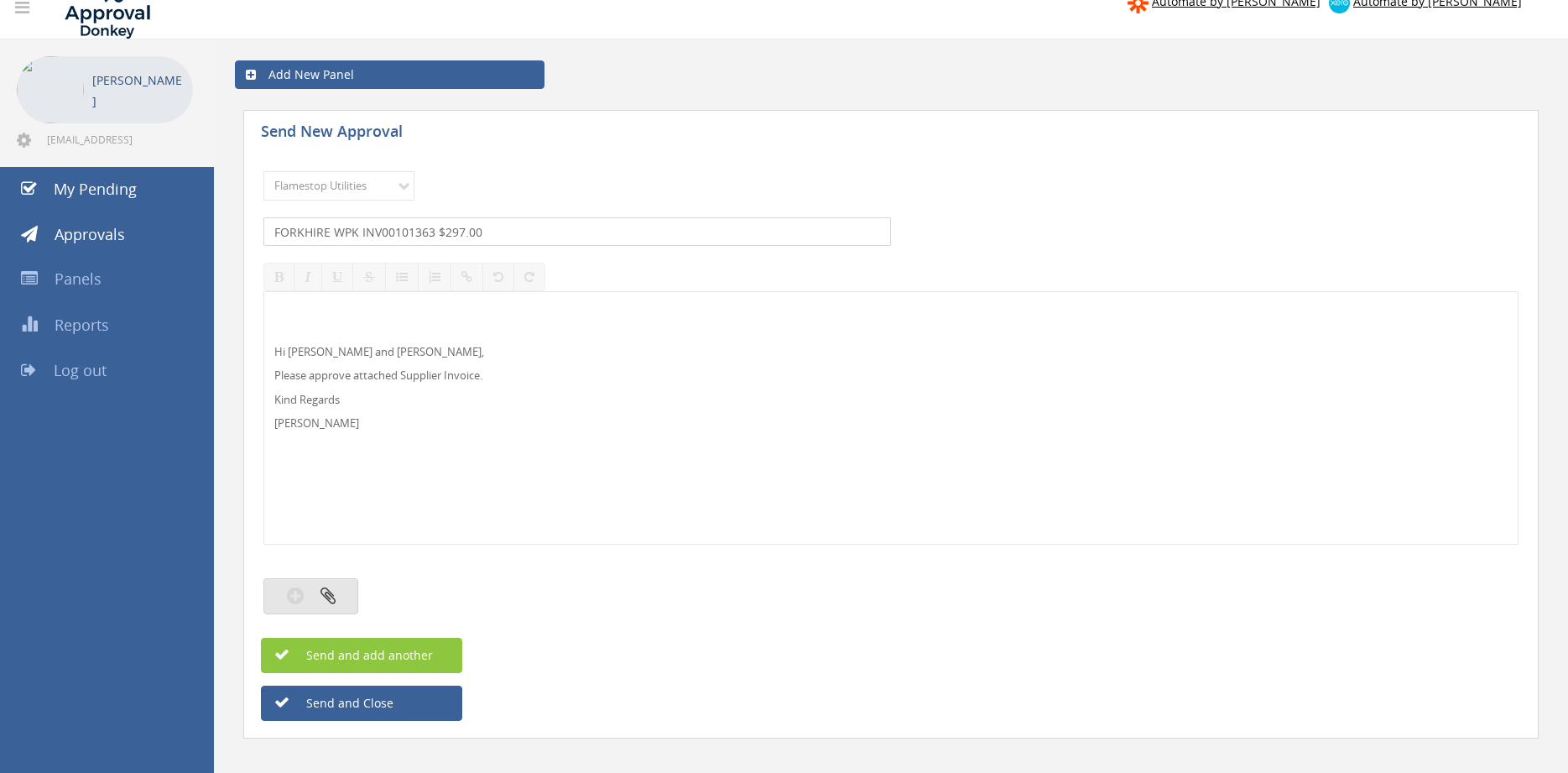
type input "FORKHIRE WPK INV00101363 $297.00"
click at [334, 590] on icon "button" at bounding box center [328, 595] width 15 height 20
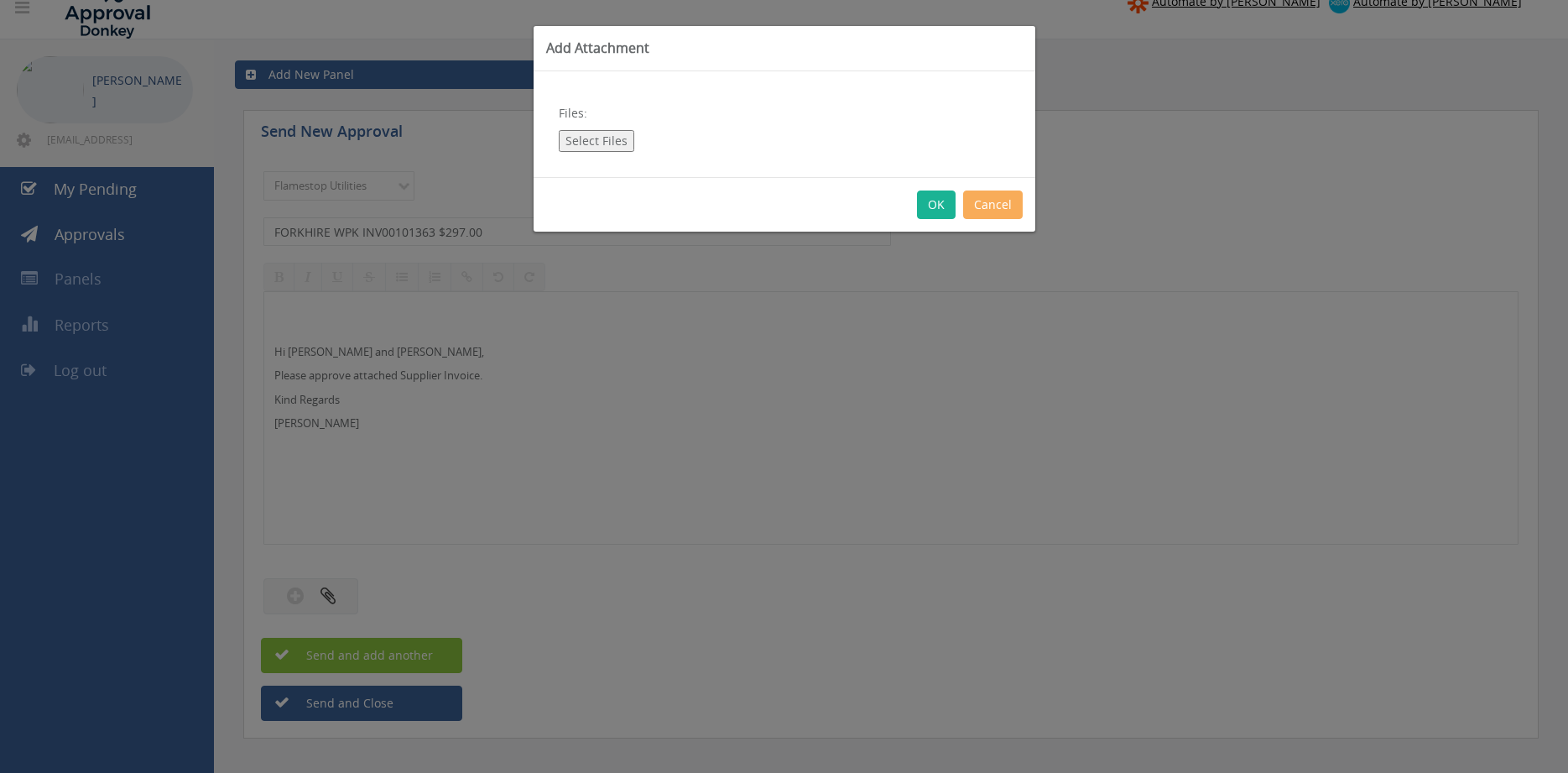
click at [605, 134] on button "Select Files" at bounding box center [596, 141] width 76 height 22
type input "C:\fakepath\FORKHIRE WPK INV00101363 30.07.25.pdf"
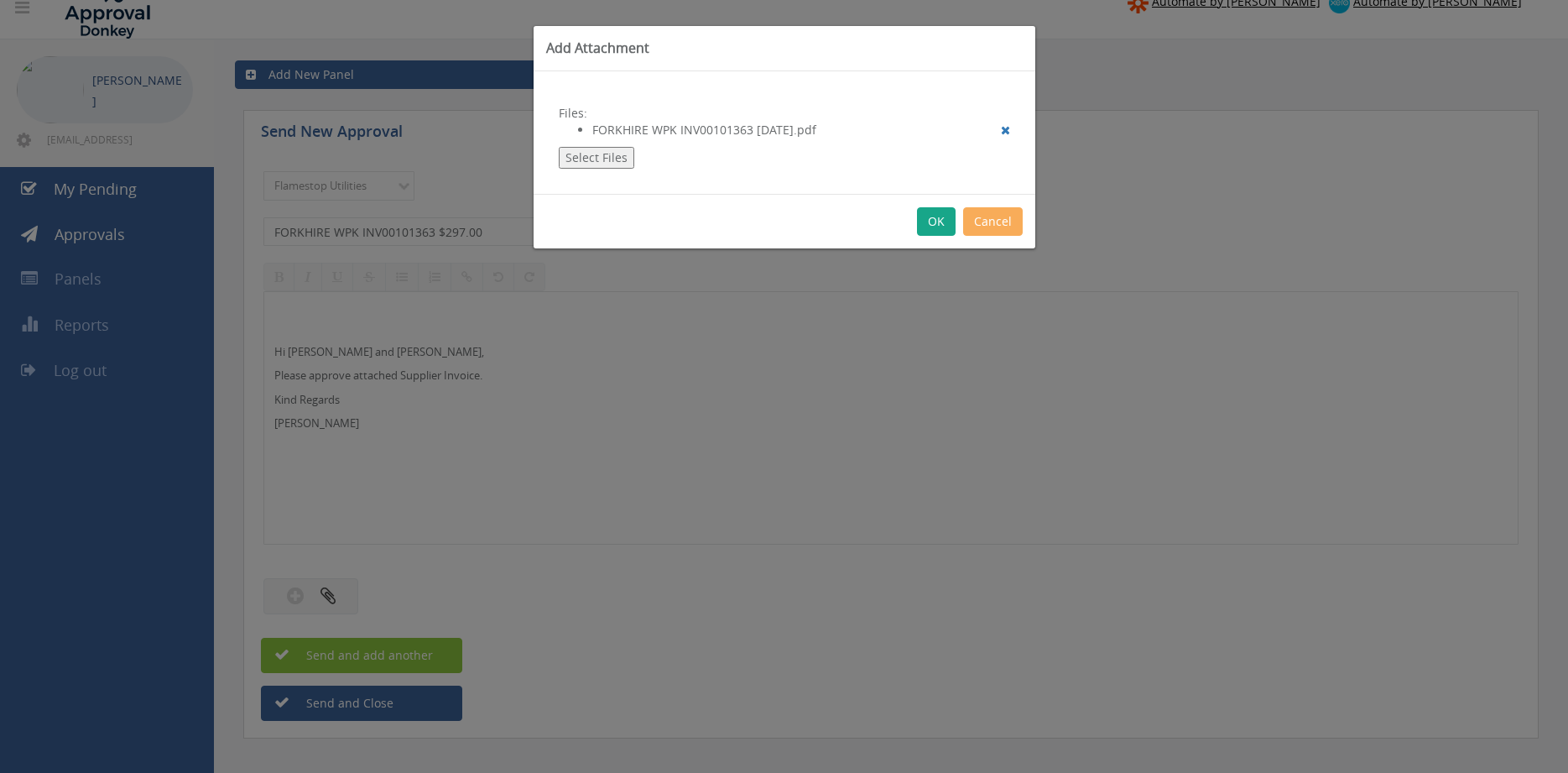
click at [937, 216] on button "OK" at bounding box center [936, 222] width 38 height 29
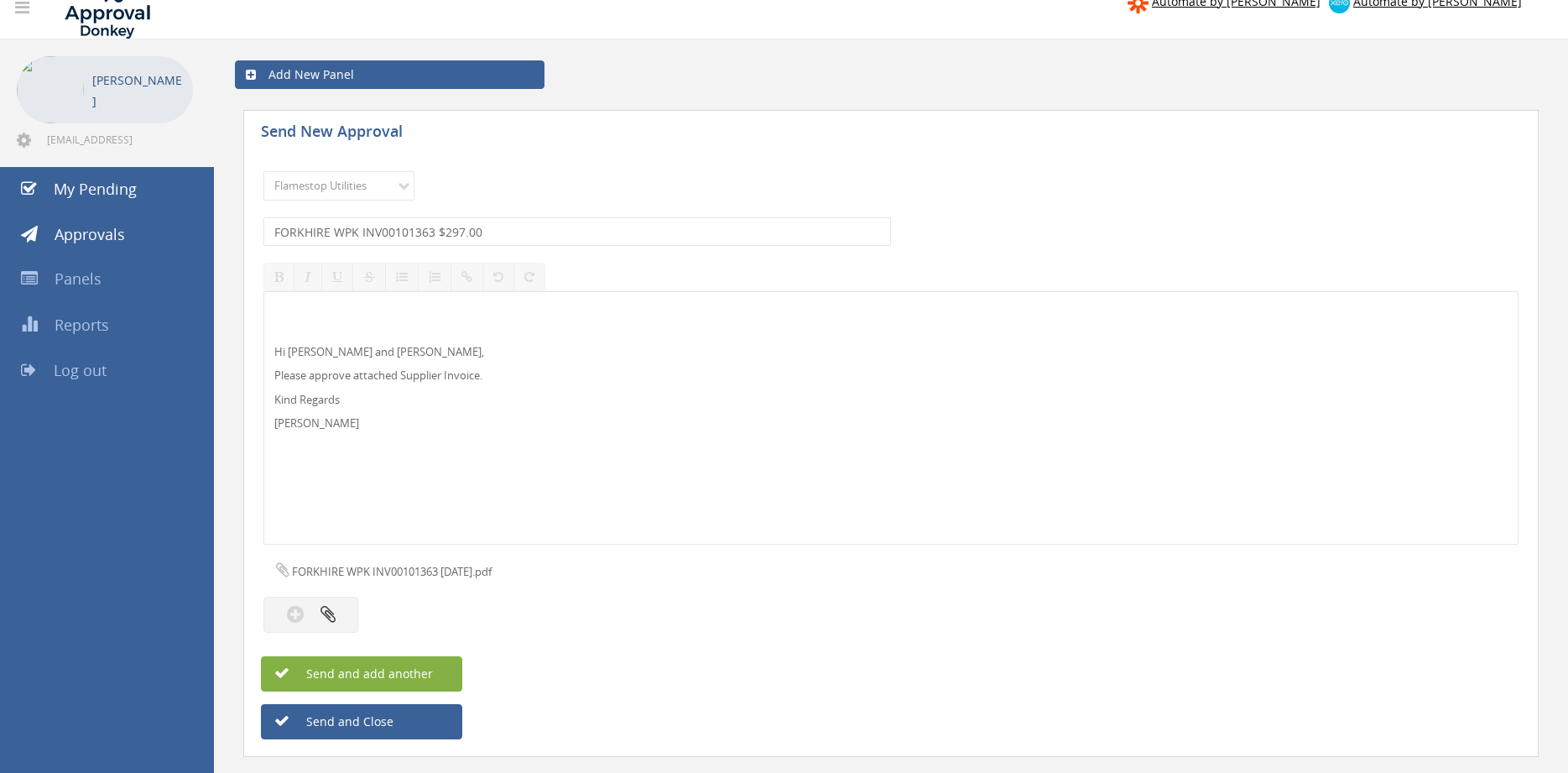
click at [420, 679] on span "Send and add another" at bounding box center [351, 673] width 163 height 16
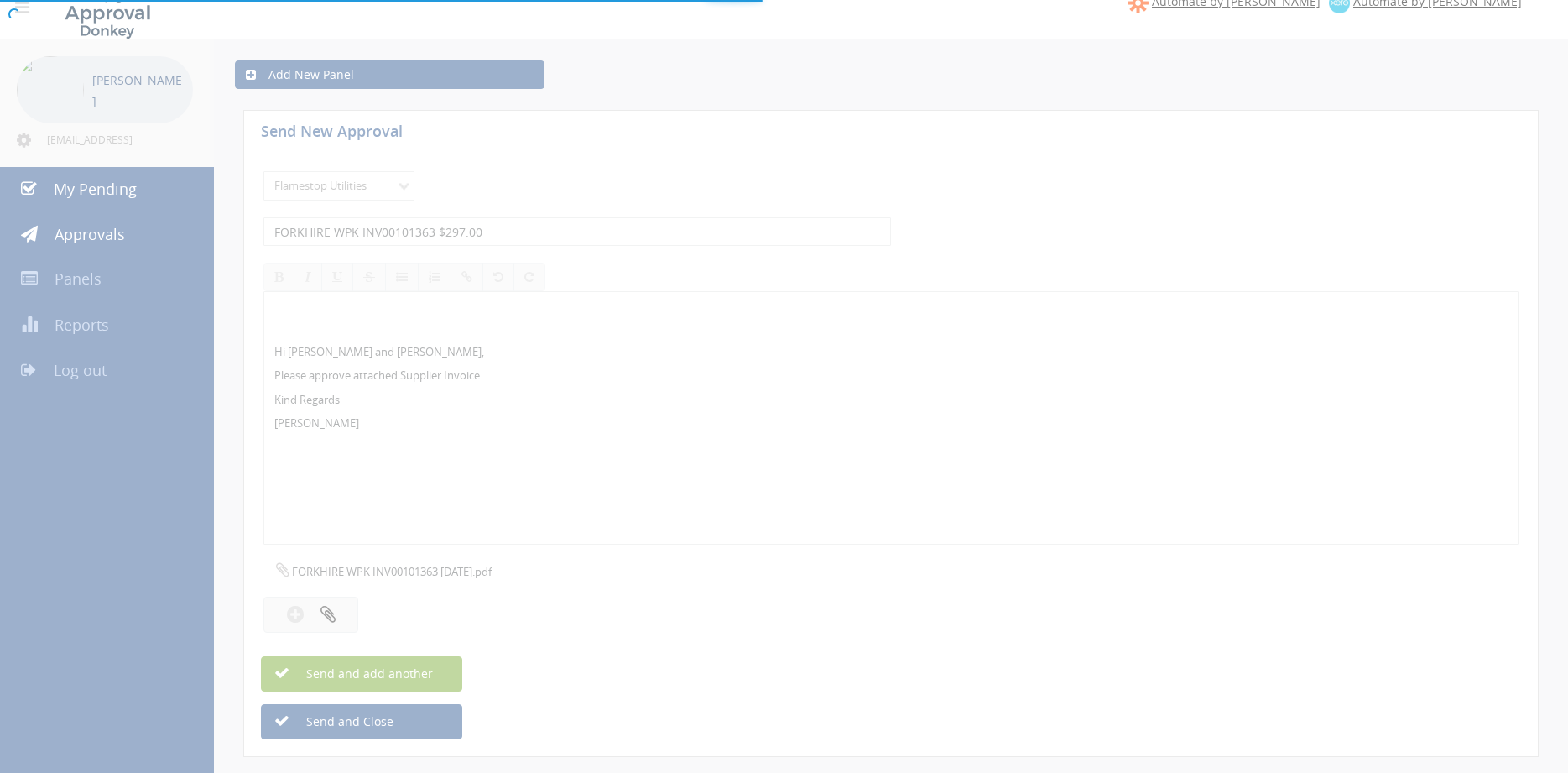
select select
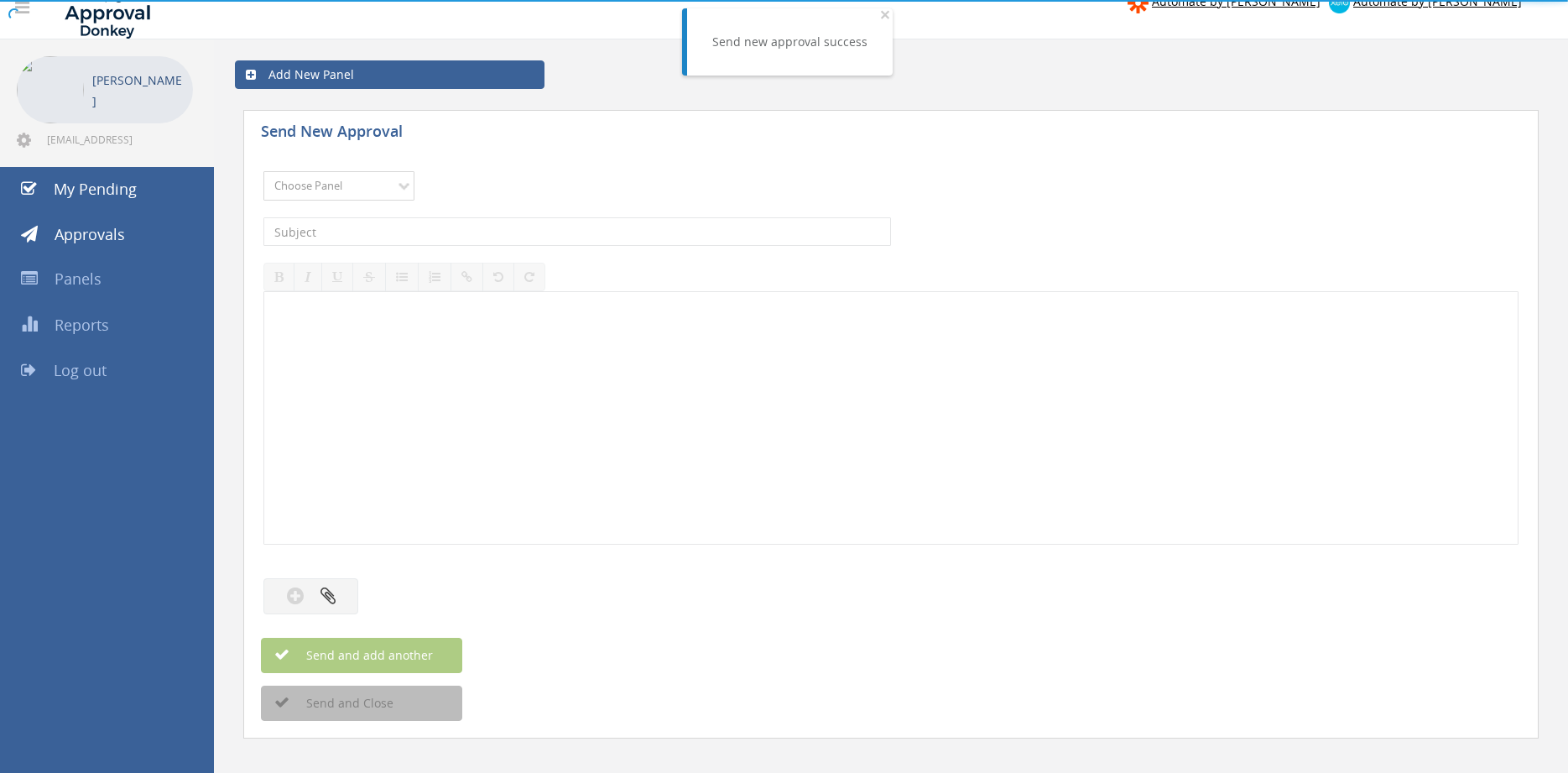
click at [264, 171] on select "Choose Panel Alarm Credits RG - 3 NZ Utilities Cable and SAI Global NZ Alarms-1…" at bounding box center [339, 186] width 151 height 30
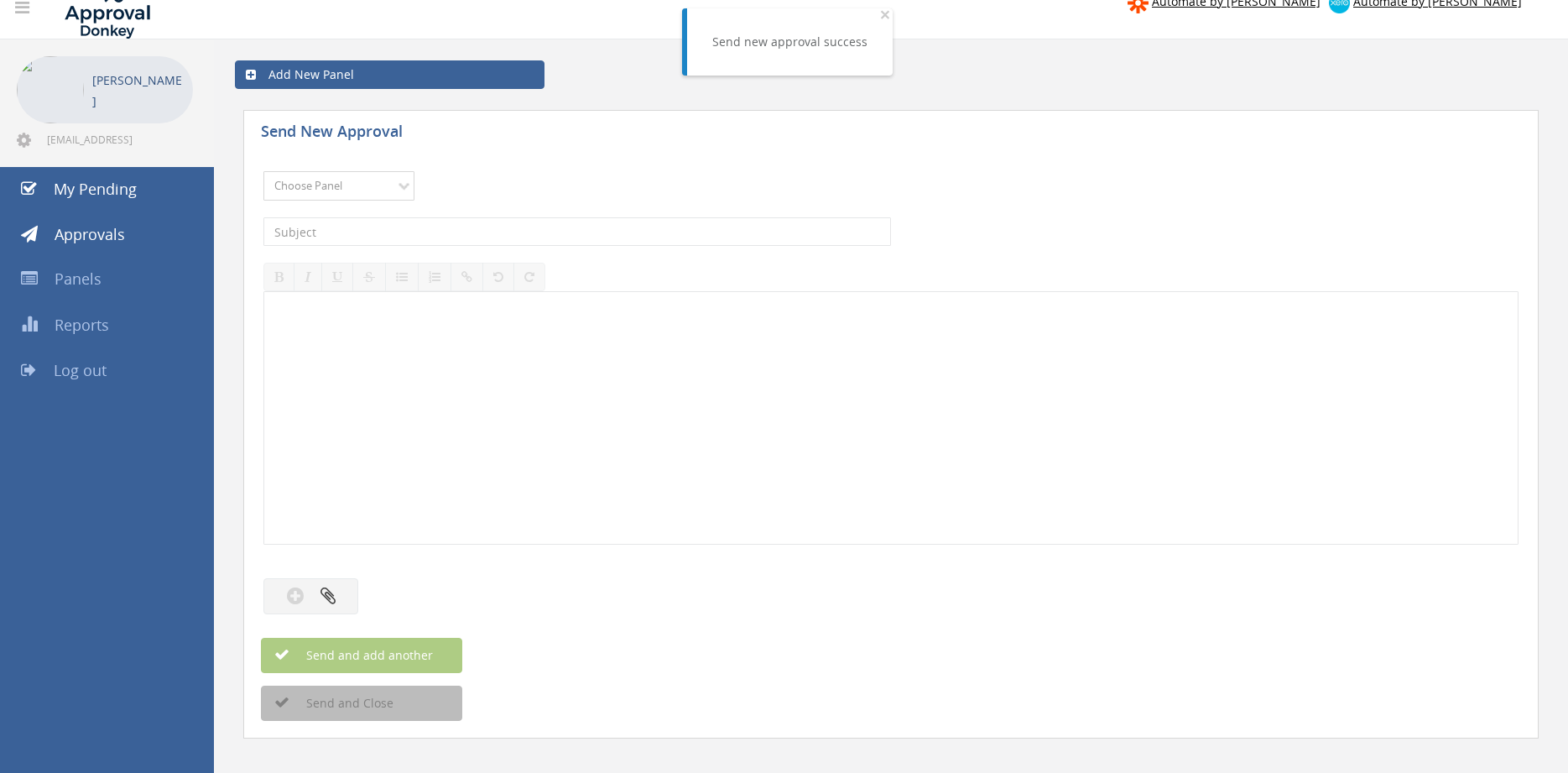
select select "9744"
click option "Flamestop Utilities" at bounding box center [0, 0] width 0 height 0
click at [423, 235] on input "text" at bounding box center [577, 232] width 627 height 29
type input "E"
type input "e Extinguisher Recycling INV-2271 $486.20"
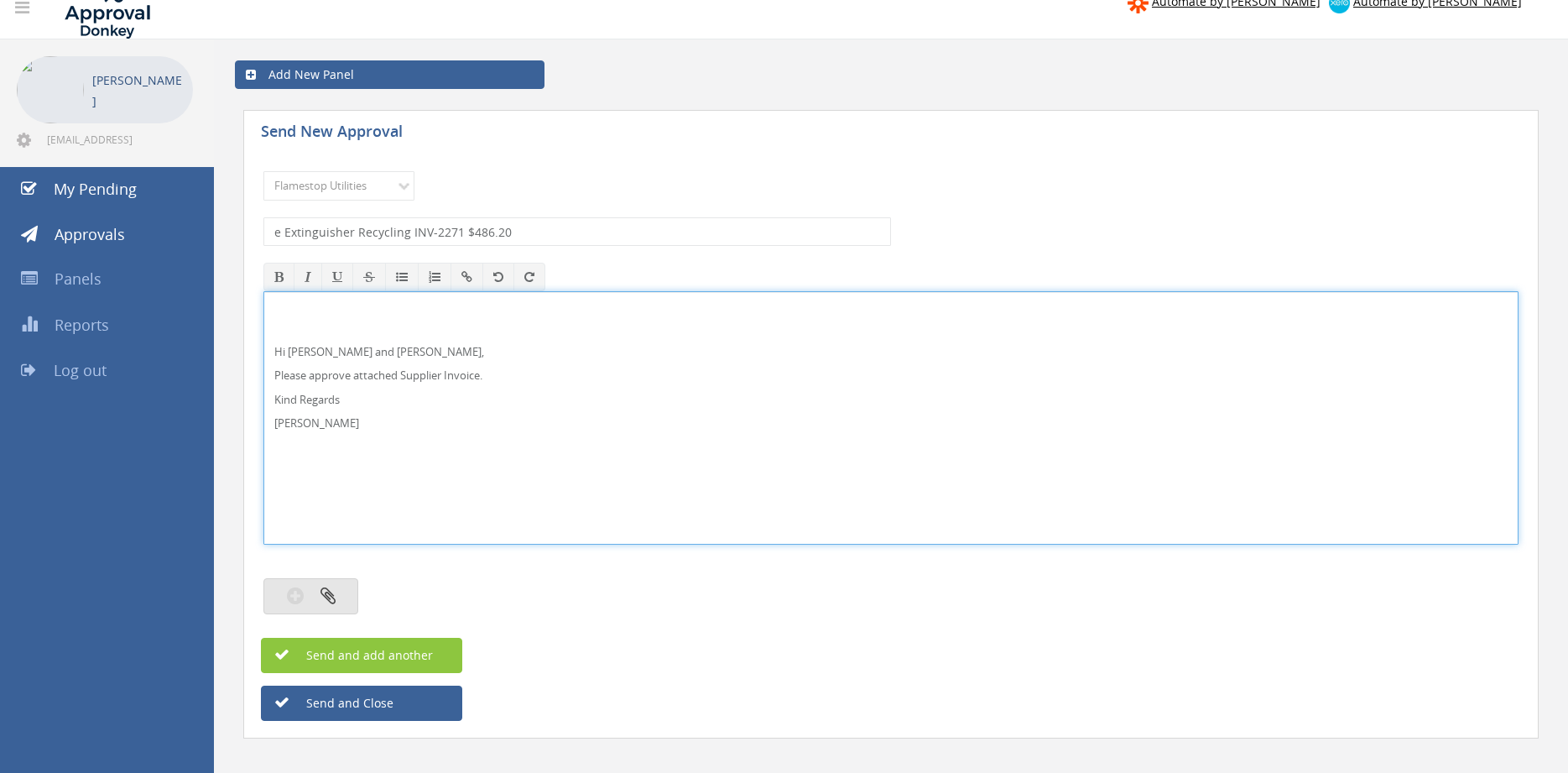
click at [299, 605] on icon "button" at bounding box center [295, 595] width 17 height 20
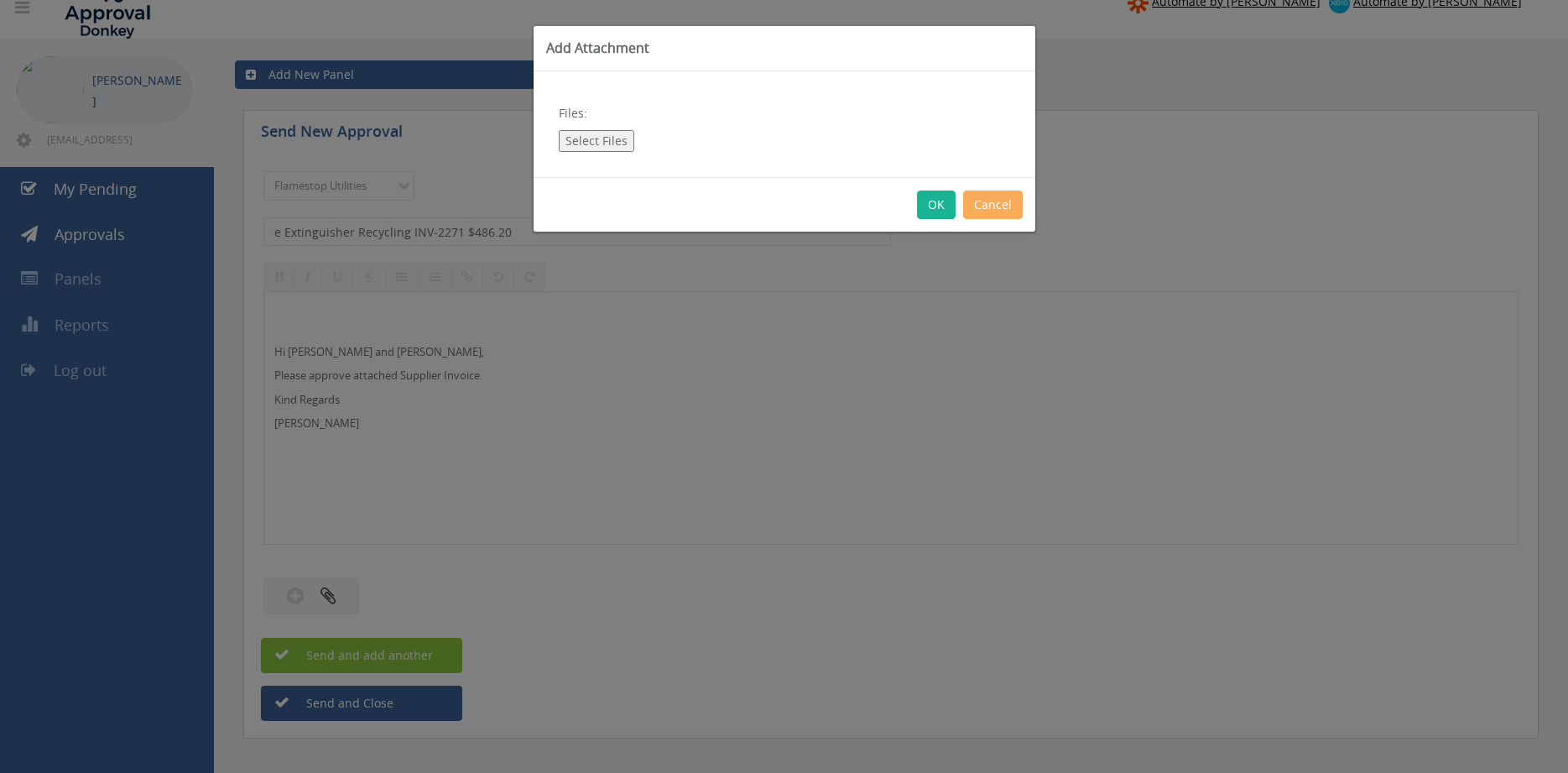
click at [569, 135] on button "Select Files" at bounding box center [596, 141] width 76 height 22
type input "C:\fakepath\e Extinguisher Recycling INV-2271 21.08.25.pdf"
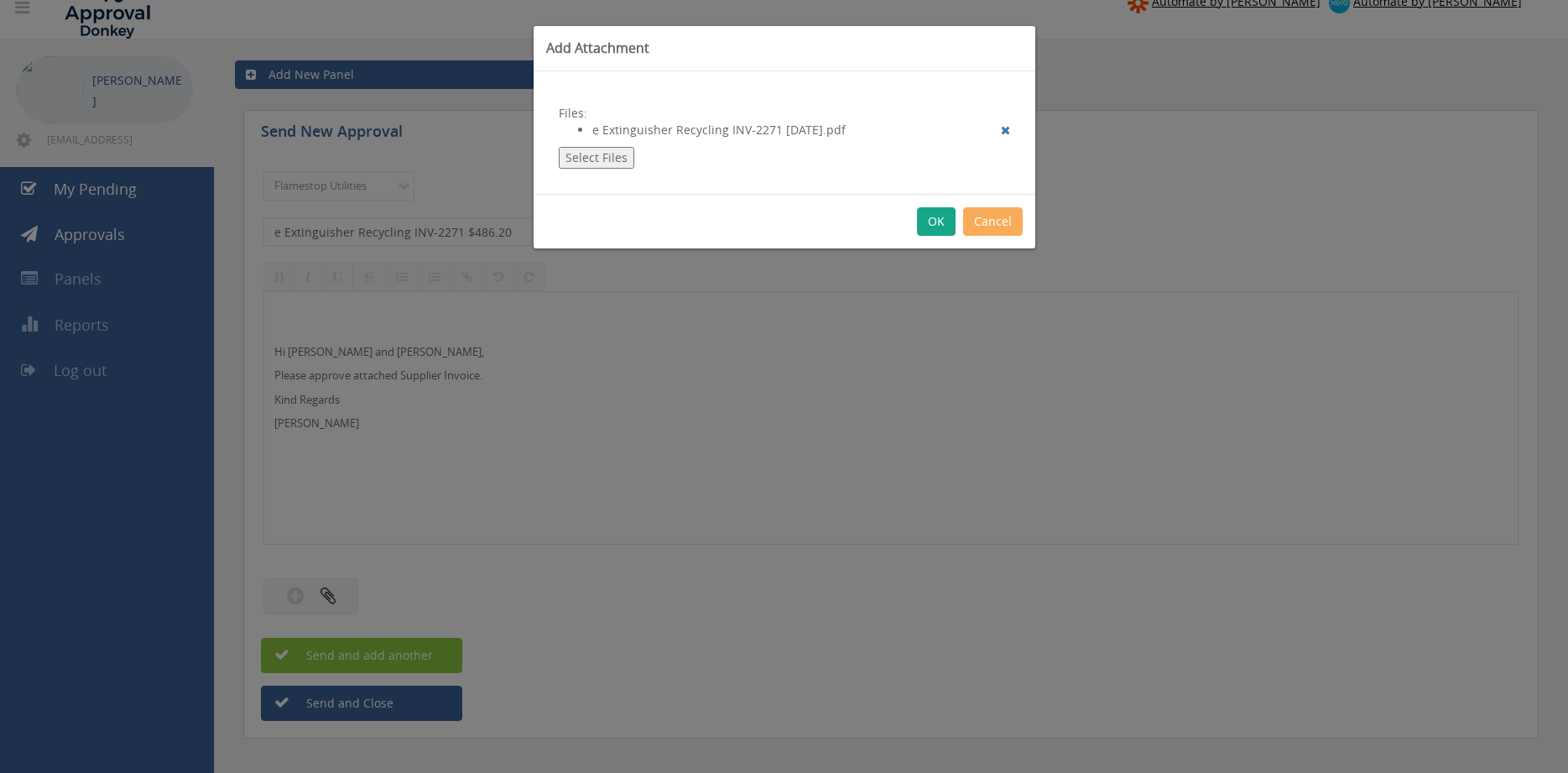
drag, startPoint x: 944, startPoint y: 218, endPoint x: 989, endPoint y: 317, distance: 108.7
click at [943, 218] on button "OK" at bounding box center [936, 222] width 38 height 29
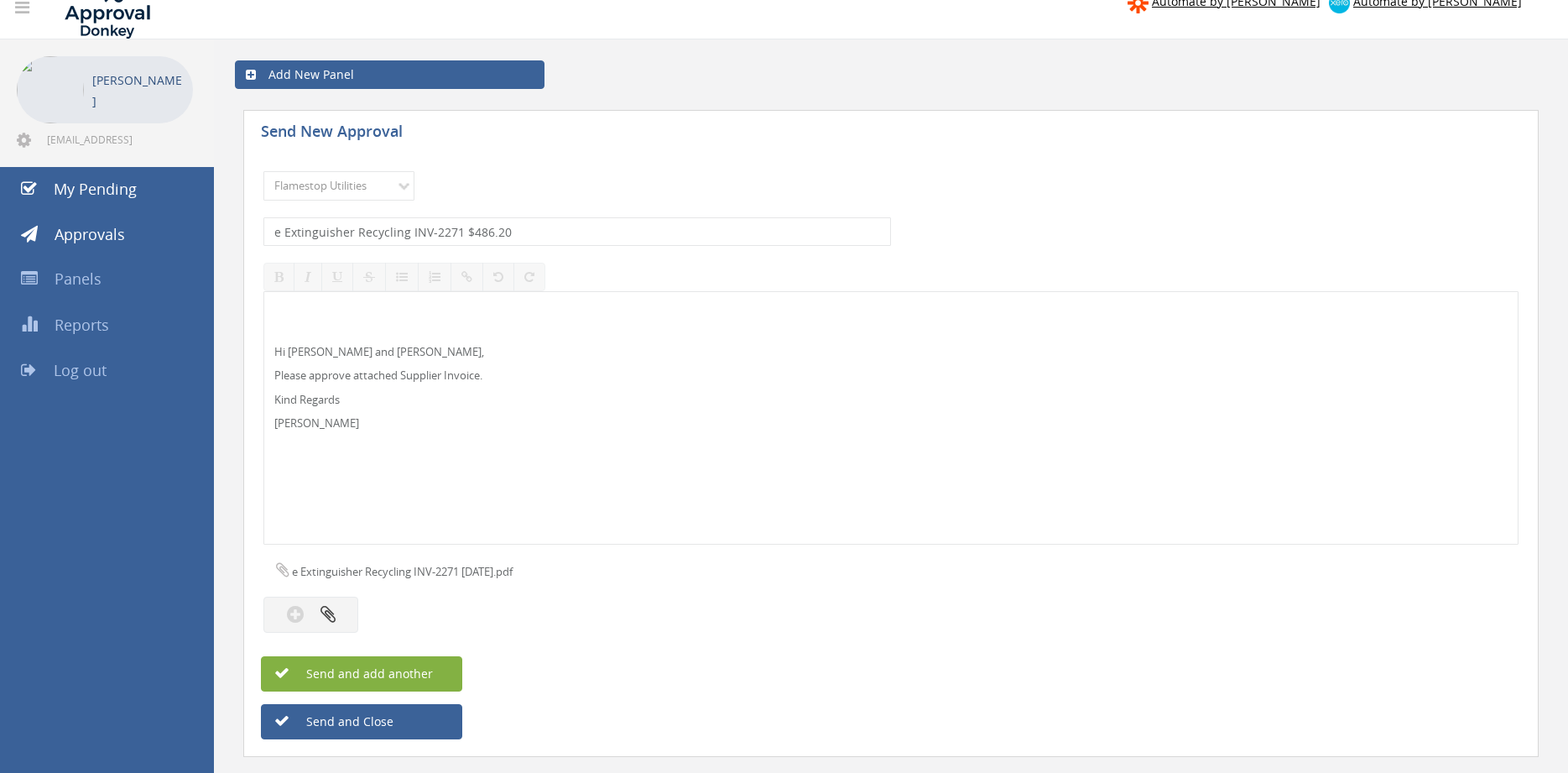
click at [421, 674] on span "Send and add another" at bounding box center [351, 673] width 163 height 16
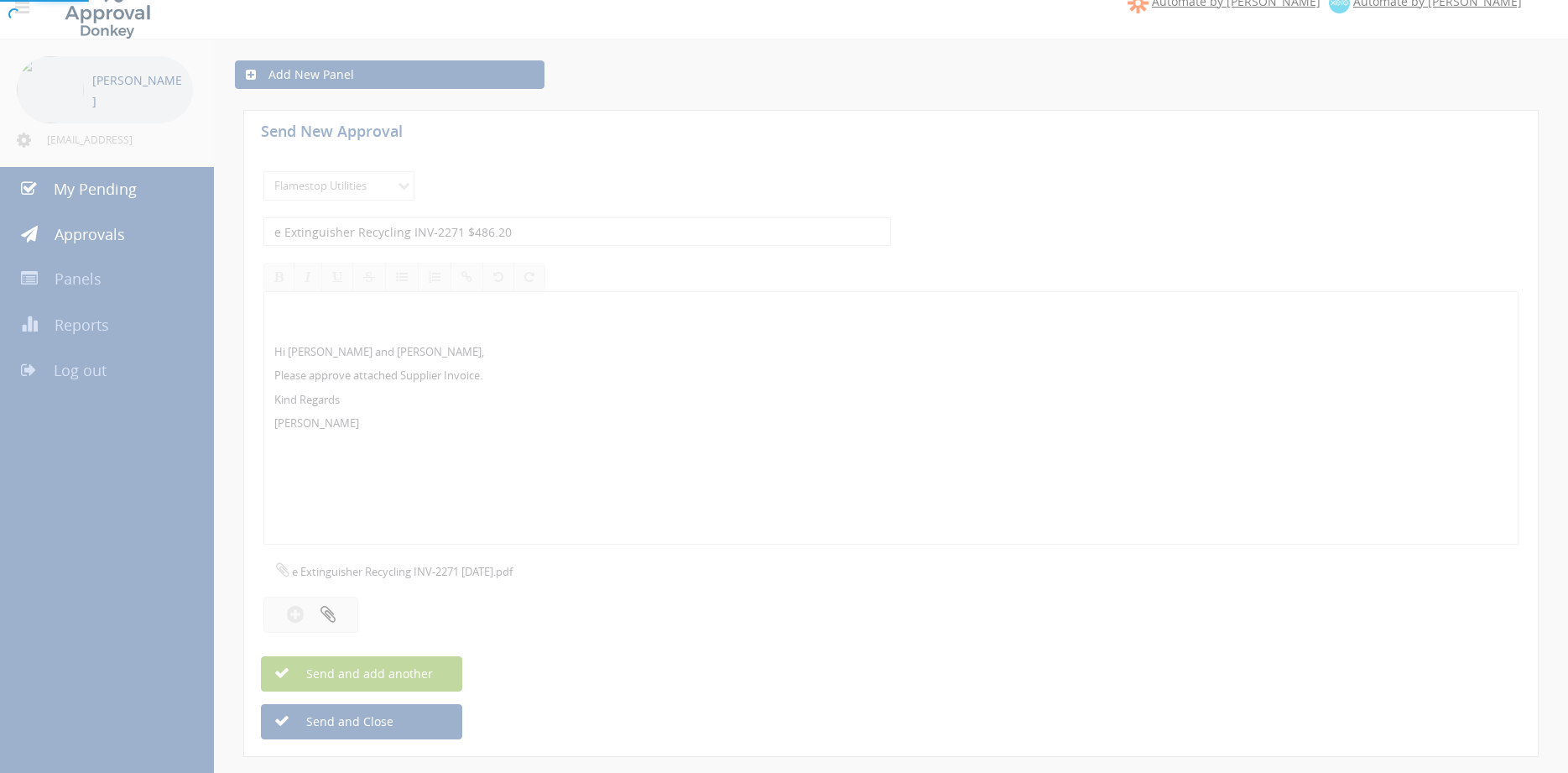
select select
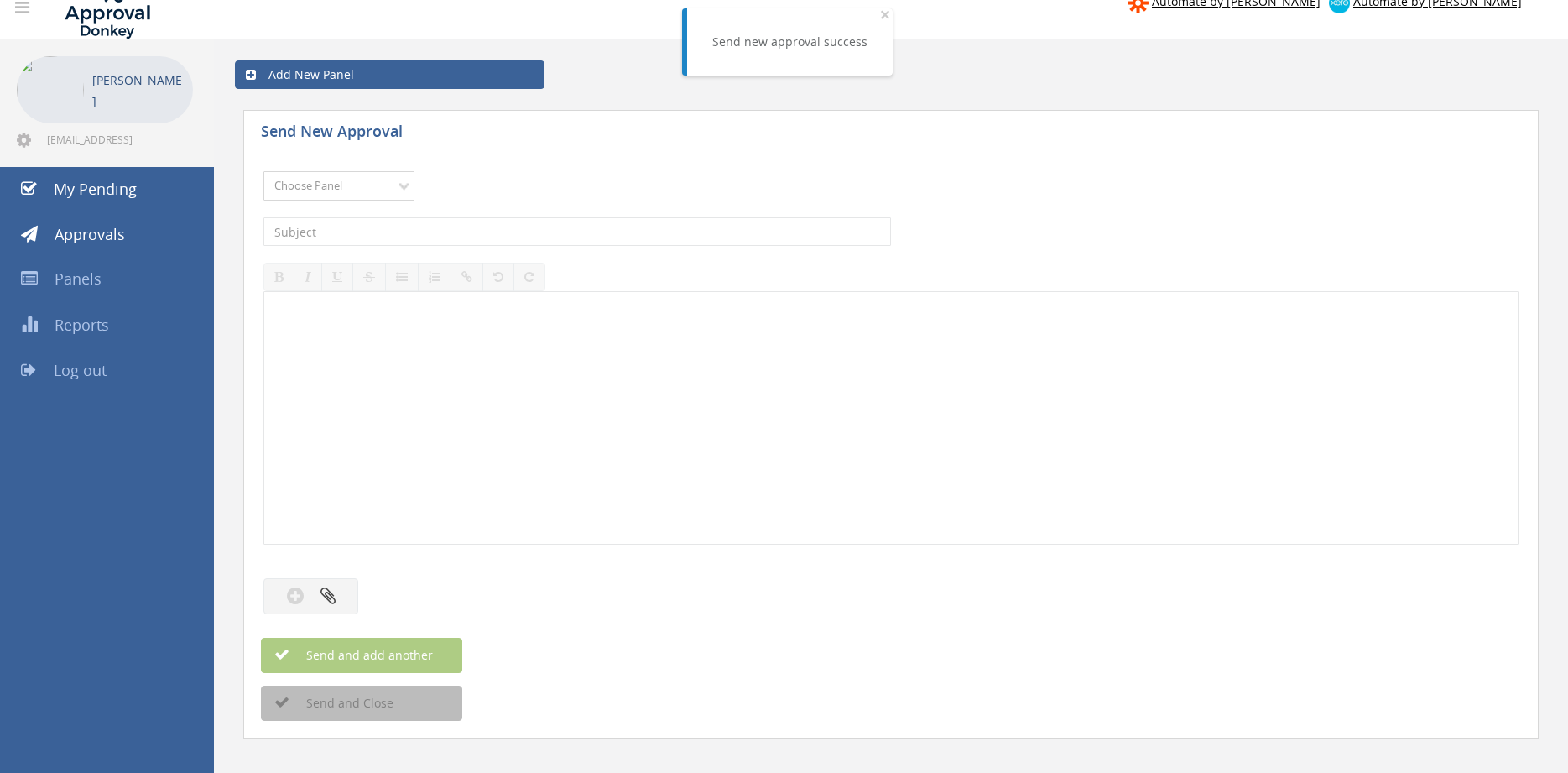
click at [264, 171] on select "Choose Panel Alarm Credits RG - 3 NZ Utilities Cable and SAI Global NZ Alarms-1…" at bounding box center [339, 186] width 151 height 30
select select "9744"
click option "Flamestop Utilities" at bounding box center [0, 0] width 0 height 0
click at [436, 232] on input "text" at bounding box center [577, 232] width 627 height 29
type input "e Extinguisher Recycling INV-2267 $1,214.40"
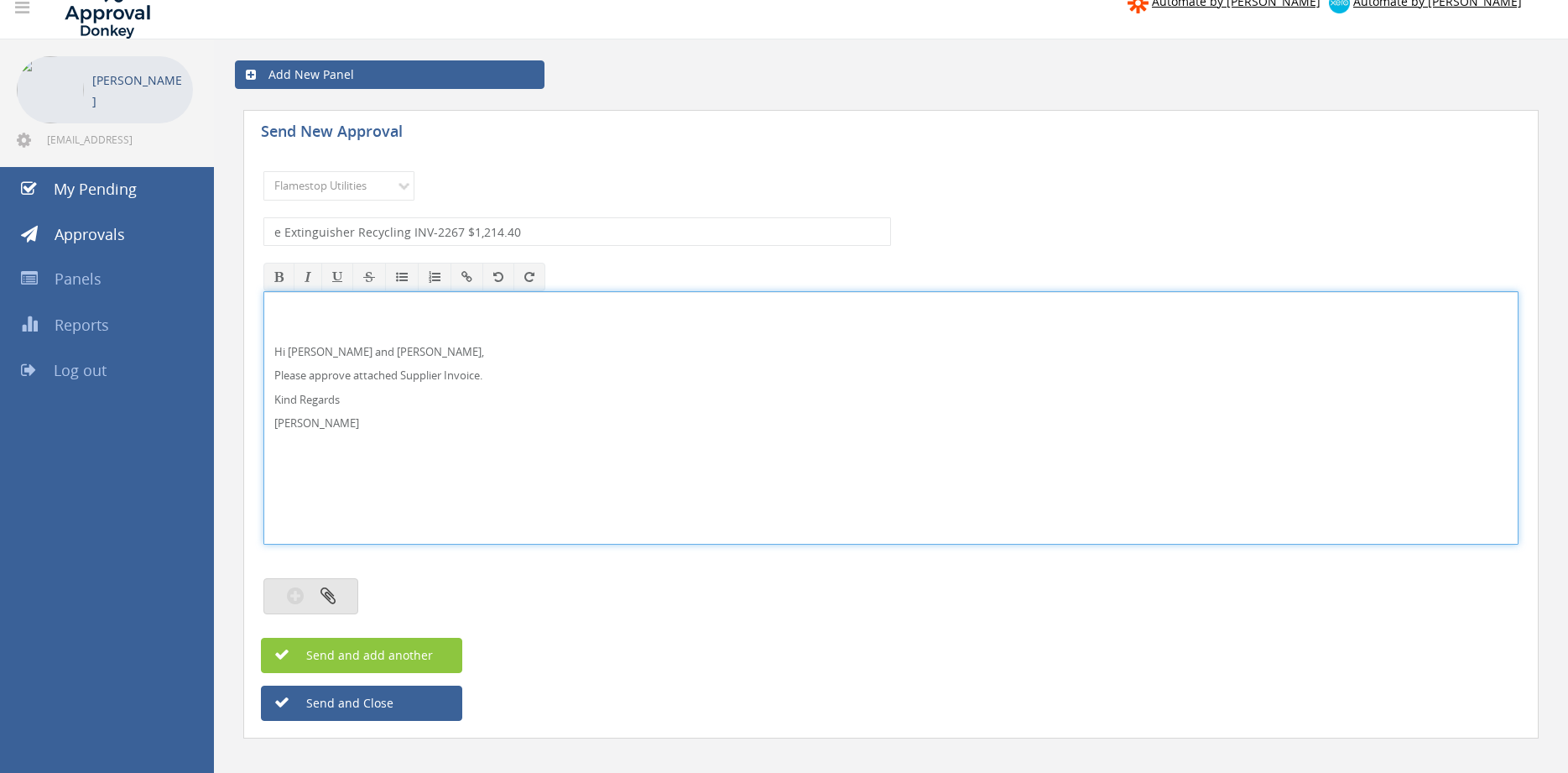
click at [334, 590] on icon "button" at bounding box center [328, 595] width 15 height 20
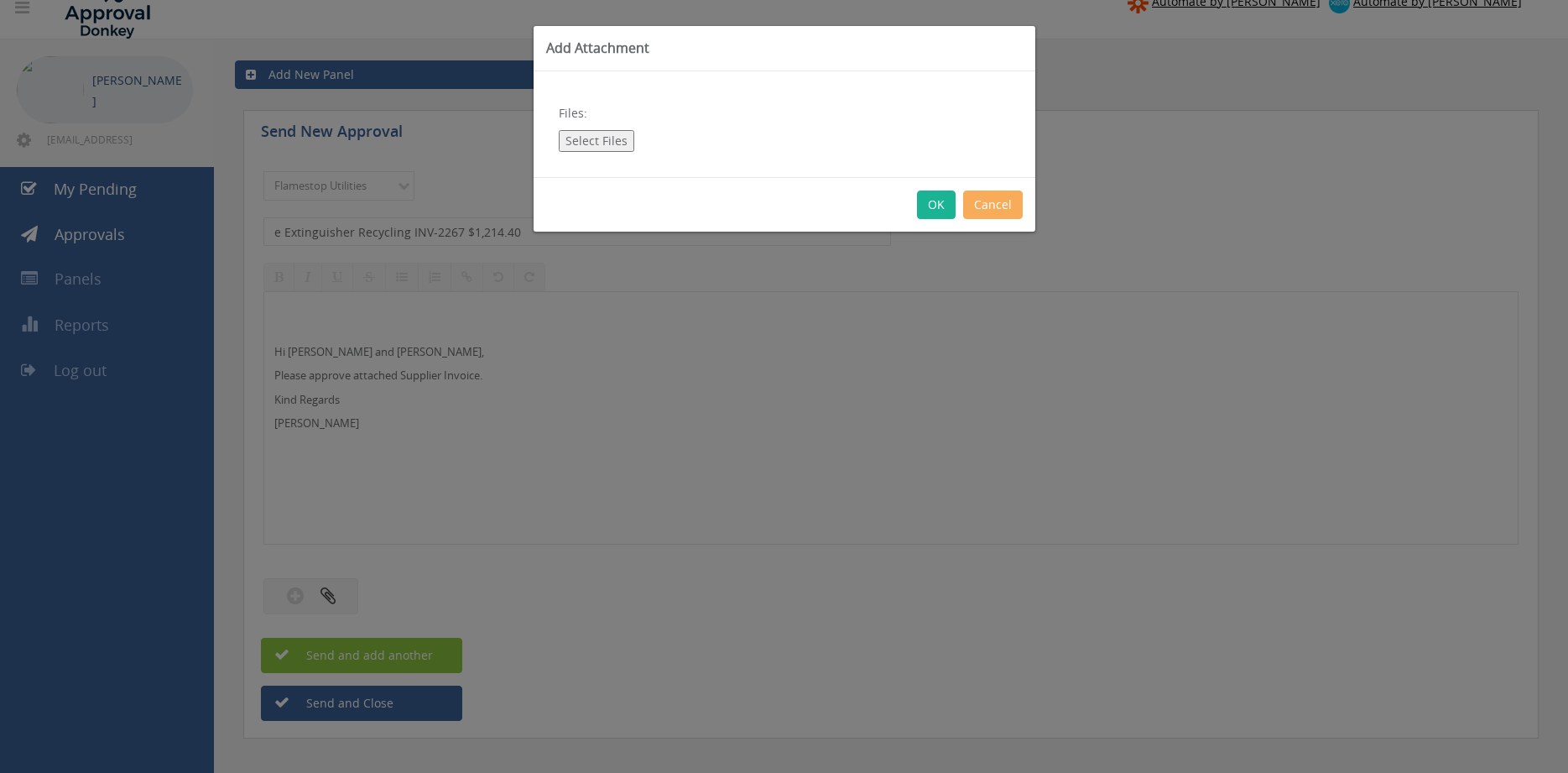
click at [582, 140] on button "Select Files" at bounding box center [596, 141] width 76 height 22
type input "C:\fakepath\e Extinguisher Recycling INV-2267 20.08.25.pdf"
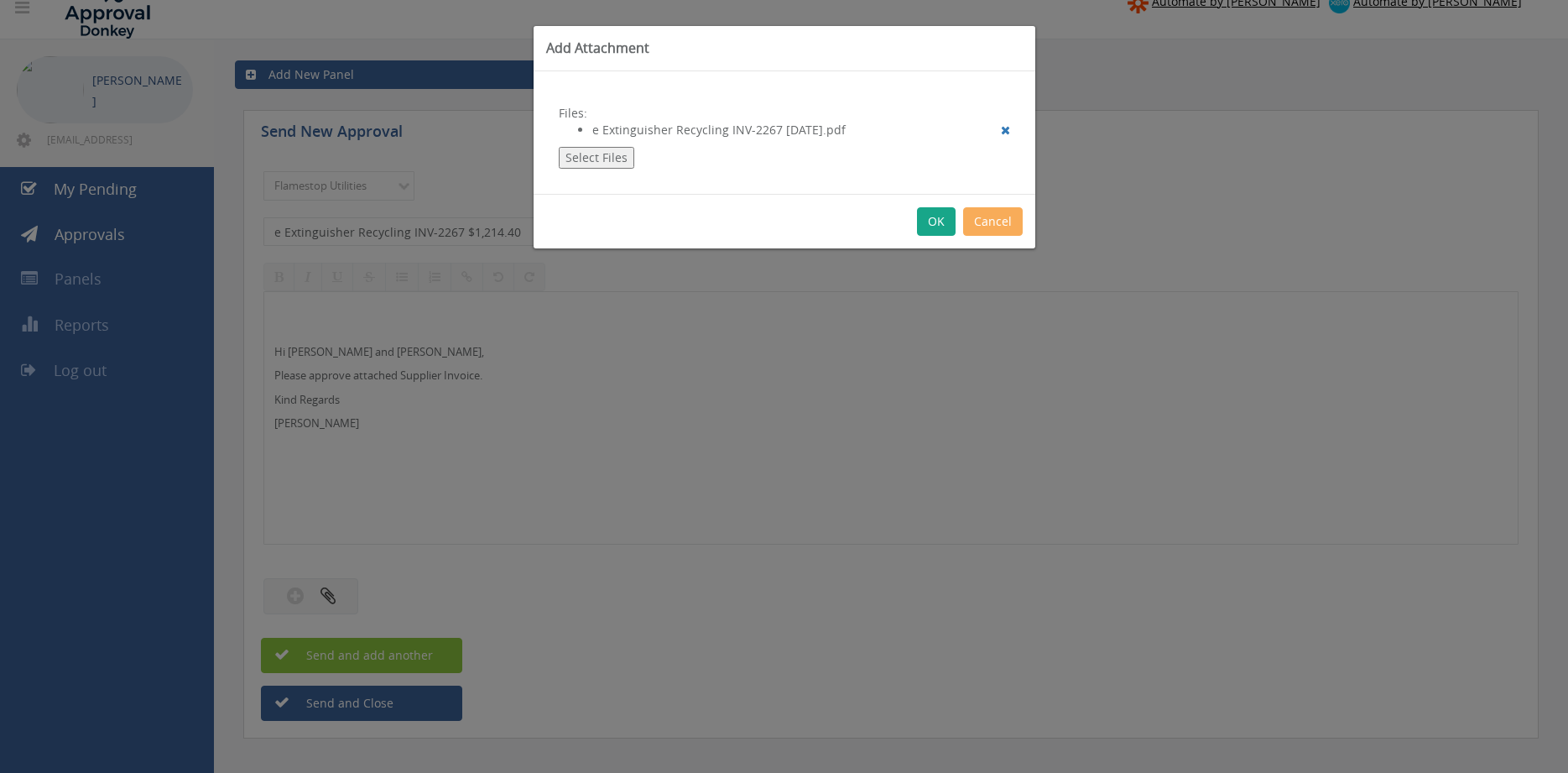
drag, startPoint x: 929, startPoint y: 226, endPoint x: 949, endPoint y: 242, distance: 25.6
click at [930, 226] on button "OK" at bounding box center [936, 222] width 38 height 29
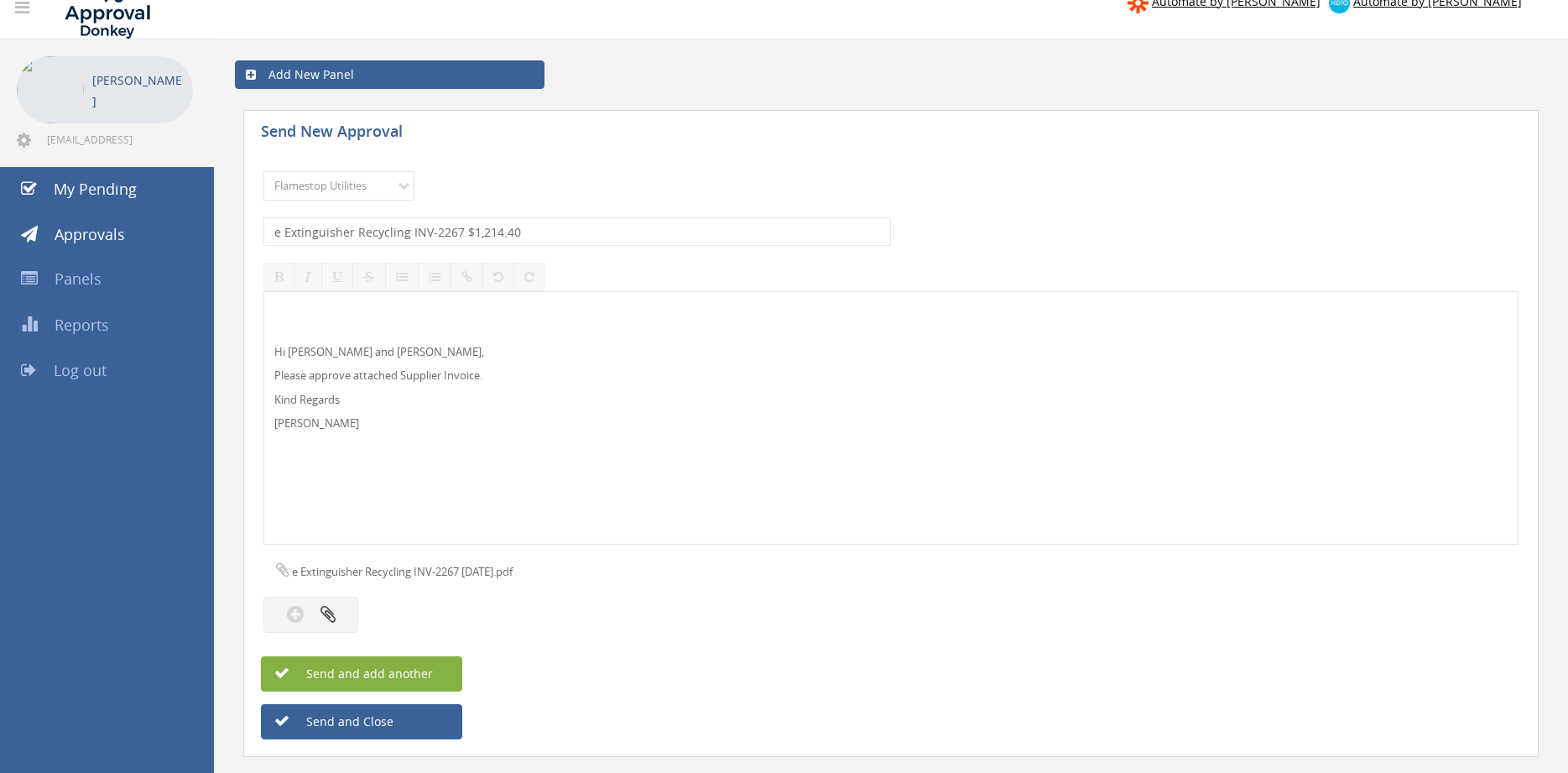
click at [438, 670] on button "Send and add another" at bounding box center [362, 673] width 202 height 35
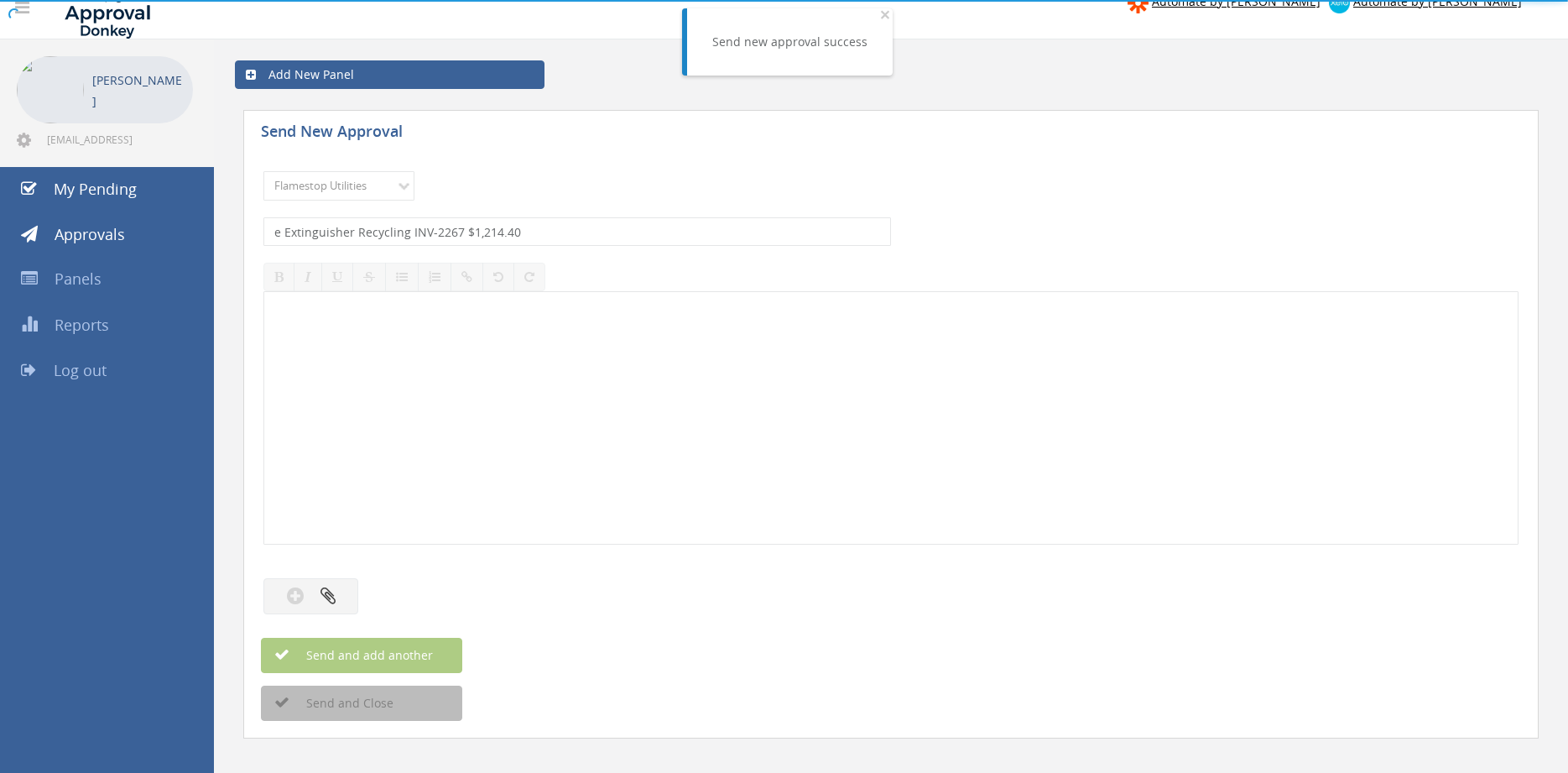
select select
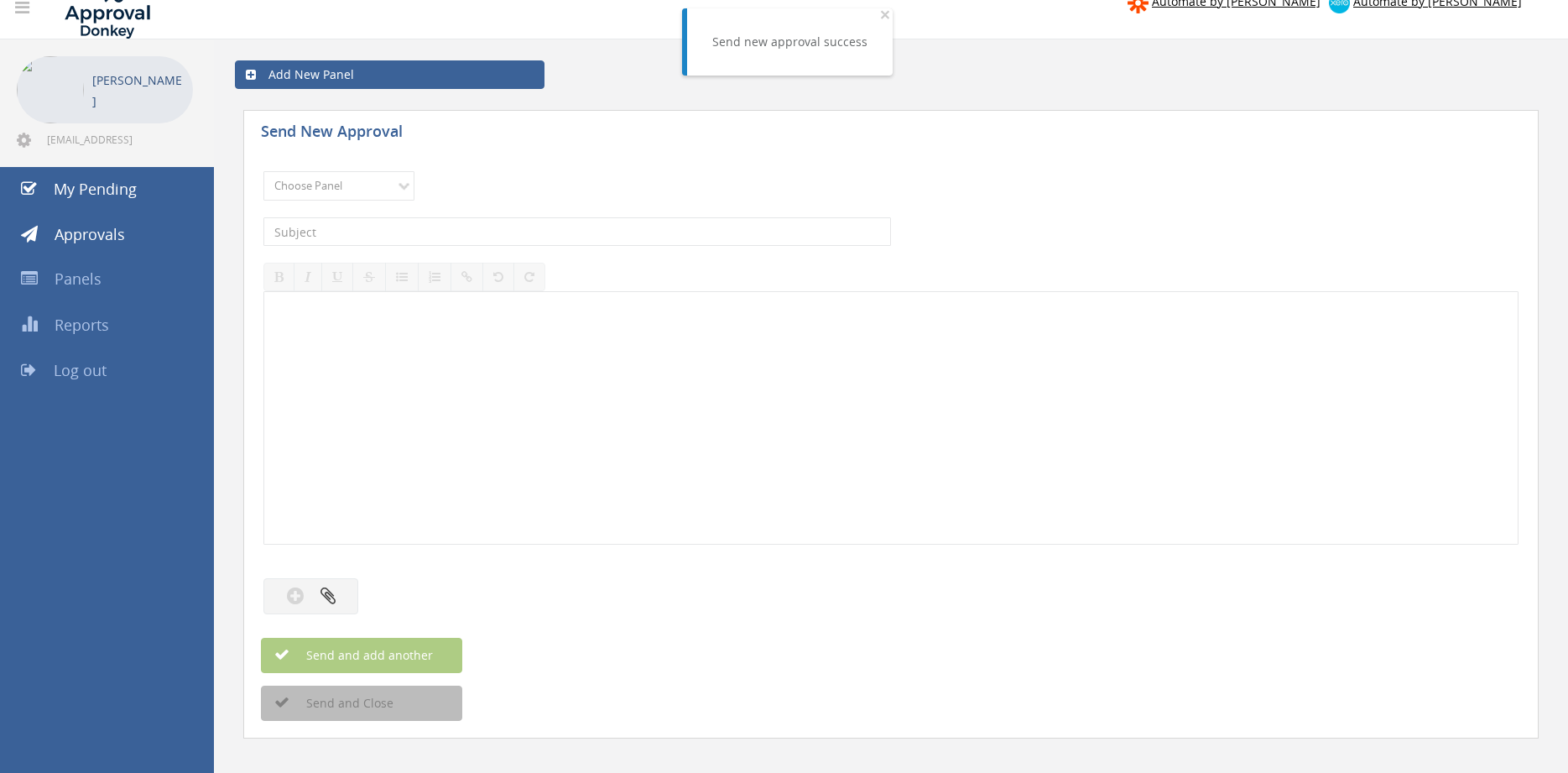
click at [321, 170] on div "Choose Panel Alarm Credits RG - 3 NZ Utilities Cable and SAI Global NZ Alarms-1…" at bounding box center [891, 186] width 1255 height 46
click at [264, 171] on select "Choose Panel Alarm Credits RG - 3 NZ Utilities Cable and SAI Global NZ Alarms-1…" at bounding box center [339, 186] width 151 height 30
select select "9744"
click option "Flamestop Utilities" at bounding box center [0, 0] width 0 height 0
click at [448, 232] on input "text" at bounding box center [577, 232] width 627 height 29
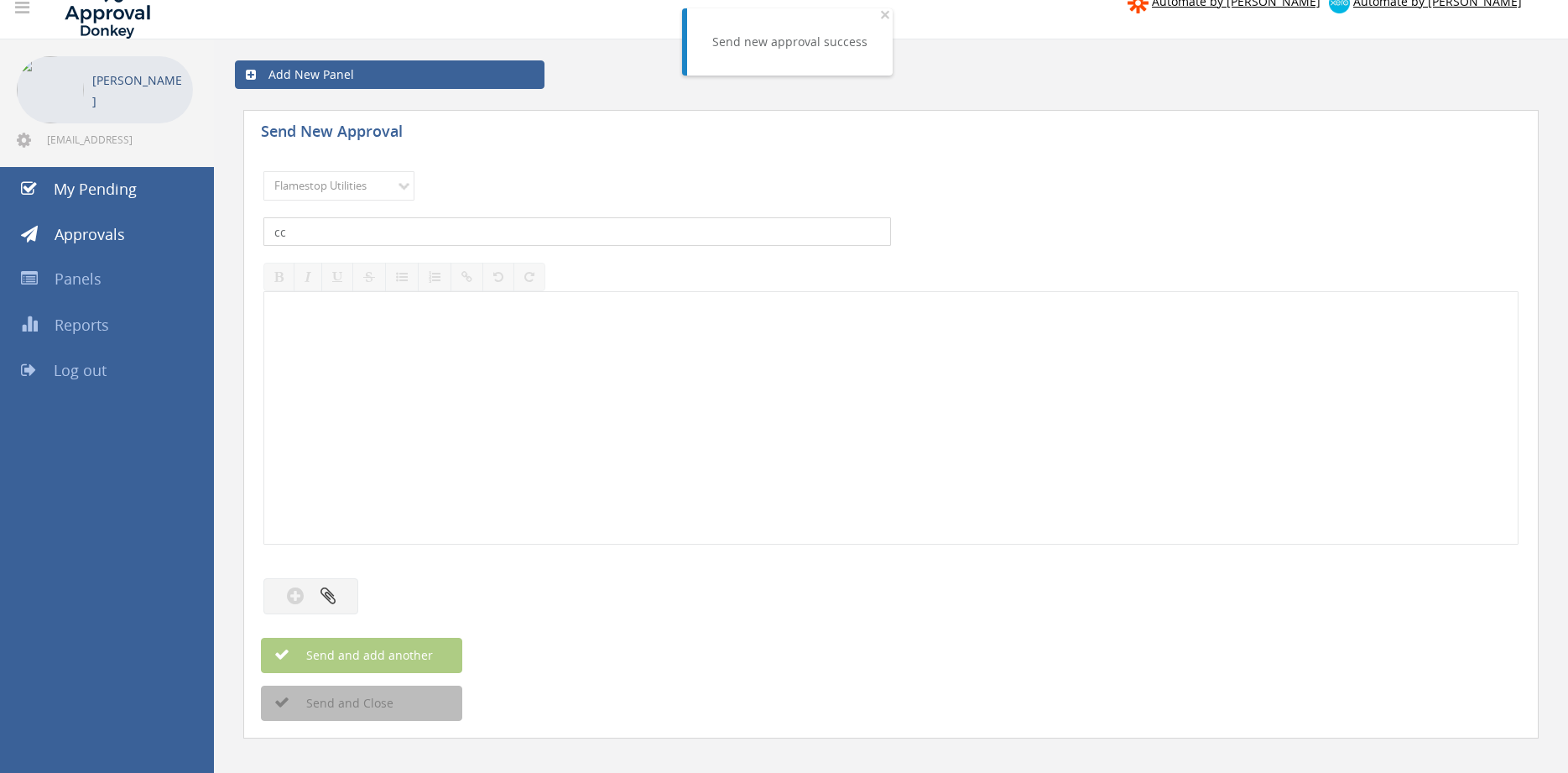
type input "c"
type input "CCG INV-4863 $104.50"
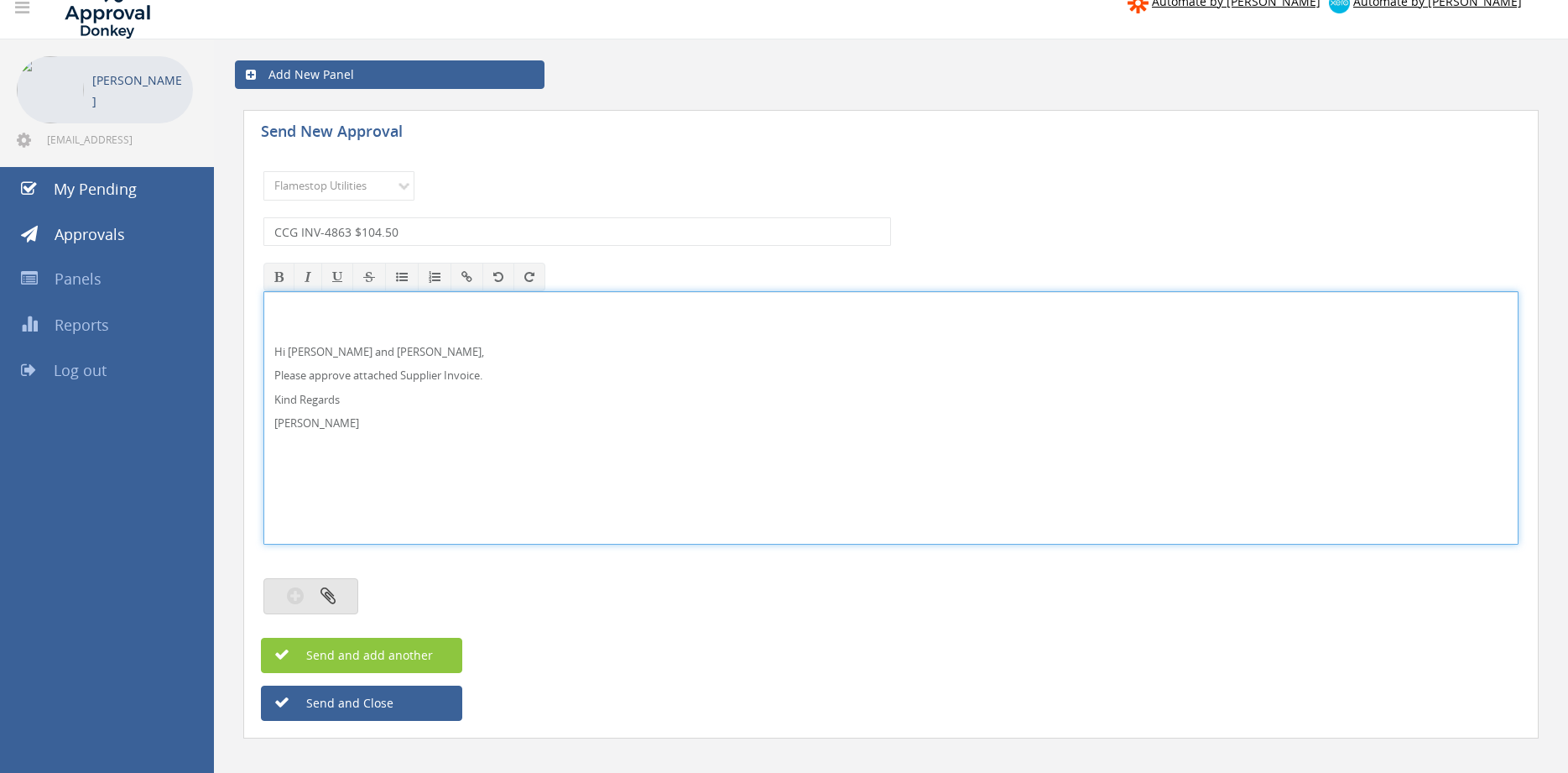
click at [344, 598] on button "button" at bounding box center [311, 596] width 94 height 36
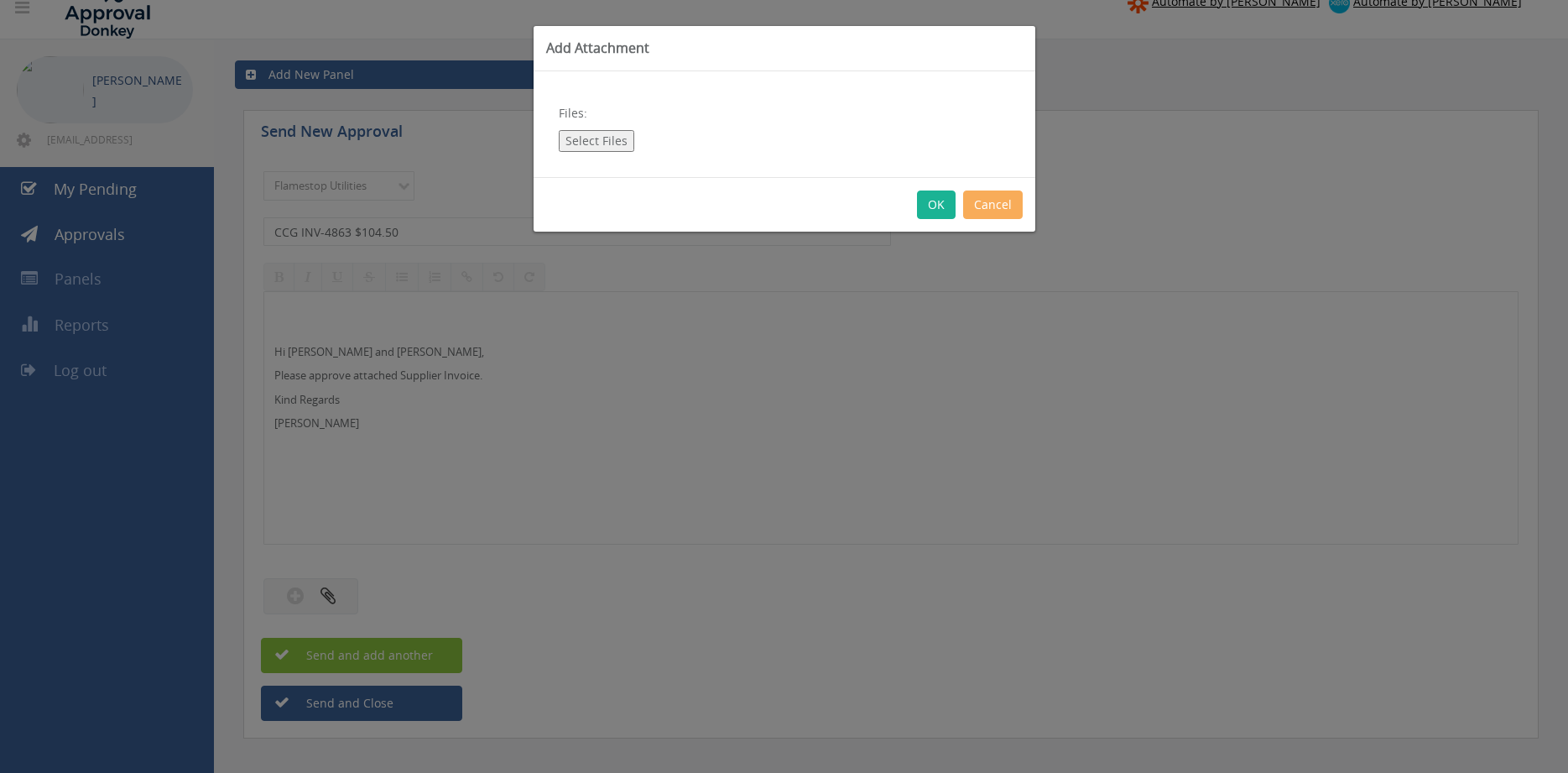
click at [614, 148] on button "Select Files" at bounding box center [596, 141] width 76 height 22
type input "C:\fakepath\CCG INV-4863 20.08.25.pdf"
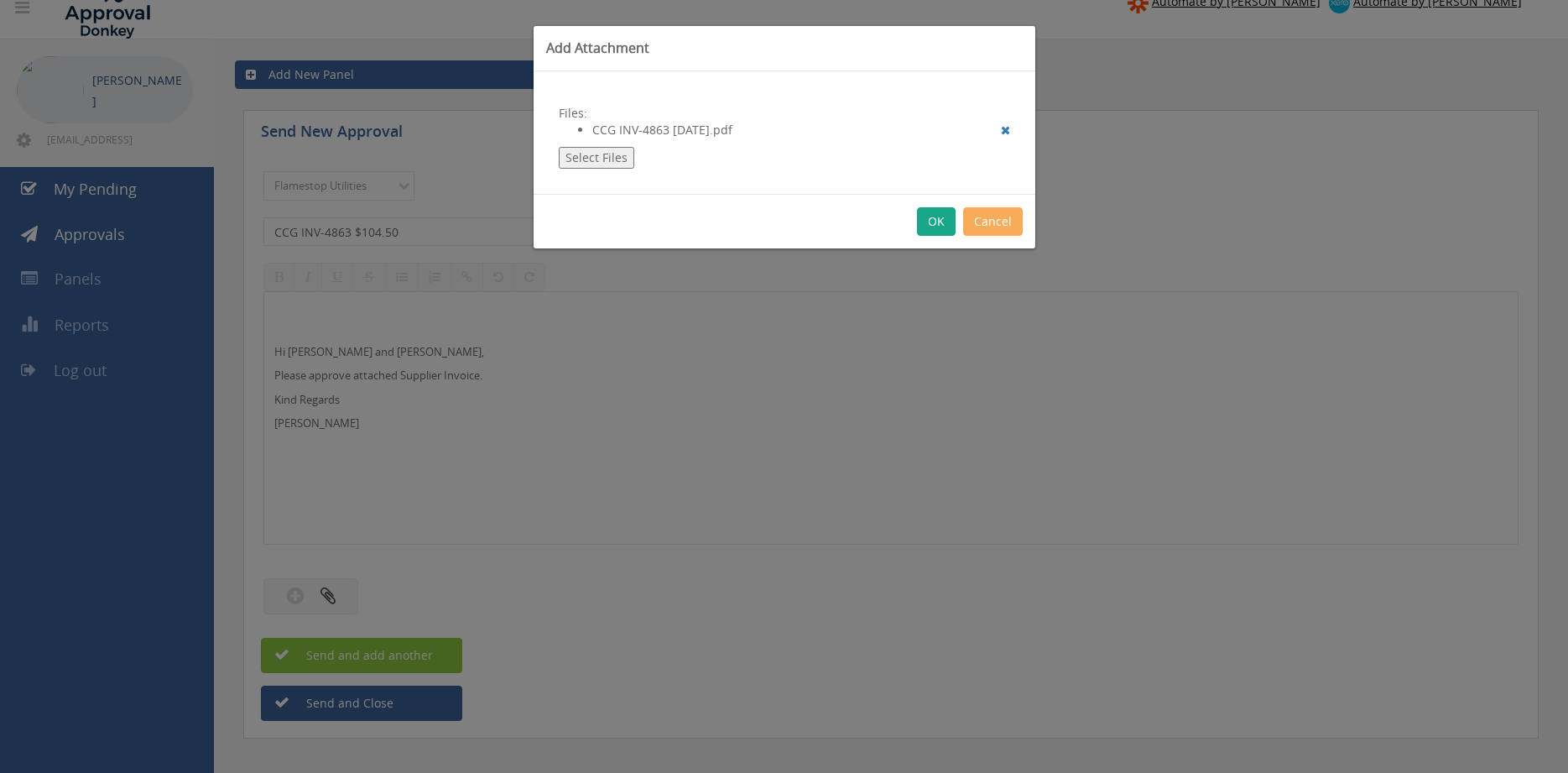
click at [937, 223] on button "OK" at bounding box center [936, 222] width 38 height 29
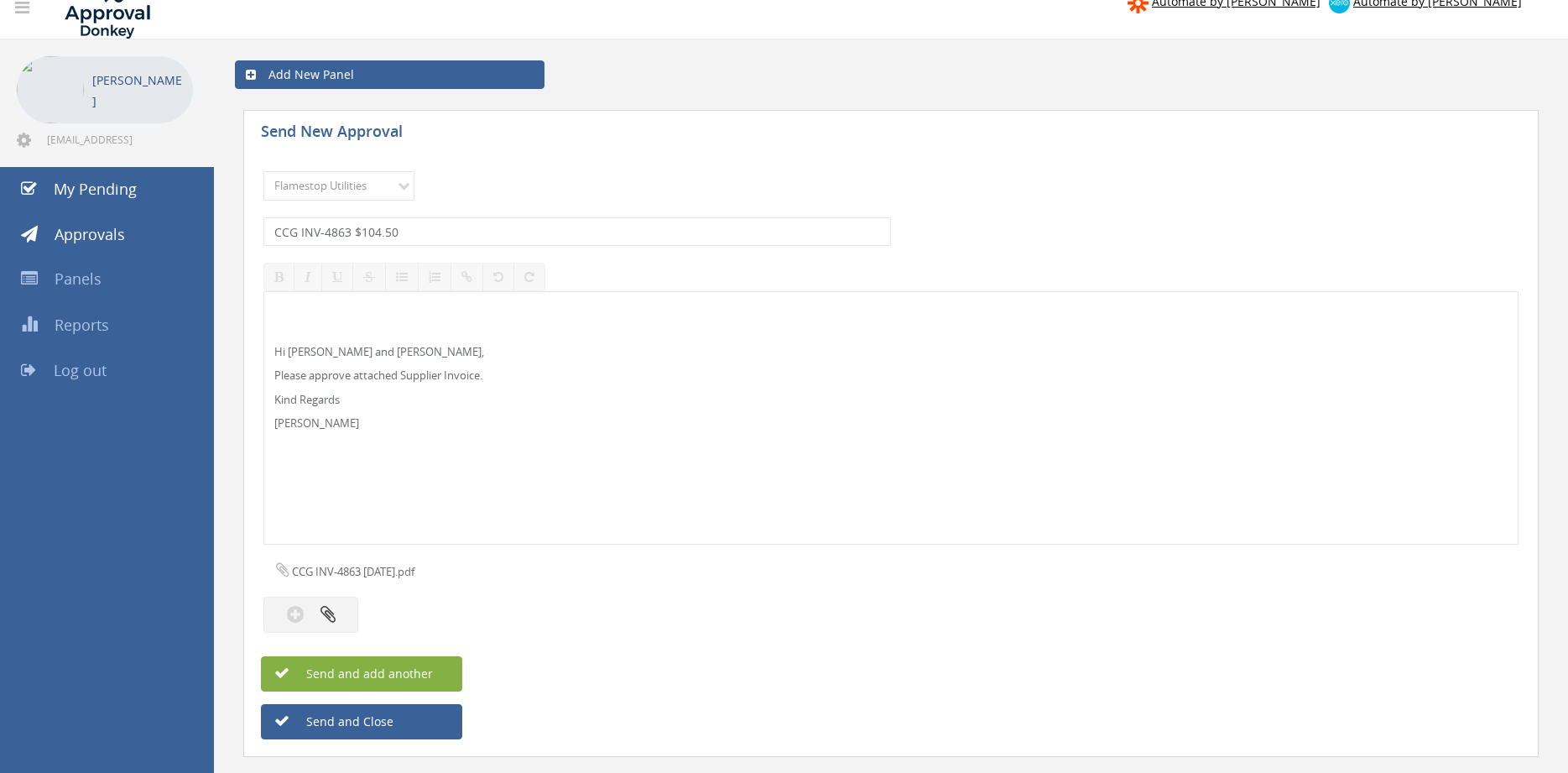
click at [430, 676] on span "Send and add another" at bounding box center [351, 673] width 163 height 16
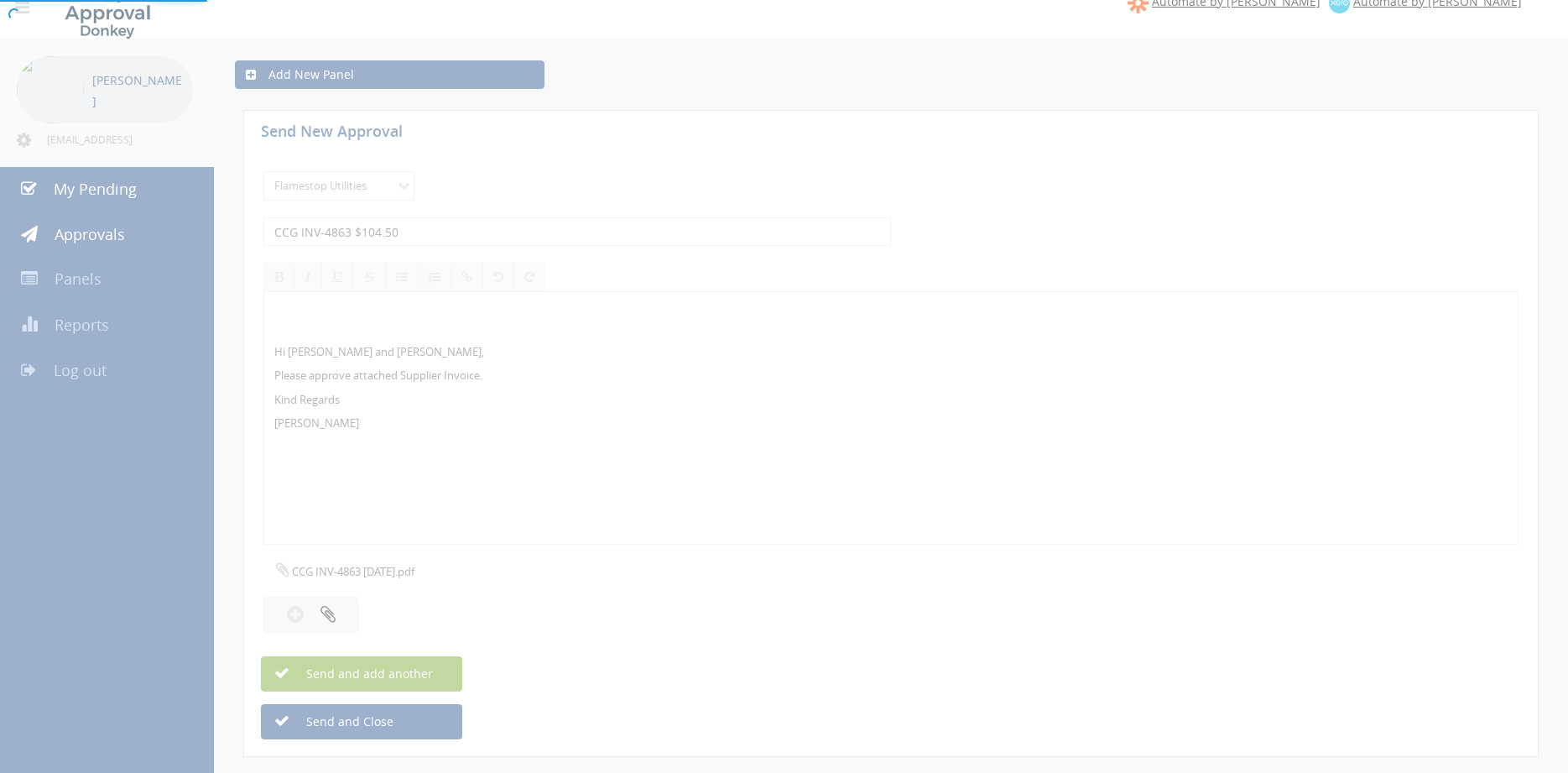
select select
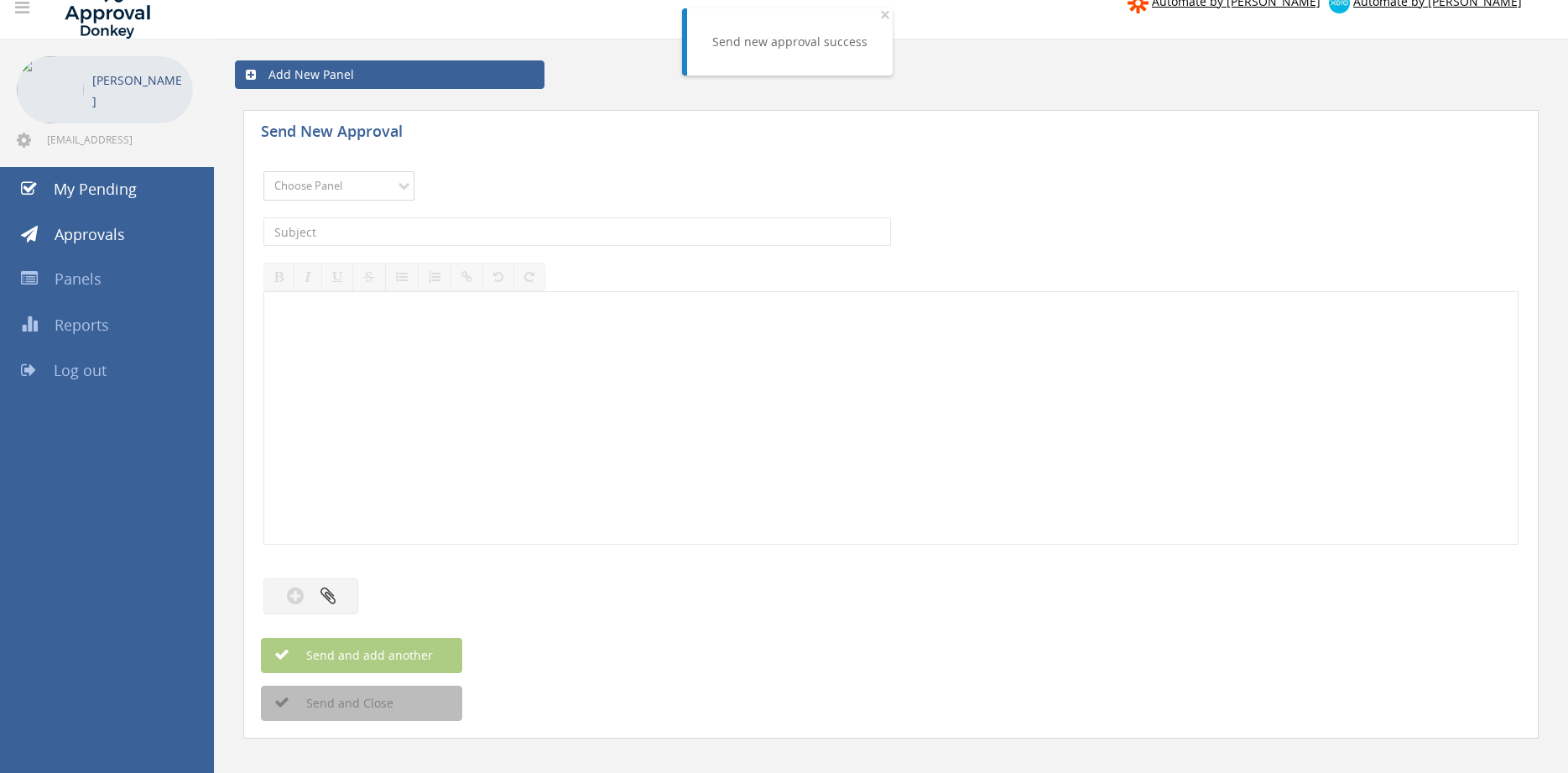
click at [264, 171] on select "Choose Panel Alarm Credits RG - 3 NZ Utilities Cable and SAI Global NZ Alarms-1…" at bounding box center [339, 186] width 151 height 30
select select "9744"
click option "Flamestop Utilities" at bounding box center [0, 0] width 0 height 0
click at [417, 235] on input "text" at bounding box center [577, 232] width 627 height 29
type input "ATTKEY 40337 $220.00"
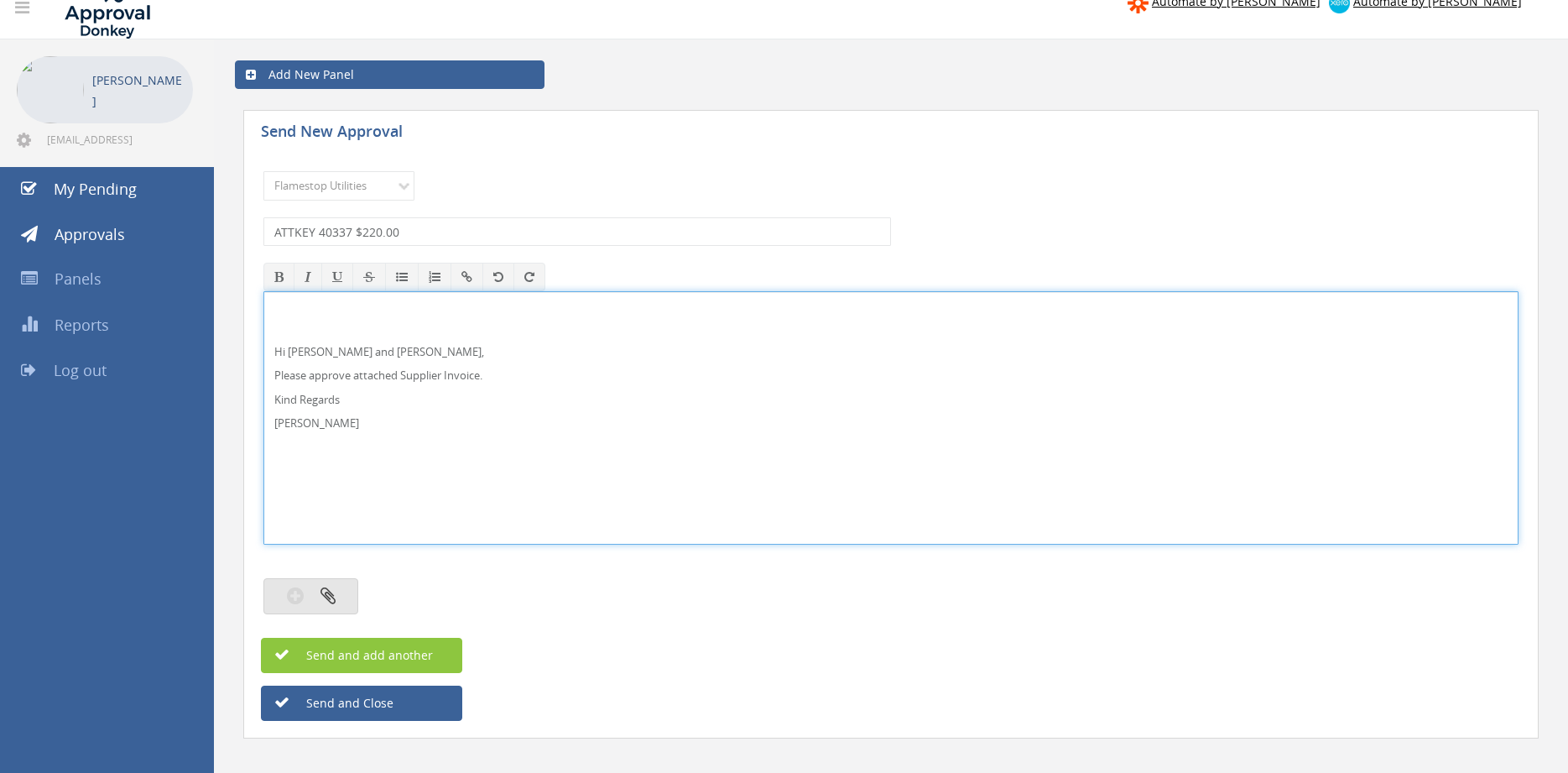
click at [337, 595] on button "button" at bounding box center [311, 596] width 94 height 36
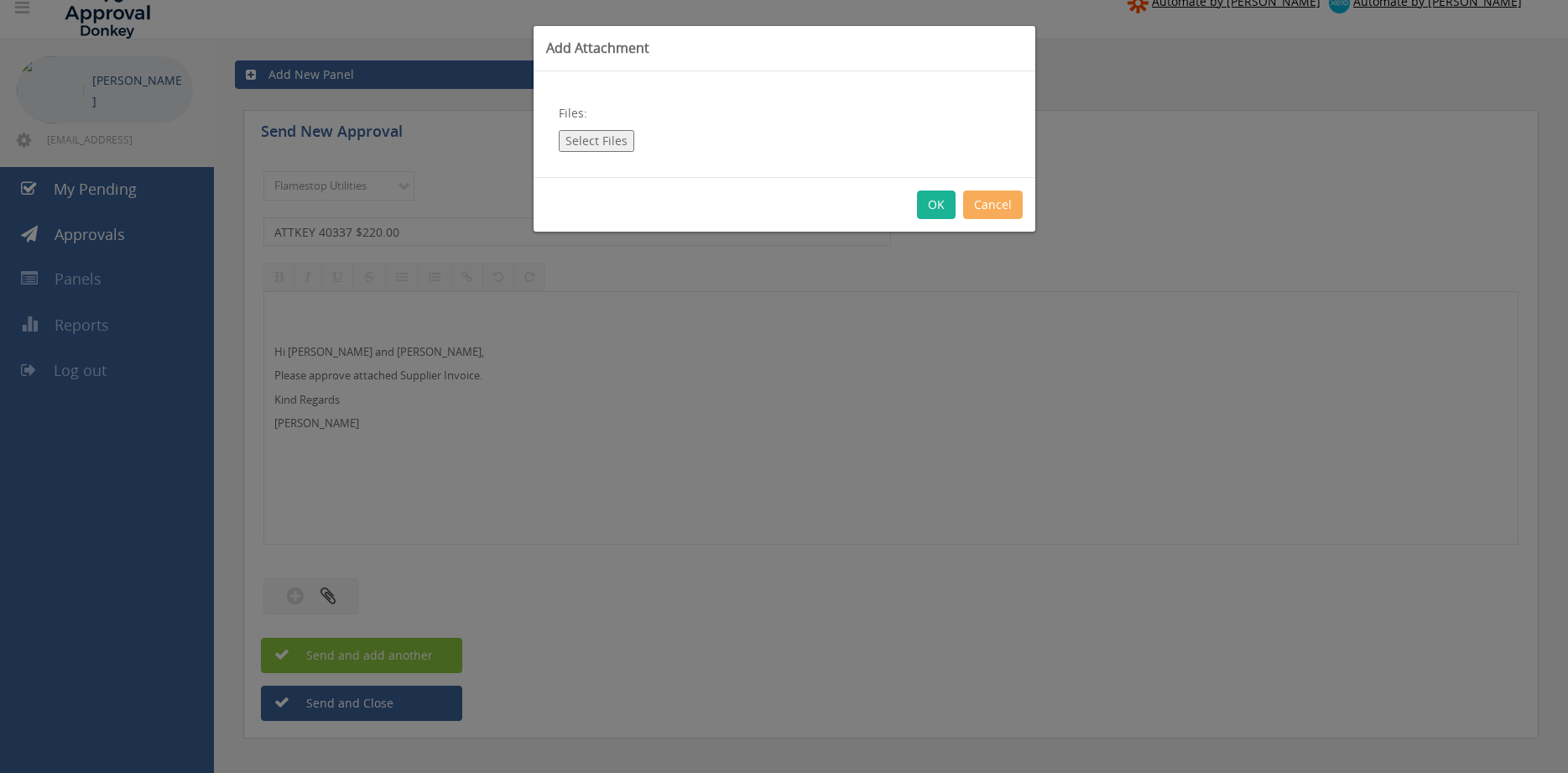
click at [585, 146] on button "Select Files" at bounding box center [596, 141] width 76 height 22
type input "C:\fakepath\ATTKEY 40337 15.08.25.pdf"
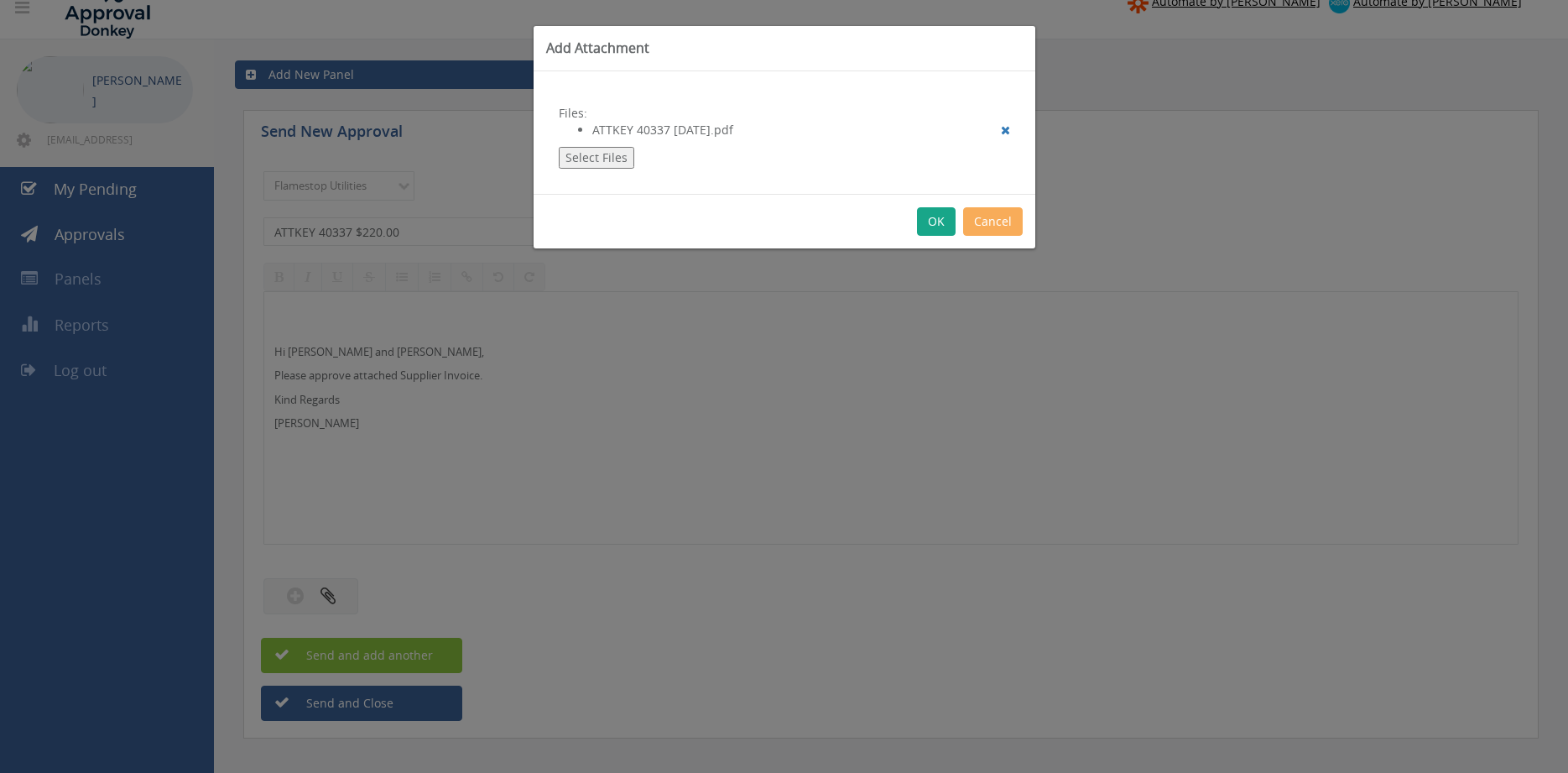
click at [932, 226] on button "OK" at bounding box center [936, 222] width 38 height 29
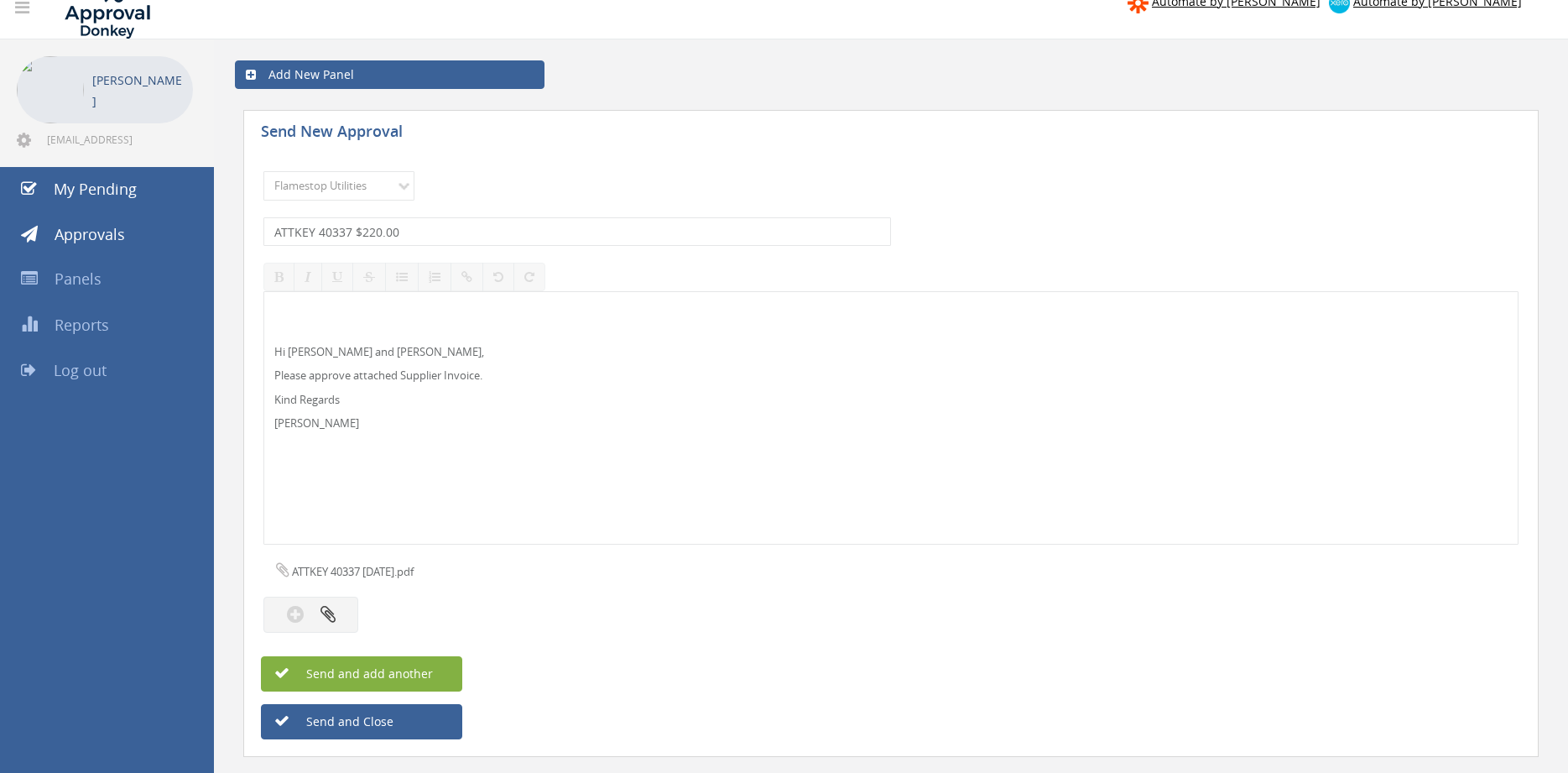
click at [379, 682] on span "Send and add another" at bounding box center [351, 673] width 163 height 16
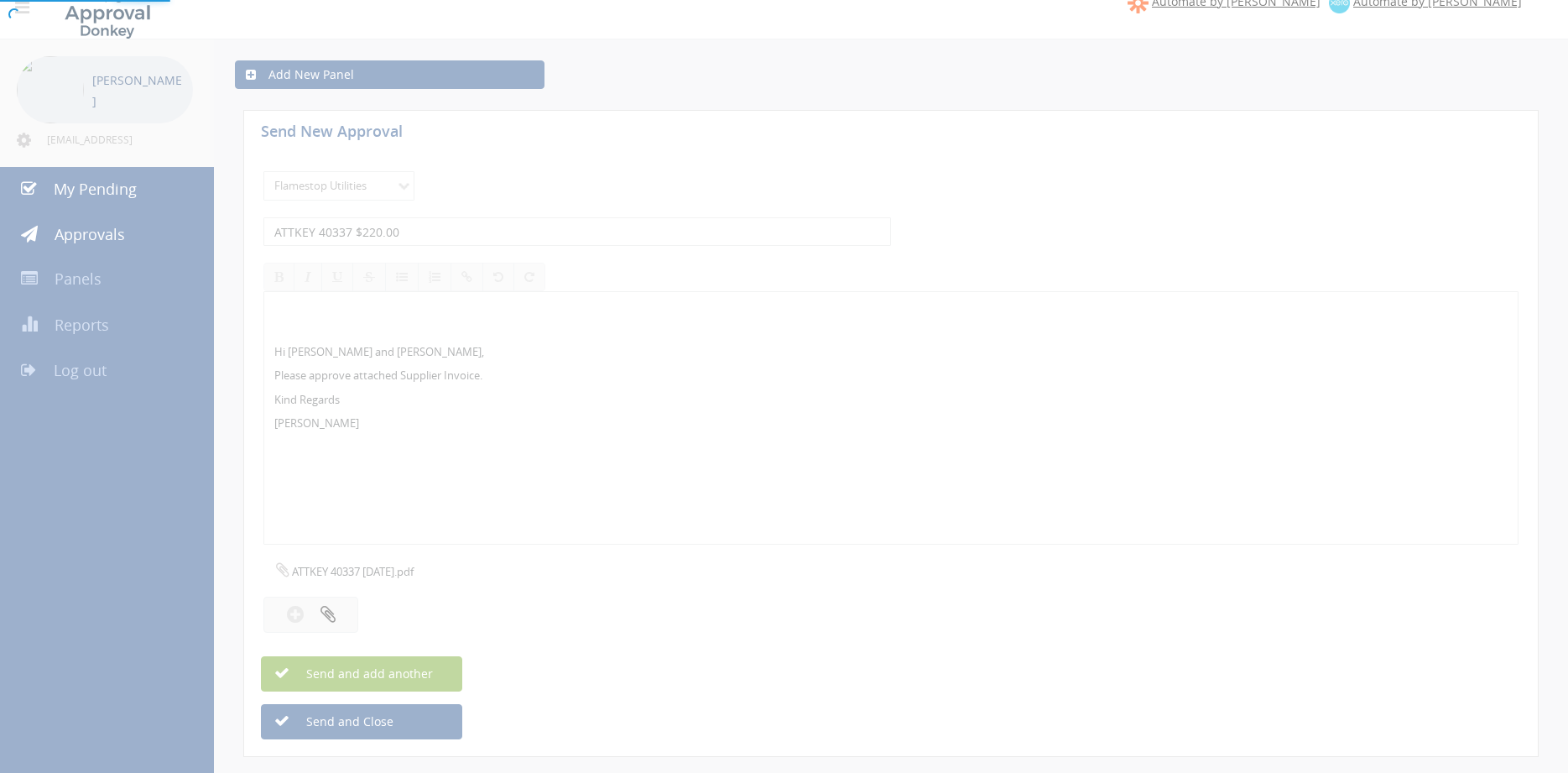
select select
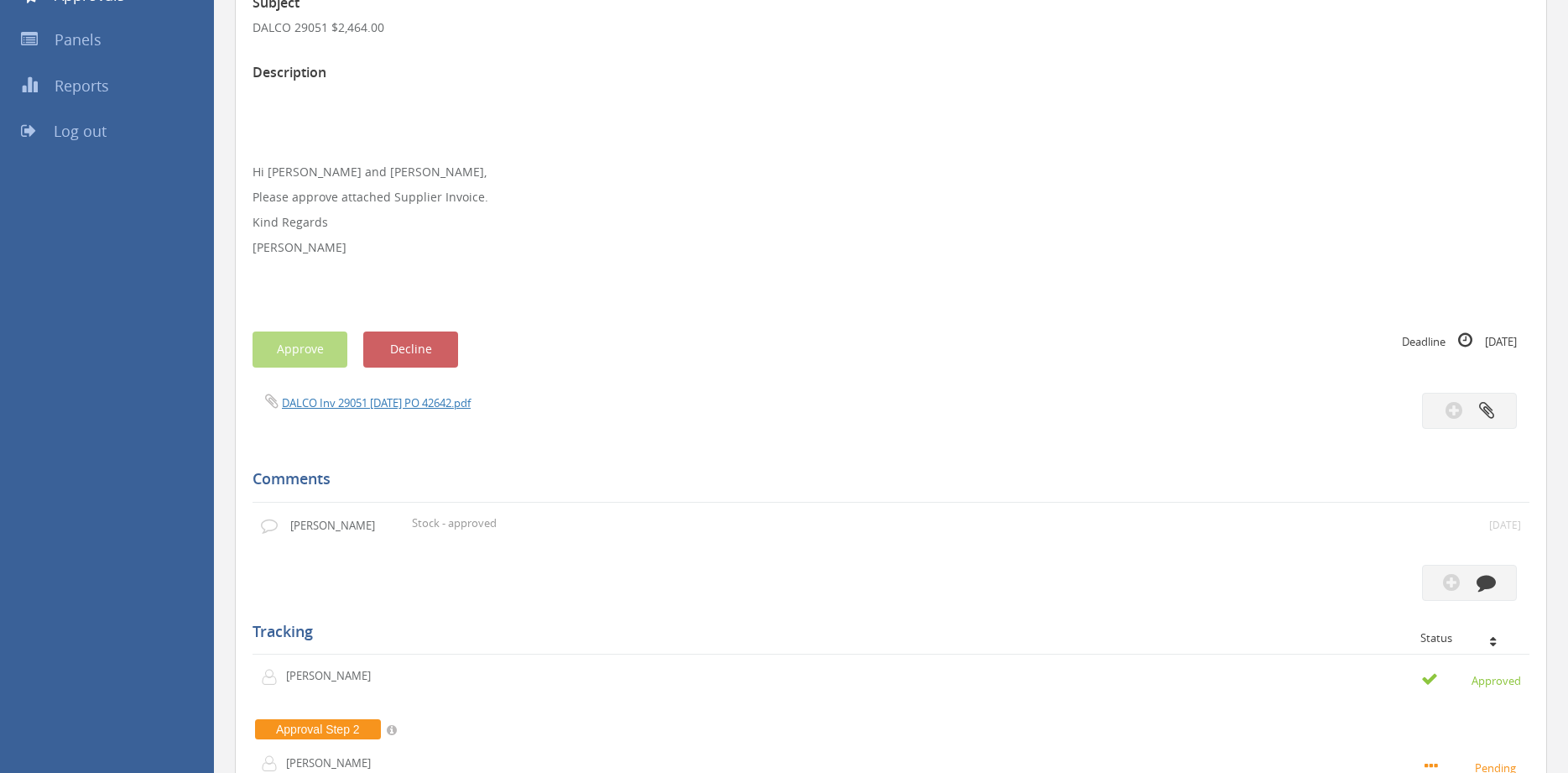
scroll to position [228, 0]
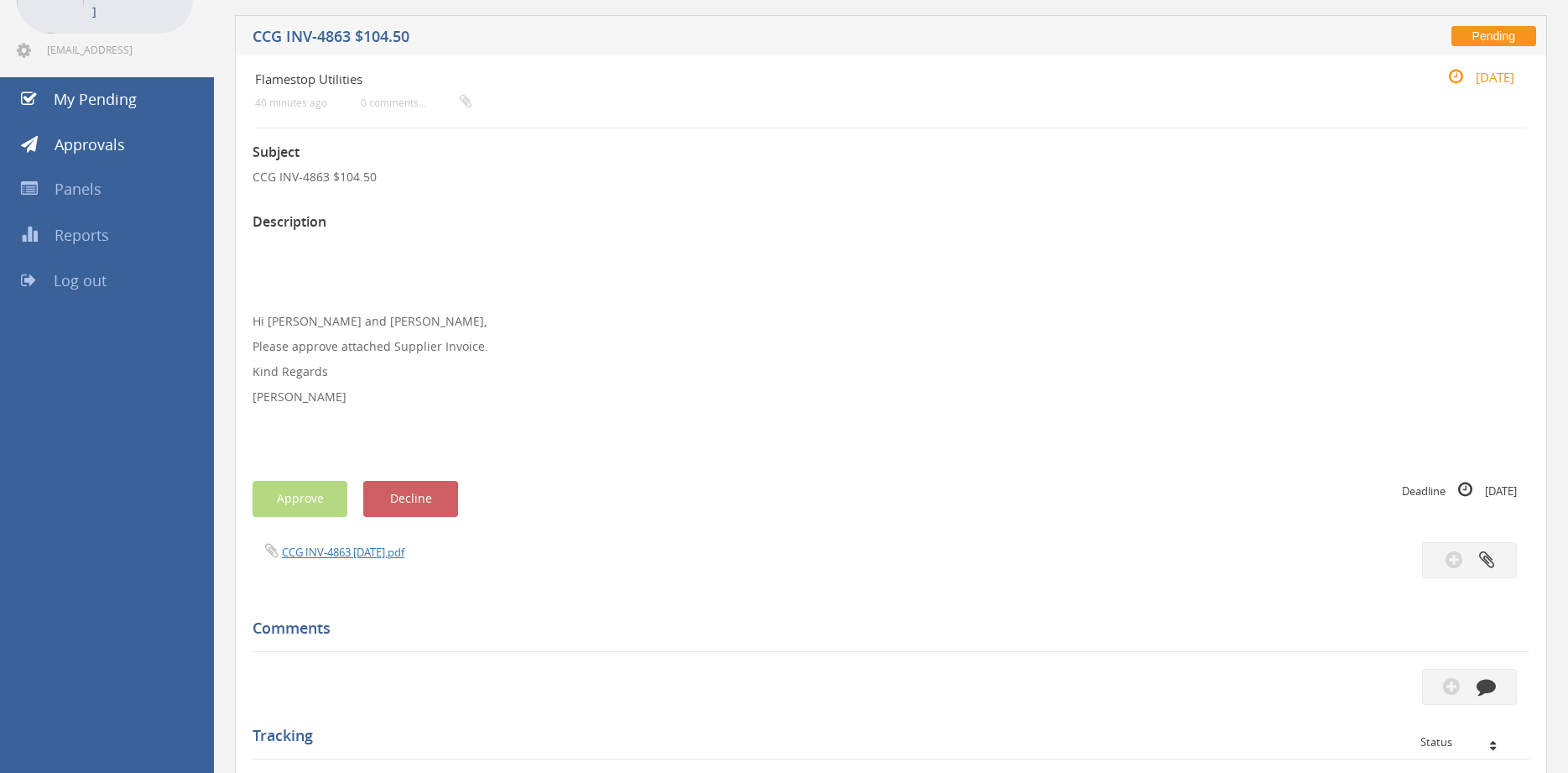
scroll to position [96, 0]
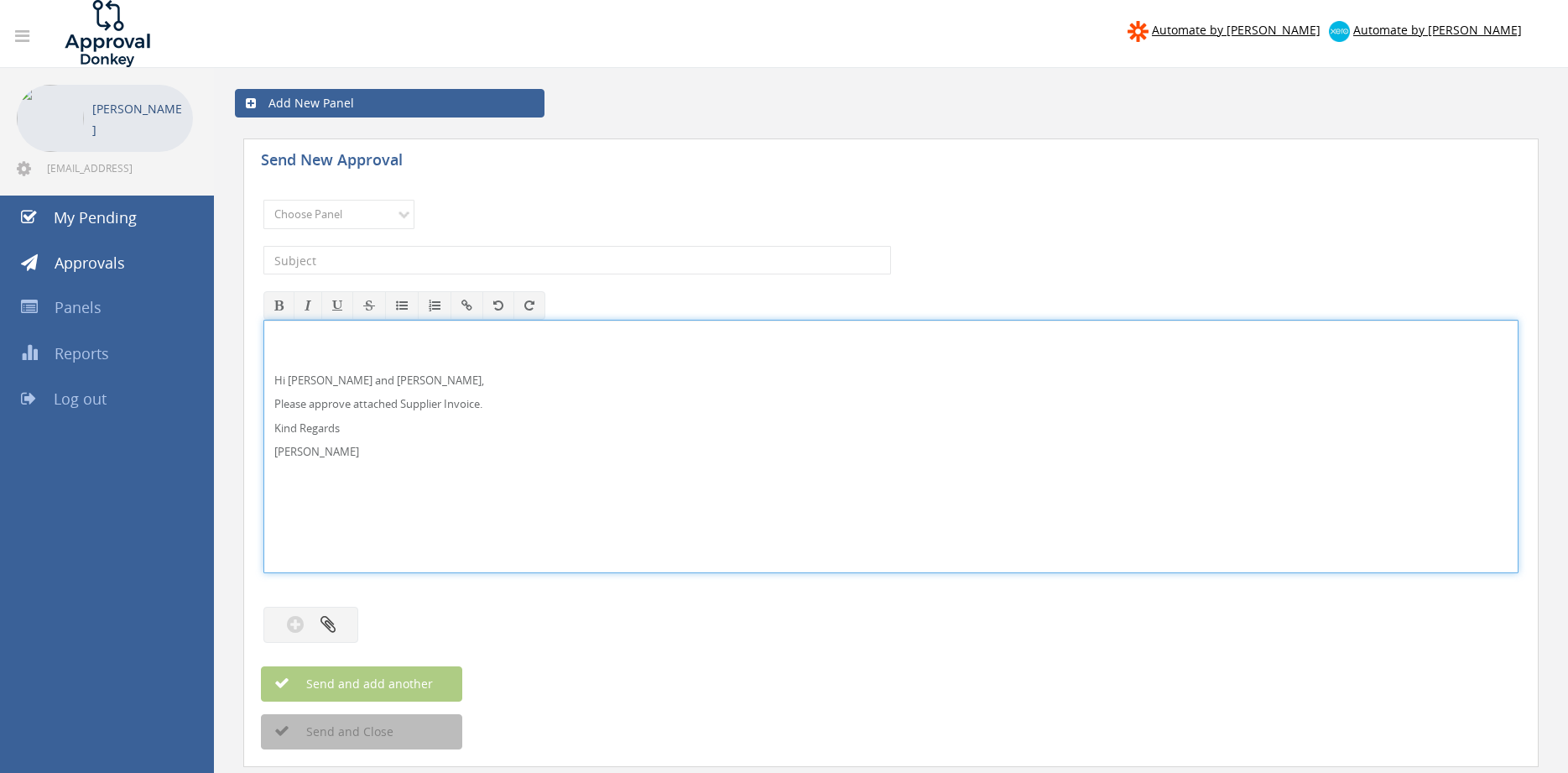
scroll to position [29, 0]
